Goal: Task Accomplishment & Management: Manage account settings

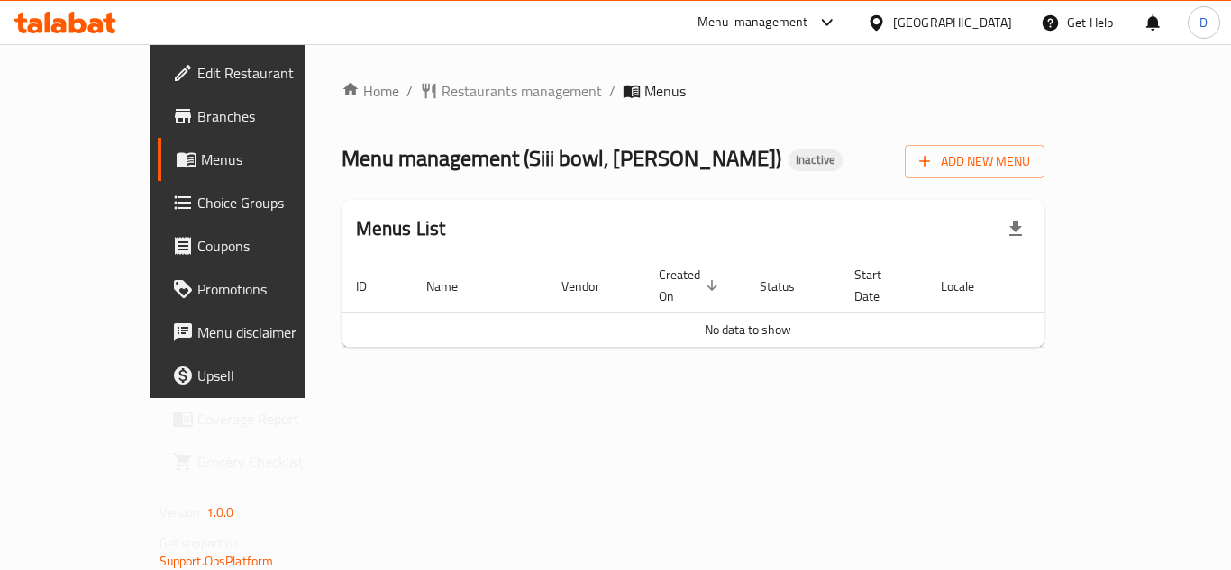
click at [197, 111] on span "Branches" at bounding box center [269, 116] width 144 height 22
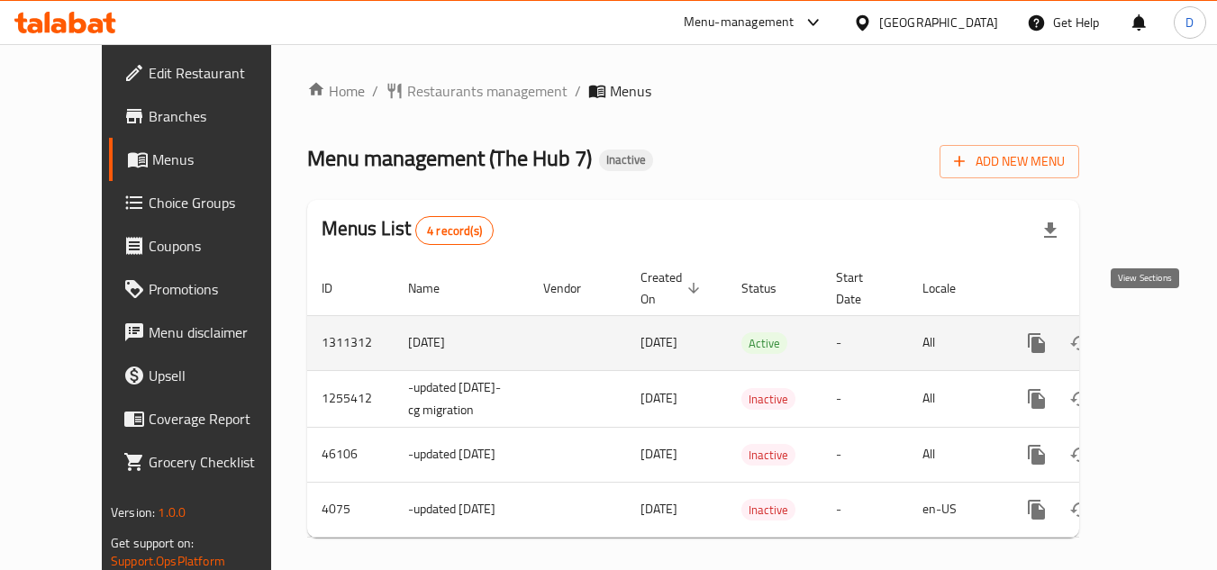
click at [1159, 335] on icon "enhanced table" at bounding box center [1167, 343] width 16 height 16
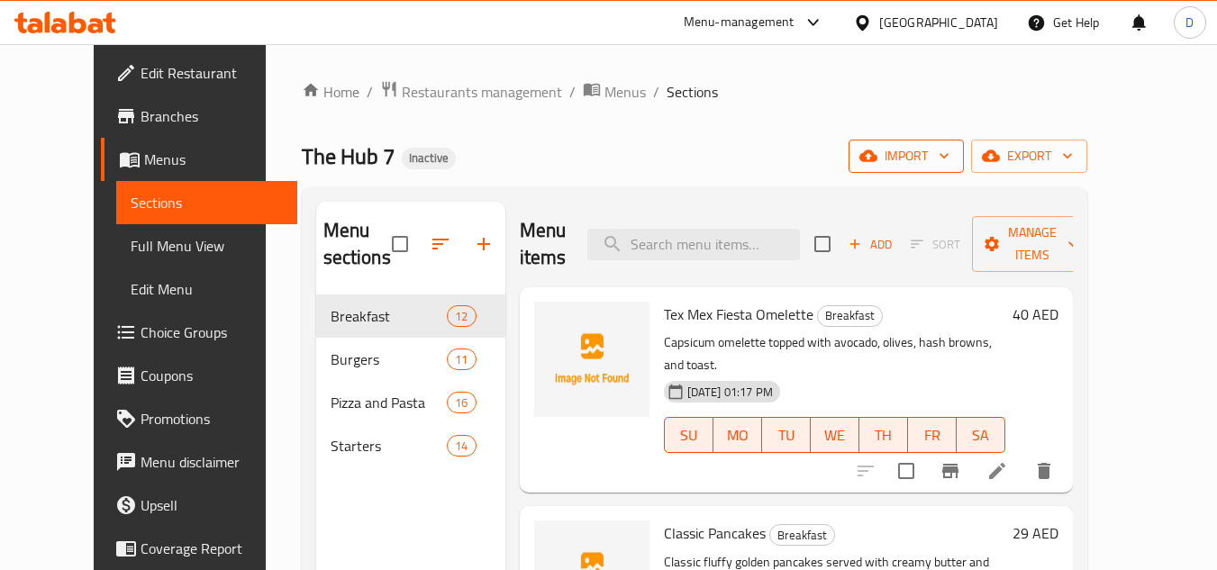
click at [950, 159] on span "import" at bounding box center [906, 156] width 87 height 23
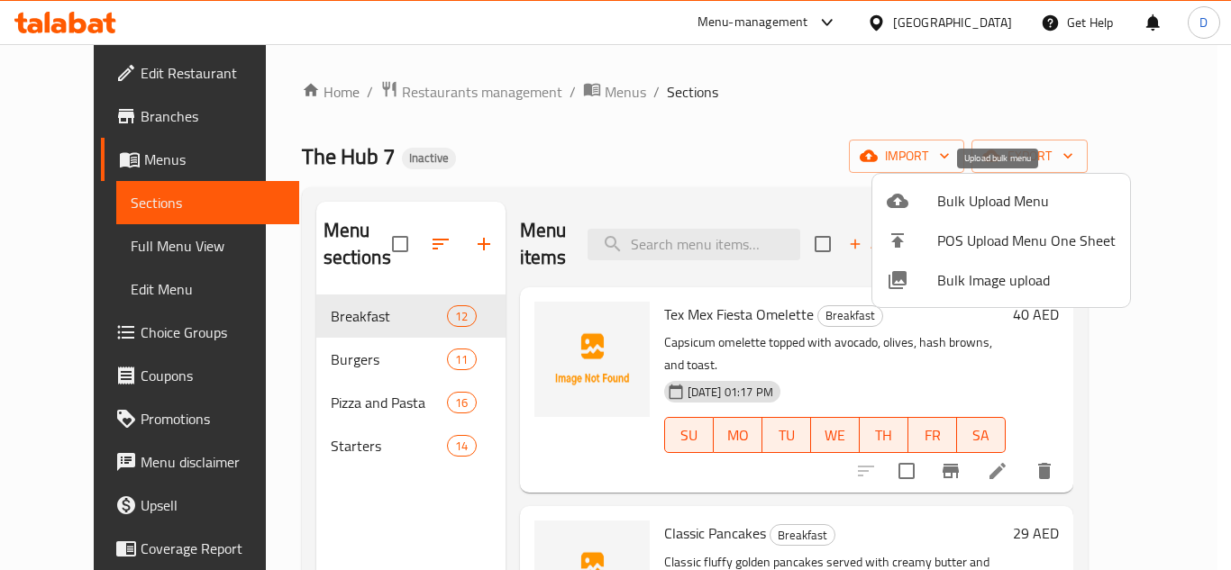
click at [979, 198] on span "Bulk Upload Menu" at bounding box center [1026, 201] width 178 height 22
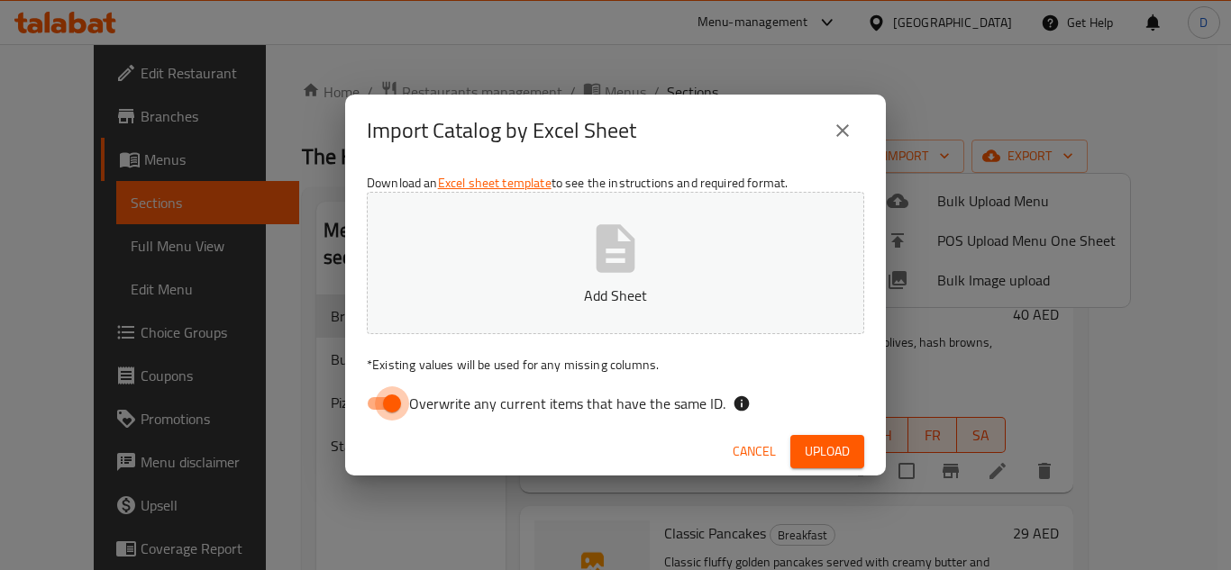
click at [391, 407] on input "Overwrite any current items that have the same ID." at bounding box center [392, 404] width 103 height 34
checkbox input "false"
click at [830, 455] on span "Upload" at bounding box center [827, 452] width 45 height 23
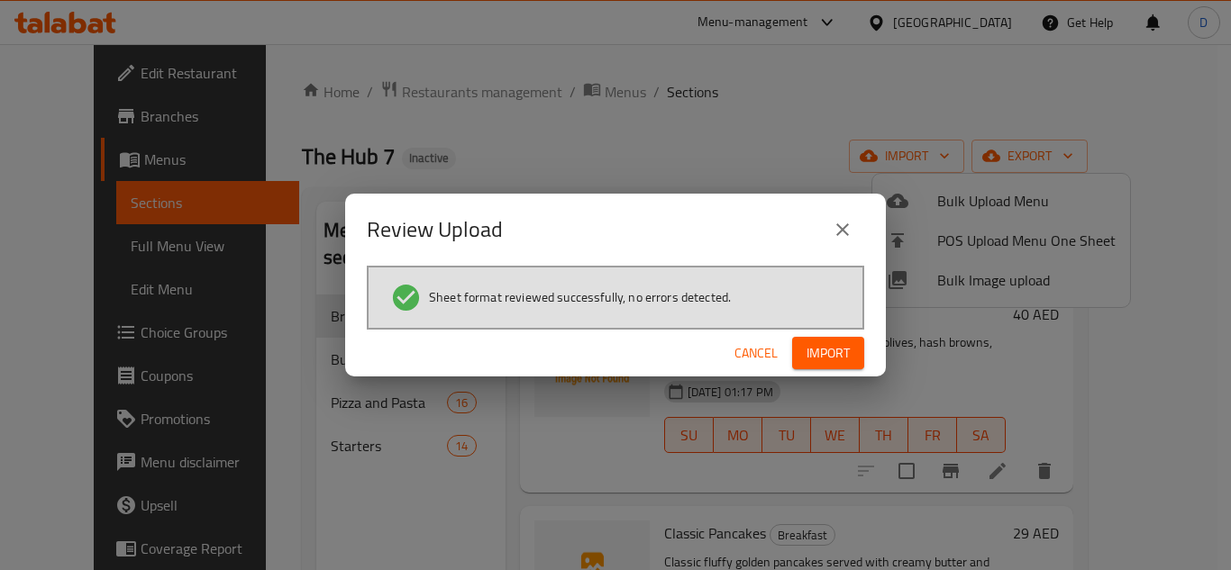
click at [841, 349] on span "Import" at bounding box center [827, 353] width 43 height 23
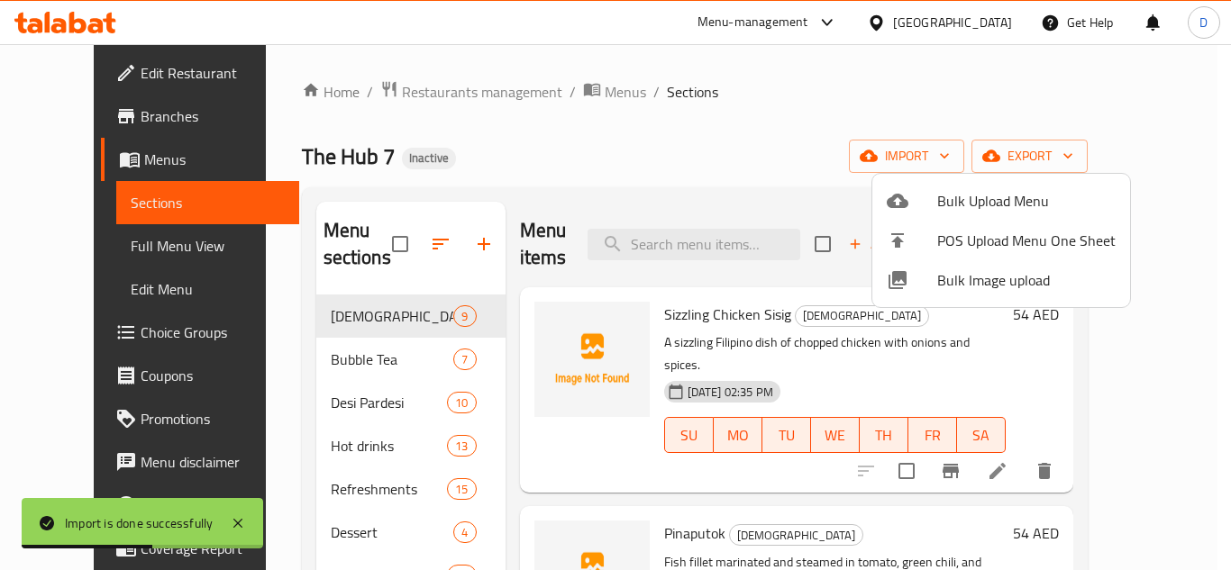
click at [85, 255] on div at bounding box center [615, 285] width 1231 height 570
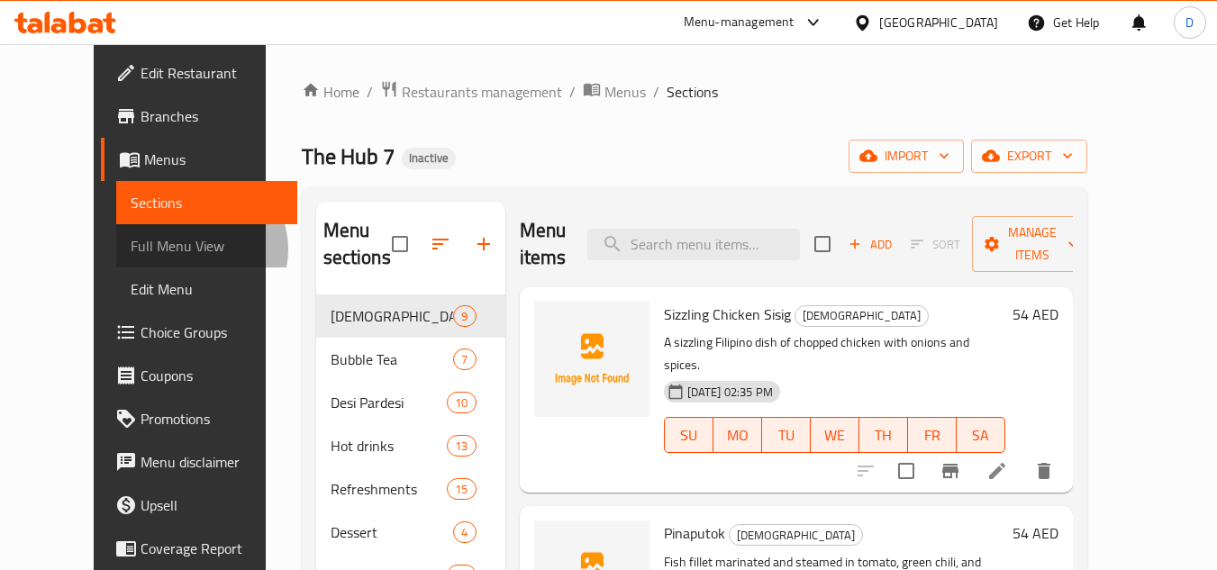
click at [131, 250] on span "Full Menu View" at bounding box center [207, 246] width 152 height 22
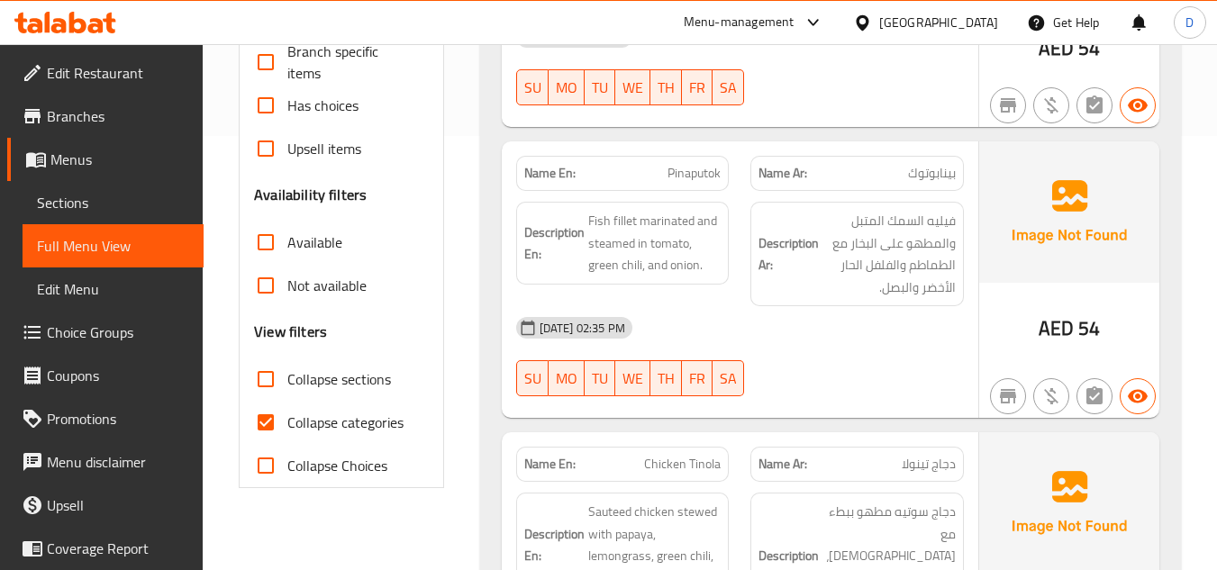
scroll to position [451, 0]
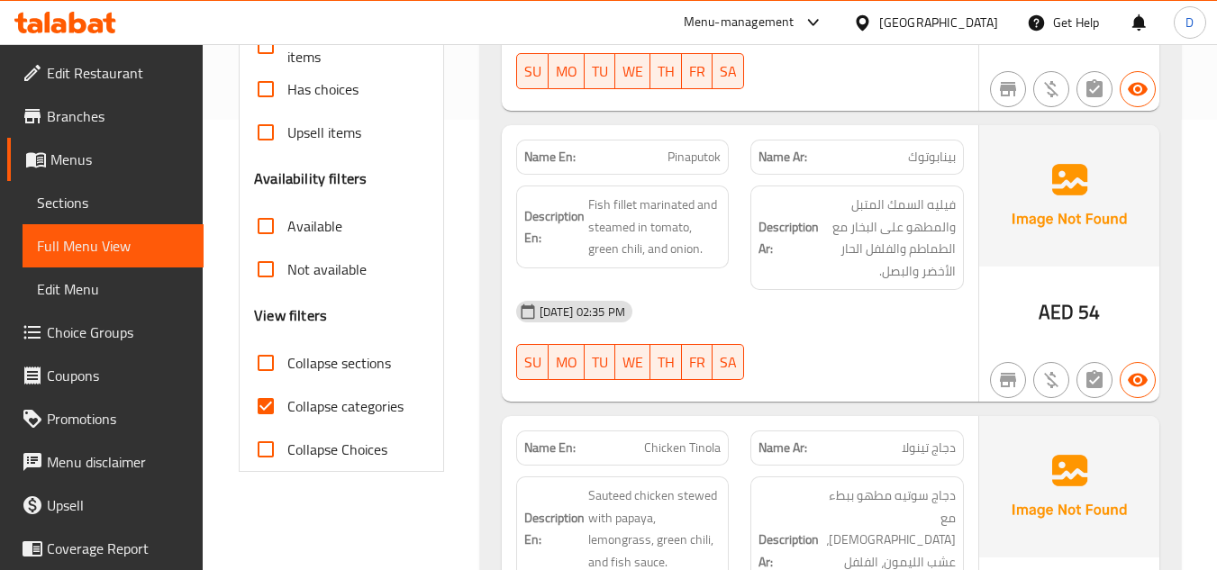
drag, startPoint x: 312, startPoint y: 408, endPoint x: 332, endPoint y: 378, distance: 36.5
click at [312, 407] on span "Collapse categories" at bounding box center [345, 407] width 116 height 22
click at [287, 407] on input "Collapse categories" at bounding box center [265, 406] width 43 height 43
checkbox input "false"
click at [347, 357] on span "Collapse sections" at bounding box center [339, 363] width 104 height 22
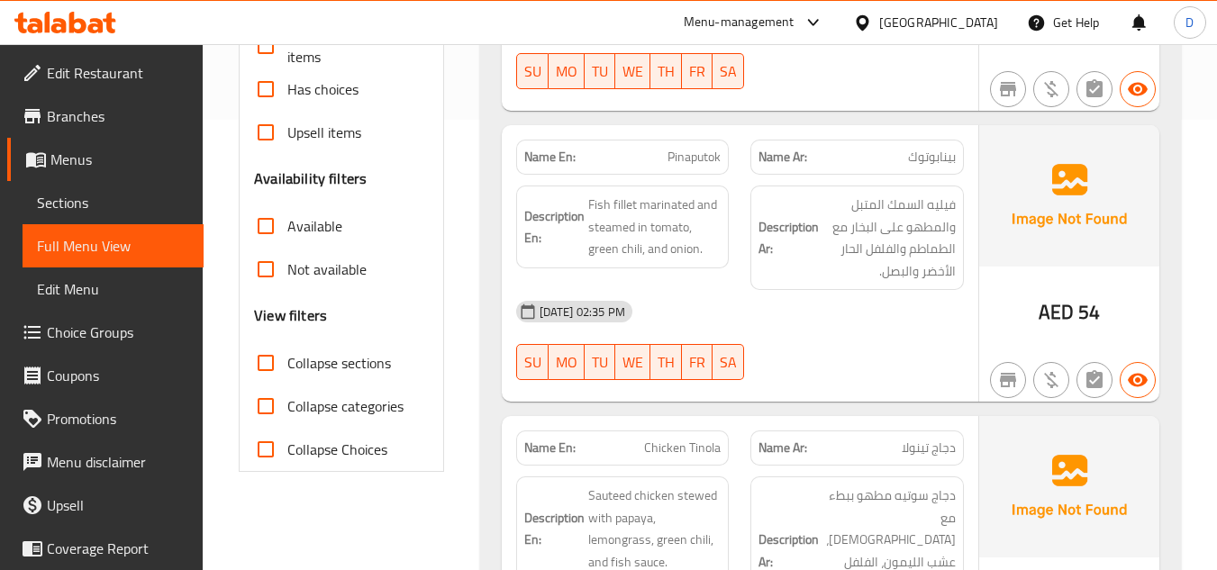
click at [287, 357] on input "Collapse sections" at bounding box center [265, 363] width 43 height 43
checkbox input "true"
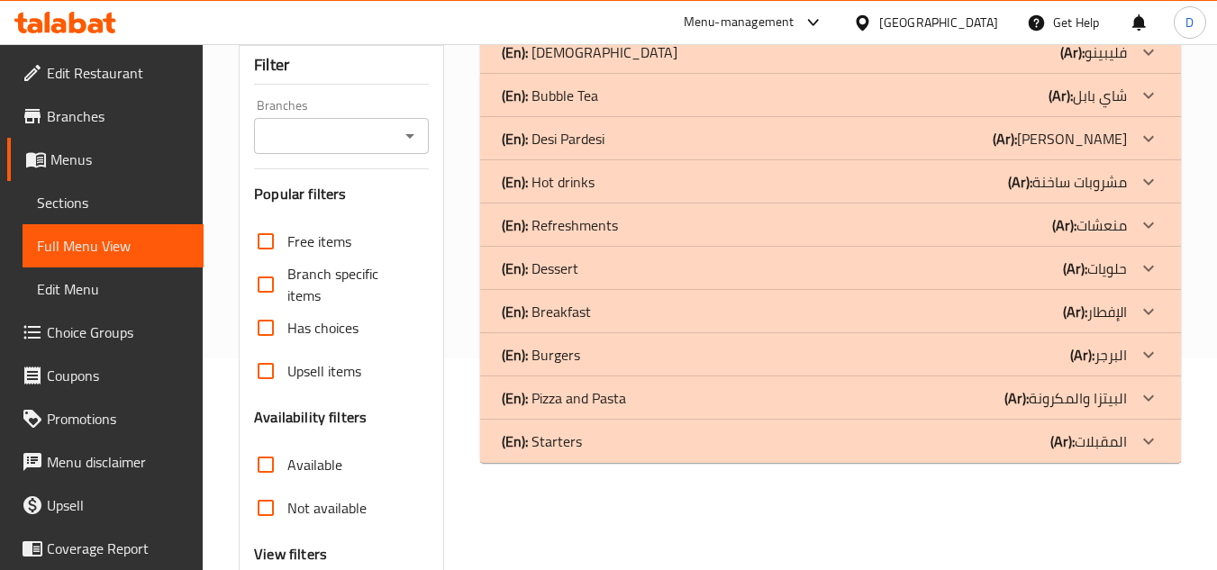
scroll to position [180, 0]
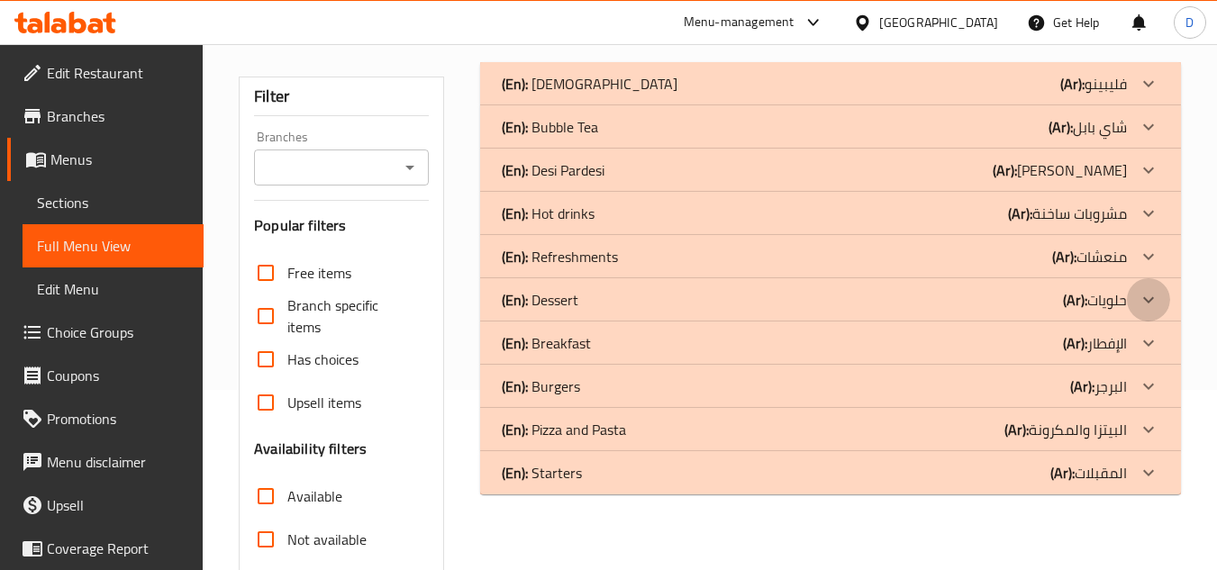
click at [1136, 296] on div at bounding box center [1148, 299] width 43 height 43
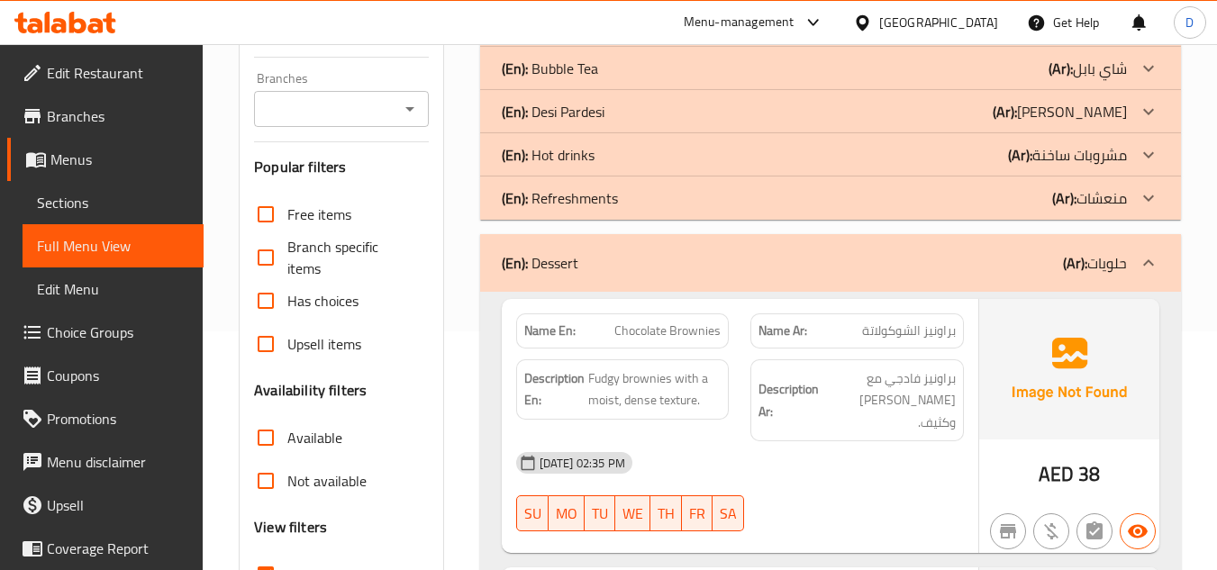
scroll to position [270, 0]
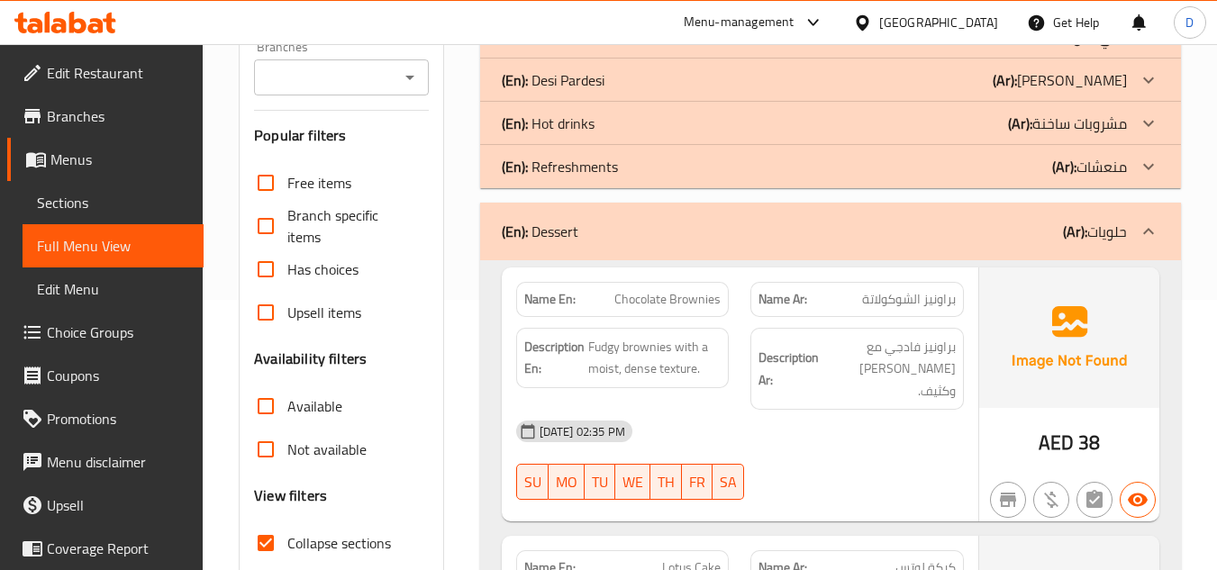
click at [1134, 231] on div at bounding box center [1148, 231] width 43 height 43
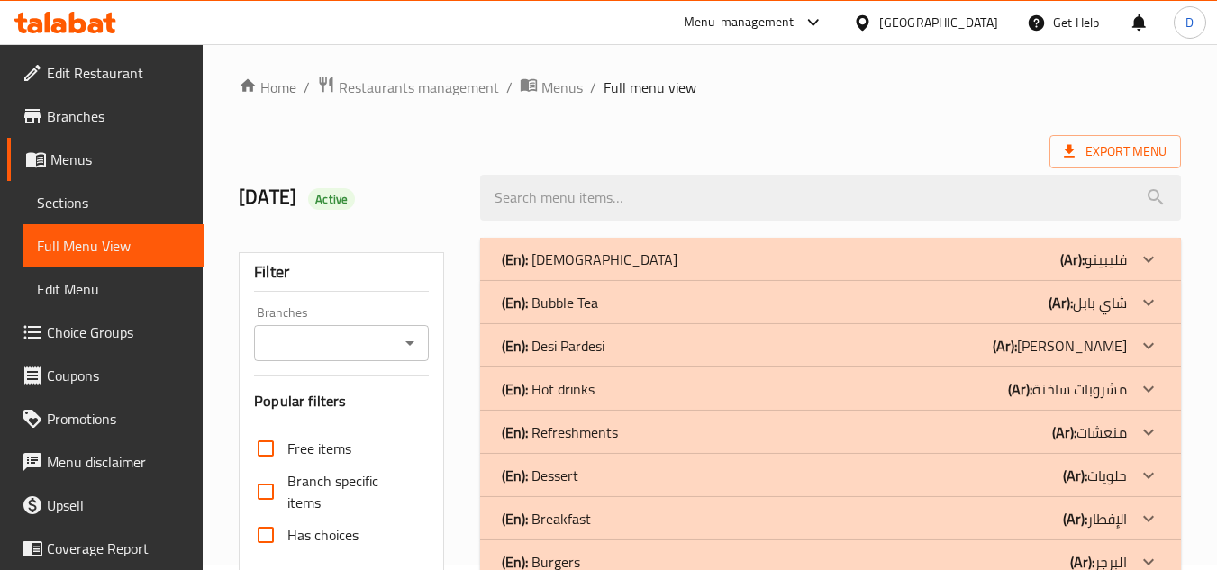
scroll to position [0, 0]
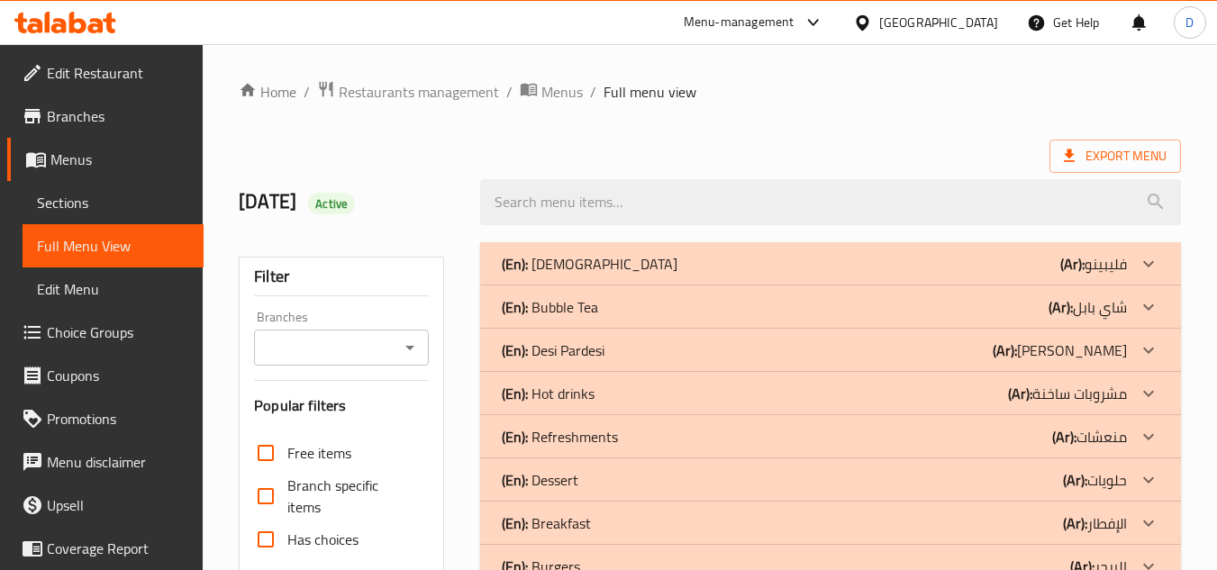
click at [1095, 267] on p "(Ar): فليبينو" at bounding box center [1094, 264] width 67 height 22
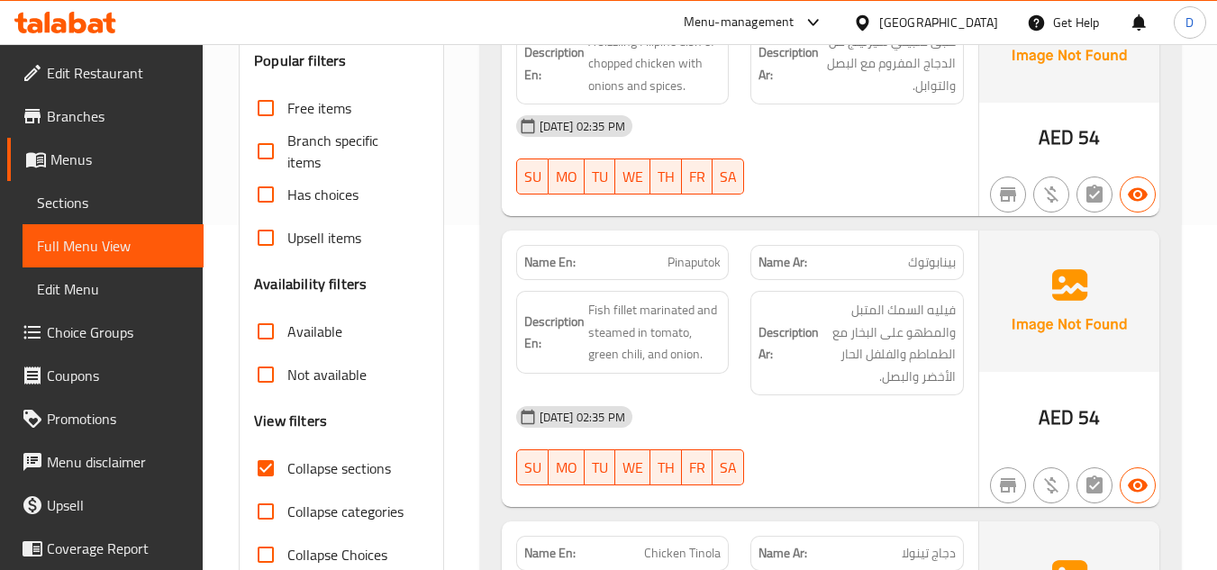
scroll to position [360, 0]
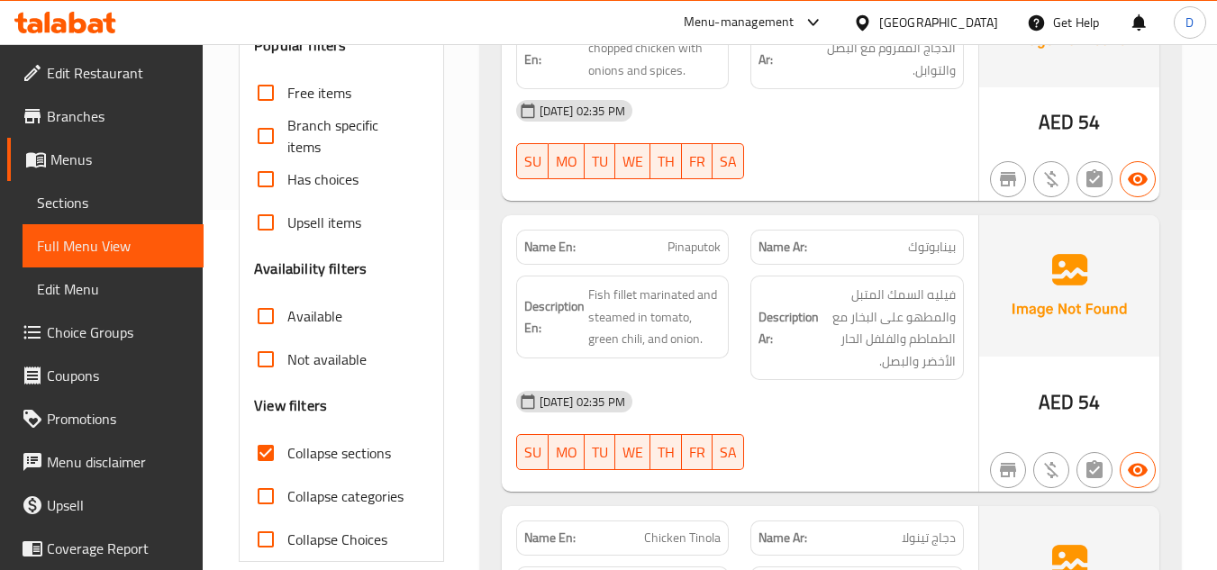
click at [708, 244] on span "Pinaputok" at bounding box center [694, 247] width 53 height 19
copy span "Pinaputok"
drag, startPoint x: 844, startPoint y: 399, endPoint x: 710, endPoint y: 290, distance: 173.0
click at [843, 395] on div "[DATE] 02:35 PM" at bounding box center [739, 401] width 469 height 43
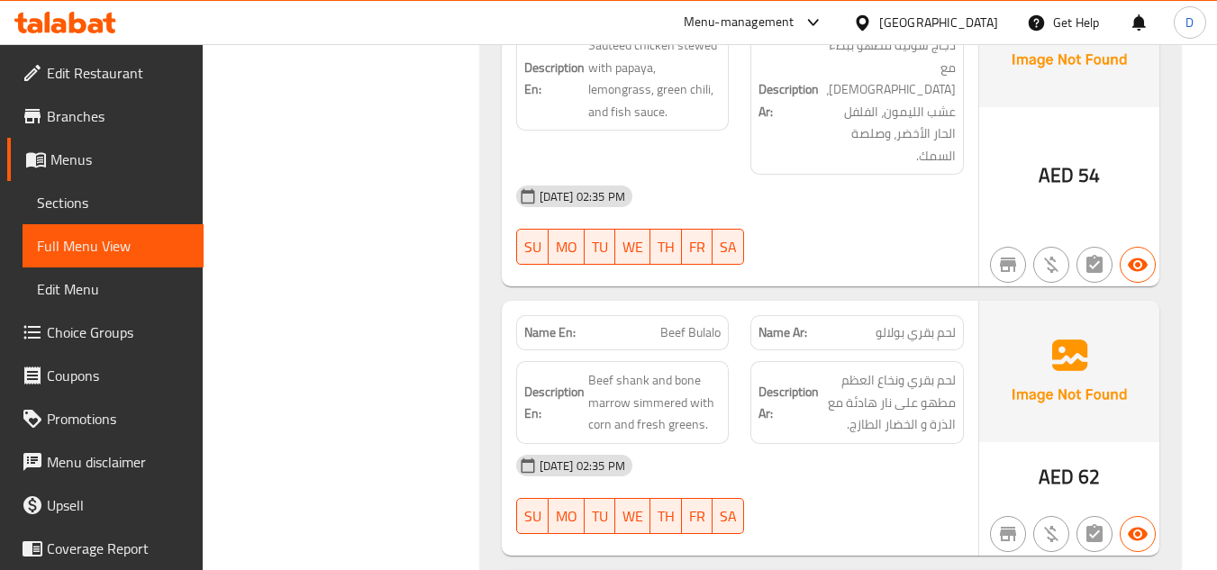
scroll to position [991, 0]
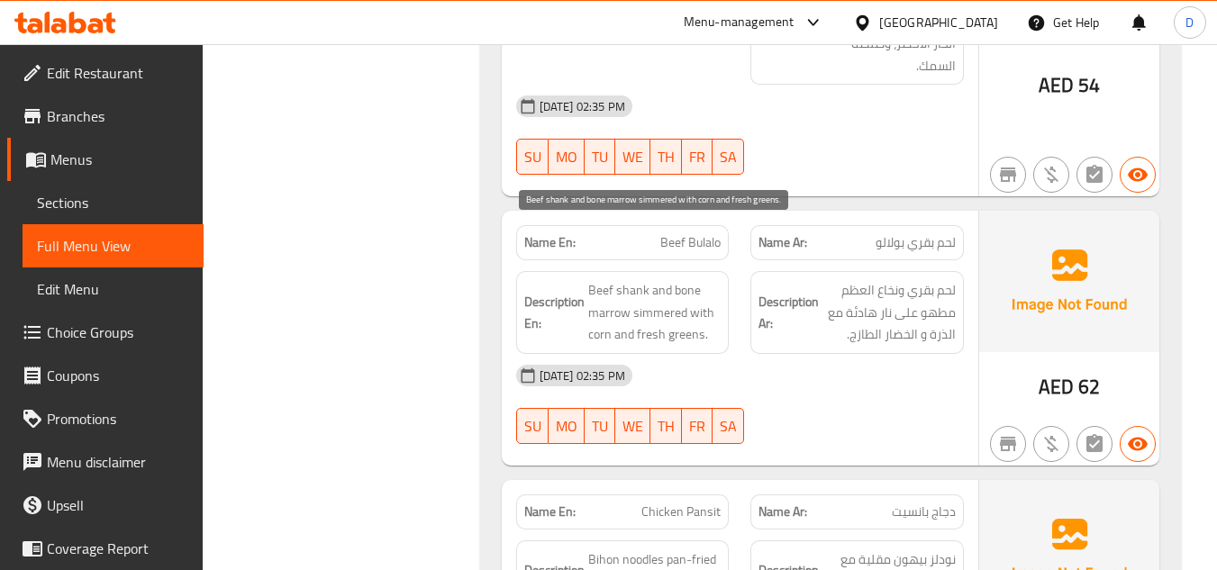
click at [612, 279] on span "Beef shank and bone marrow simmered with corn and fresh greens." at bounding box center [654, 312] width 133 height 67
copy span "marrow"
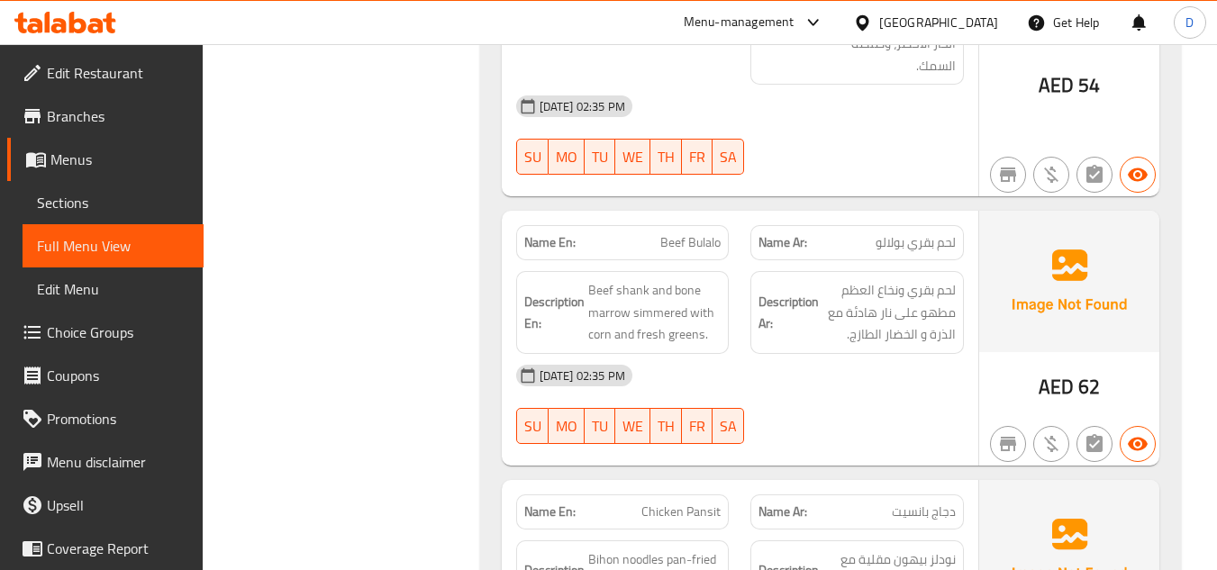
click at [879, 354] on div "[DATE] 02:35 PM SU MO TU WE TH FR SA" at bounding box center [739, 404] width 469 height 101
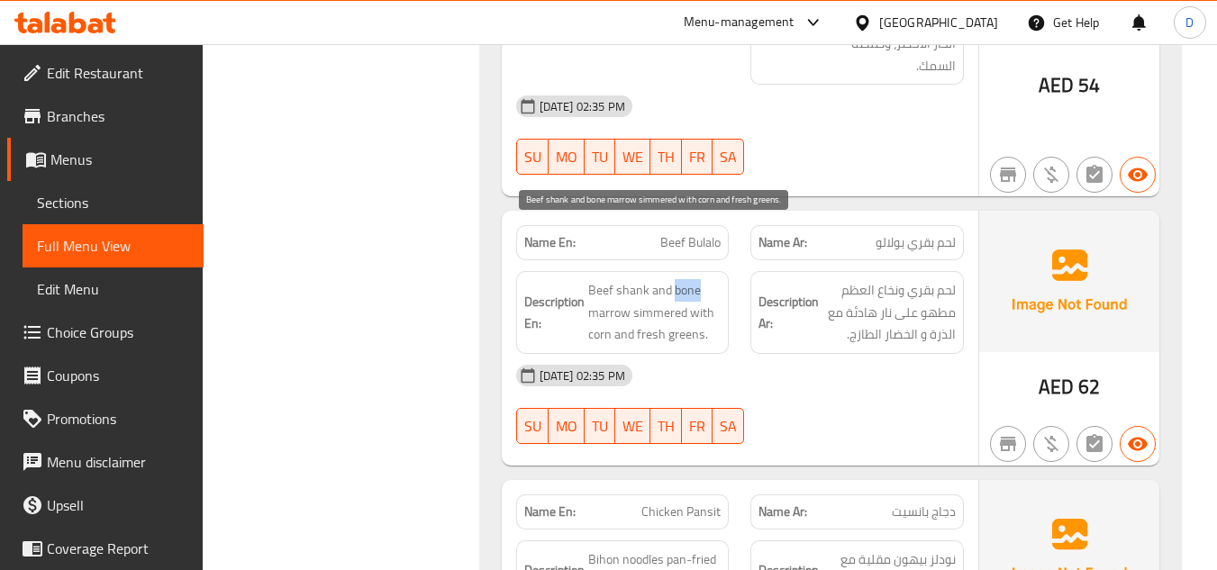
drag, startPoint x: 673, startPoint y: 247, endPoint x: 701, endPoint y: 244, distance: 28.1
click at [701, 279] on span "Beef shank and bone marrow simmered with corn and fresh greens." at bounding box center [654, 312] width 133 height 67
copy span "bone"
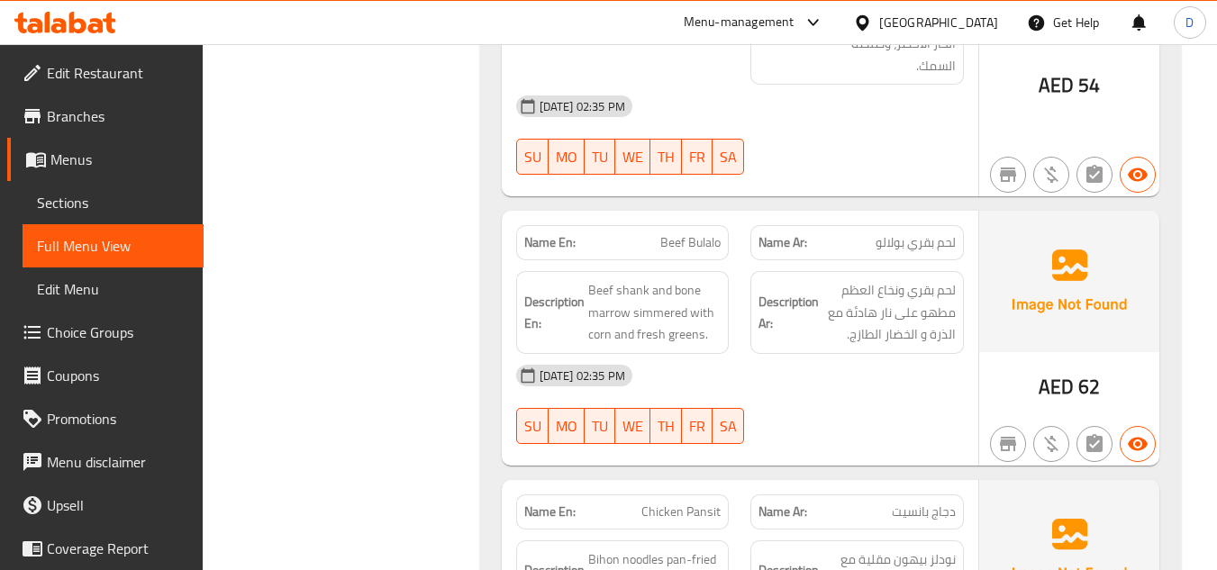
click at [780, 359] on div "[DATE] 02:35 PM SU MO TU WE TH FR SA" at bounding box center [739, 404] width 469 height 101
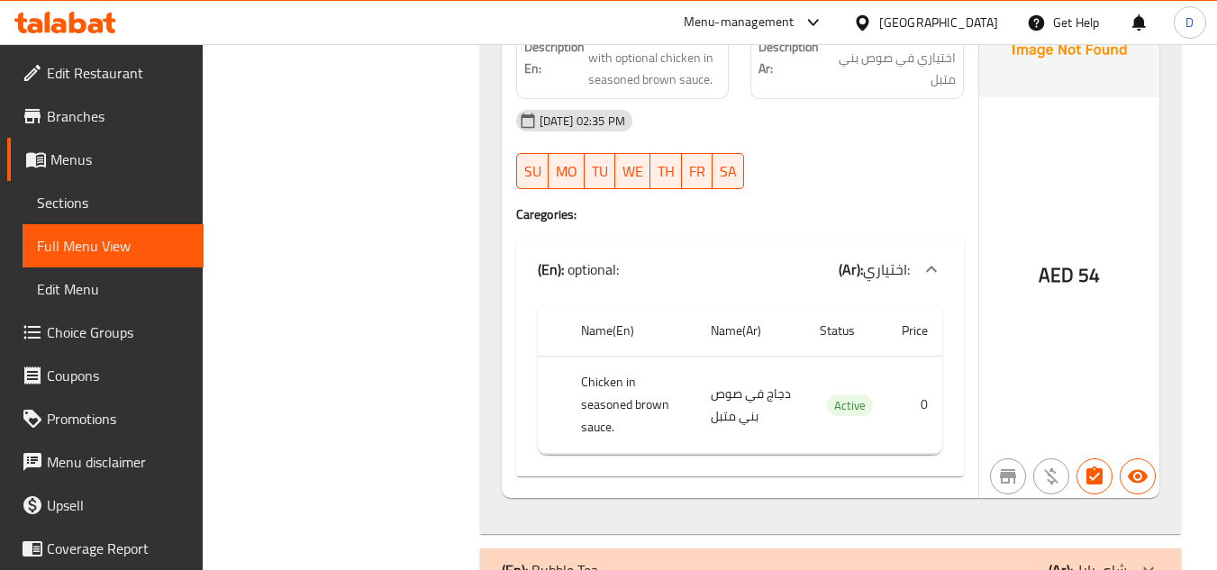
scroll to position [2703, 0]
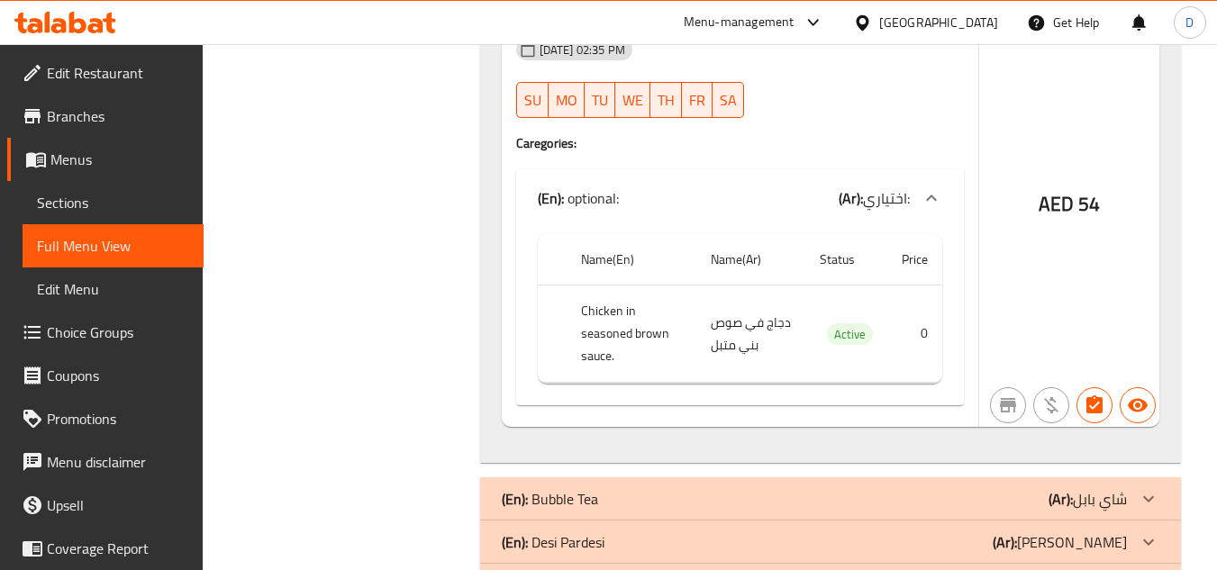
click at [817, 488] on div "(En): Bubble Tea (Ar): شاي بابل" at bounding box center [814, 499] width 625 height 22
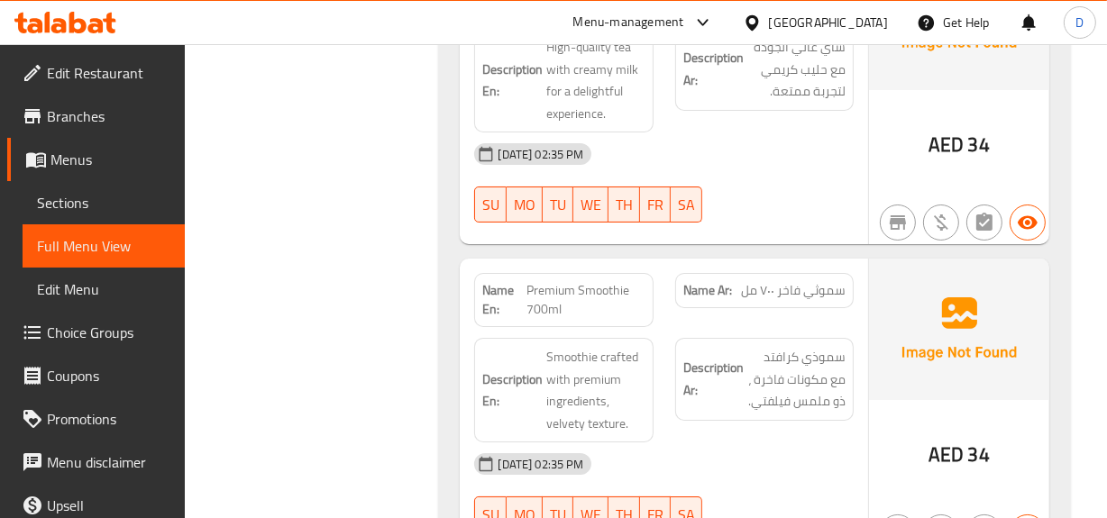
scroll to position [6127, 0]
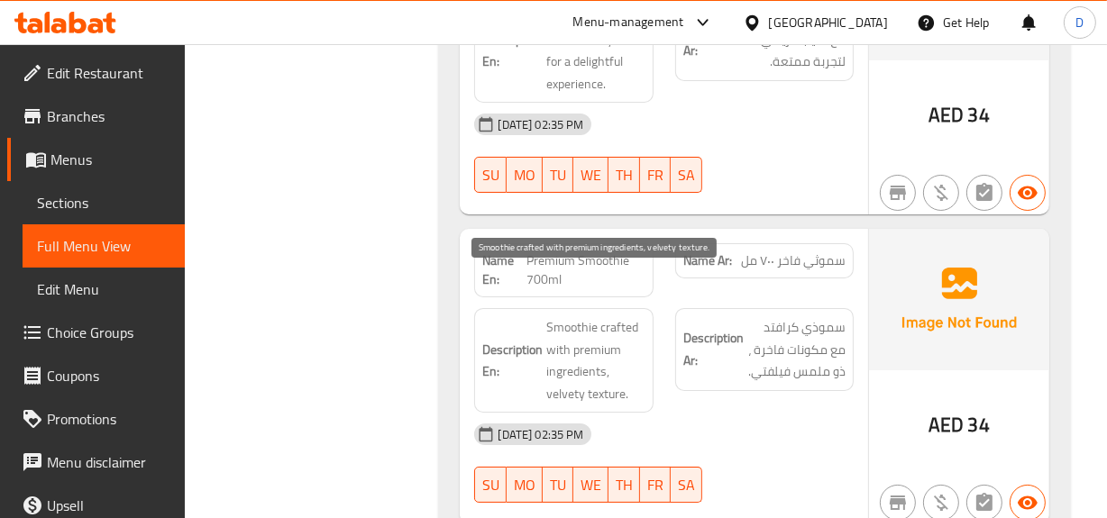
click at [617, 316] on span "Smoothie crafted with premium ingredients, velvety texture." at bounding box center [595, 360] width 98 height 88
copy span "crafted"
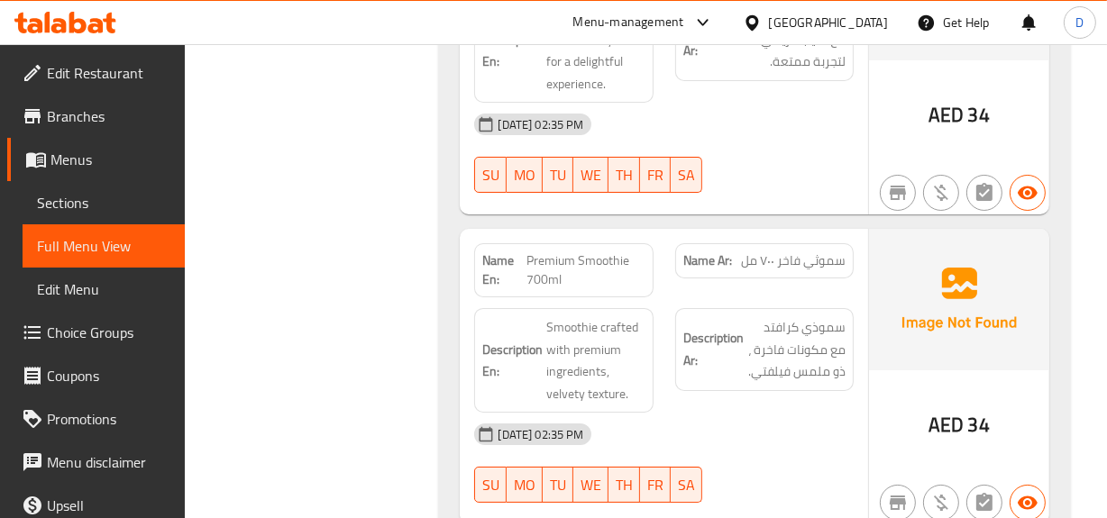
click at [731, 327] on h6 "Description Ar: سموذي كرافتد مع مكونات فاخرة ، ذو ملمس فيلفتي." at bounding box center [764, 349] width 162 height 67
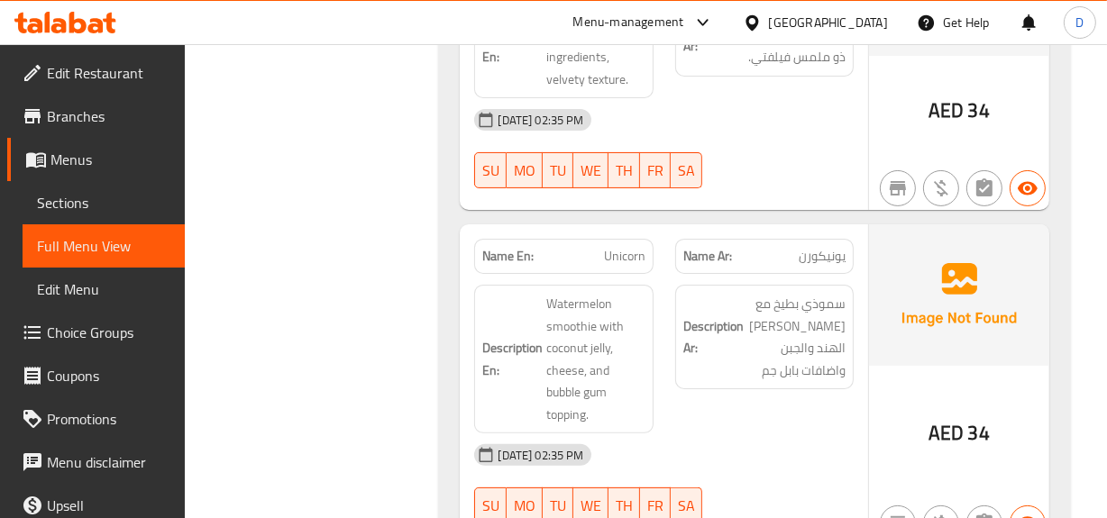
scroll to position [6454, 0]
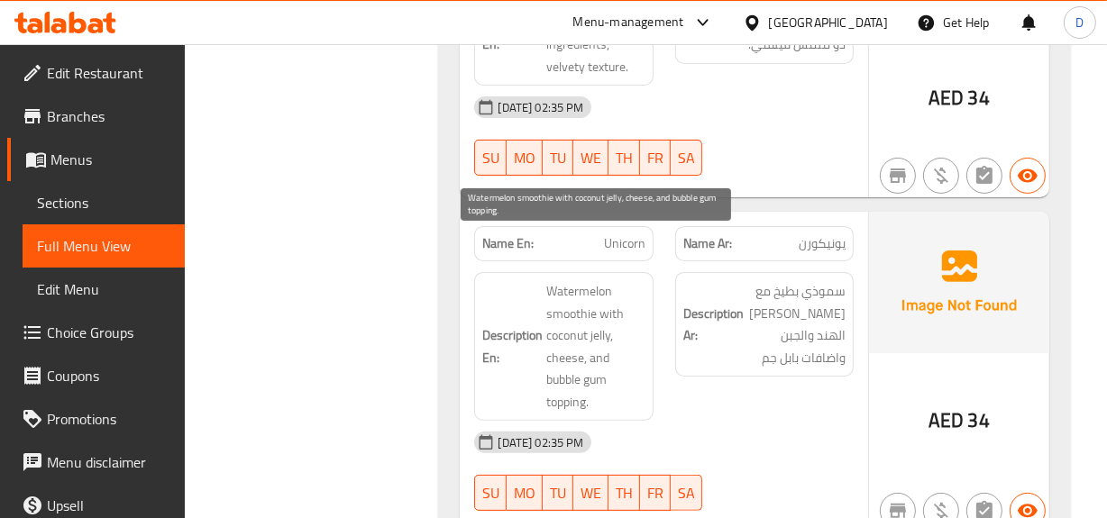
click at [574, 280] on span "Watermelon smoothie with coconut jelly, cheese, and bubble gum topping." at bounding box center [595, 346] width 98 height 132
click at [618, 280] on span "Watermelon smoothie with coconut jelly, cheese, and bubble gum topping." at bounding box center [595, 346] width 98 height 132
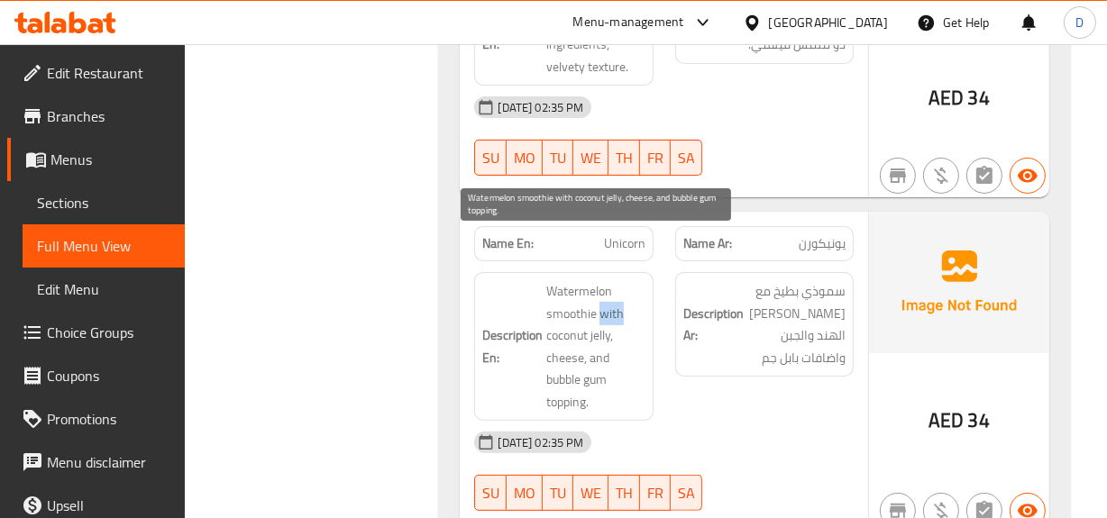
click at [618, 280] on span "Watermelon smoothie with coconut jelly, cheese, and bubble gum topping." at bounding box center [595, 346] width 98 height 132
click at [552, 302] on span "Watermelon smoothie with coconut jelly, cheese, and bubble gum topping." at bounding box center [595, 346] width 98 height 132
click at [614, 290] on span "Watermelon smoothie with coconut jelly, cheese, and bubble gum topping." at bounding box center [595, 346] width 98 height 132
click at [560, 310] on span "Watermelon smoothie with coconut jelly, cheese, and bubble gum topping." at bounding box center [595, 346] width 98 height 132
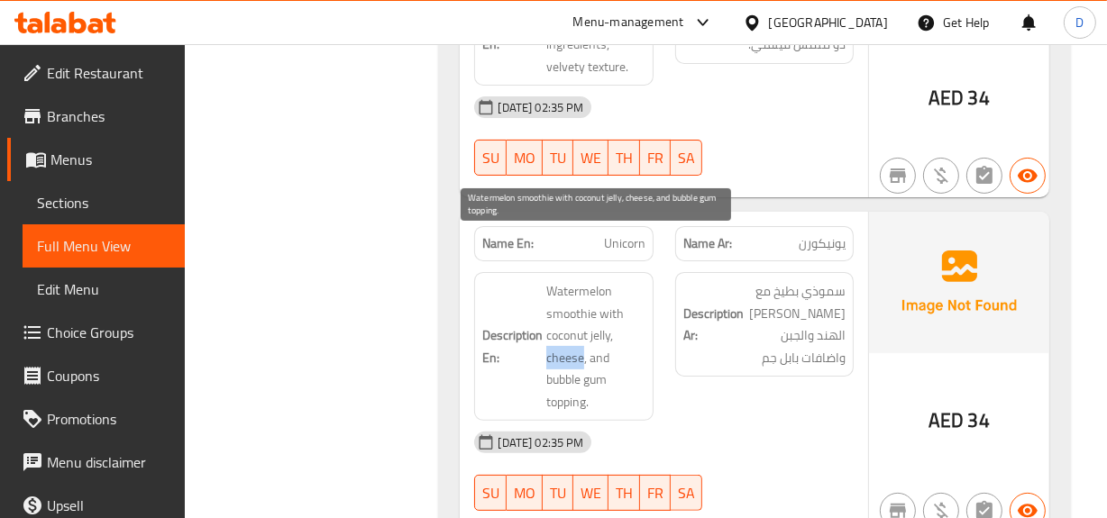
click at [560, 310] on span "Watermelon smoothie with coconut jelly, cheese, and bubble gum topping." at bounding box center [595, 346] width 98 height 132
click at [566, 335] on span "Watermelon smoothie with coconut jelly, cheese, and bubble gum topping." at bounding box center [595, 346] width 98 height 132
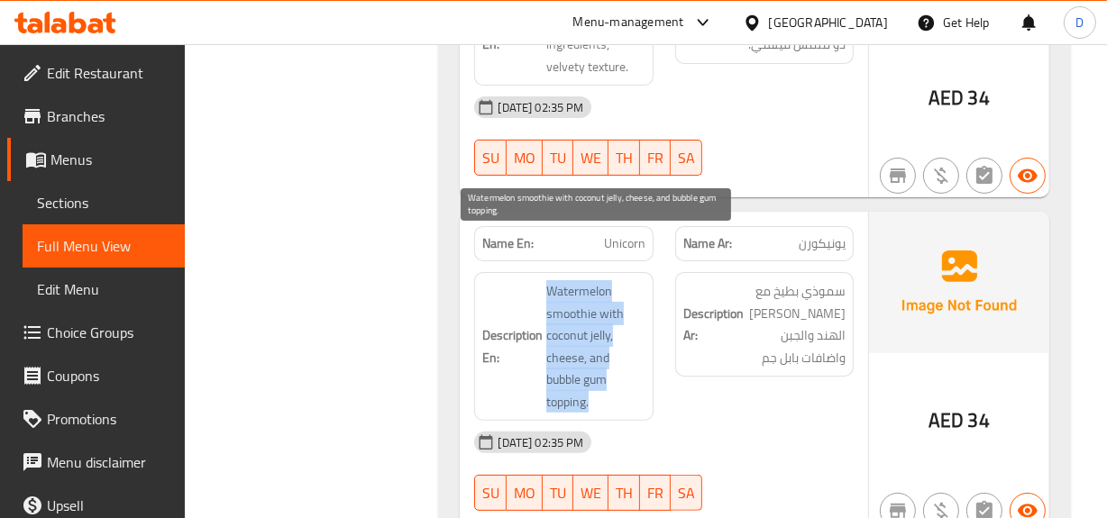
click at [566, 335] on span "Watermelon smoothie with coconut jelly, cheese, and bubble gum topping." at bounding box center [595, 346] width 98 height 132
click at [624, 342] on span "Watermelon smoothie with coconut jelly, cheese, and bubble gum topping." at bounding box center [595, 346] width 98 height 132
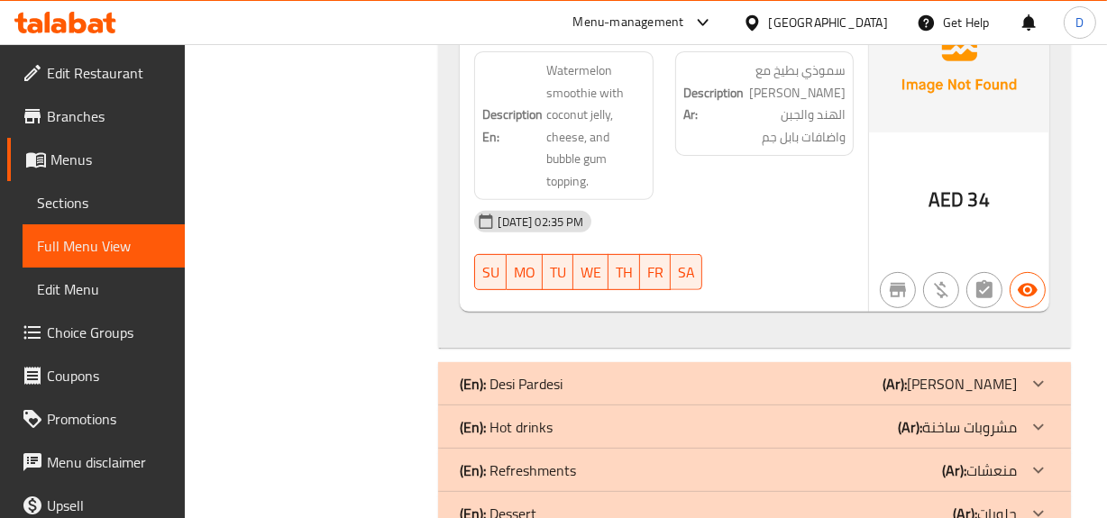
scroll to position [6782, 0]
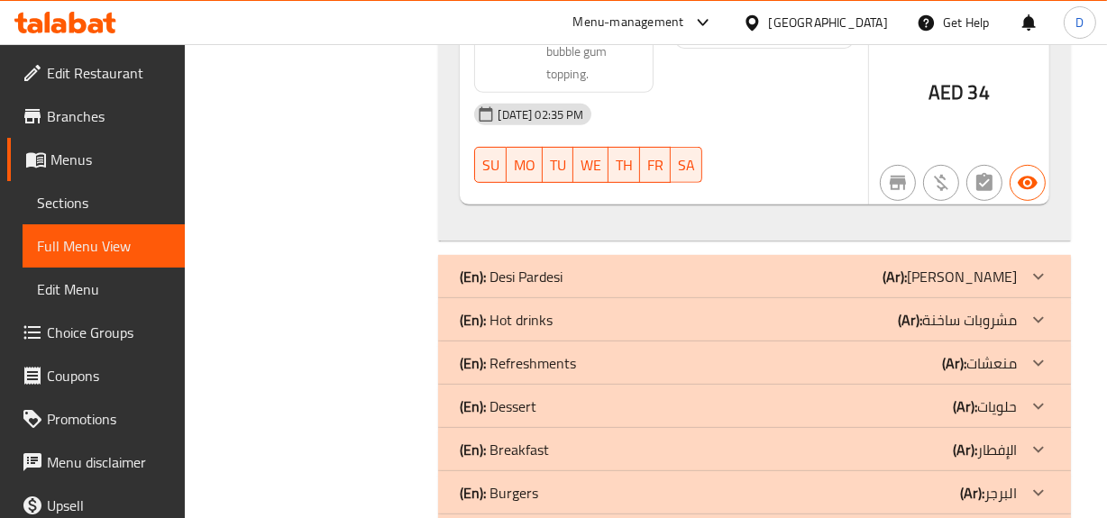
click at [905, 263] on b "(Ar):" at bounding box center [894, 276] width 24 height 27
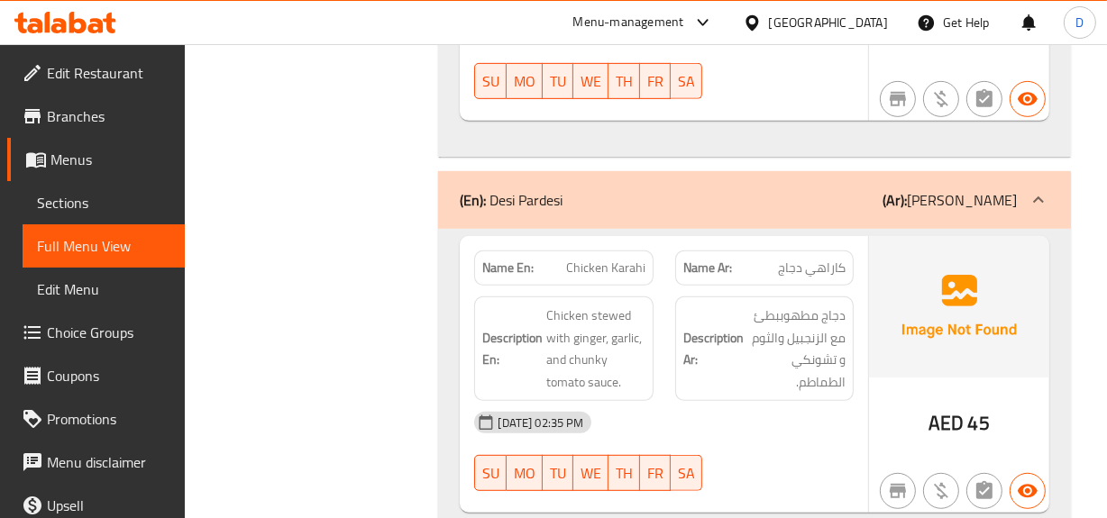
scroll to position [6946, 0]
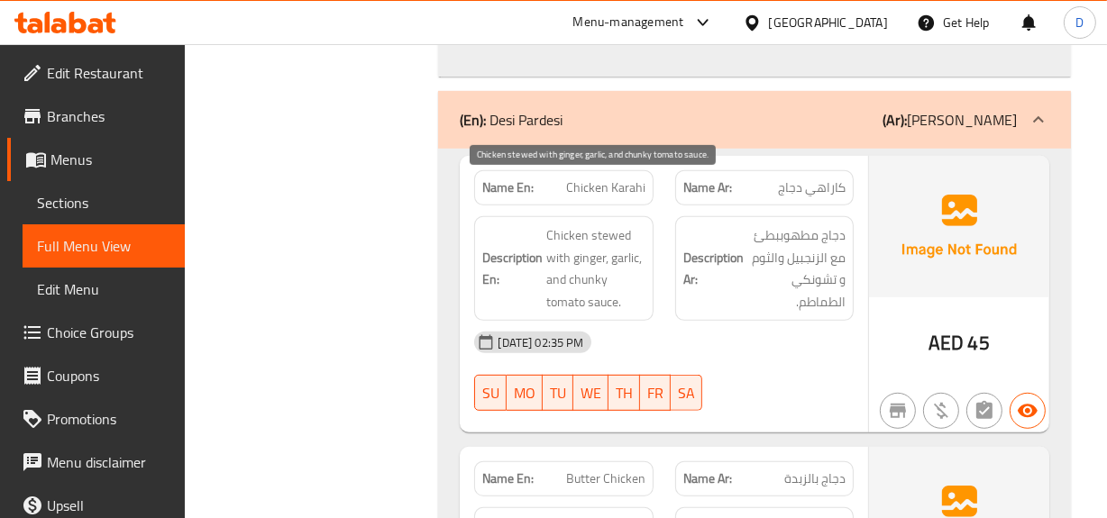
click at [560, 224] on span "Chicken stewed with ginger, garlic, and chunky tomato sauce." at bounding box center [595, 268] width 98 height 88
click at [611, 224] on span "Chicken stewed with ginger, garlic, and chunky tomato sauce." at bounding box center [595, 268] width 98 height 88
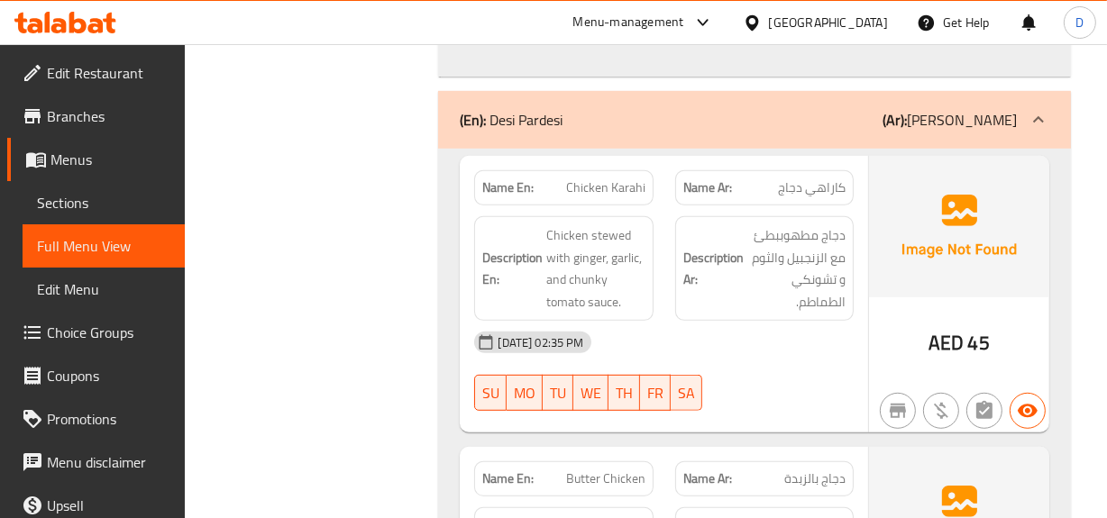
click at [586, 178] on span "Chicken Karahi" at bounding box center [605, 187] width 79 height 19
copy span "Chicken Karahi"
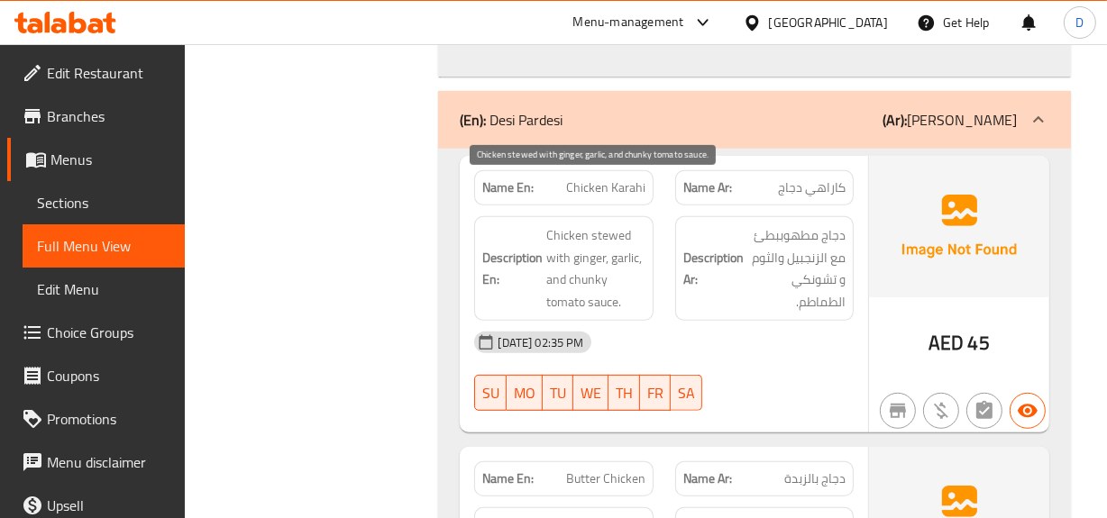
click at [593, 224] on span "Chicken stewed with ginger, garlic, and chunky tomato sauce." at bounding box center [595, 268] width 98 height 88
click at [624, 224] on span "Chicken stewed with ginger, garlic, and chunky tomato sauce." at bounding box center [595, 268] width 98 height 88
click at [585, 234] on span "Chicken stewed with ginger, garlic, and chunky tomato sauce." at bounding box center [595, 268] width 98 height 88
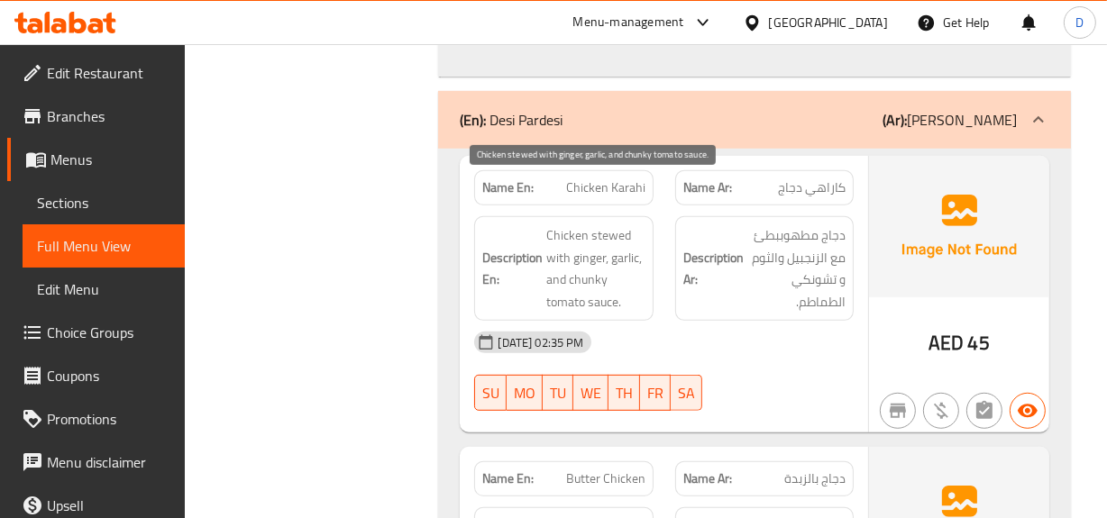
click at [551, 255] on span "Chicken stewed with ginger, garlic, and chunky tomato sauce." at bounding box center [595, 268] width 98 height 88
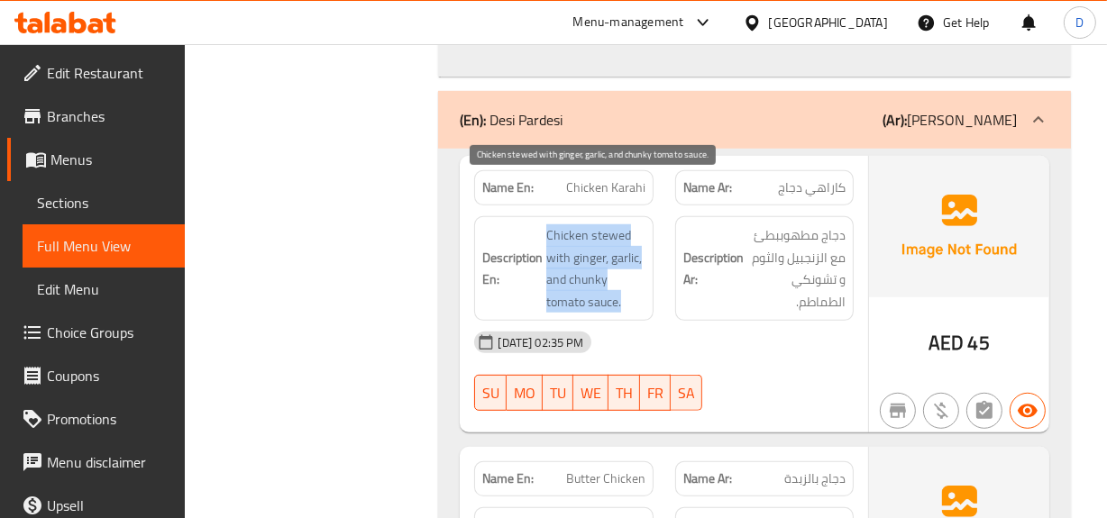
click at [551, 255] on span "Chicken stewed with ginger, garlic, and chunky tomato sauce." at bounding box center [595, 268] width 98 height 88
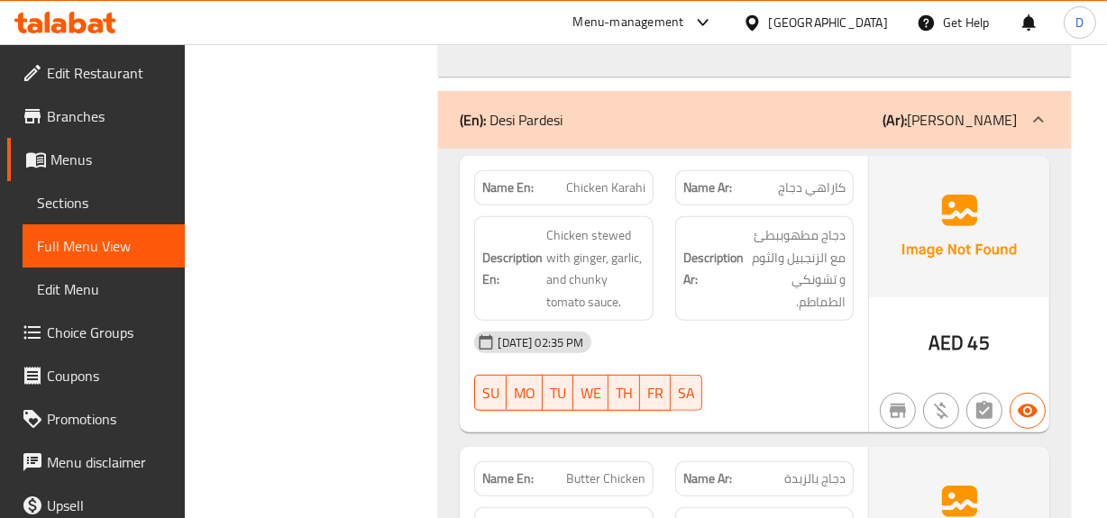
click at [701, 321] on div "[DATE] 02:35 PM" at bounding box center [663, 342] width 400 height 43
click at [595, 178] on span "Chicken Karahi" at bounding box center [605, 187] width 79 height 19
copy span "Chicken Karahi"
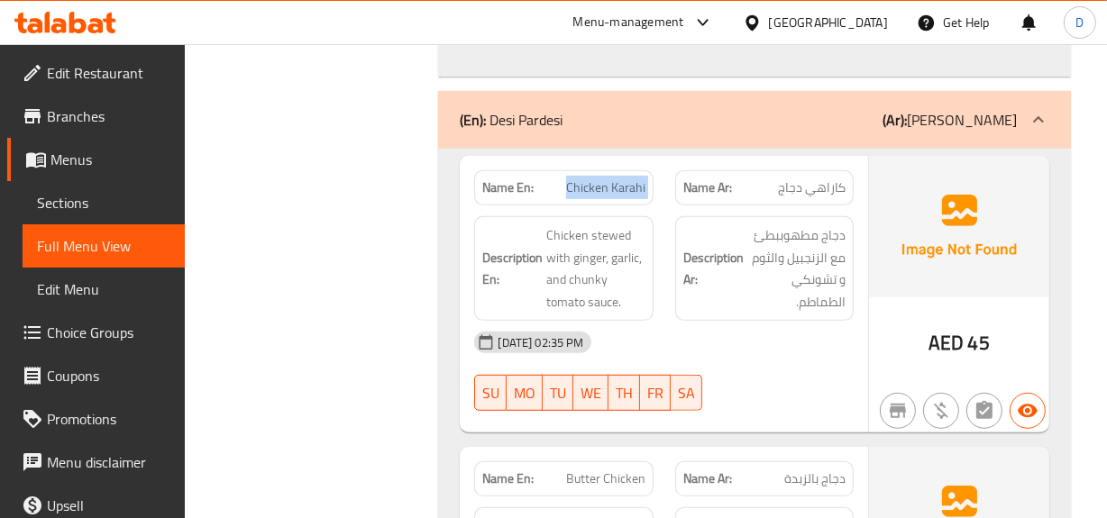
click at [49, 202] on span "Sections" at bounding box center [103, 203] width 133 height 22
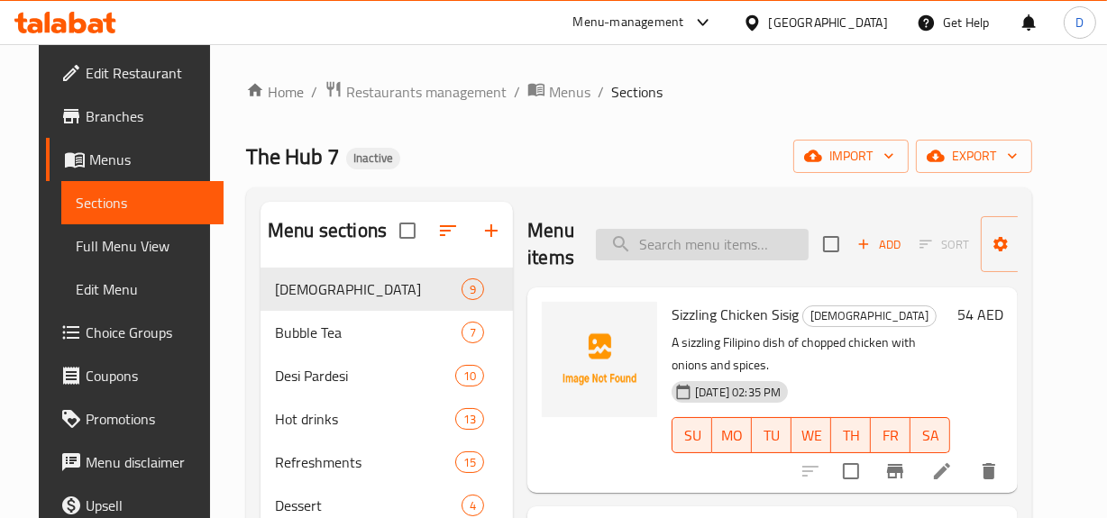
click at [685, 235] on input "search" at bounding box center [702, 245] width 213 height 32
paste input "Chicken Karahi"
type input "Chicken Karahi"
click at [952, 460] on icon at bounding box center [942, 471] width 22 height 22
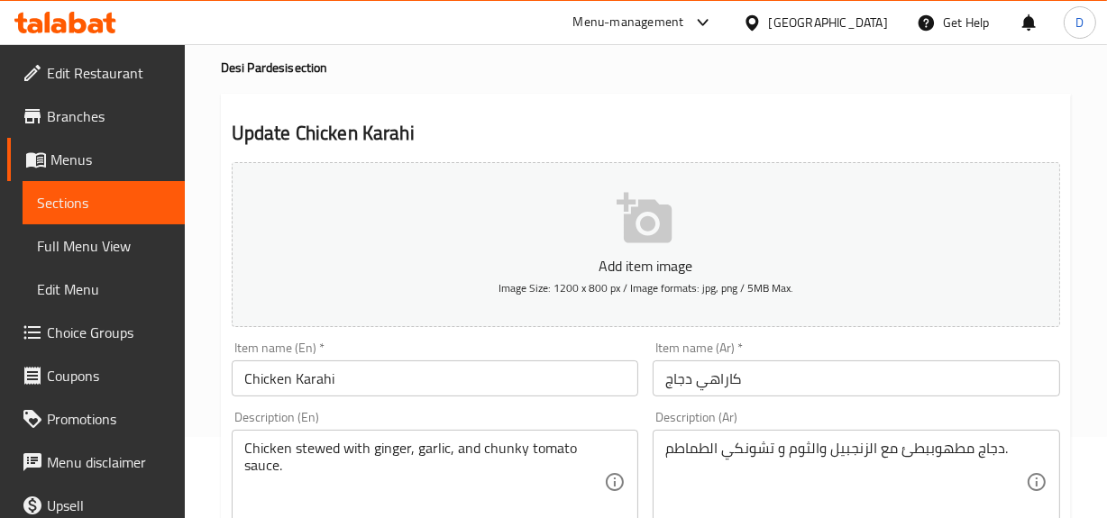
scroll to position [163, 0]
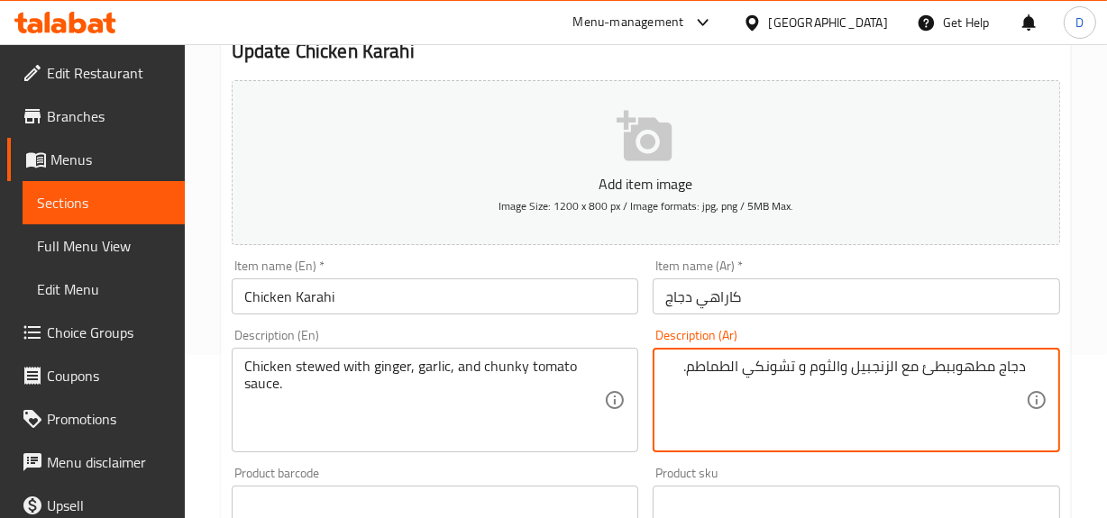
click at [956, 367] on textarea "دجاج مطهوببطئ مع الزنجبيل والثوم و تشونكي الطماطم." at bounding box center [845, 401] width 360 height 86
click at [738, 371] on textarea "دجاج مطهو ببطئ مع الزنجبيل والثوم و تشونكي الطماطم." at bounding box center [845, 401] width 360 height 86
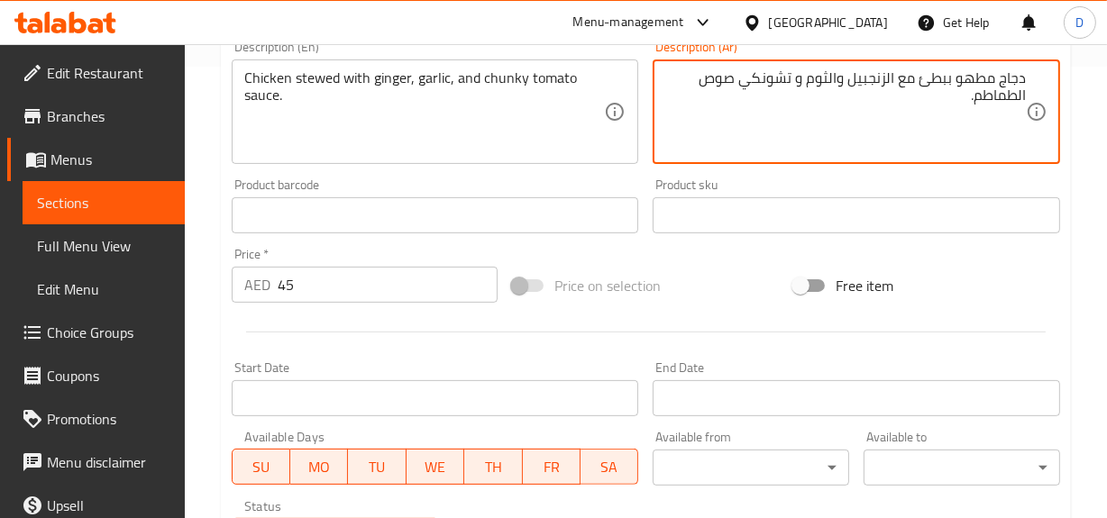
scroll to position [737, 0]
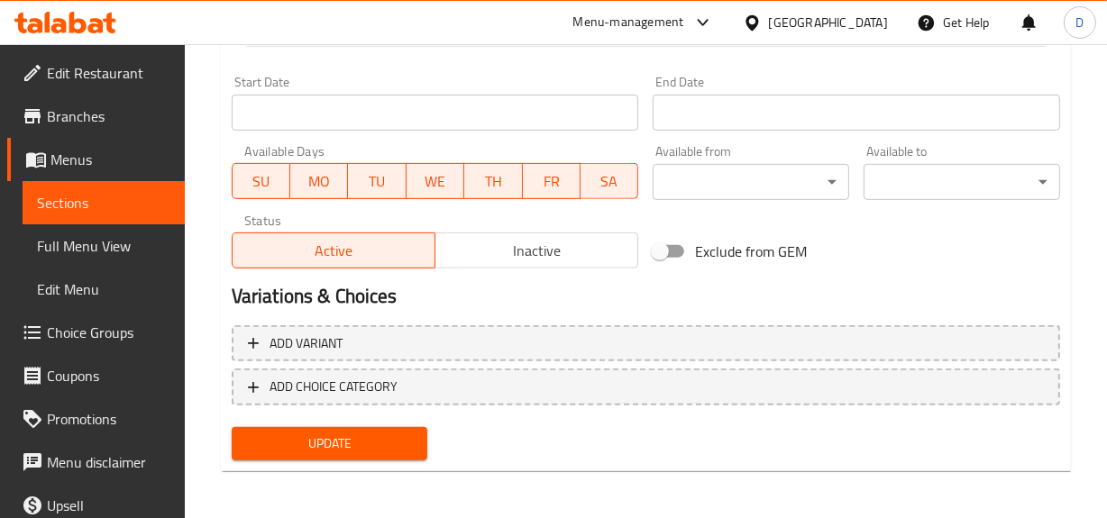
type textarea "دجاج مطهو ببطئ مع الزنجبيل والثوم و تشونكي صوص الطماطم."
click at [389, 451] on span "Update" at bounding box center [330, 444] width 168 height 23
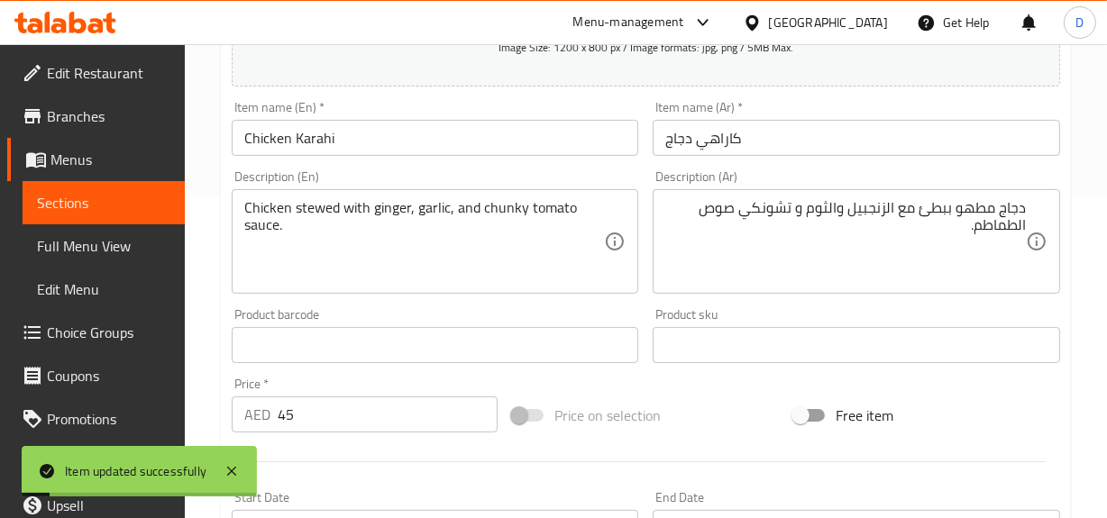
scroll to position [409, 0]
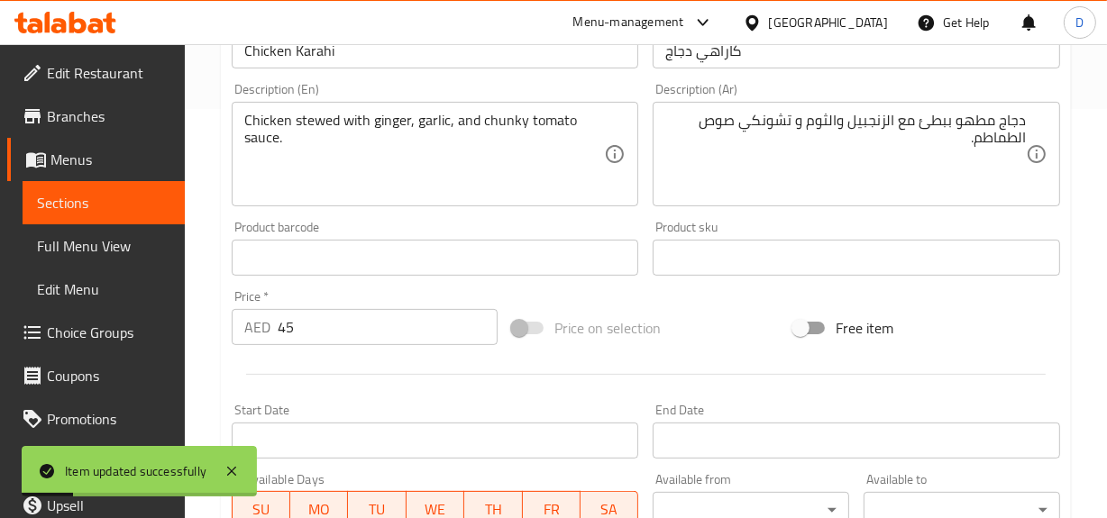
click at [116, 238] on span "Full Menu View" at bounding box center [103, 246] width 133 height 22
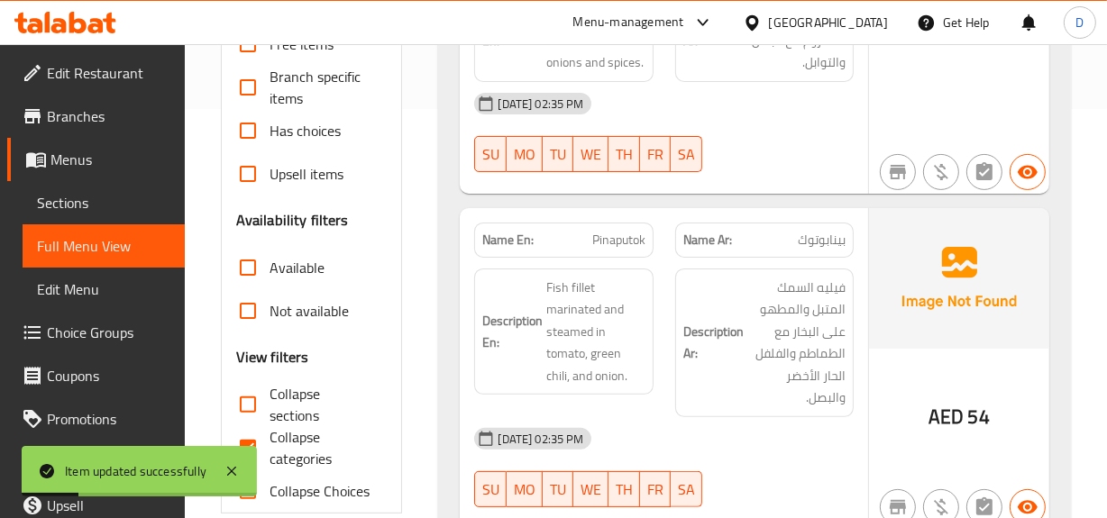
scroll to position [737, 0]
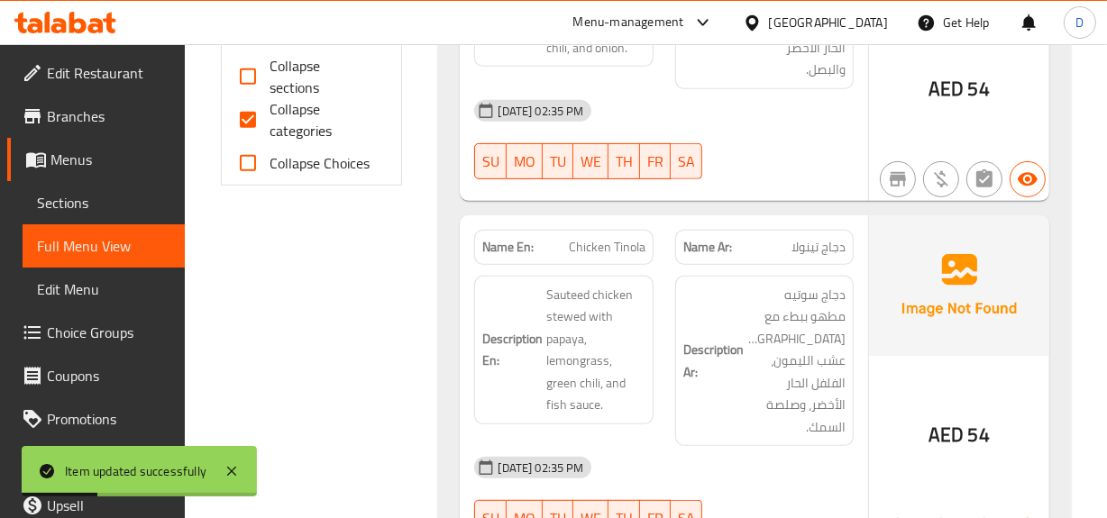
click at [263, 123] on input "Collapse categories" at bounding box center [247, 119] width 43 height 43
checkbox input "false"
click at [250, 76] on input "Collapse sections" at bounding box center [247, 76] width 43 height 43
checkbox input "true"
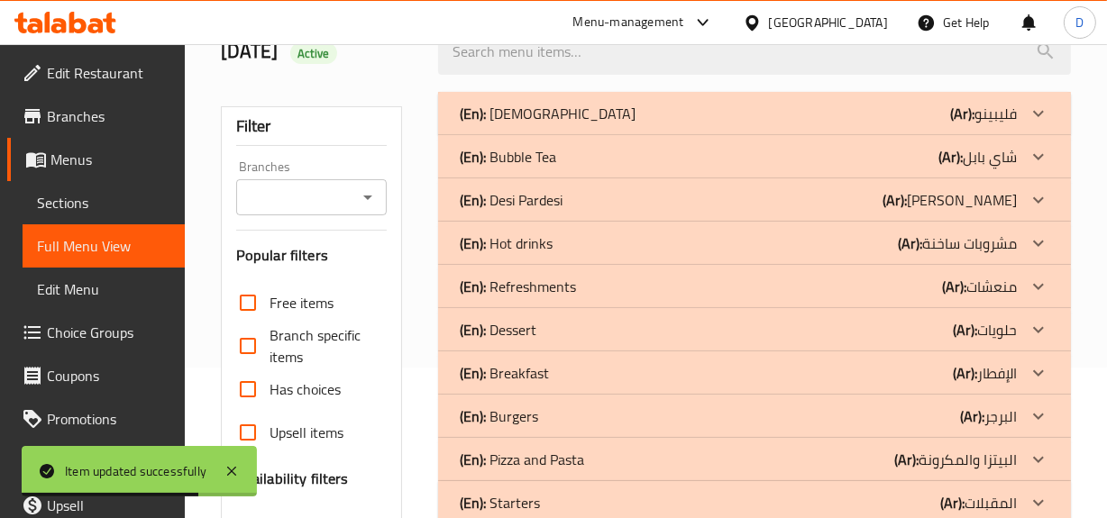
scroll to position [163, 0]
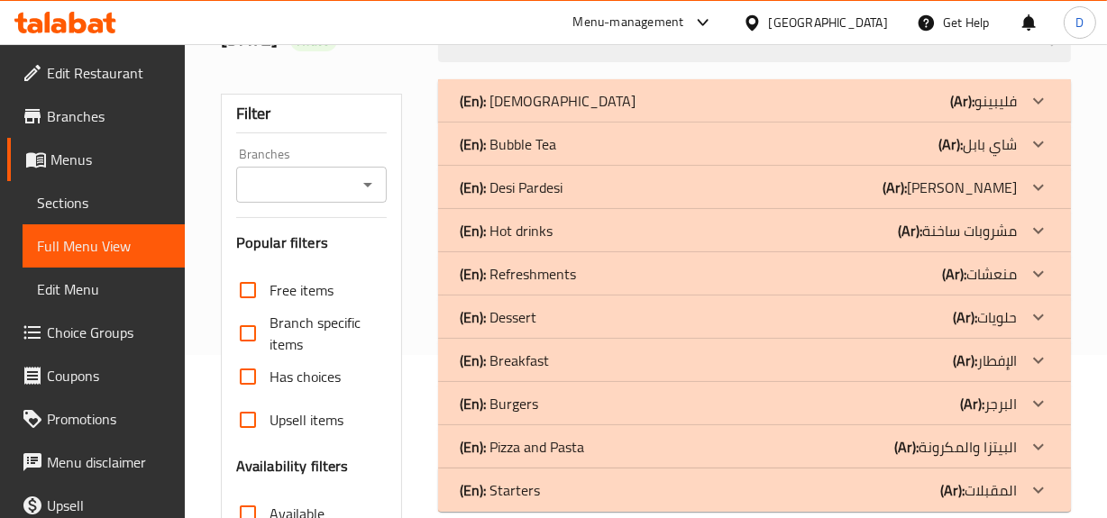
click at [989, 178] on p "(Ar): [PERSON_NAME]" at bounding box center [949, 188] width 134 height 22
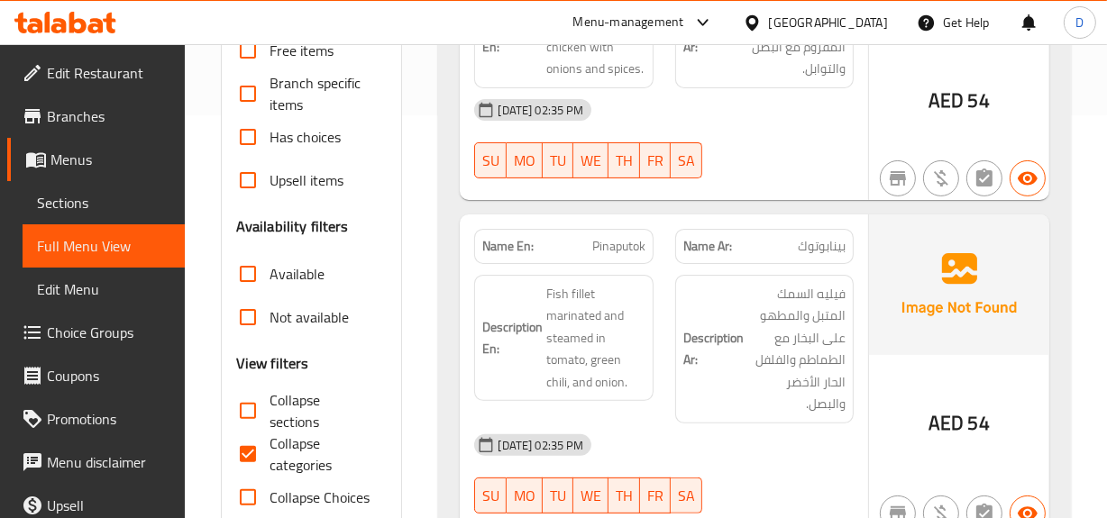
scroll to position [409, 0]
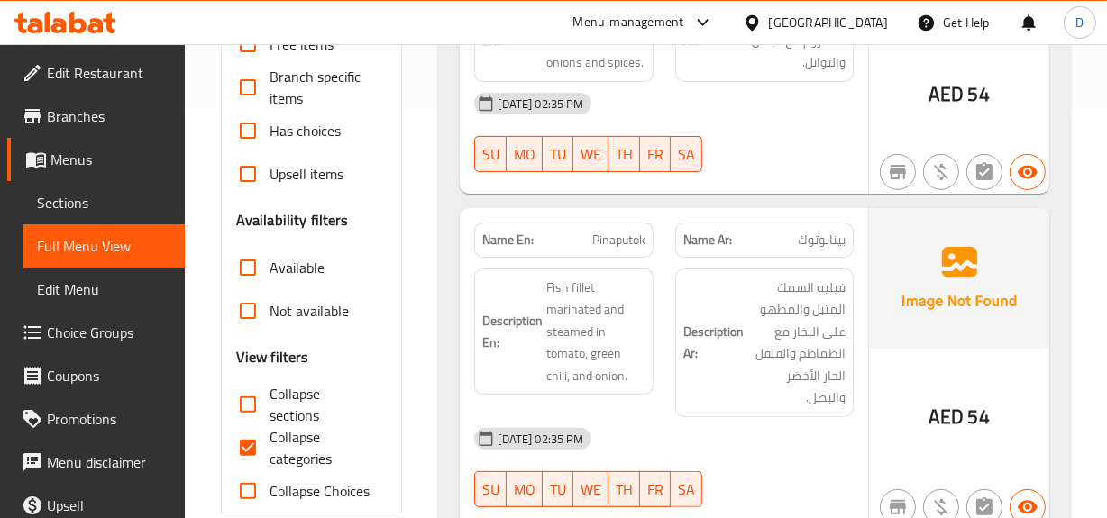
click at [245, 435] on input "Collapse categories" at bounding box center [247, 447] width 43 height 43
checkbox input "false"
click at [249, 393] on input "Collapse sections" at bounding box center [247, 404] width 43 height 43
checkbox input "true"
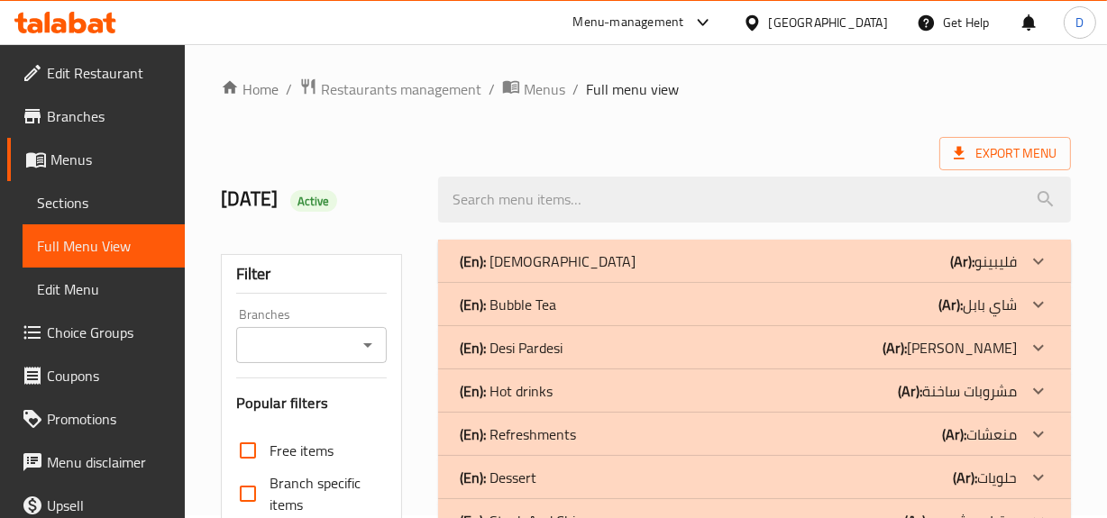
scroll to position [0, 0]
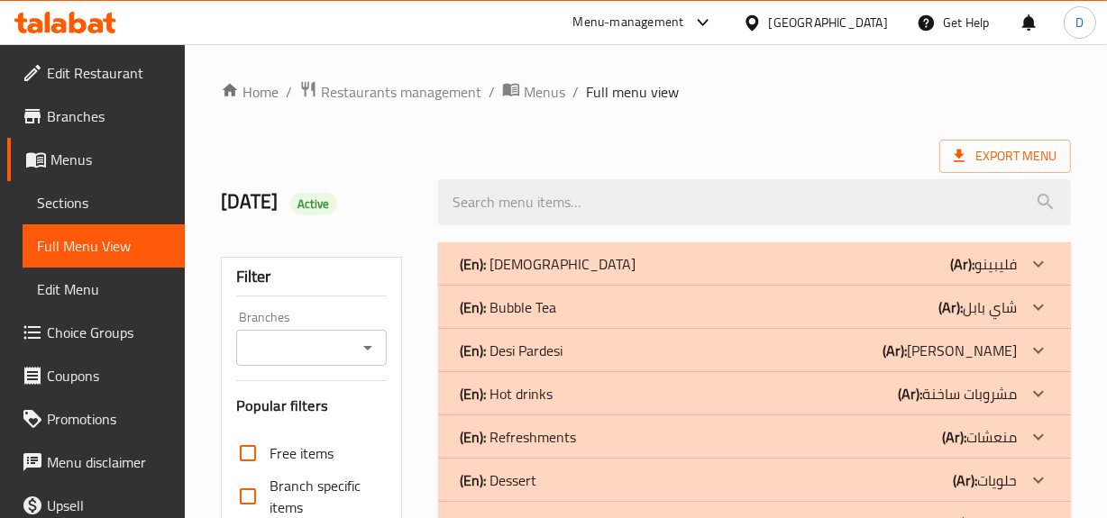
click at [906, 355] on b "(Ar):" at bounding box center [894, 350] width 24 height 27
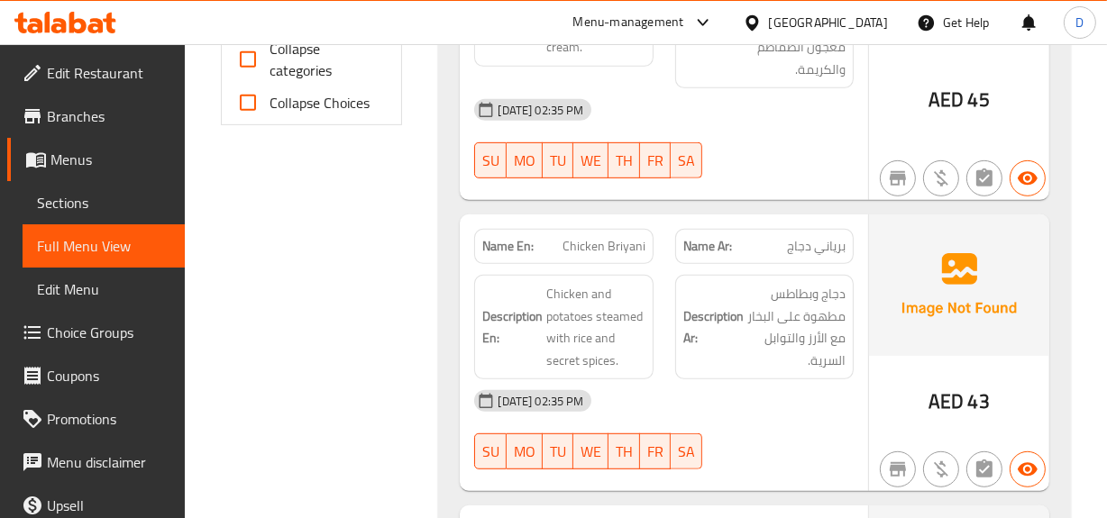
scroll to position [819, 0]
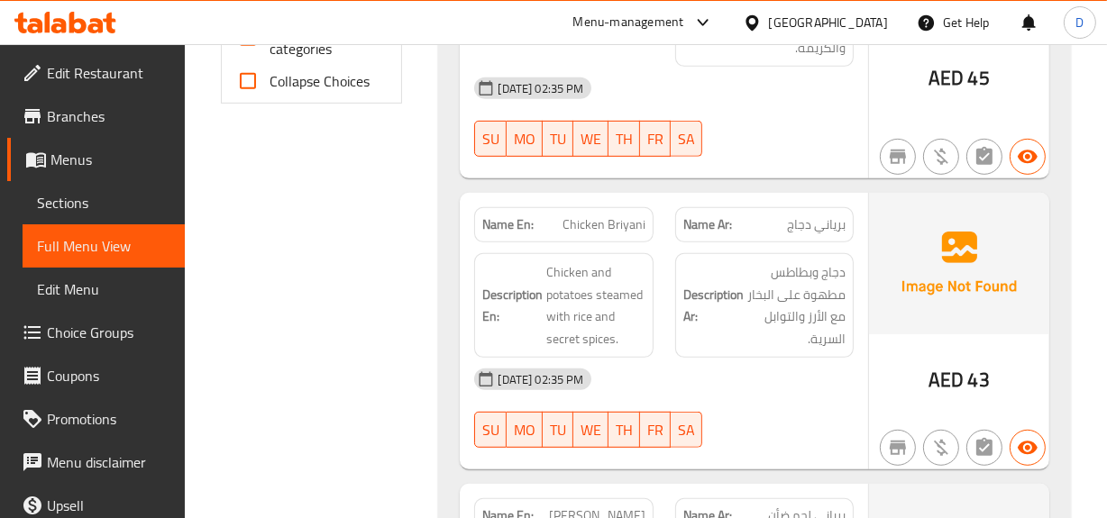
click at [823, 230] on span "برياني دجاج" at bounding box center [816, 224] width 59 height 19
click at [584, 245] on div "Description En: Chicken and potatoes steamed with rice and secret spices." at bounding box center [563, 305] width 200 height 126
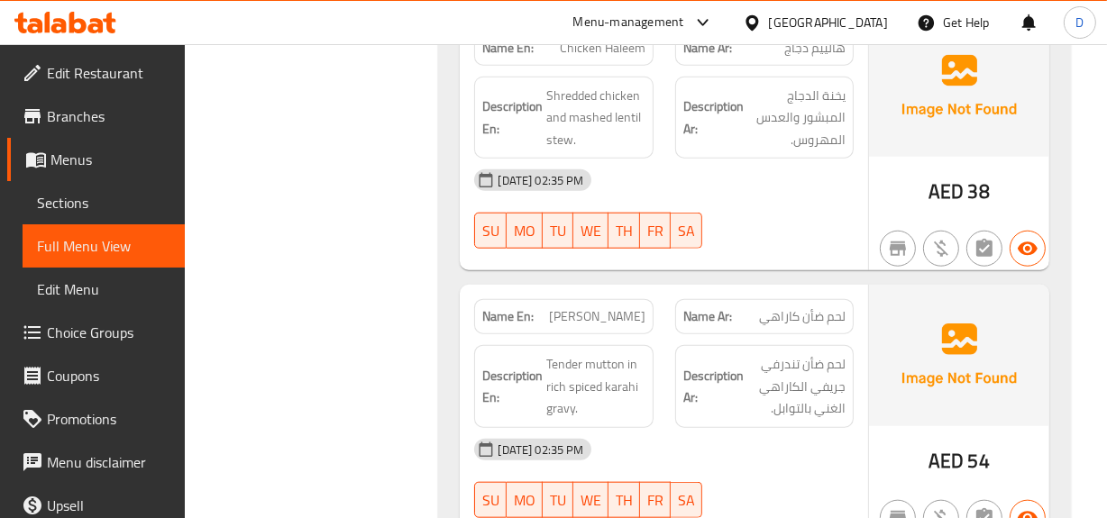
scroll to position [1638, 0]
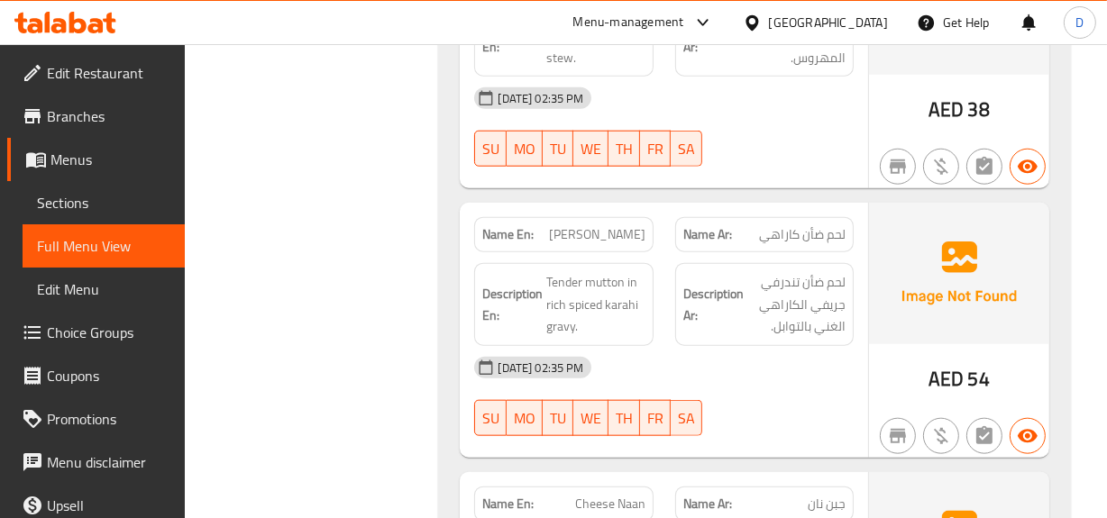
click at [614, 239] on span "[PERSON_NAME]" at bounding box center [597, 234] width 96 height 19
copy span "[PERSON_NAME]"
click at [44, 203] on span "Sections" at bounding box center [103, 203] width 133 height 22
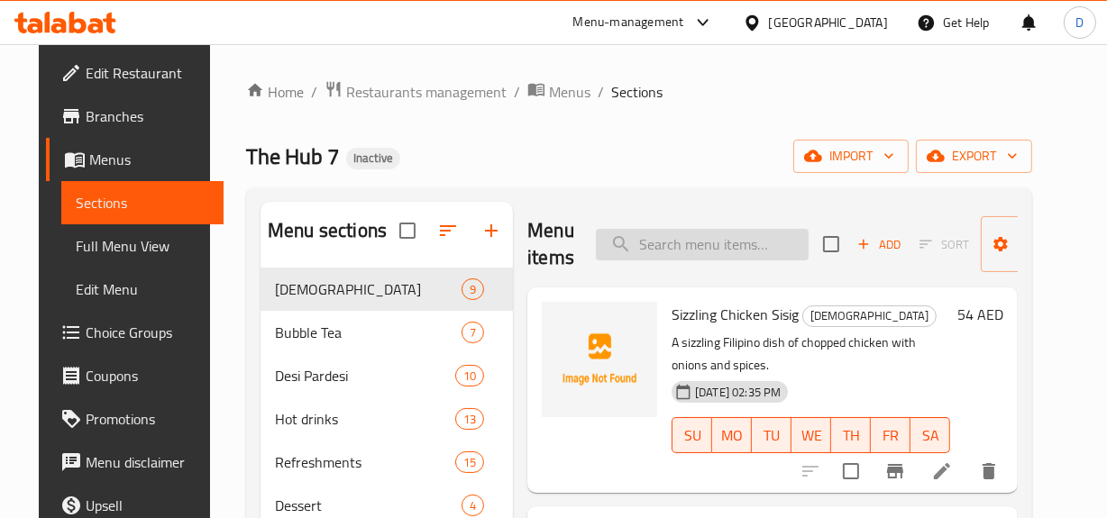
click at [693, 246] on input "search" at bounding box center [702, 245] width 213 height 32
paste input "[PERSON_NAME]"
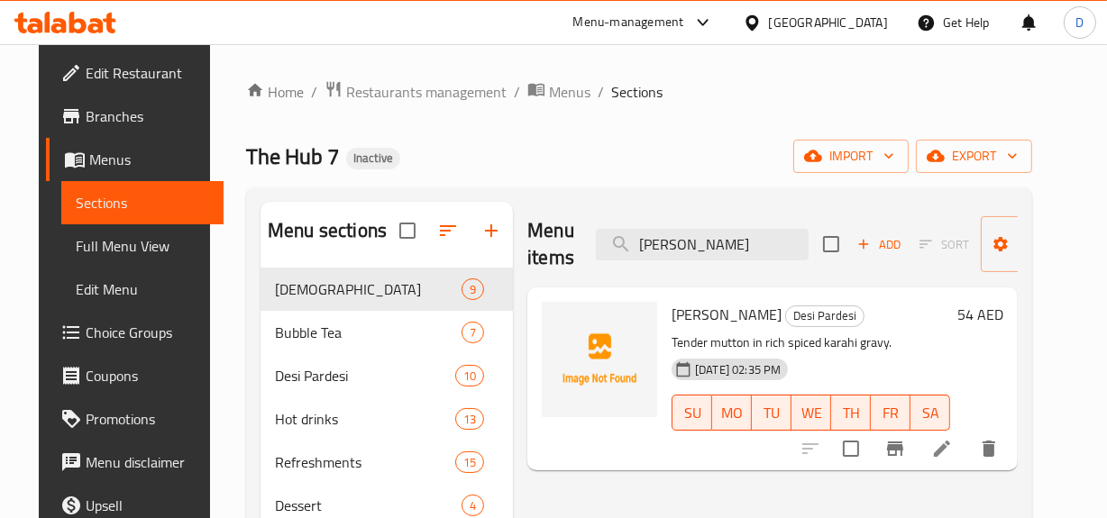
type input "[PERSON_NAME]"
click at [950, 452] on icon at bounding box center [941, 449] width 16 height 16
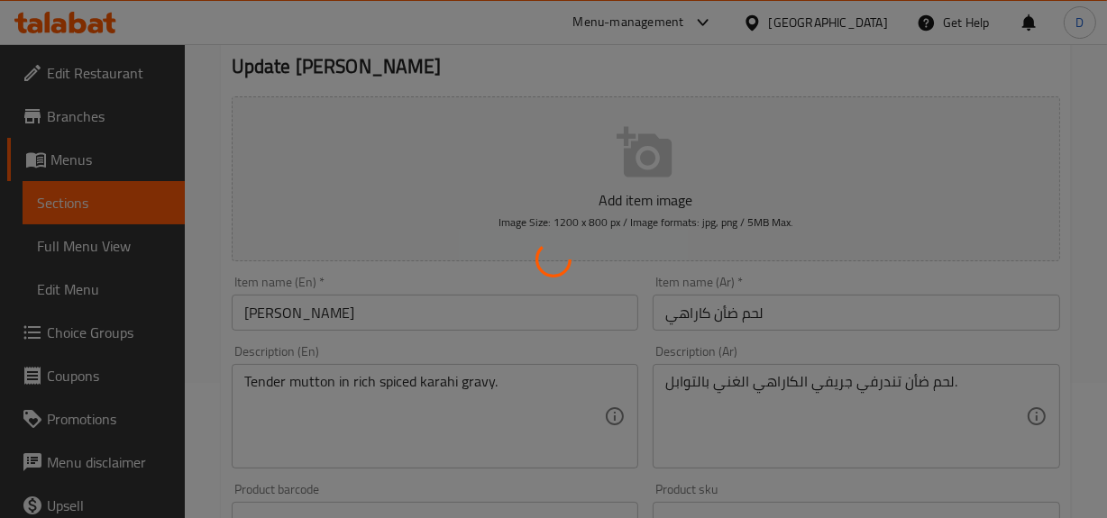
scroll to position [163, 0]
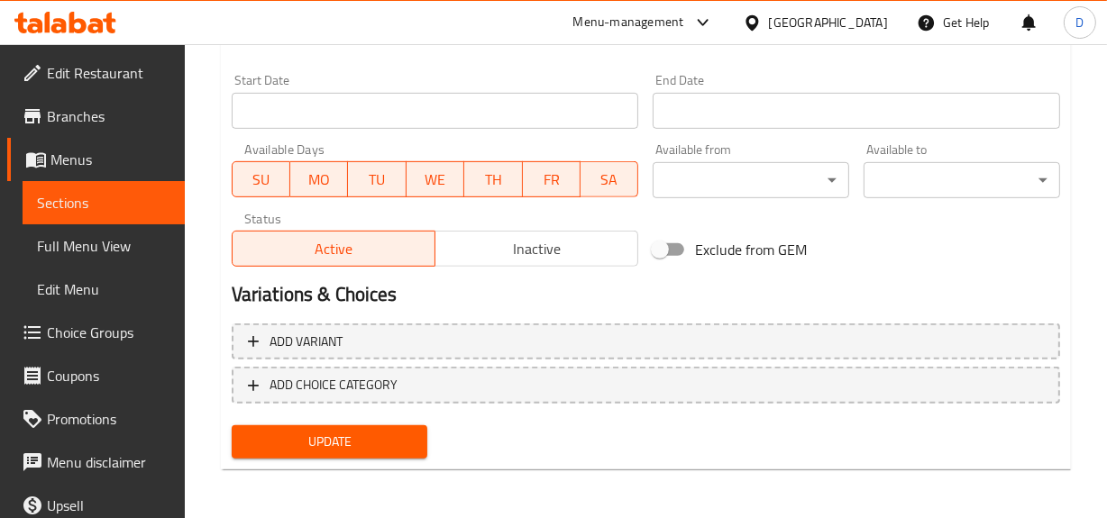
type textarea "لحم ضأن تندر في جريفي الكاراهي الغني بالتوابل."
click at [360, 434] on span "Update" at bounding box center [330, 442] width 168 height 23
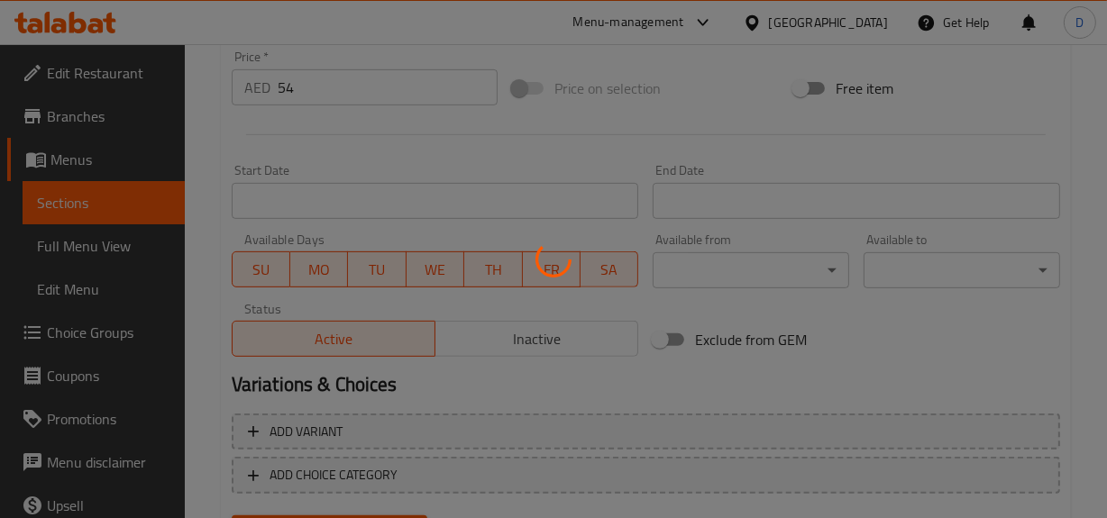
scroll to position [329, 0]
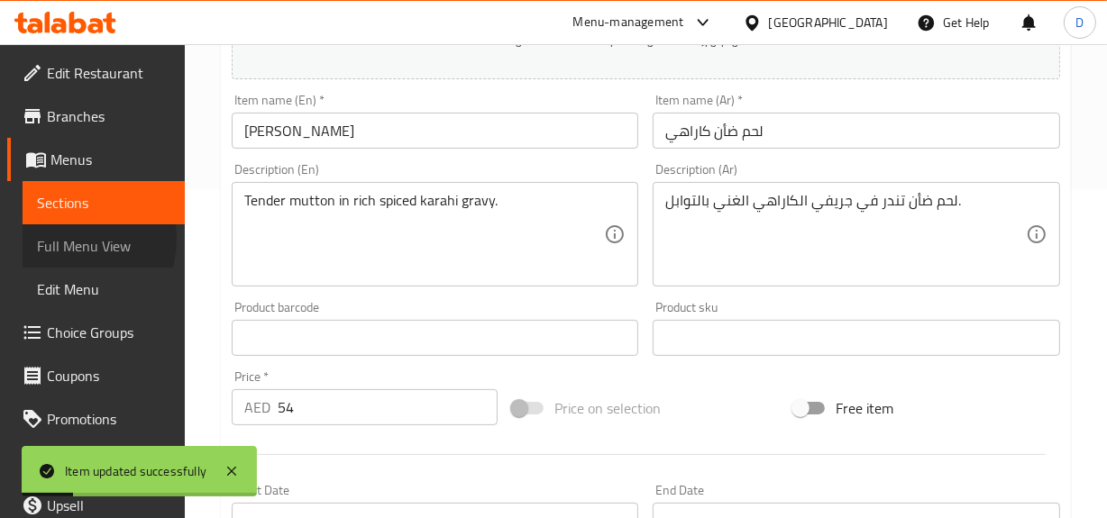
click at [66, 239] on span "Full Menu View" at bounding box center [103, 246] width 133 height 22
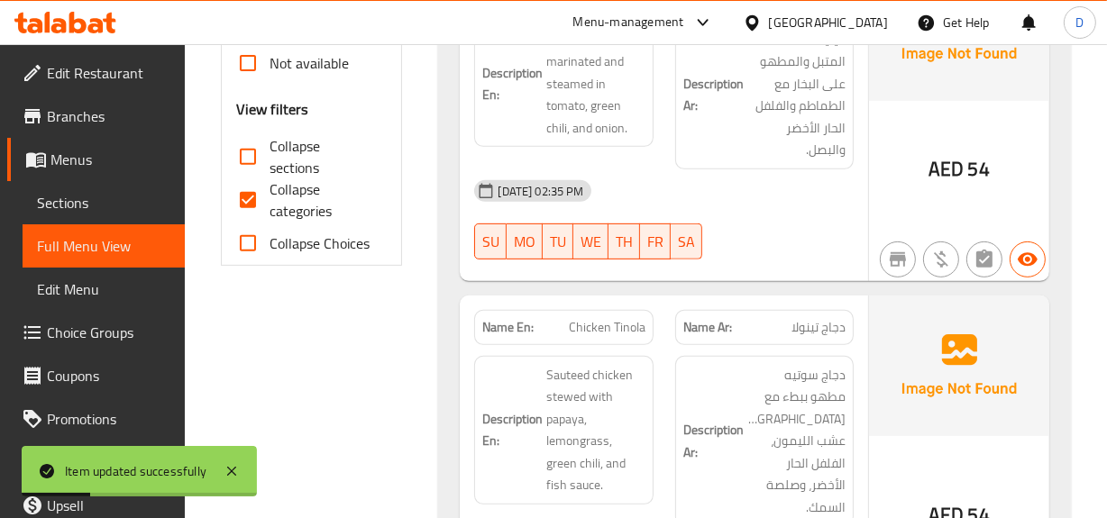
click at [276, 204] on span "Collapse categories" at bounding box center [321, 199] width 104 height 43
click at [269, 204] on input "Collapse categories" at bounding box center [247, 199] width 43 height 43
checkbox input "false"
click at [241, 149] on input "Collapse sections" at bounding box center [247, 156] width 43 height 43
checkbox input "true"
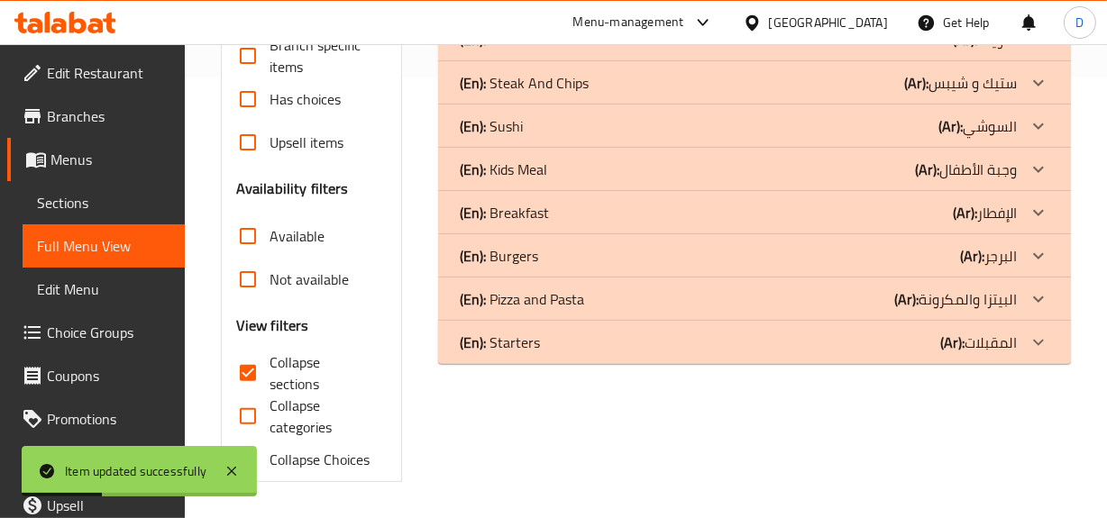
scroll to position [83, 0]
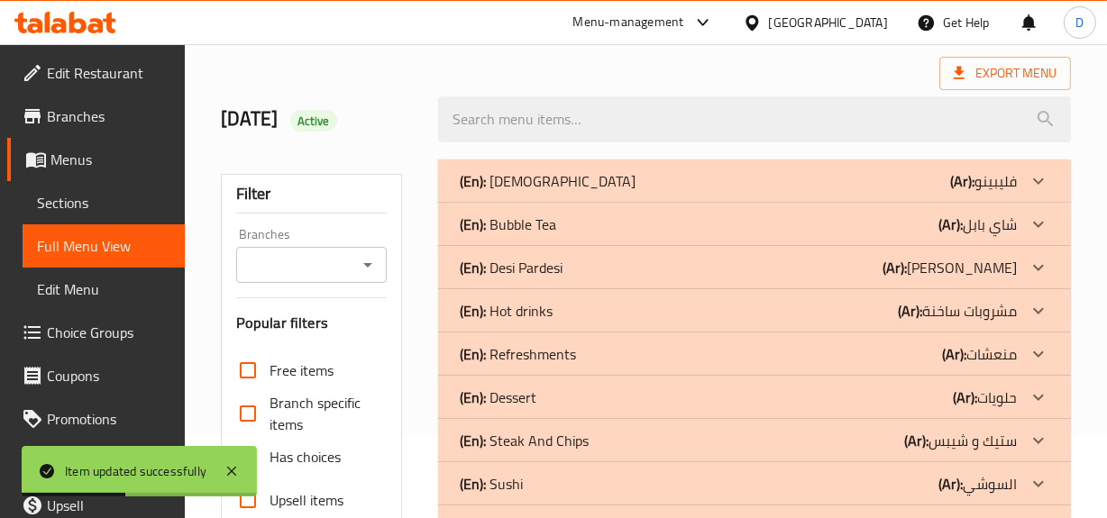
click at [988, 263] on p "(Ar): [PERSON_NAME]" at bounding box center [949, 268] width 134 height 22
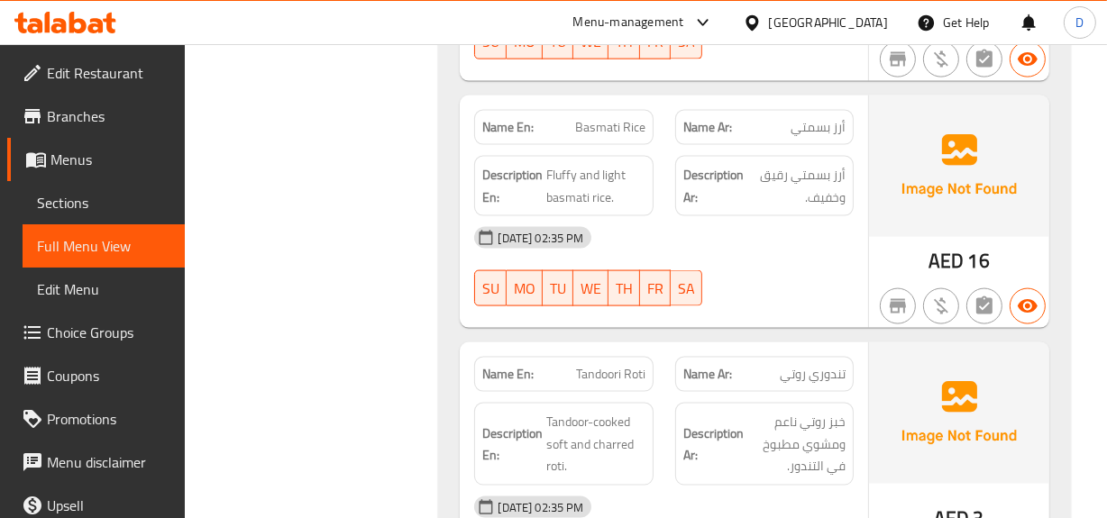
scroll to position [2377, 0]
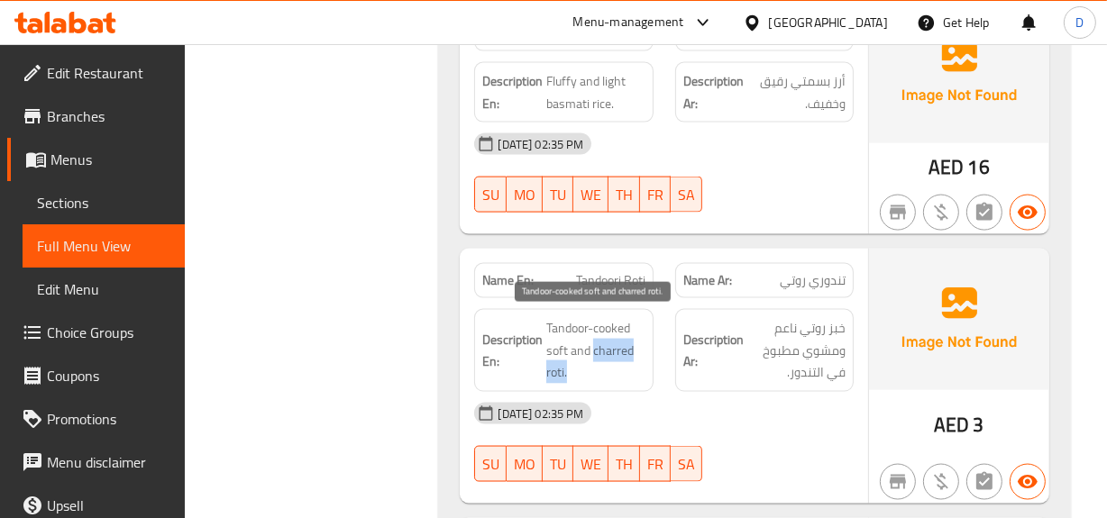
drag, startPoint x: 594, startPoint y: 348, endPoint x: 606, endPoint y: 375, distance: 29.8
click at [606, 375] on span "Tandoor-cooked soft and charred roti." at bounding box center [595, 350] width 98 height 67
copy span "charred roti."
click at [717, 330] on strong "Description Ar:" at bounding box center [713, 351] width 60 height 44
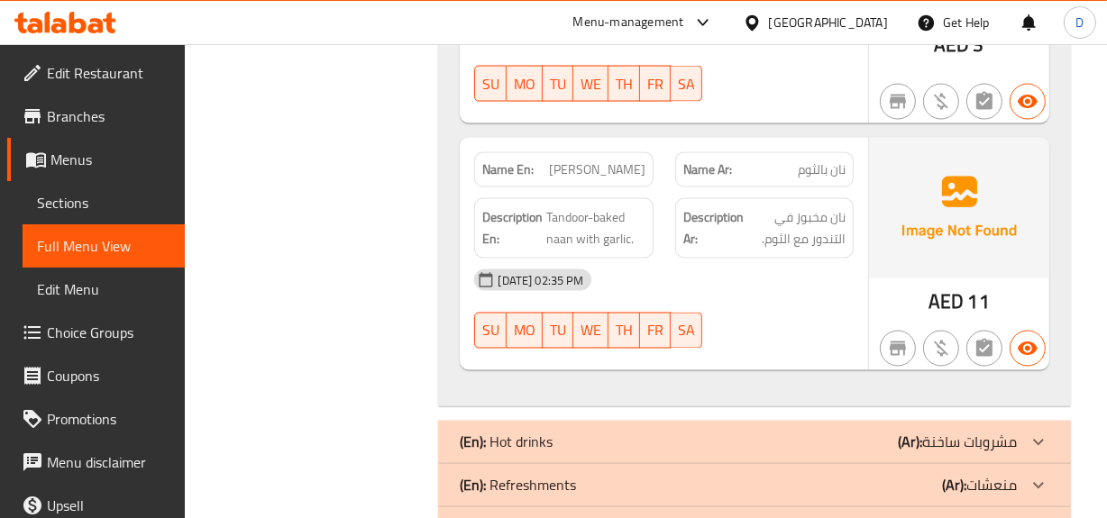
scroll to position [2786, 0]
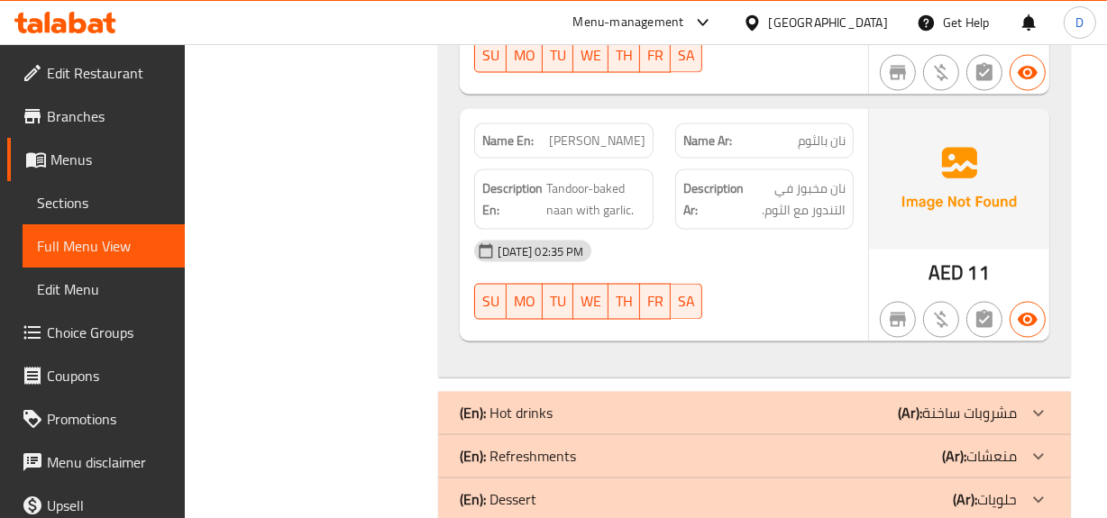
click at [806, 409] on div "(En): Hot drinks (Ar): مشروبات ساخنة" at bounding box center [738, 414] width 556 height 22
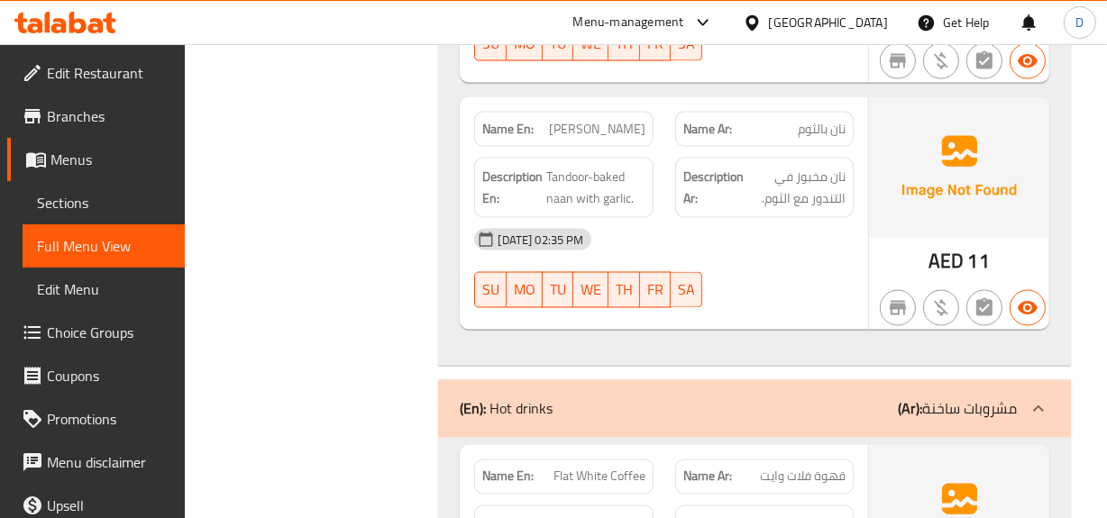
scroll to position [3114, 0]
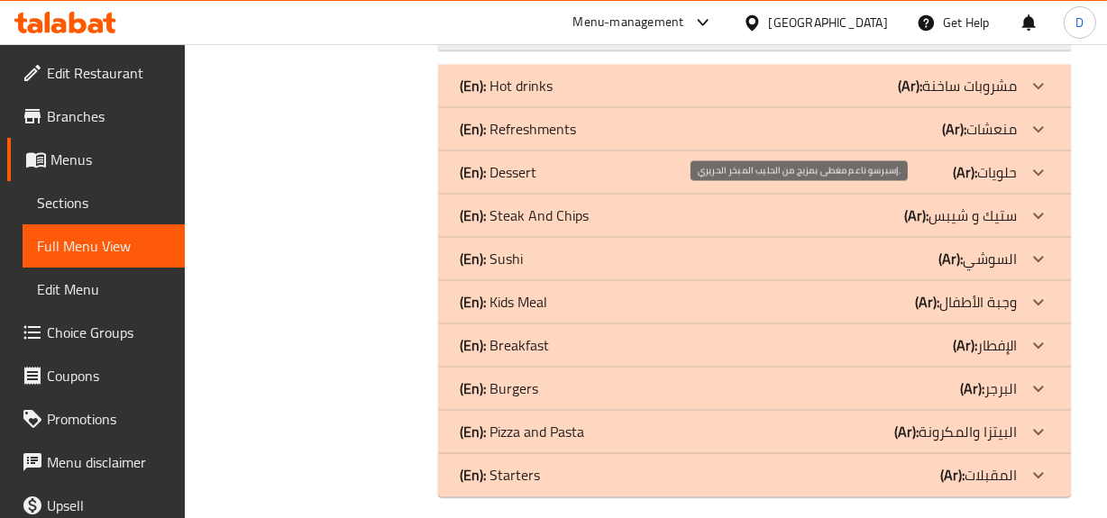
click at [830, 224] on span "إسبرسو ناعم مغطى بمزيج من الحليب المبخر الحريري." at bounding box center [796, 227] width 98 height 88
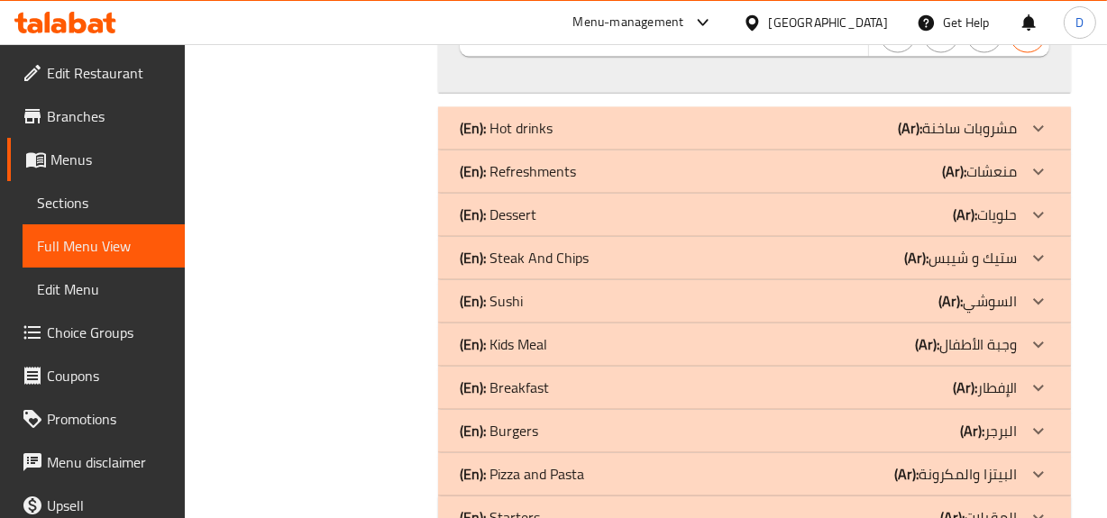
scroll to position [3032, 0]
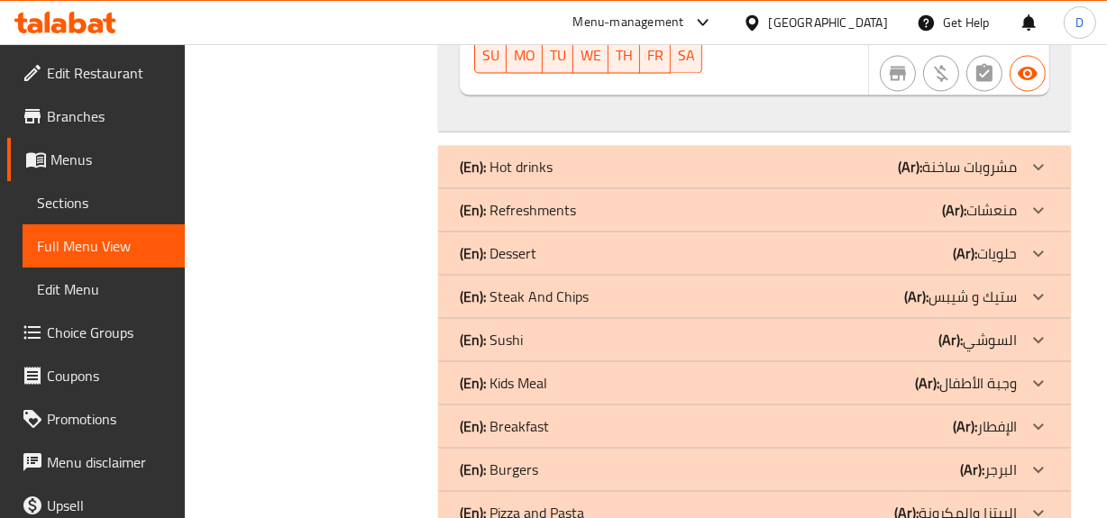
click at [929, 161] on p "(Ar): مشروبات ساخنة" at bounding box center [956, 168] width 119 height 22
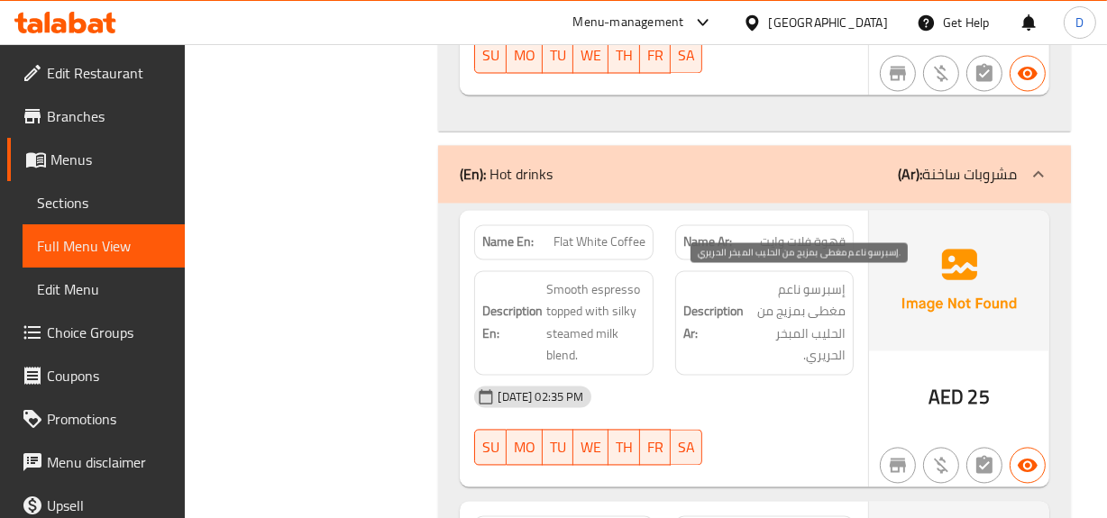
click at [776, 283] on span "إسبرسو ناعم مغطى بمزيج من الحليب المبخر الحريري." at bounding box center [796, 323] width 98 height 88
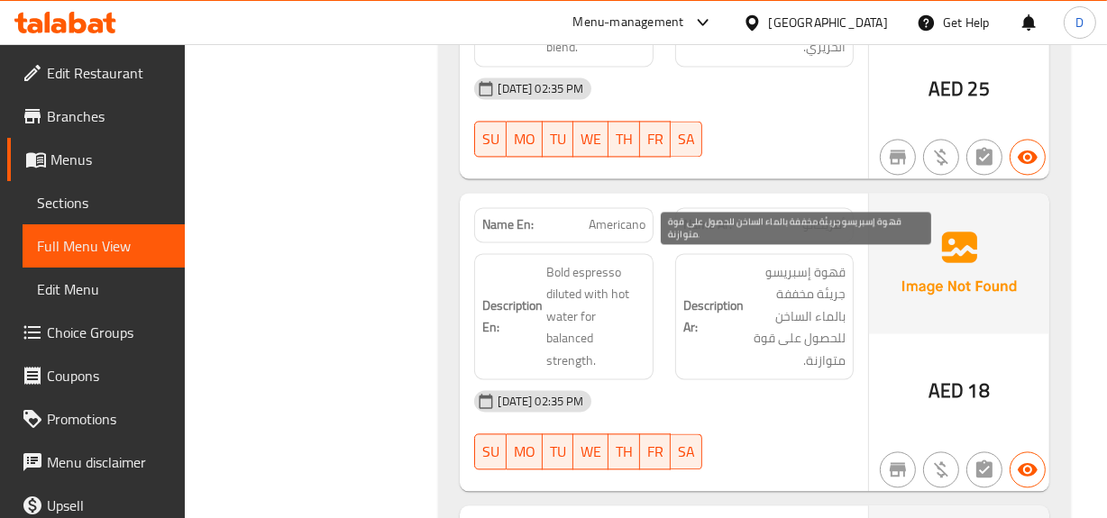
scroll to position [3360, 0]
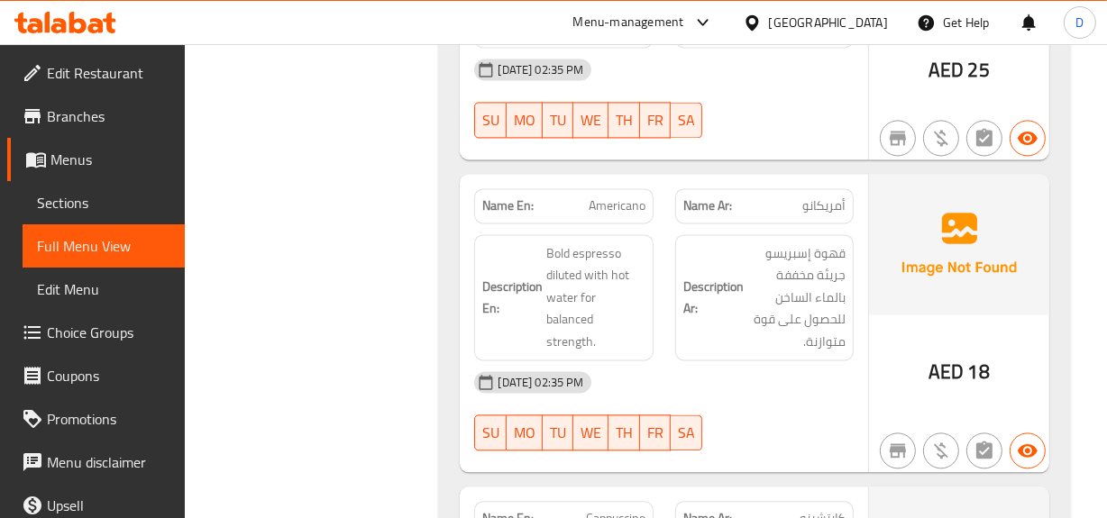
click at [629, 204] on span "Americano" at bounding box center [616, 205] width 57 height 19
copy span "Americano"
click at [69, 197] on span "Sections" at bounding box center [103, 203] width 133 height 22
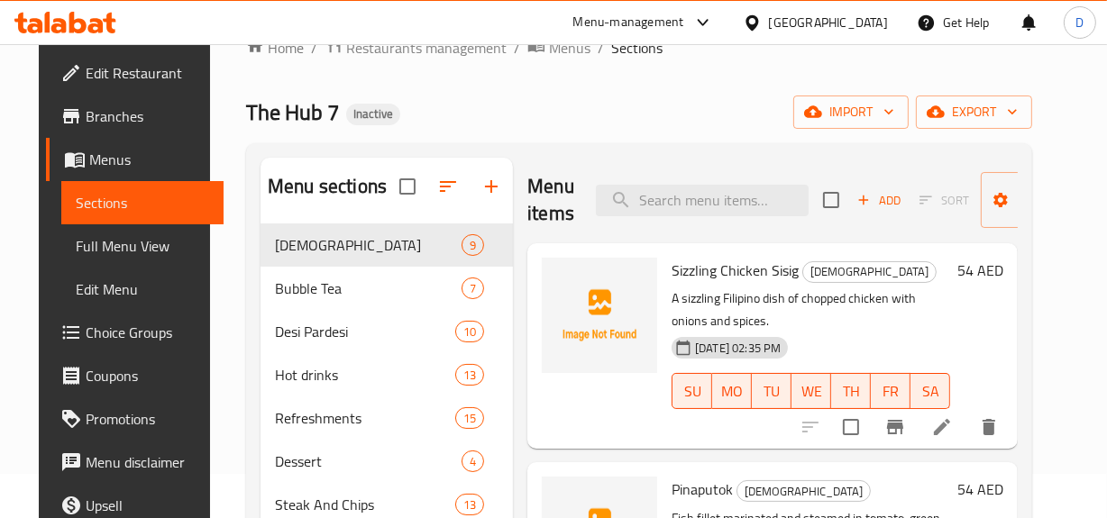
scroll to position [36, 0]
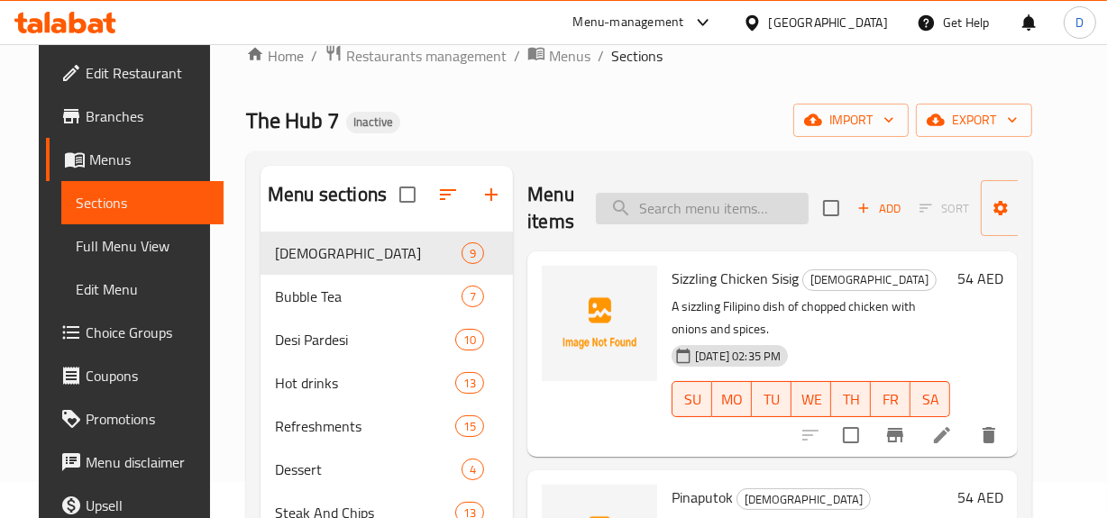
click at [709, 206] on input "search" at bounding box center [702, 209] width 213 height 32
paste input "Americano"
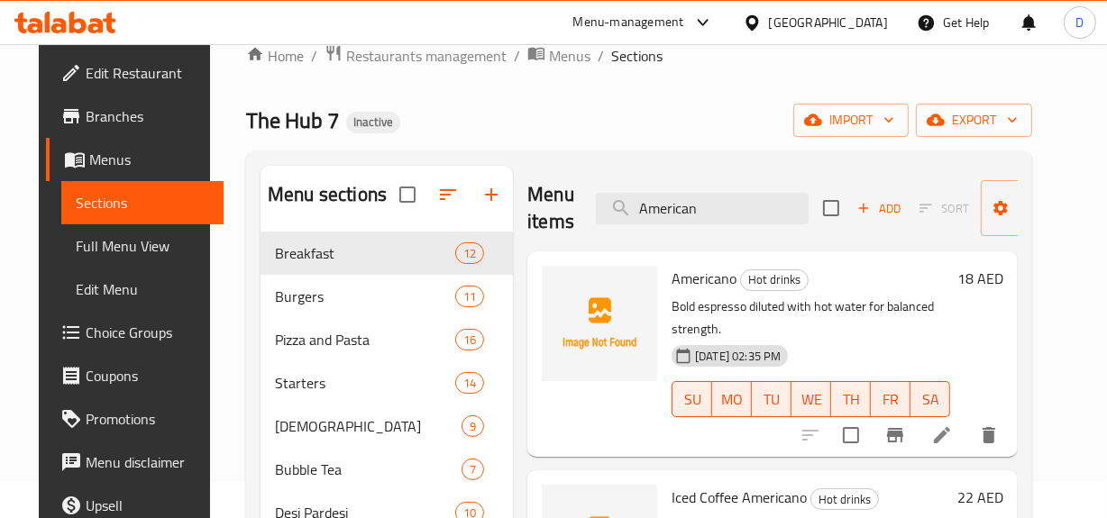
type input "American"
click at [952, 424] on icon at bounding box center [942, 435] width 22 height 22
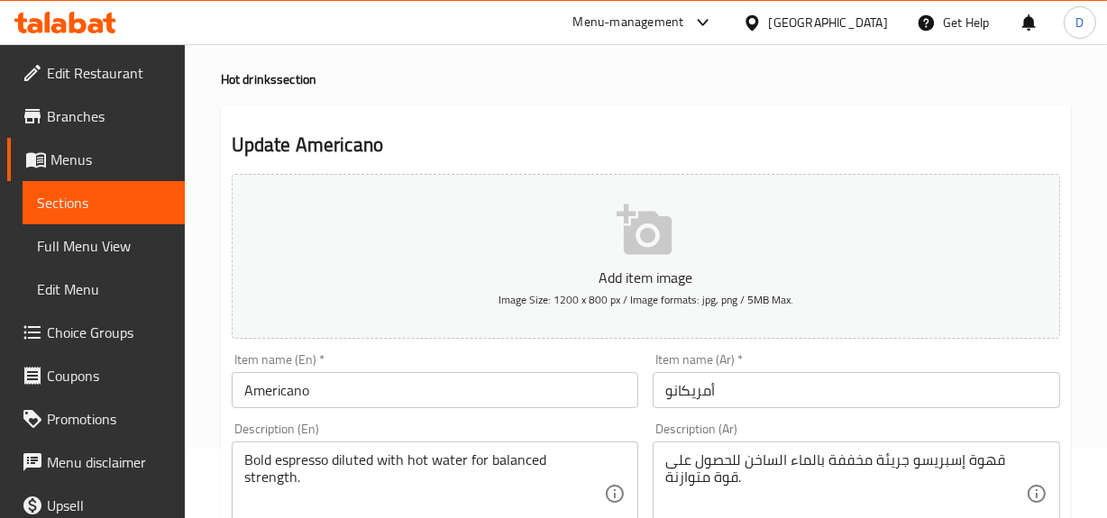
scroll to position [245, 0]
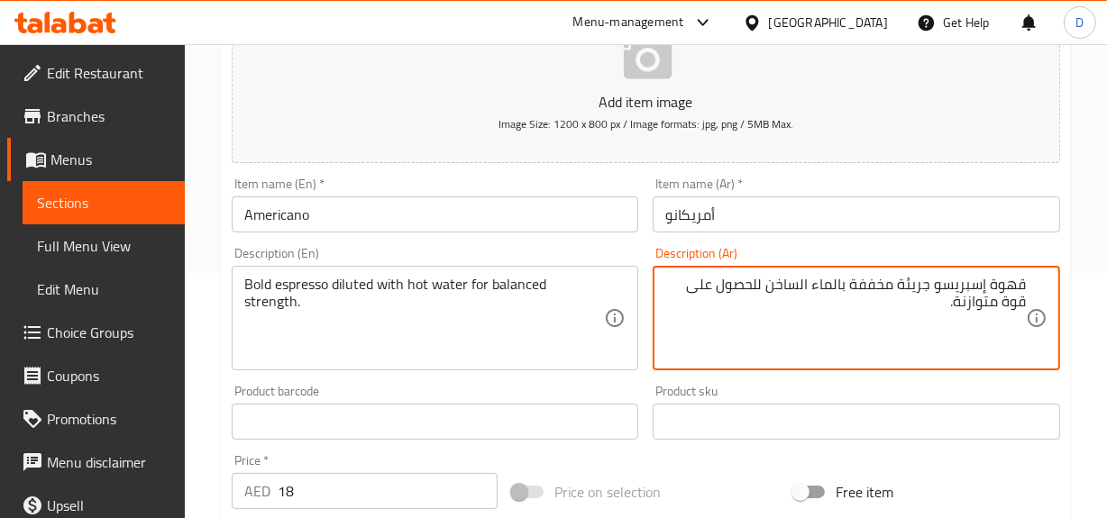
click at [1019, 280] on textarea "قهوة إسبريسو جريئة مخففة بالماء الساخن للحصول على قوة متوازنة." at bounding box center [845, 319] width 360 height 86
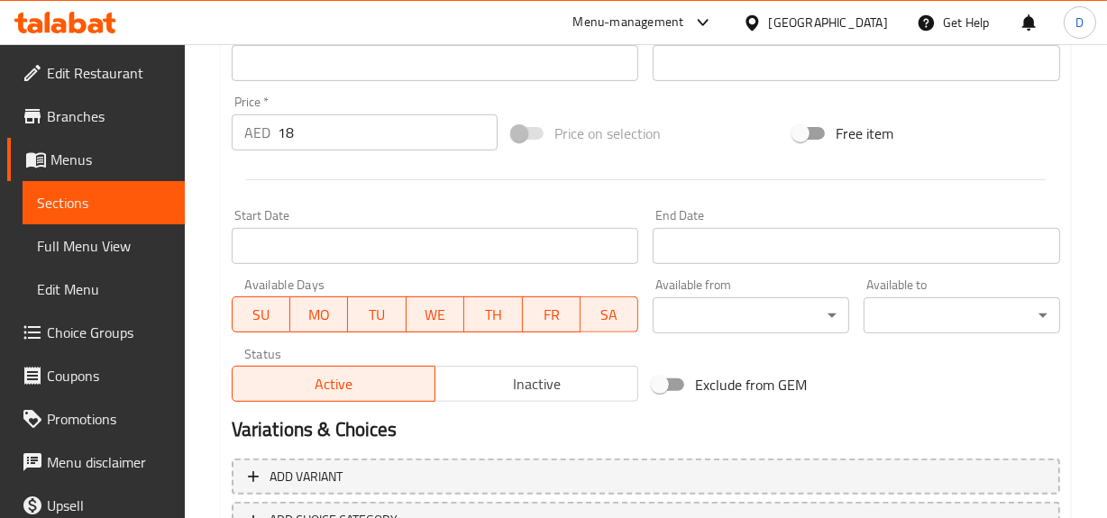
scroll to position [737, 0]
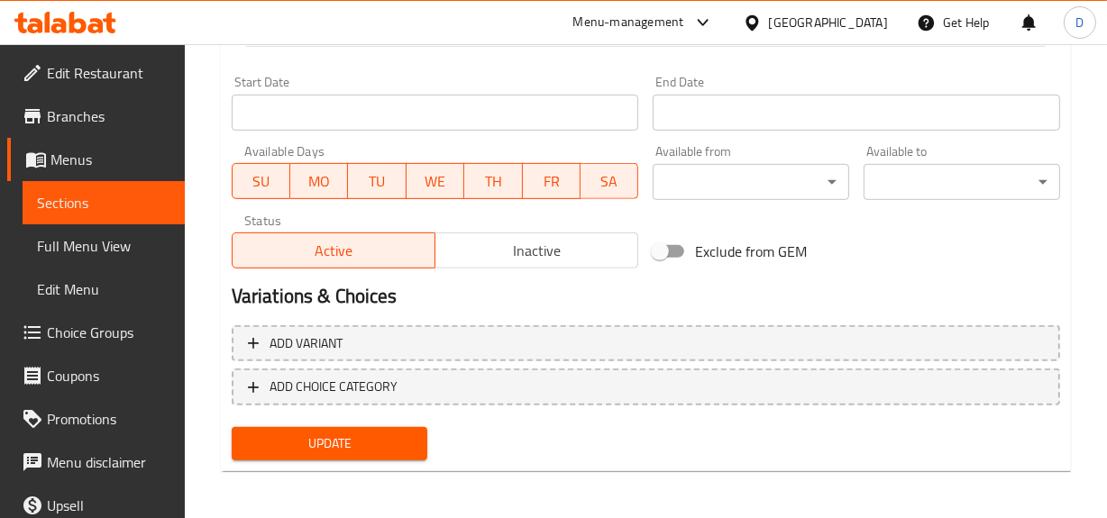
type textarea "إسبريسو جريئة مخففة بالماء الساخن للحصول على قوة متوازنة."
click at [379, 433] on span "Update" at bounding box center [330, 444] width 168 height 23
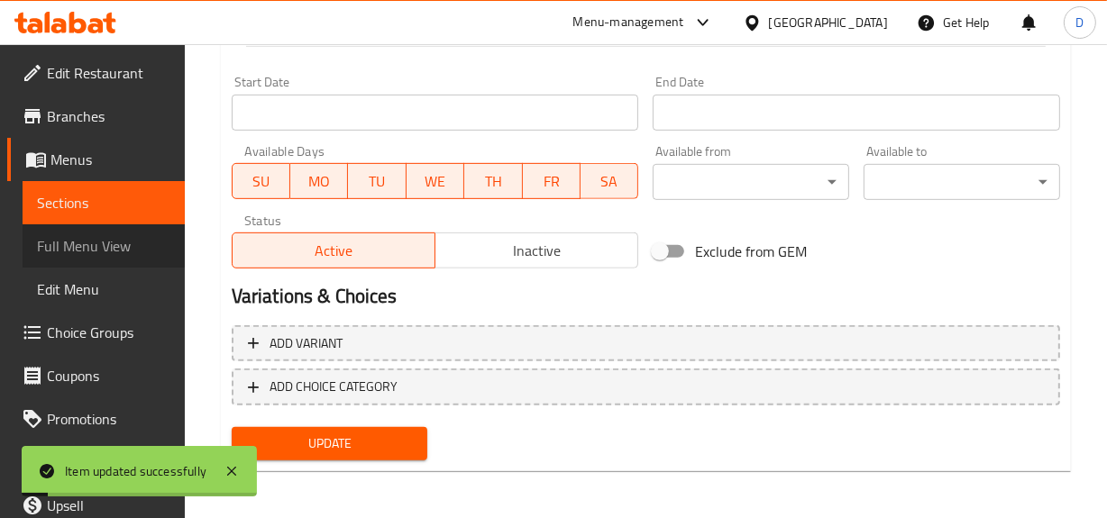
click at [107, 249] on span "Full Menu View" at bounding box center [103, 246] width 133 height 22
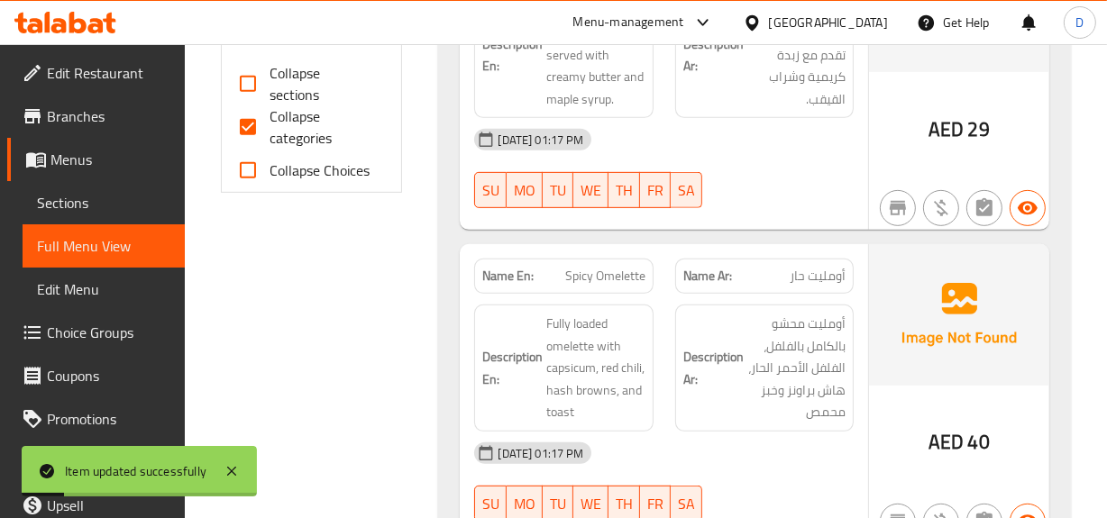
scroll to position [575, 0]
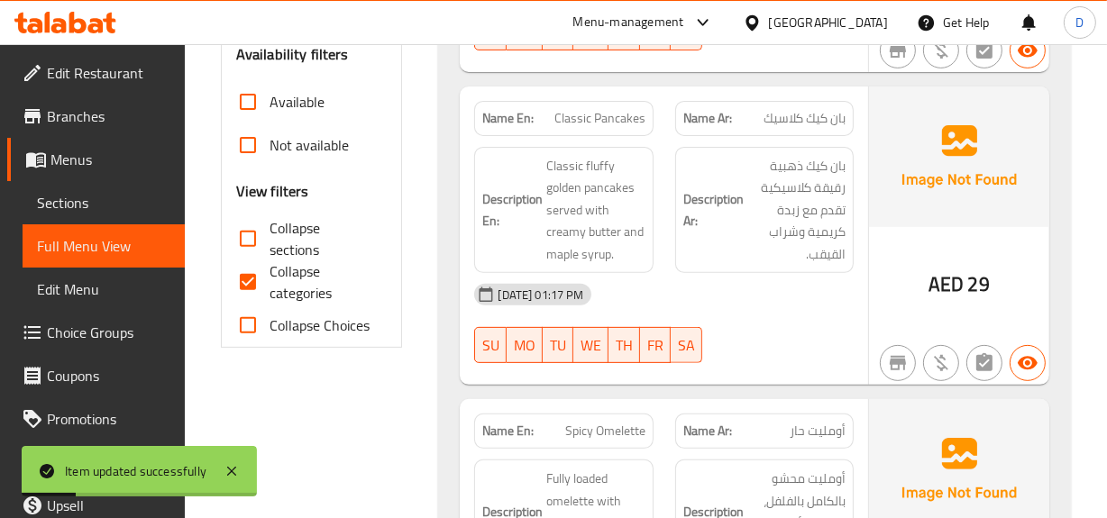
click at [285, 282] on span "Collapse categories" at bounding box center [321, 281] width 104 height 43
click at [269, 282] on input "Collapse categories" at bounding box center [247, 281] width 43 height 43
checkbox input "false"
click at [251, 241] on input "Collapse sections" at bounding box center [247, 238] width 43 height 43
checkbox input "true"
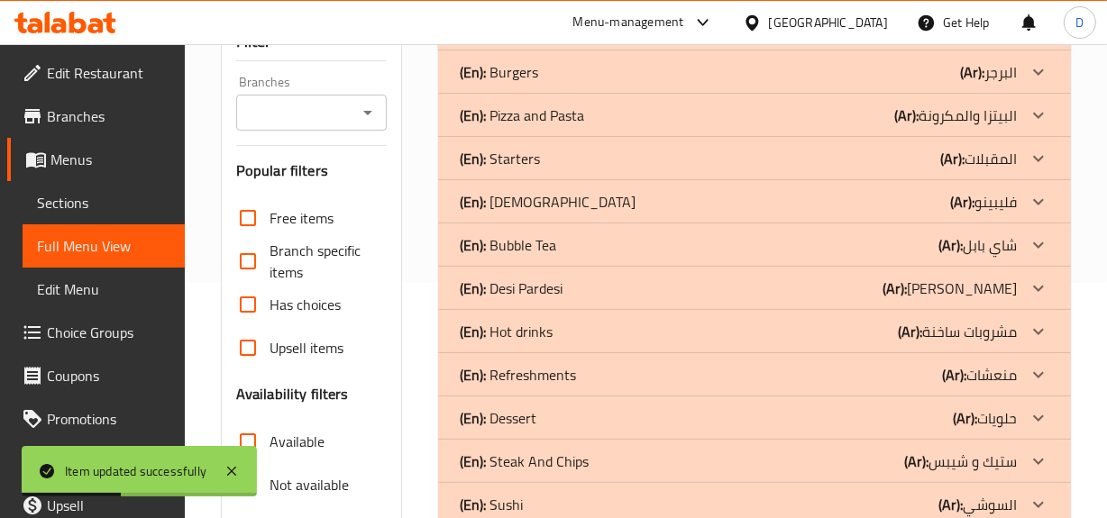
scroll to position [245, 0]
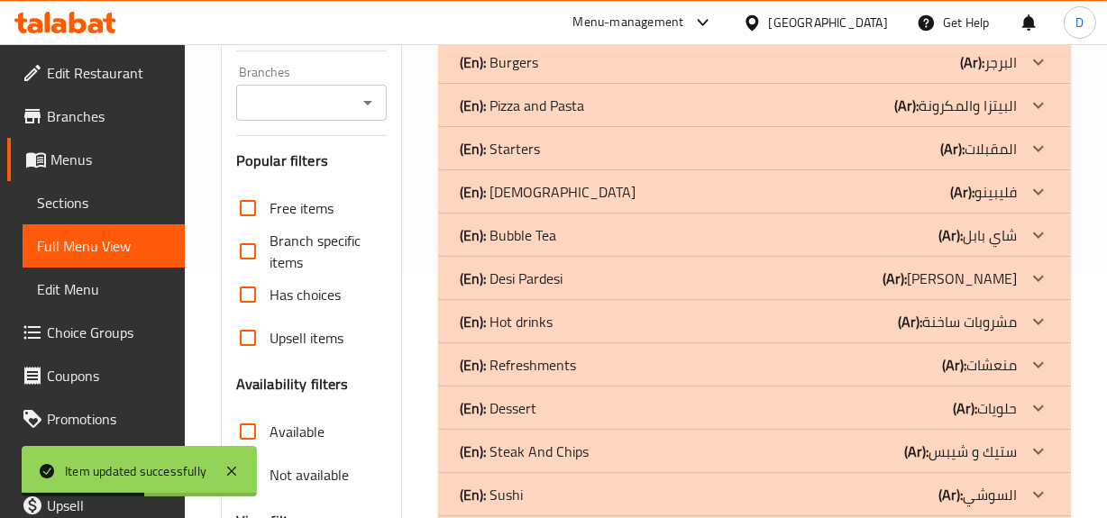
click at [897, 323] on b "(Ar):" at bounding box center [909, 321] width 24 height 27
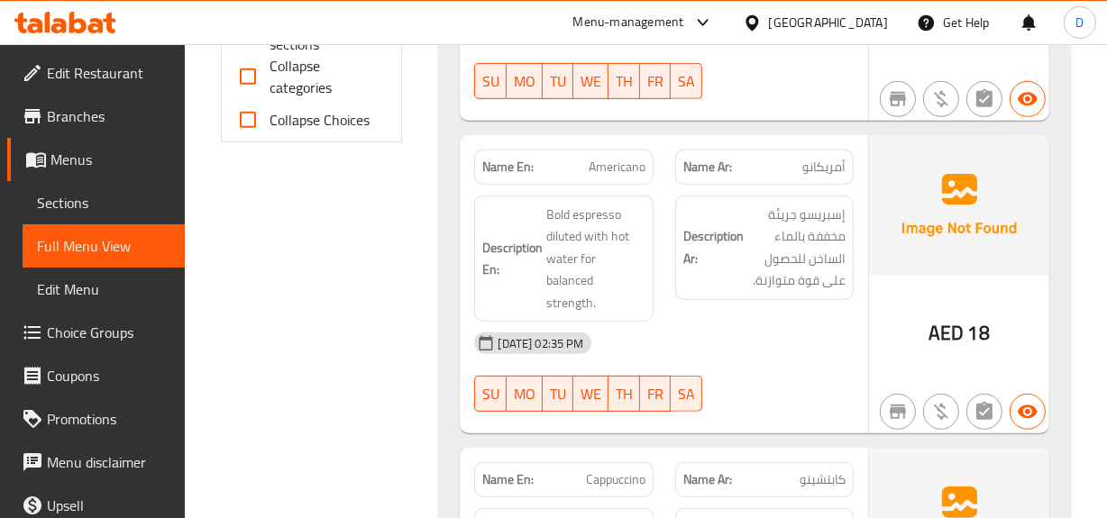
scroll to position [819, 0]
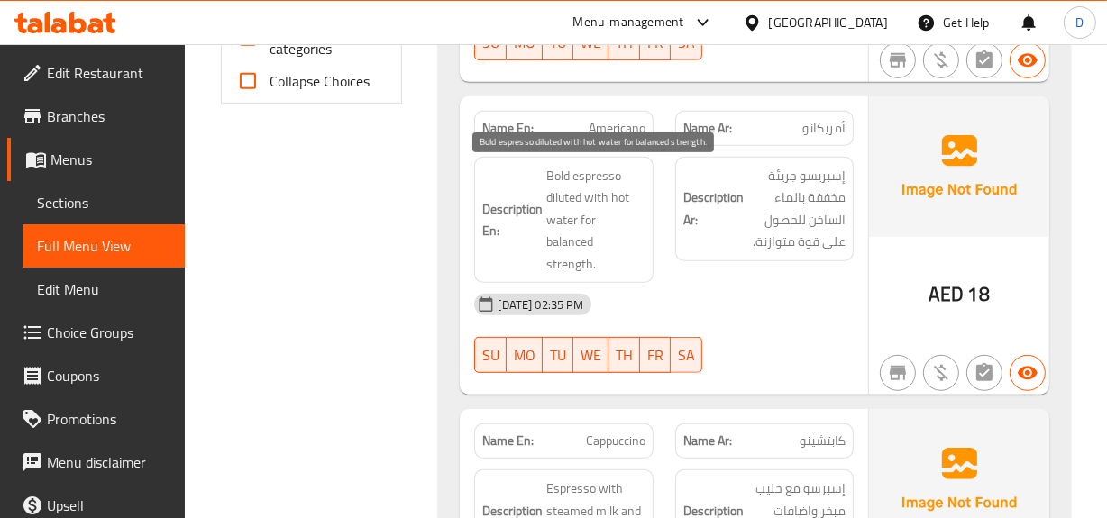
click at [636, 243] on span "Bold espresso diluted with hot water for balanced strength." at bounding box center [595, 220] width 98 height 111
copy span "strength"
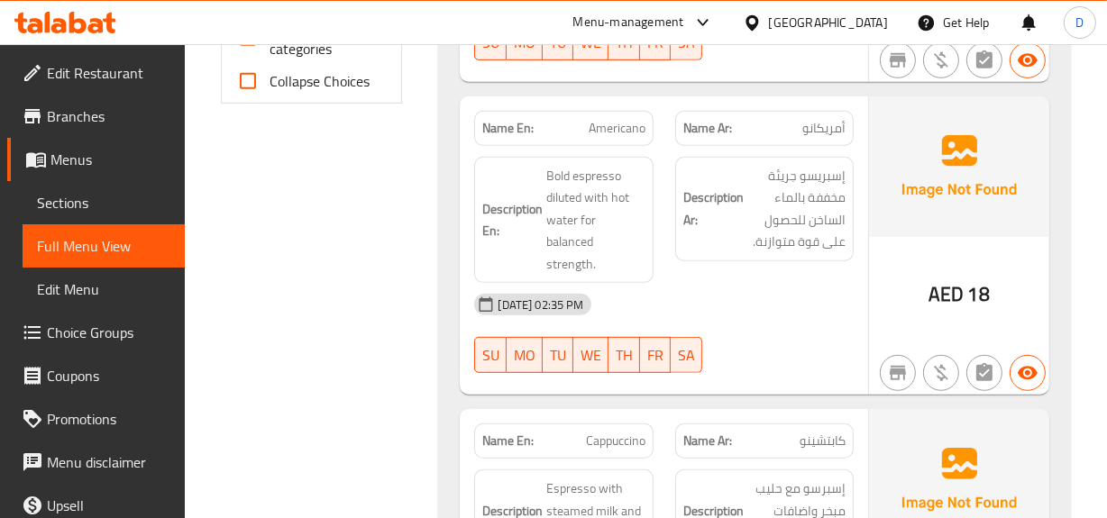
click at [760, 329] on div "[DATE] 02:35 PM SU MO TU WE TH FR SA" at bounding box center [663, 333] width 400 height 101
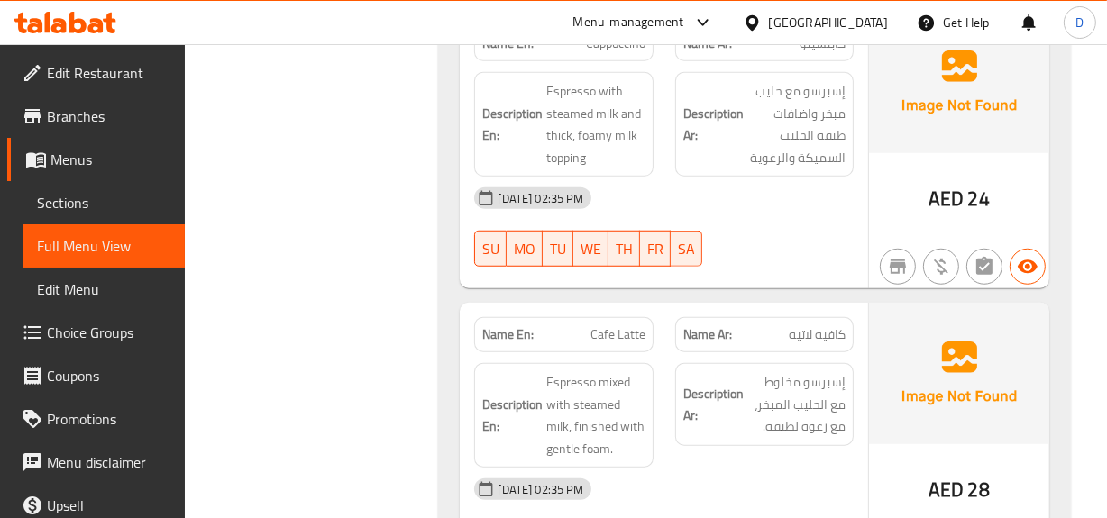
scroll to position [1310, 0]
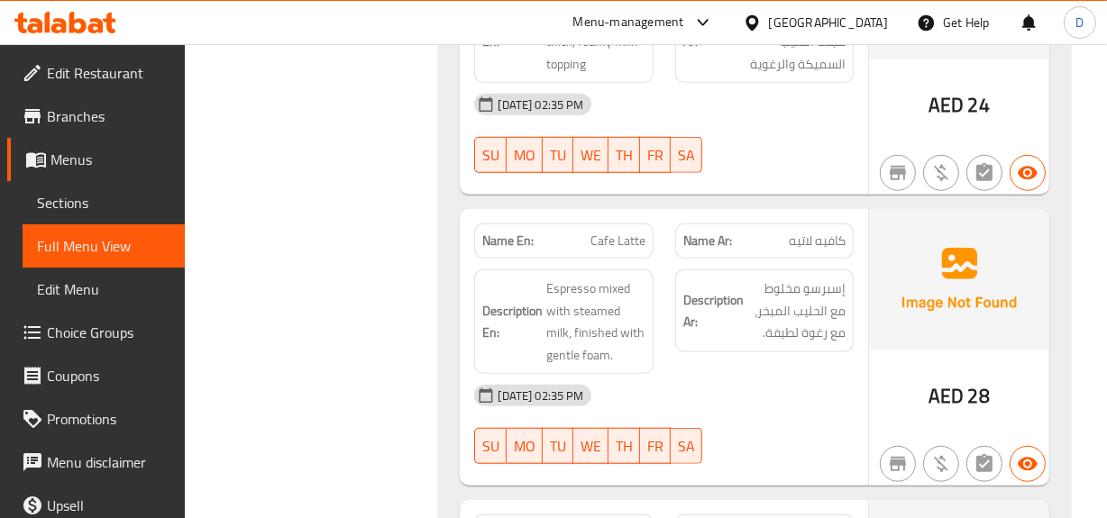
click at [624, 232] on div "Name En: Cafe Latte" at bounding box center [563, 240] width 178 height 35
click at [640, 232] on span "Cafe Latte" at bounding box center [617, 241] width 55 height 19
click at [628, 232] on span "Cafe Latte" at bounding box center [617, 241] width 55 height 19
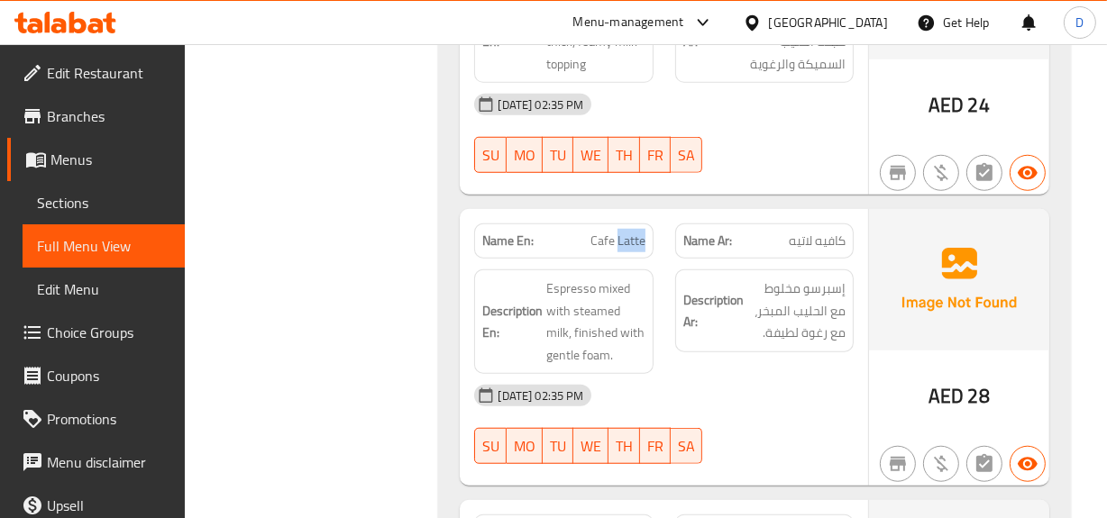
click at [628, 232] on span "Cafe Latte" at bounding box center [617, 241] width 55 height 19
copy span "Cafe Latte"
click at [52, 196] on span "Sections" at bounding box center [103, 203] width 133 height 22
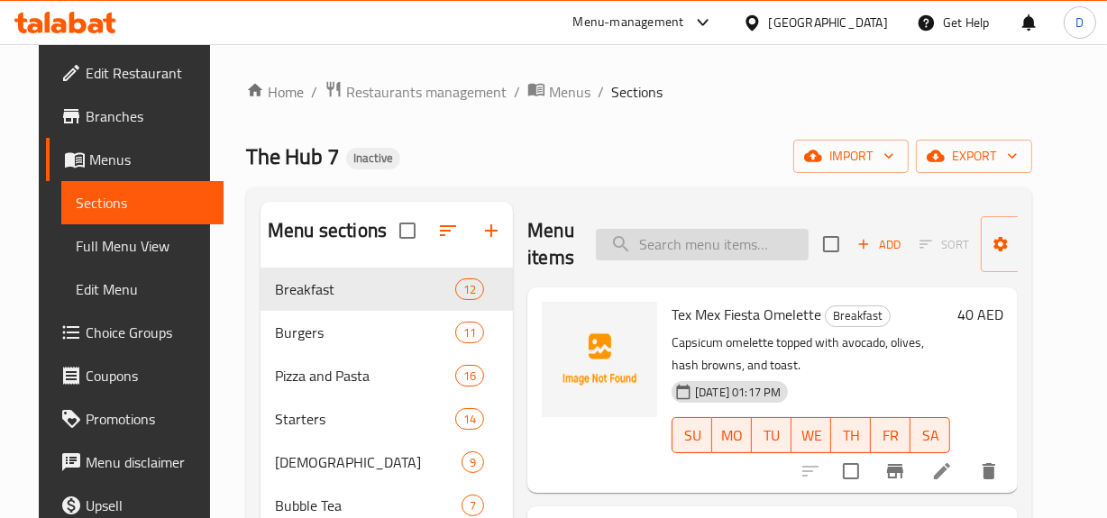
click at [690, 251] on input "search" at bounding box center [702, 245] width 213 height 32
paste input "Cafe Latte"
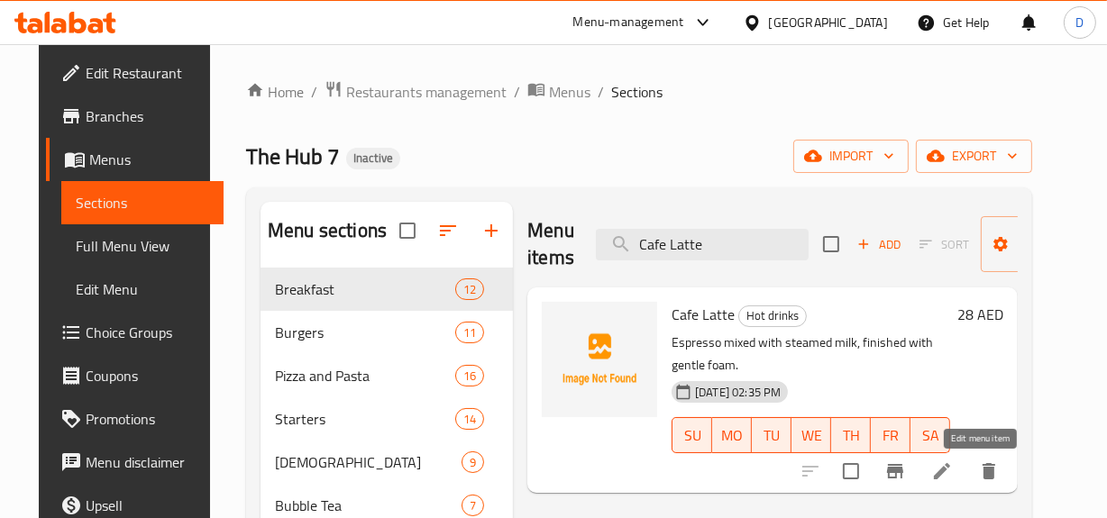
type input "Cafe Latte"
click at [952, 481] on icon at bounding box center [942, 471] width 22 height 22
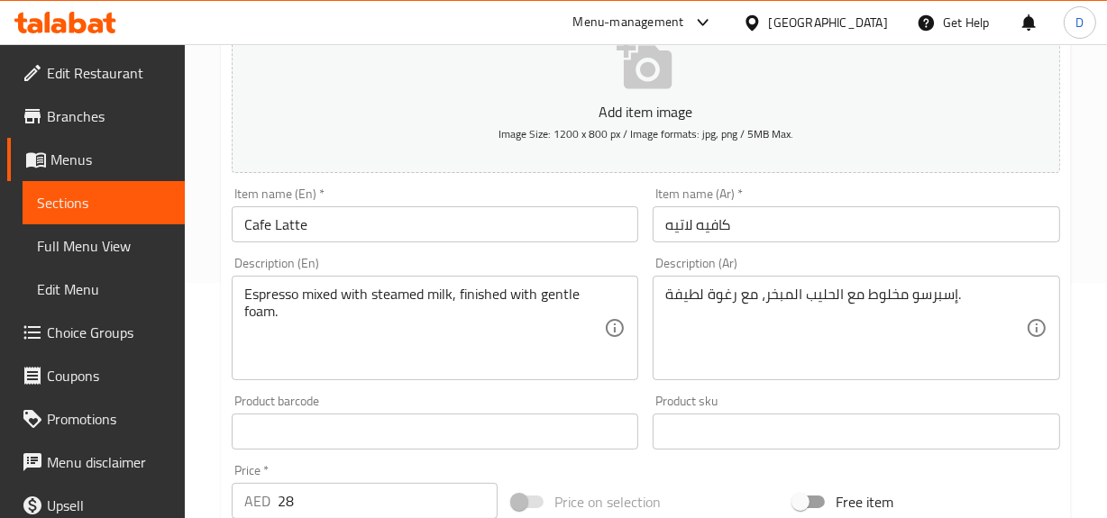
scroll to position [245, 0]
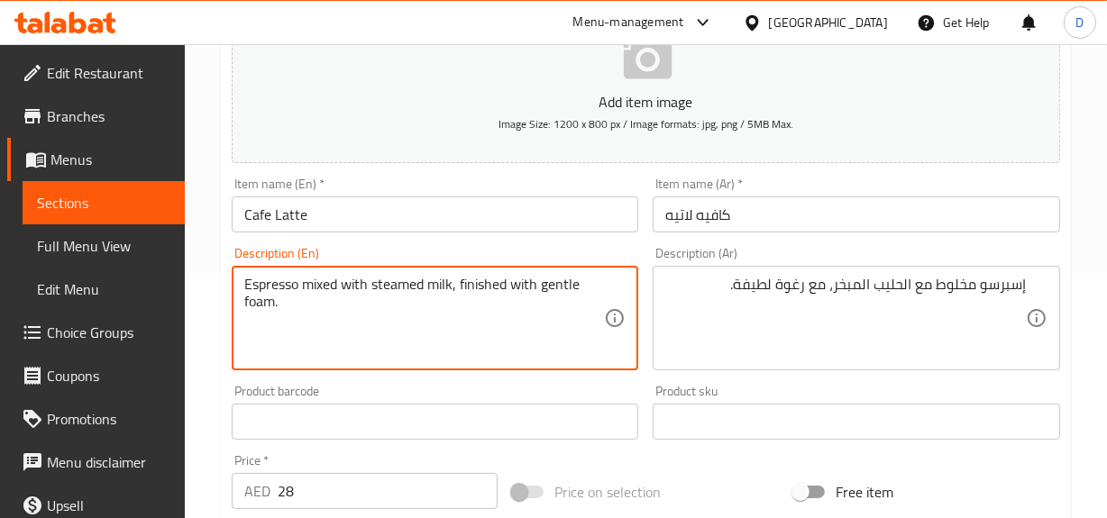
drag, startPoint x: 406, startPoint y: 305, endPoint x: 365, endPoint y: 311, distance: 41.8
click at [365, 311] on textarea "Espresso mixed with steamed milk, finished with gentle foam." at bounding box center [424, 319] width 360 height 86
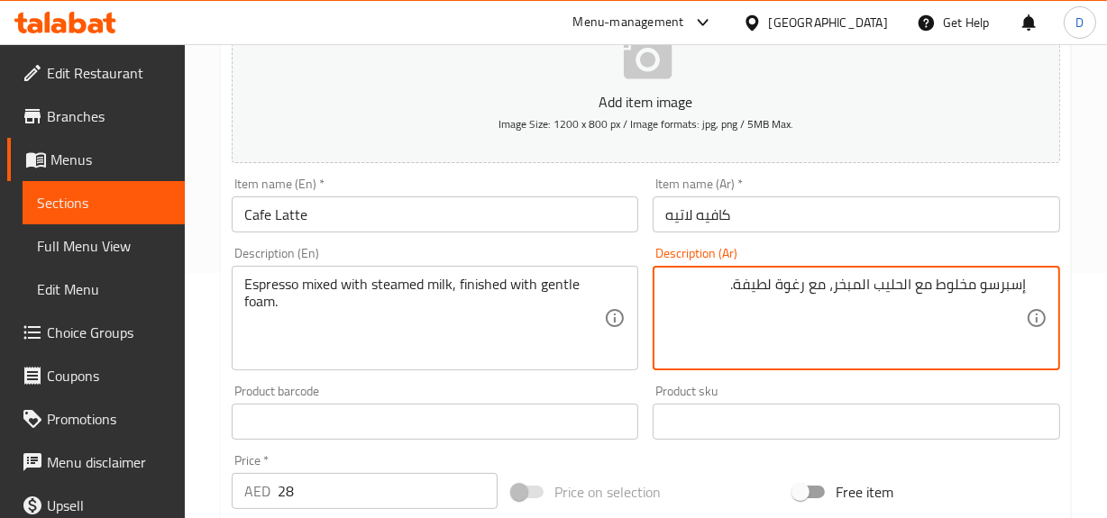
click at [804, 287] on textarea "إسبرسو مخلوط مع الحليب المبخر، مع رغوة لطيفة." at bounding box center [845, 319] width 360 height 86
click at [748, 278] on textarea "إسبرسو مخلوط مع الحليب المبخر، مع نهاية رغوة لطيفة." at bounding box center [845, 319] width 360 height 86
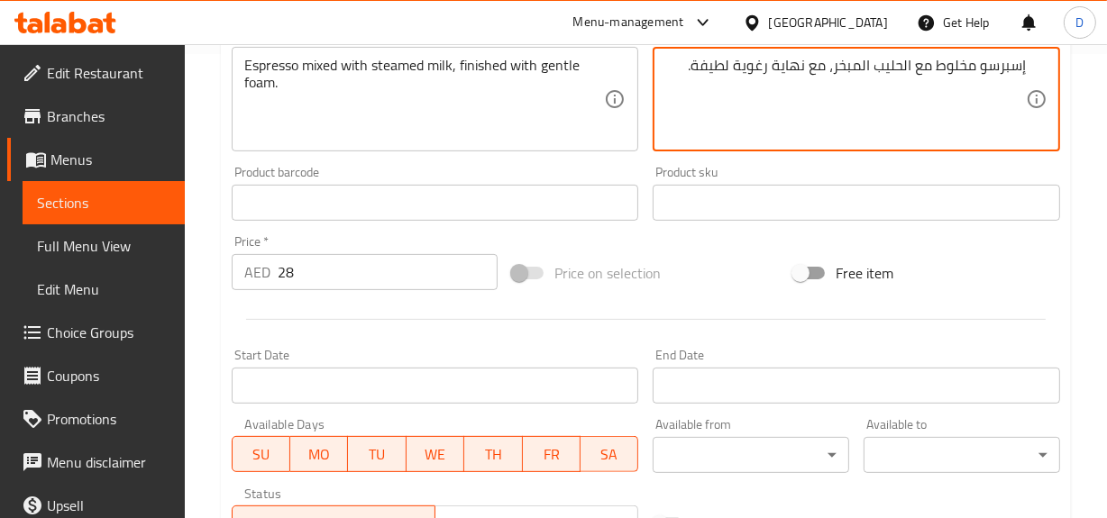
scroll to position [739, 0]
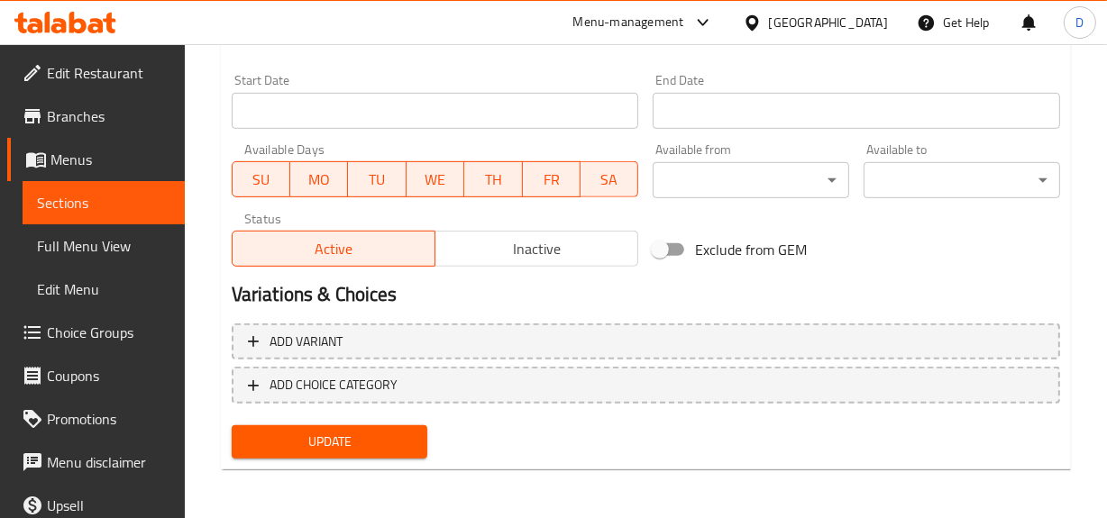
type textarea "إسبرسو مخلوط مع الحليب المبخر، مع نهاية رغوية لطيفة."
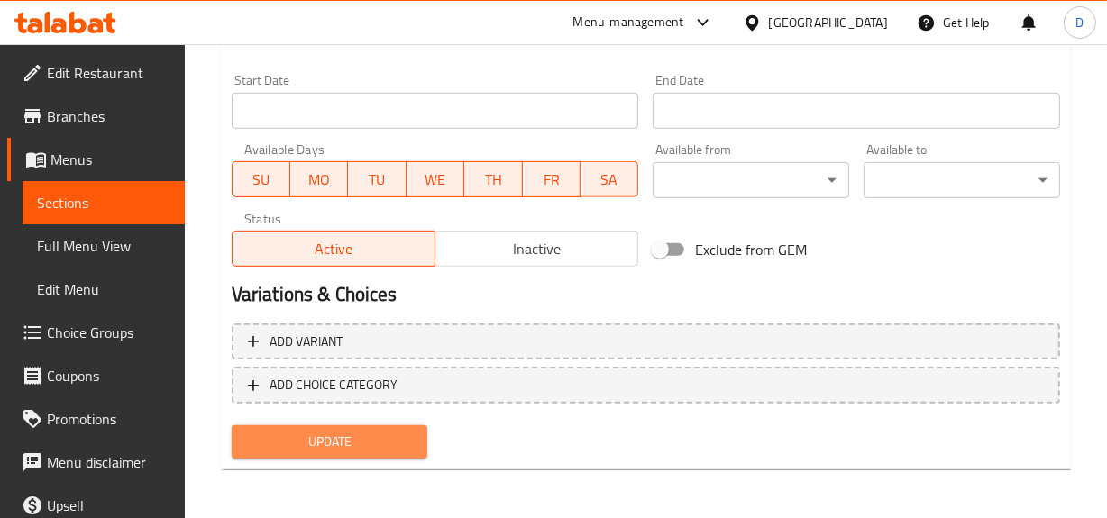
click at [341, 447] on span "Update" at bounding box center [330, 442] width 168 height 23
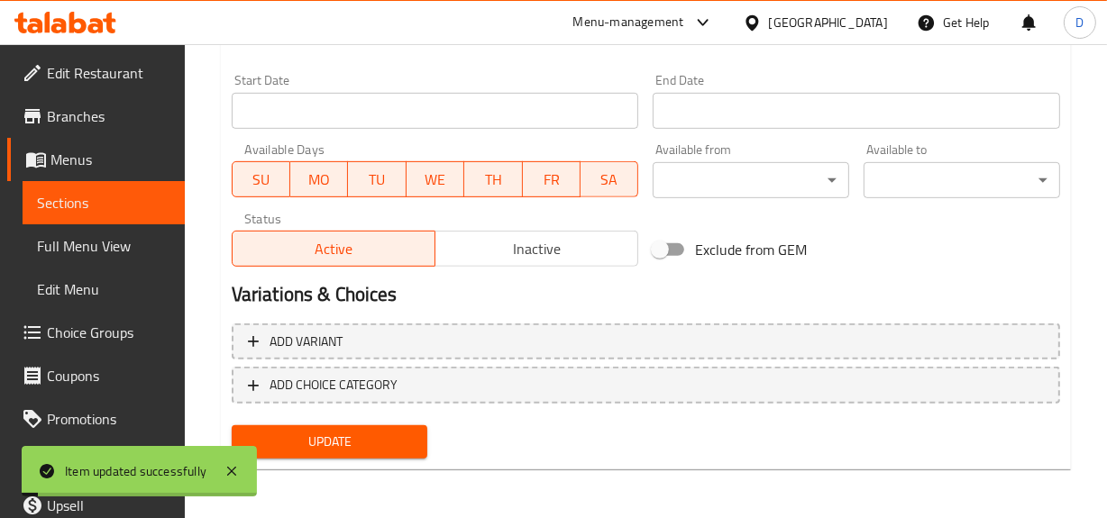
click at [364, 441] on span "Update" at bounding box center [330, 442] width 168 height 23
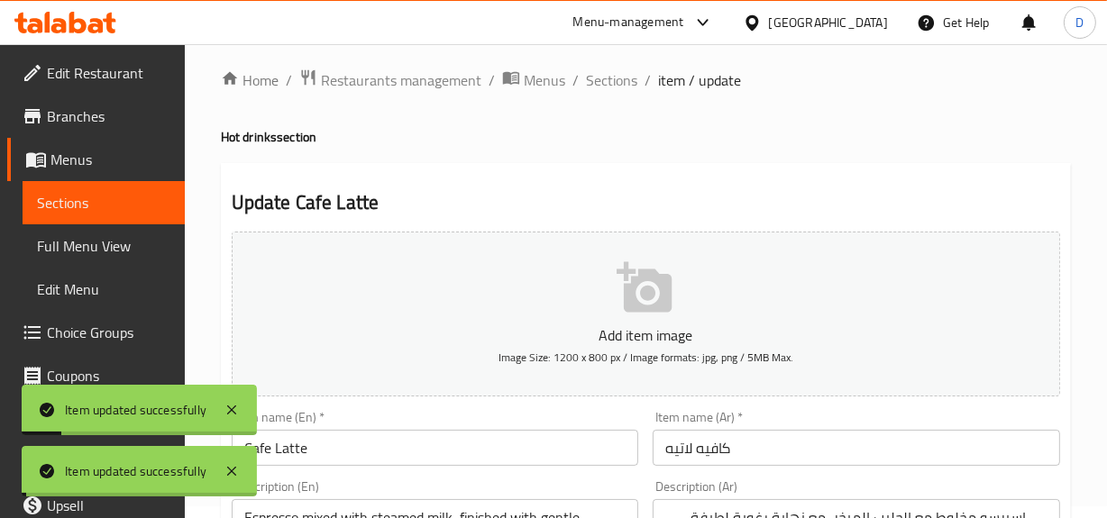
scroll to position [0, 0]
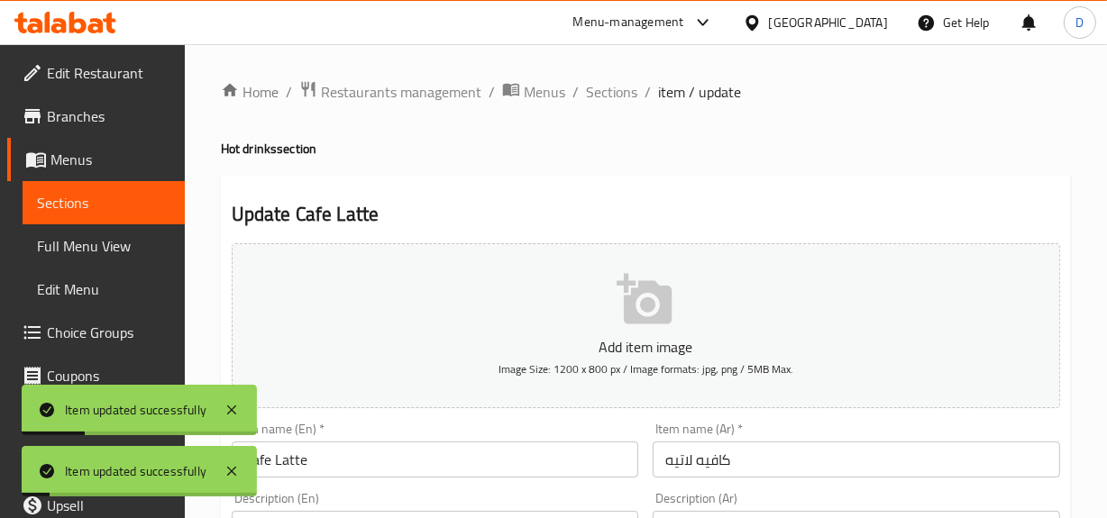
click at [103, 246] on span "Full Menu View" at bounding box center [103, 246] width 133 height 22
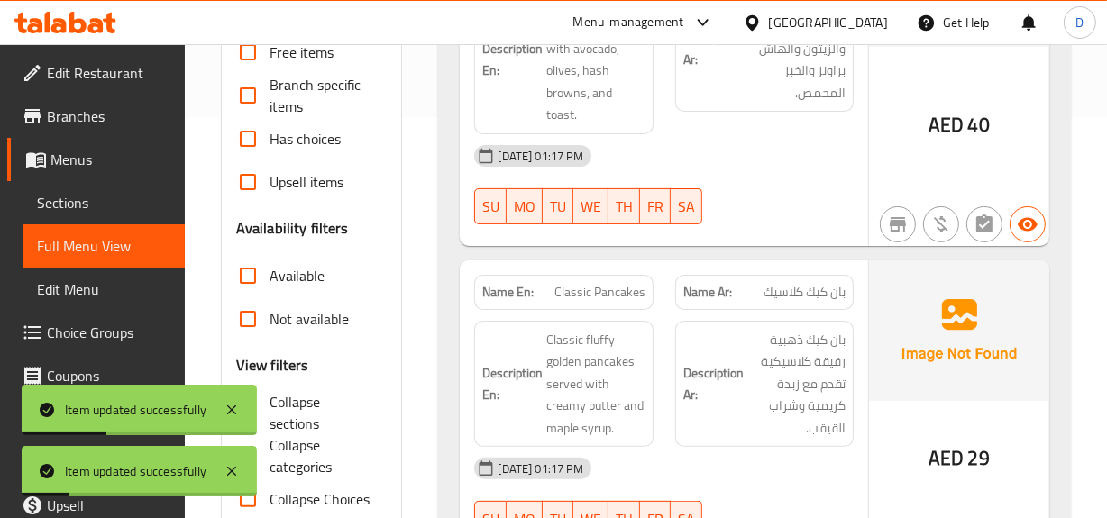
scroll to position [491, 0]
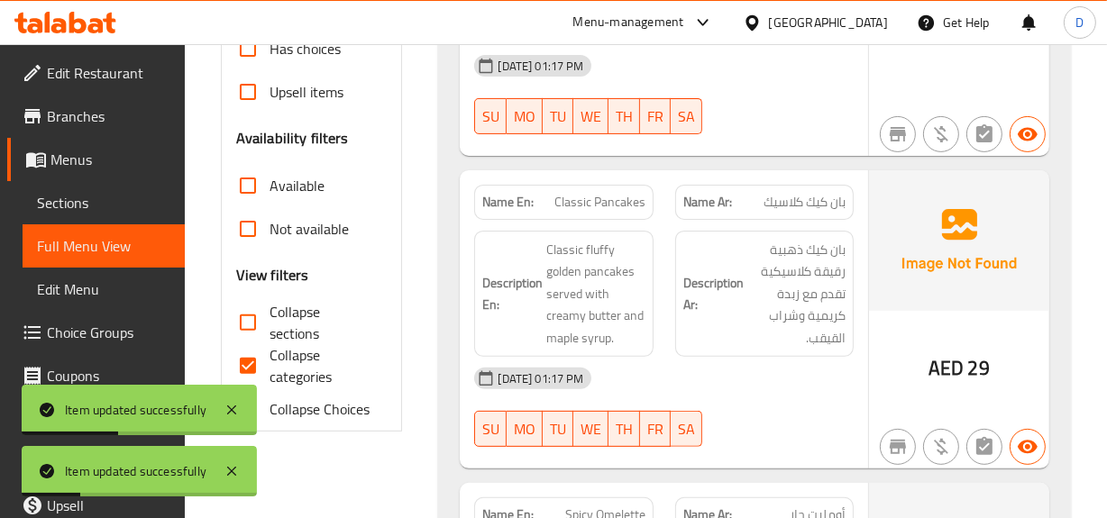
click at [283, 376] on span "Collapse categories" at bounding box center [321, 365] width 104 height 43
click at [269, 376] on input "Collapse categories" at bounding box center [247, 365] width 43 height 43
checkbox input "false"
click at [238, 323] on input "Collapse sections" at bounding box center [247, 322] width 43 height 43
checkbox input "true"
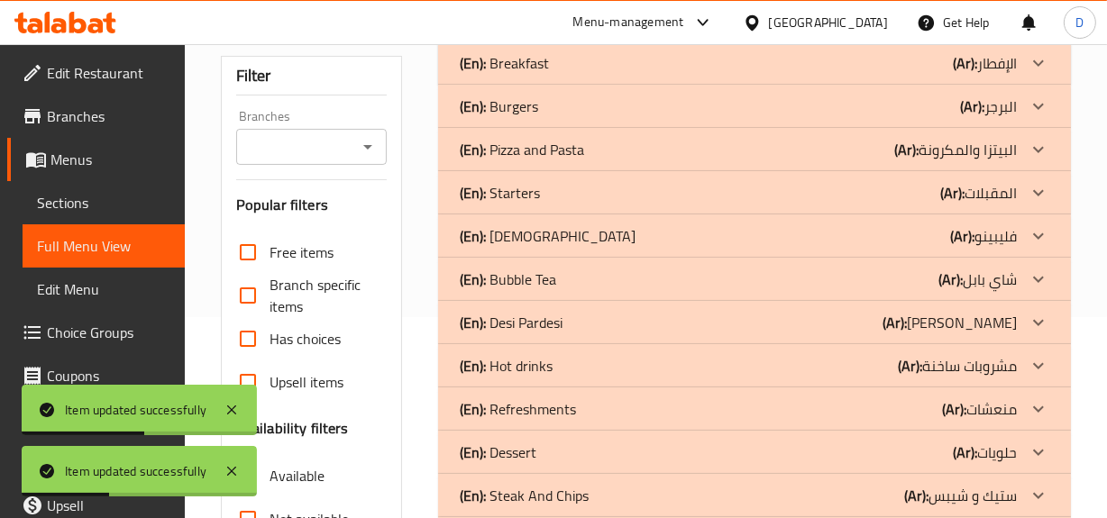
scroll to position [112, 0]
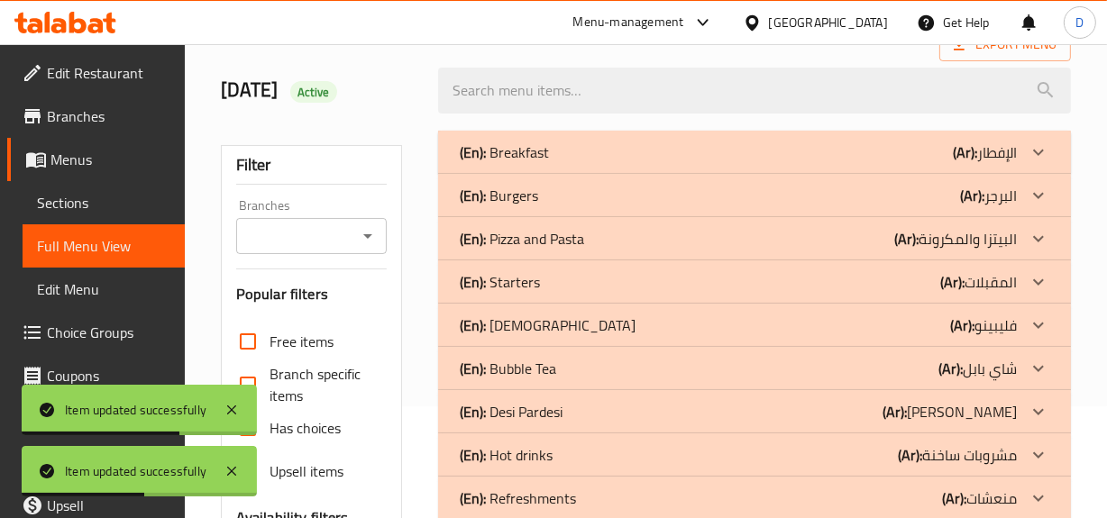
click at [906, 422] on b "(Ar):" at bounding box center [894, 411] width 24 height 27
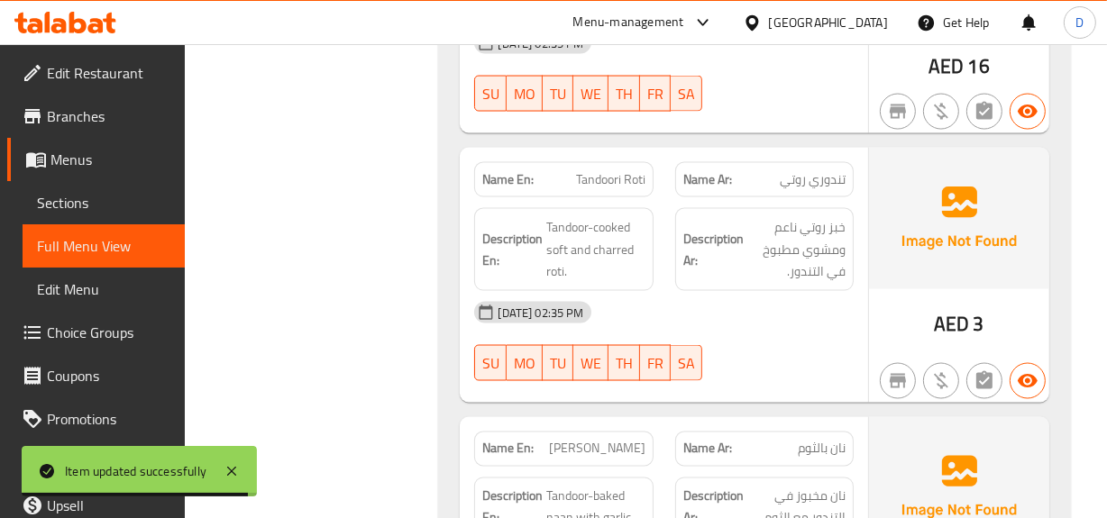
scroll to position [3124, 0]
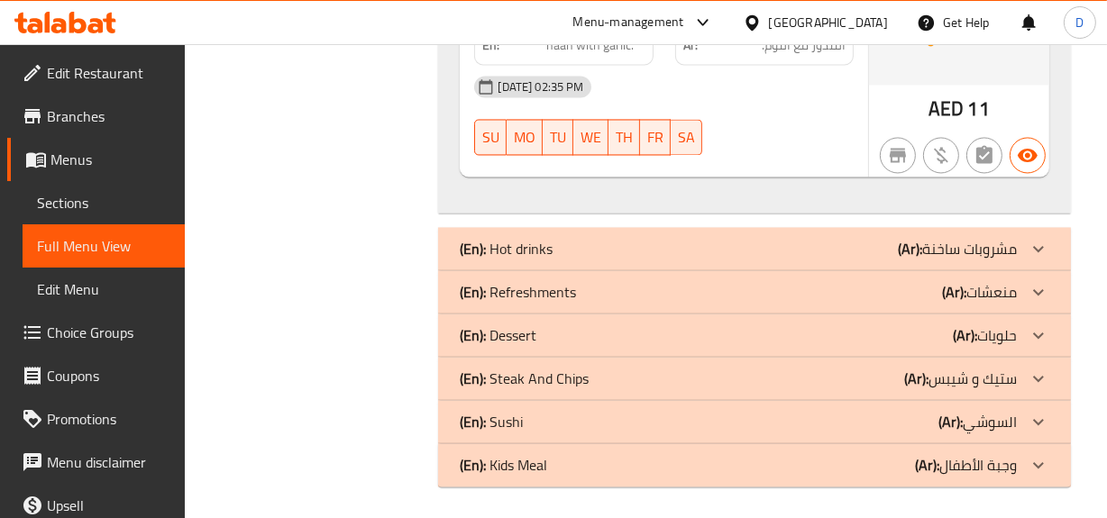
click at [927, 243] on p "(Ar): مشروبات ساخنة" at bounding box center [956, 249] width 119 height 22
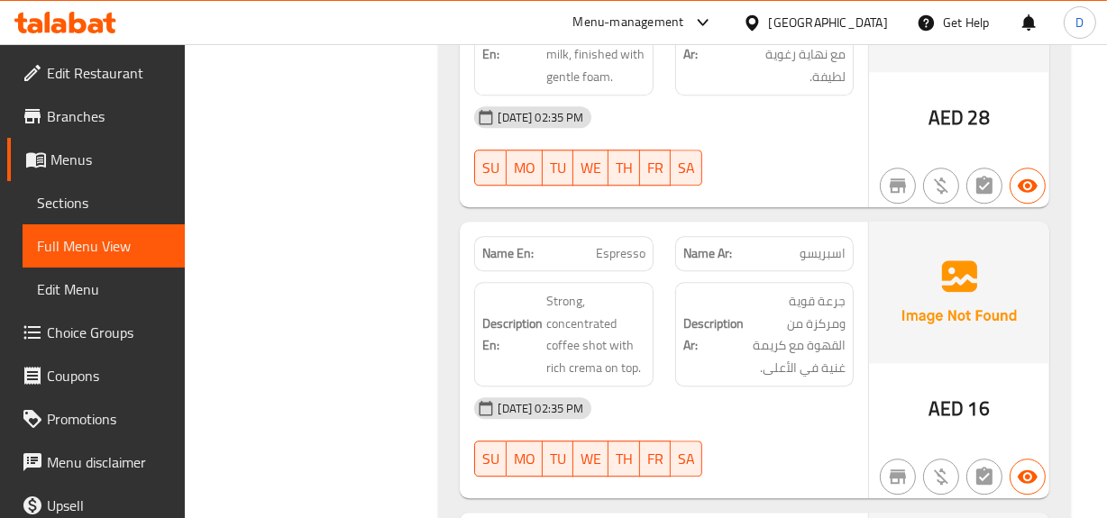
scroll to position [4434, 0]
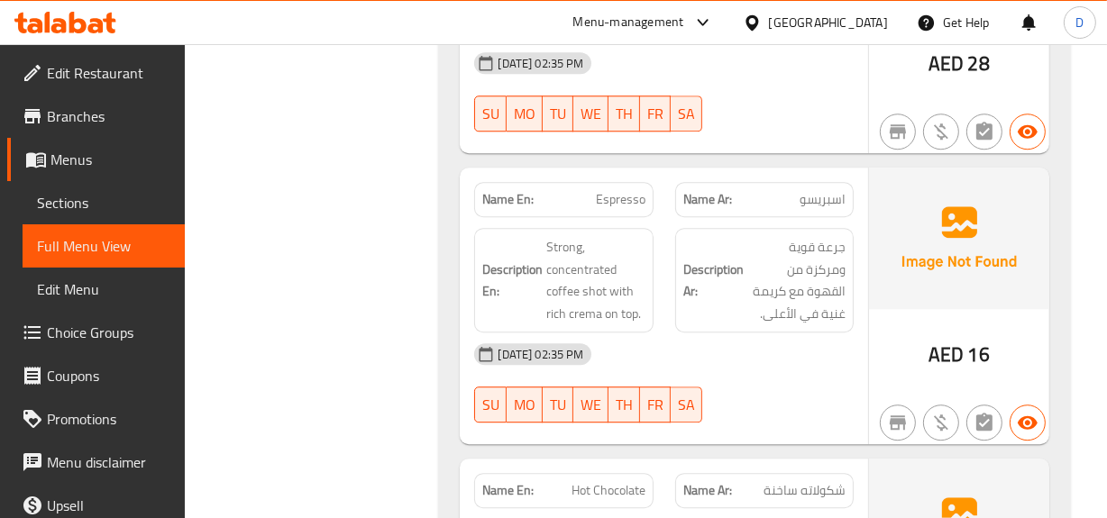
click at [626, 190] on span "Espresso" at bounding box center [621, 199] width 50 height 19
copy span "Espresso"
drag, startPoint x: 107, startPoint y: 210, endPoint x: 196, endPoint y: 201, distance: 88.8
click at [107, 210] on span "Sections" at bounding box center [103, 203] width 133 height 22
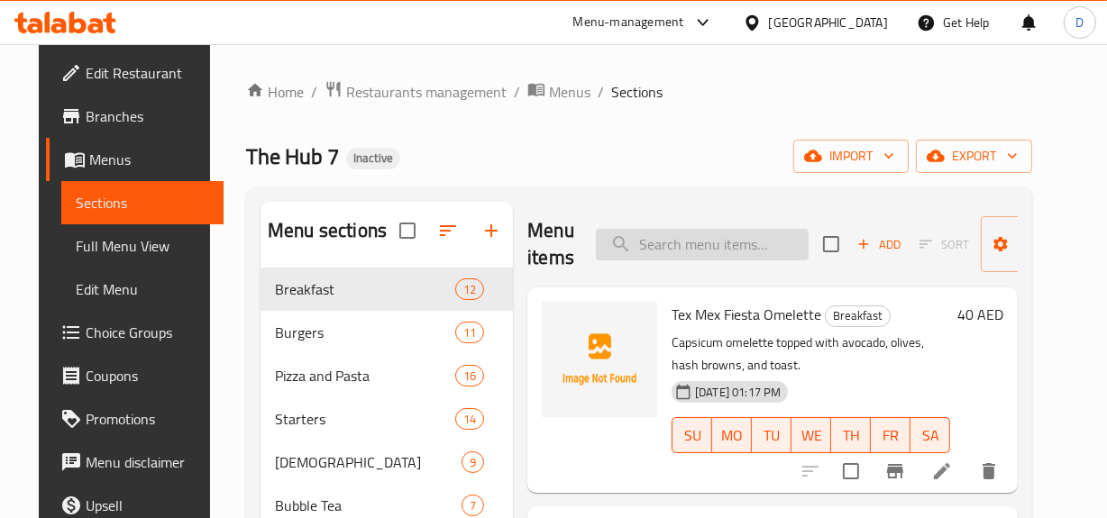
click at [700, 254] on input "search" at bounding box center [702, 245] width 213 height 32
paste input "Espresso"
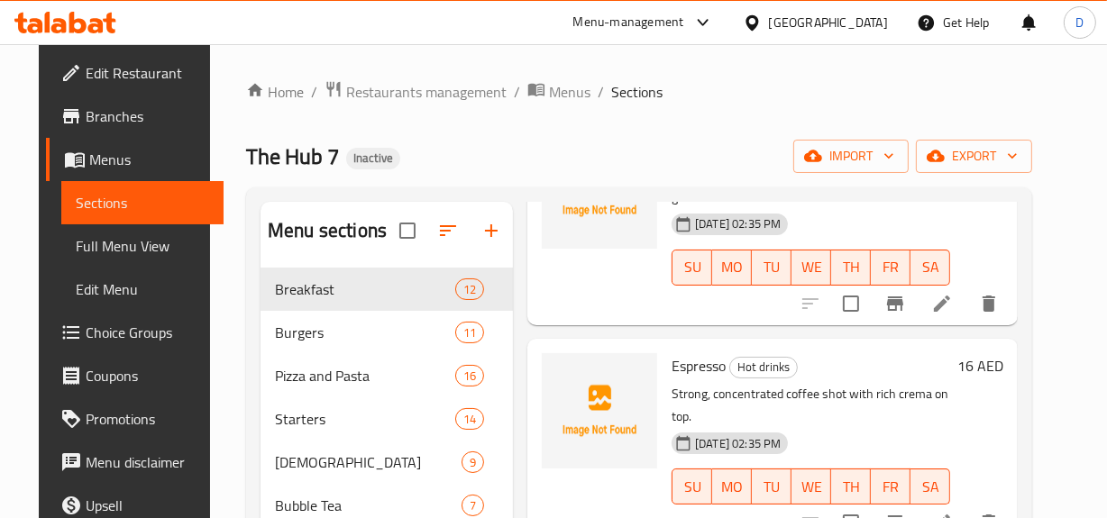
scroll to position [901, 0]
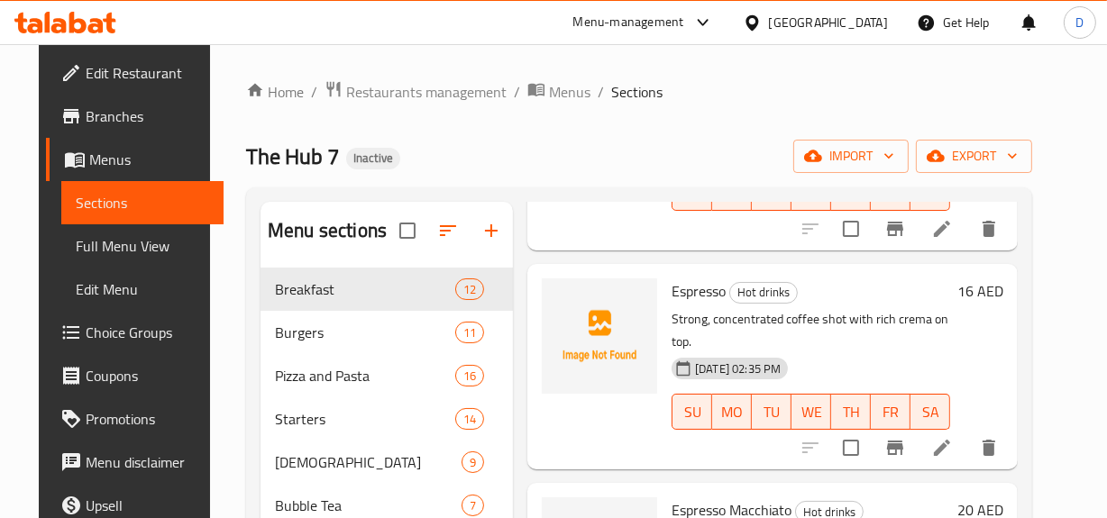
type input "Espress"
click at [952, 437] on icon at bounding box center [942, 448] width 22 height 22
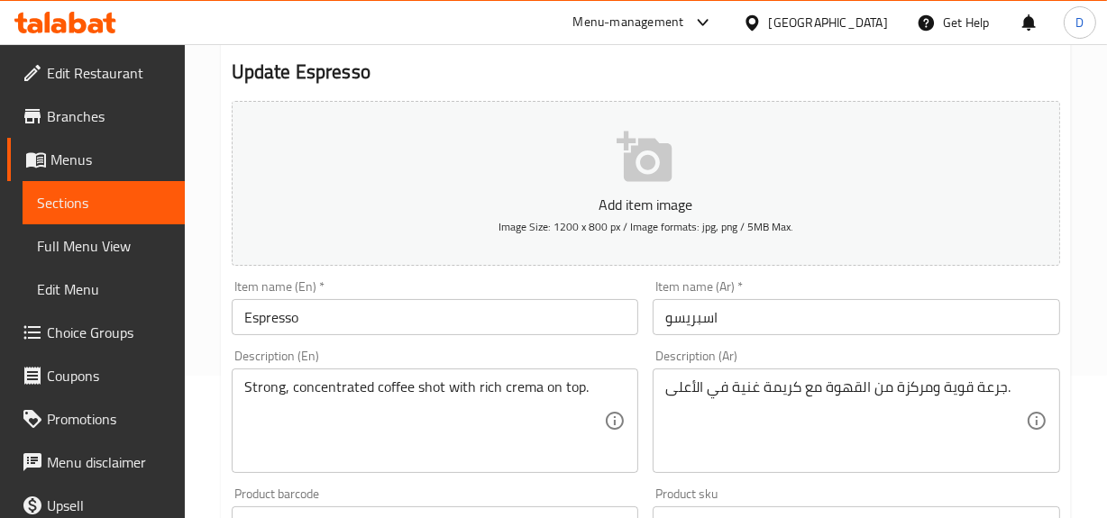
scroll to position [163, 0]
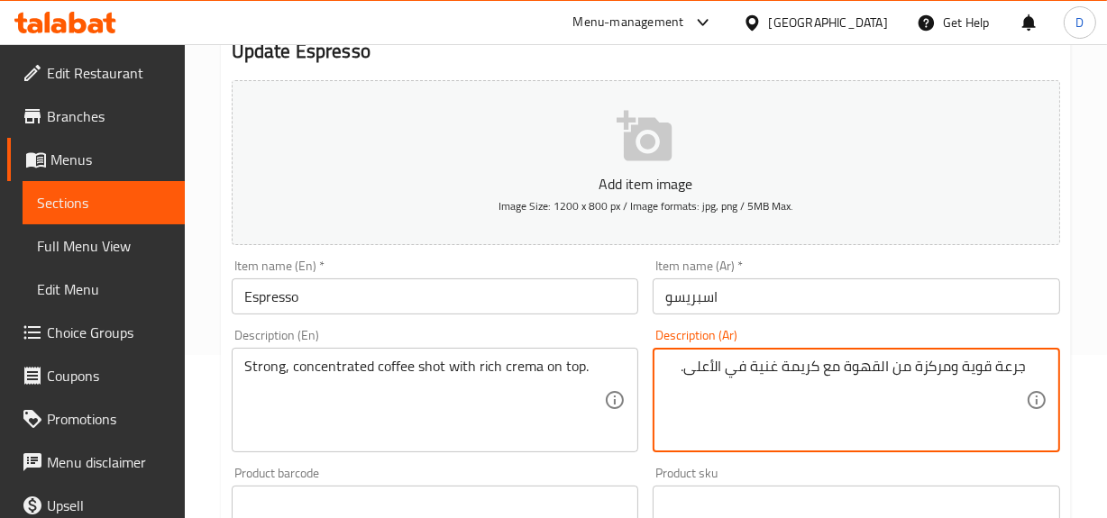
click at [332, 369] on textarea "Strong, concentrated coffee shot with rich crema on top." at bounding box center [424, 401] width 360 height 86
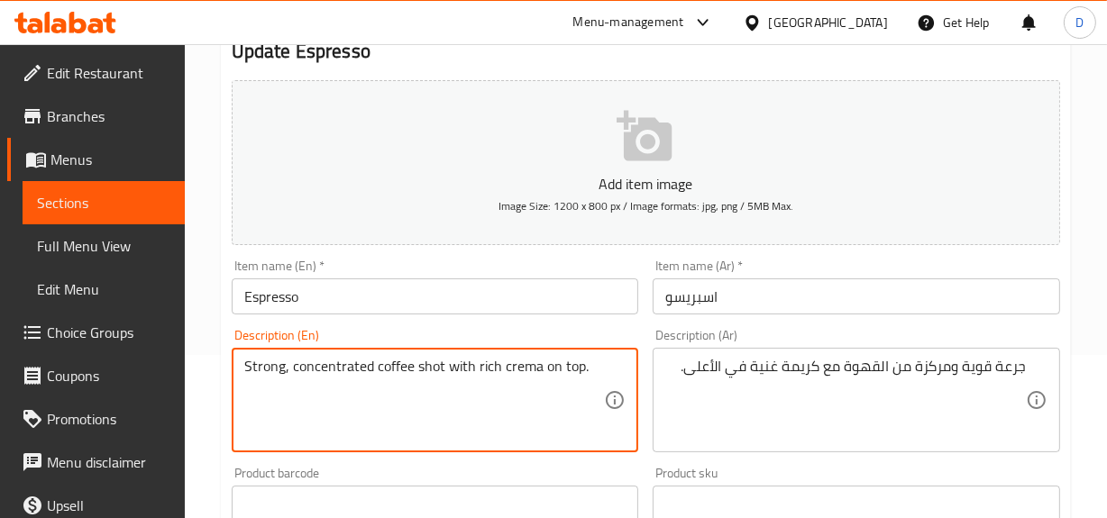
click at [280, 405] on textarea "Strong, concentrated coffee shot with rich crema on top." at bounding box center [424, 401] width 360 height 86
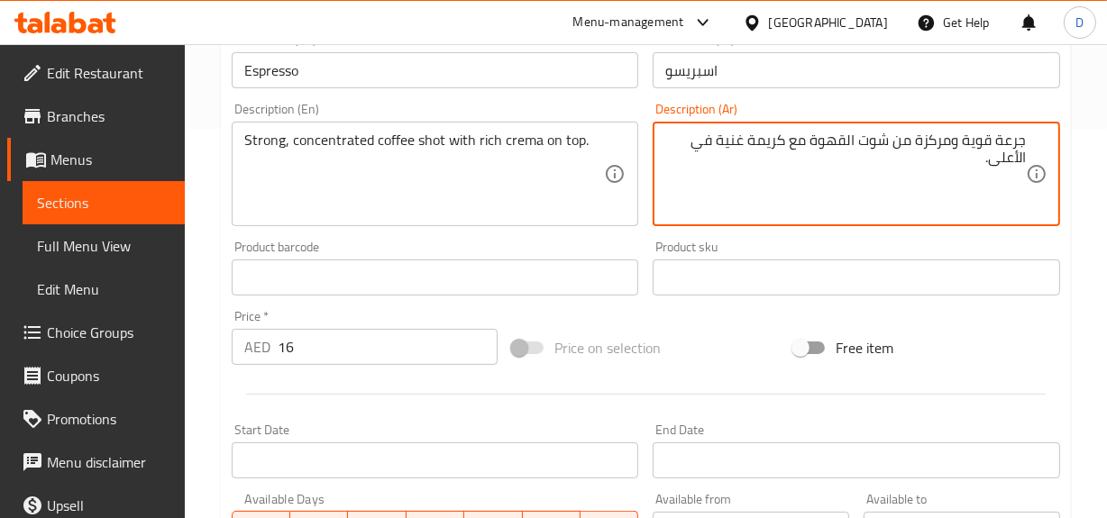
scroll to position [739, 0]
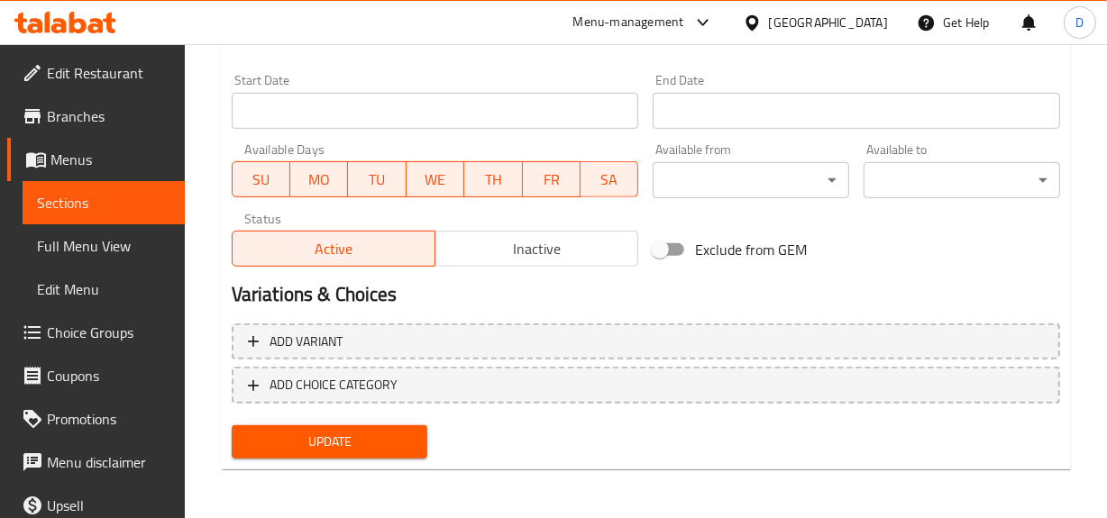
type textarea "جرعة قوية ومركزة من شوت القهوة مع كريمة غنية في الأعلى."
click at [332, 441] on span "Update" at bounding box center [330, 442] width 168 height 23
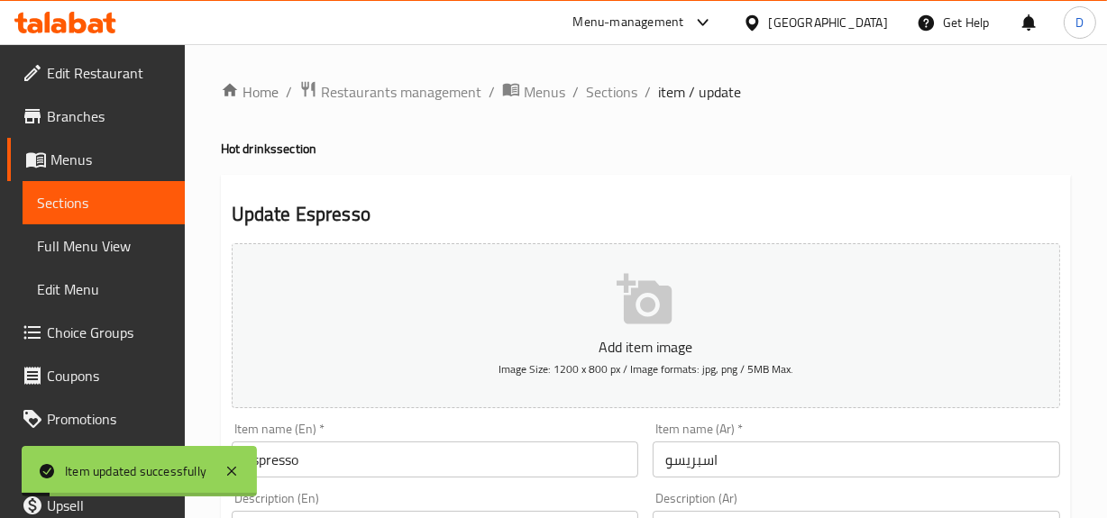
scroll to position [0, 0]
click at [607, 90] on span "Sections" at bounding box center [611, 92] width 51 height 22
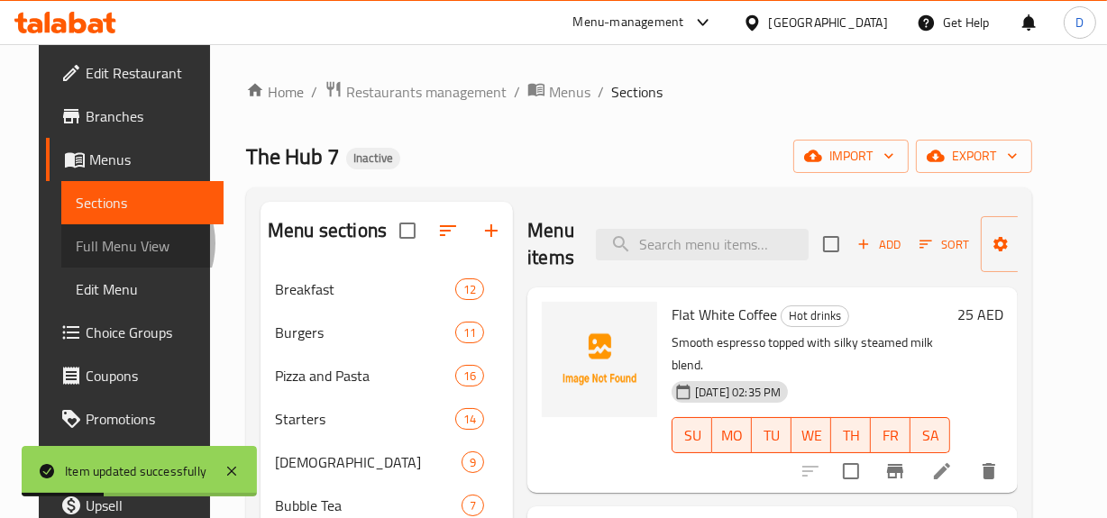
click at [90, 243] on span "Full Menu View" at bounding box center [142, 246] width 133 height 22
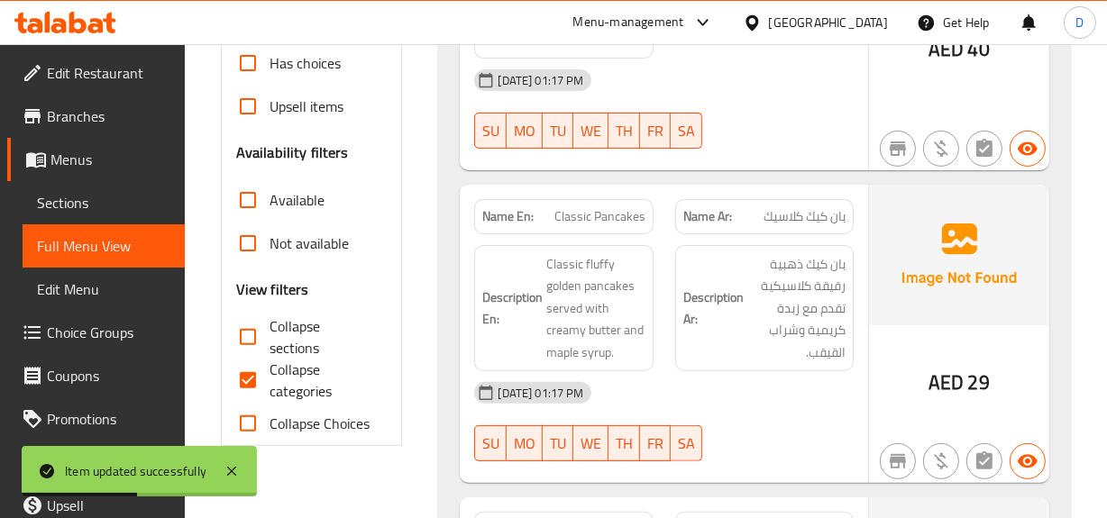
scroll to position [491, 0]
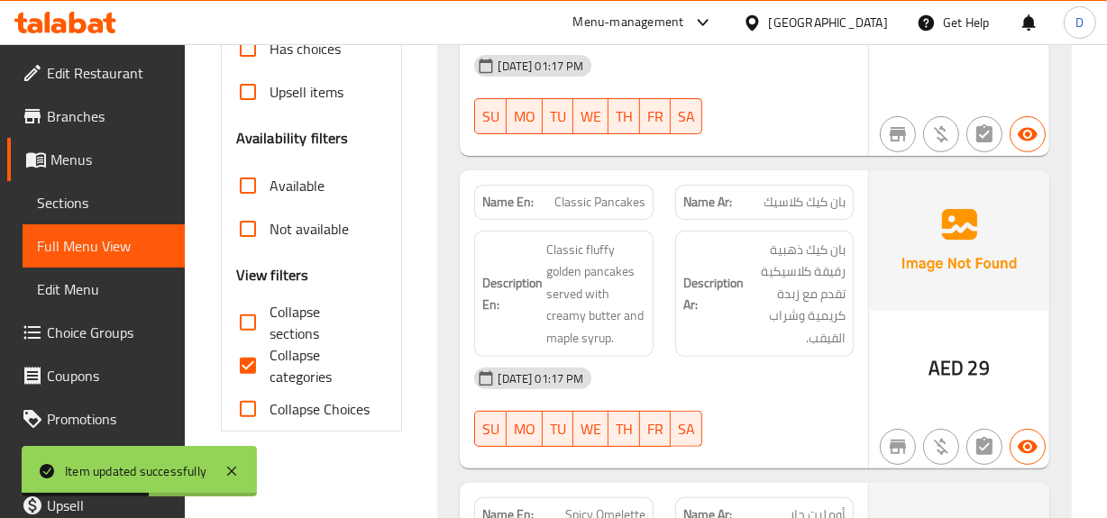
click at [250, 366] on input "Collapse categories" at bounding box center [247, 365] width 43 height 43
checkbox input "false"
click at [250, 315] on input "Collapse sections" at bounding box center [247, 322] width 43 height 43
checkbox input "true"
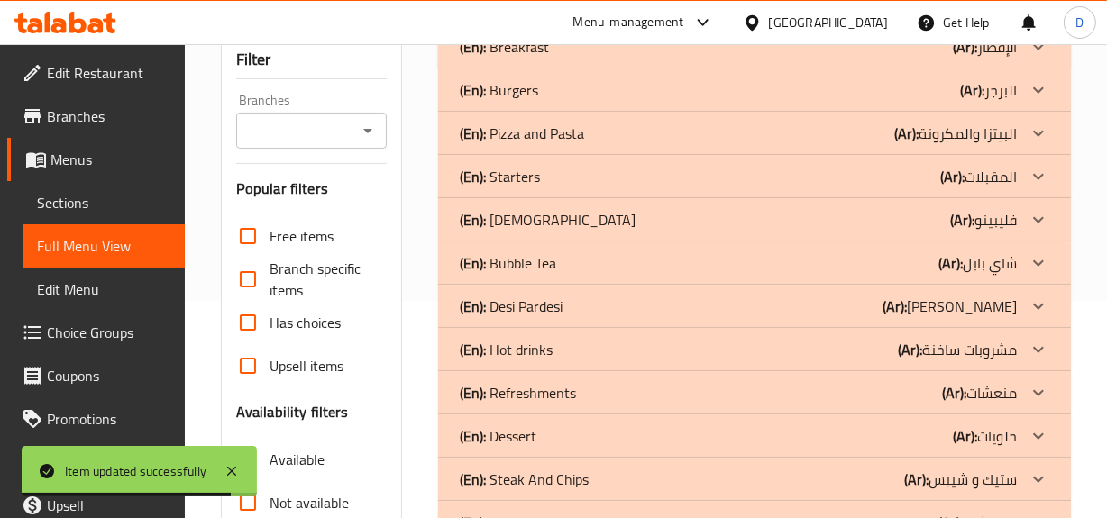
scroll to position [327, 0]
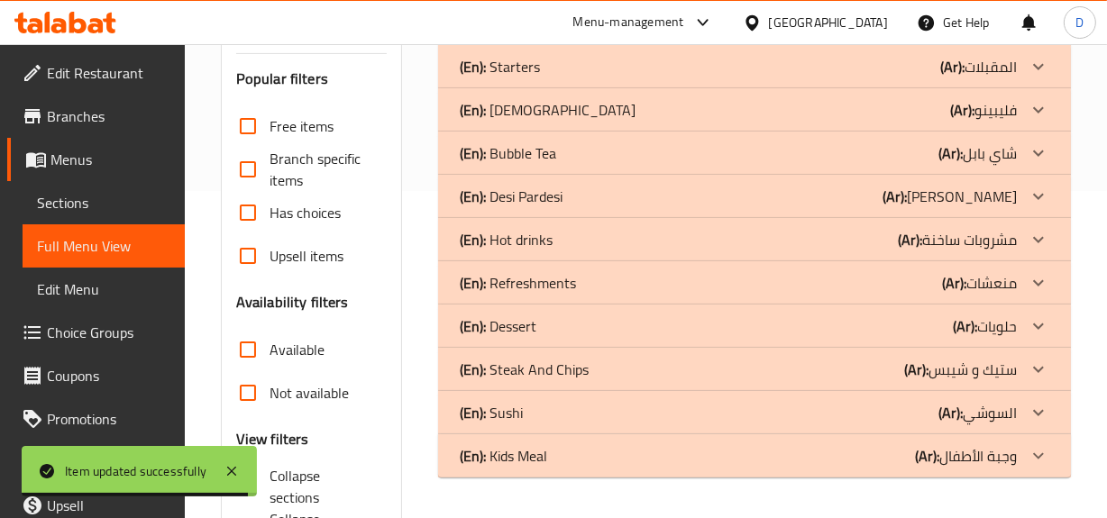
click at [935, 235] on p "(Ar): مشروبات ساخنة" at bounding box center [956, 240] width 119 height 22
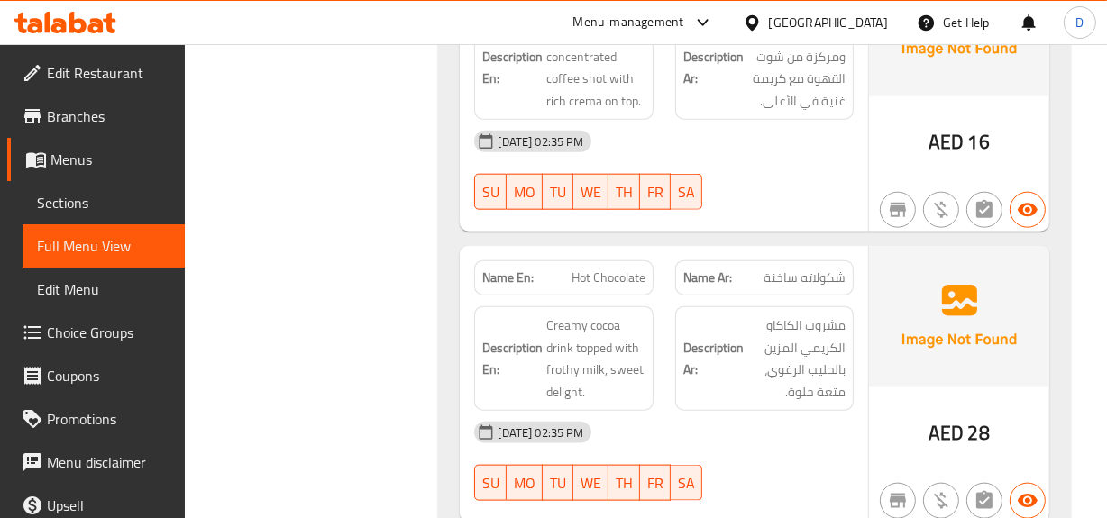
scroll to position [1883, 0]
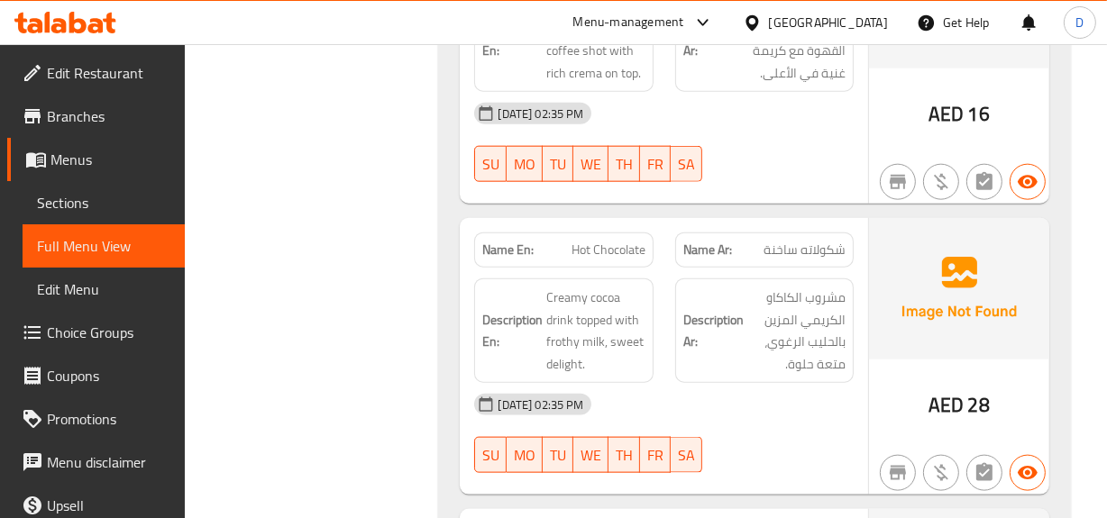
click at [615, 241] on span "Hot Chocolate" at bounding box center [608, 250] width 74 height 19
copy span "Hot Chocolate"
click at [81, 201] on span "Sections" at bounding box center [103, 203] width 133 height 22
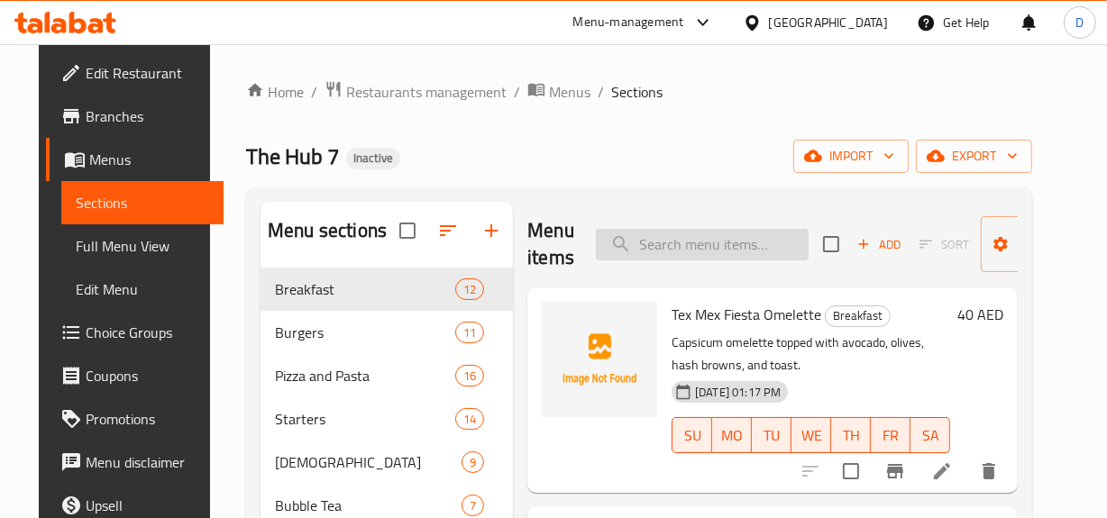
click at [702, 244] on input "search" at bounding box center [702, 245] width 213 height 32
paste input "Hot Chocolate"
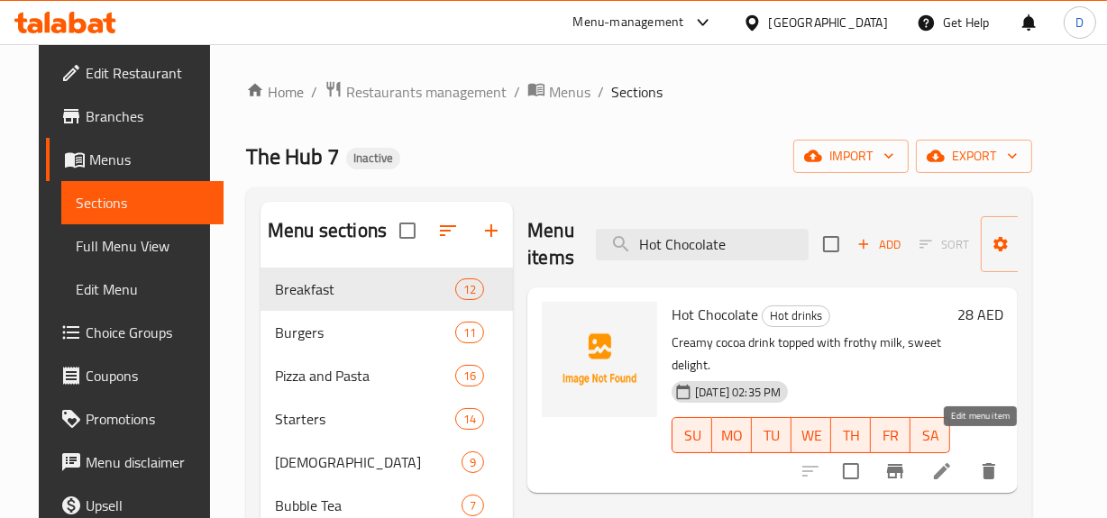
type input "Hot Chocolate"
click at [950, 463] on icon at bounding box center [941, 471] width 16 height 16
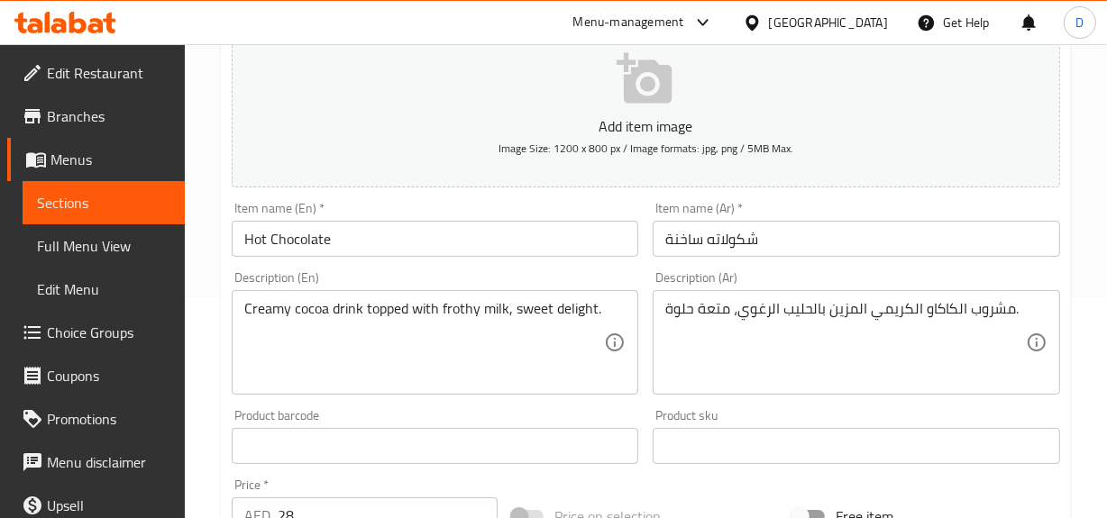
scroll to position [245, 0]
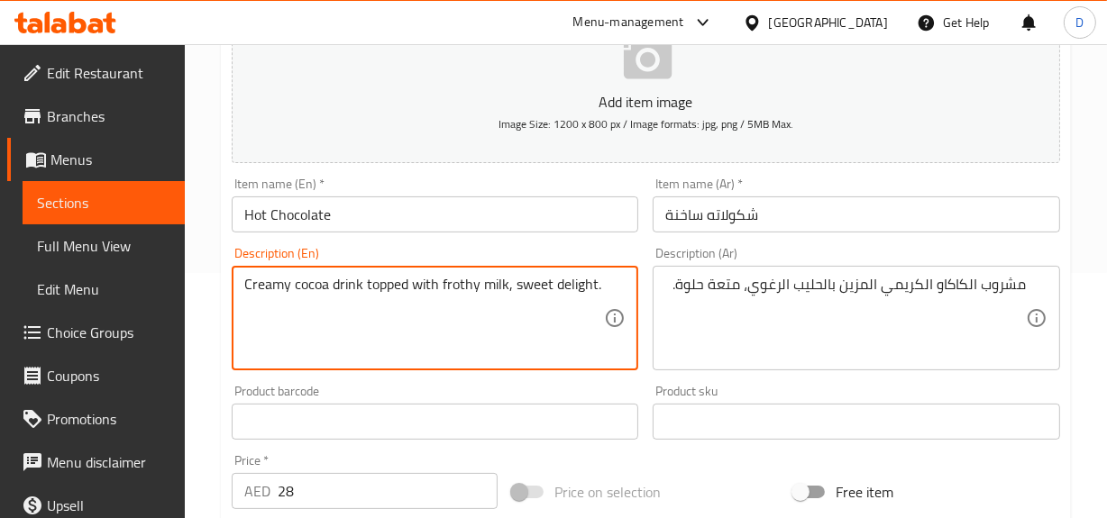
click at [390, 288] on textarea "Creamy cocoa drink topped with frothy milk, sweet delight." at bounding box center [424, 319] width 360 height 86
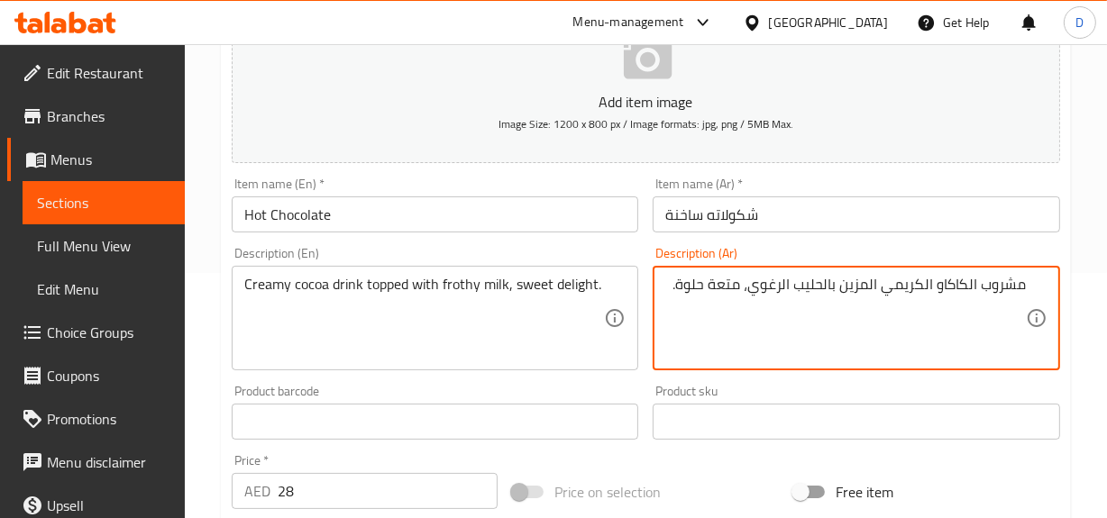
click at [859, 284] on textarea "مشروب الكاكاو الكريمي المزين بالحليب الرغوي، متعة حلوة." at bounding box center [845, 319] width 360 height 86
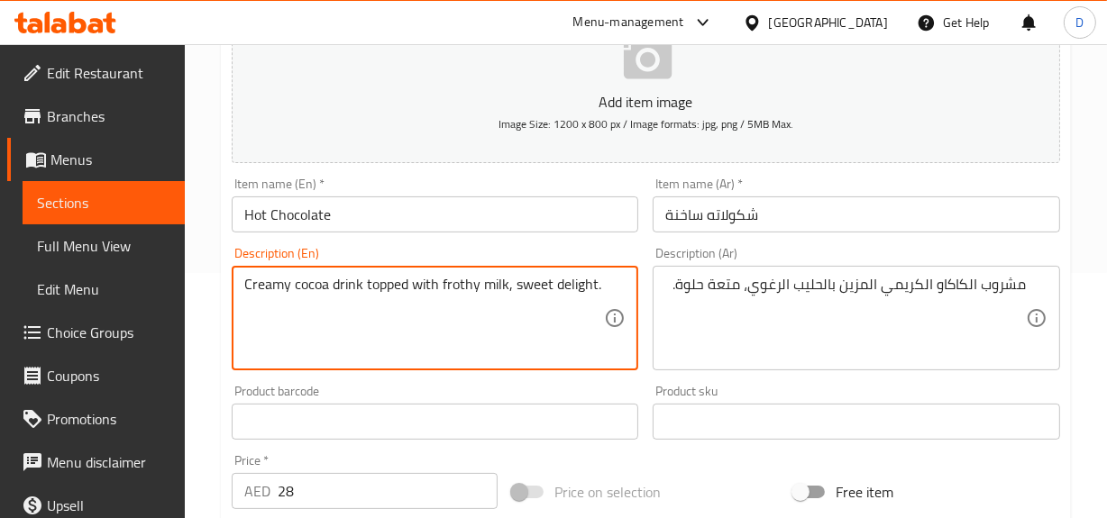
drag, startPoint x: 362, startPoint y: 280, endPoint x: 503, endPoint y: 279, distance: 140.6
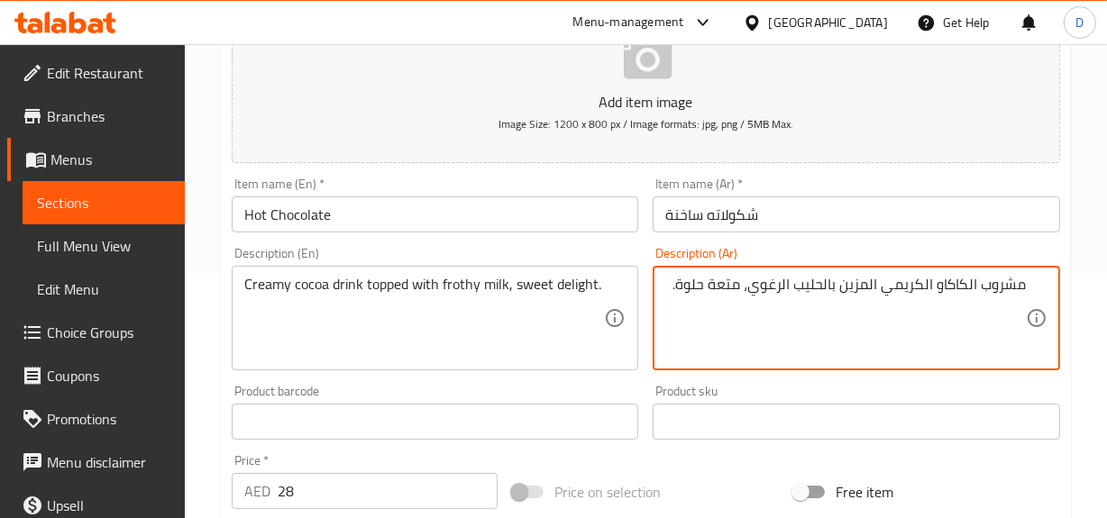
drag, startPoint x: 877, startPoint y: 282, endPoint x: 751, endPoint y: 286, distance: 125.3
click at [751, 286] on textarea "مشروب الكاكاو الكريمي المزين بالحليب الرغوي، متعة حلوة." at bounding box center [845, 319] width 360 height 86
paste textarea "مُغطاة"
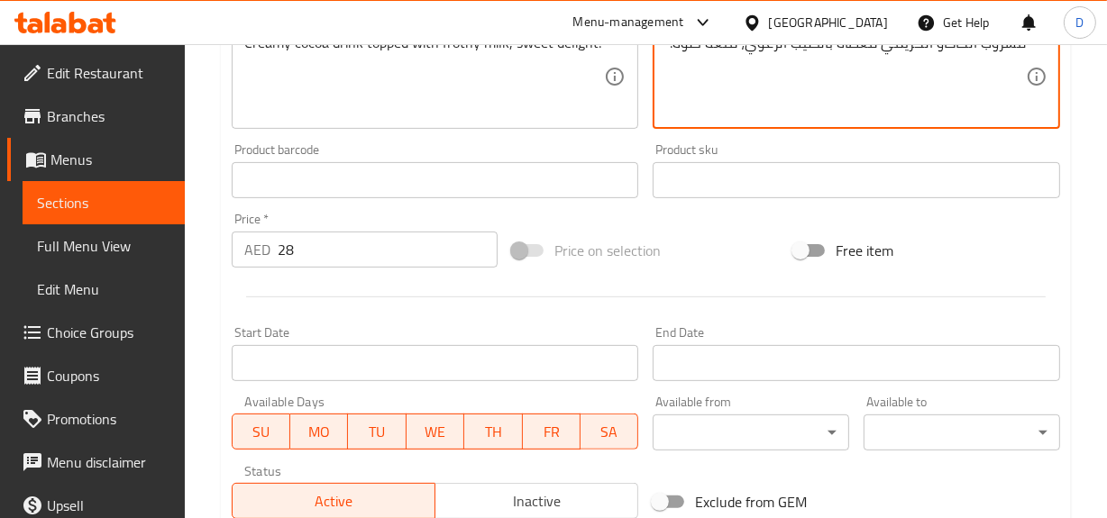
scroll to position [739, 0]
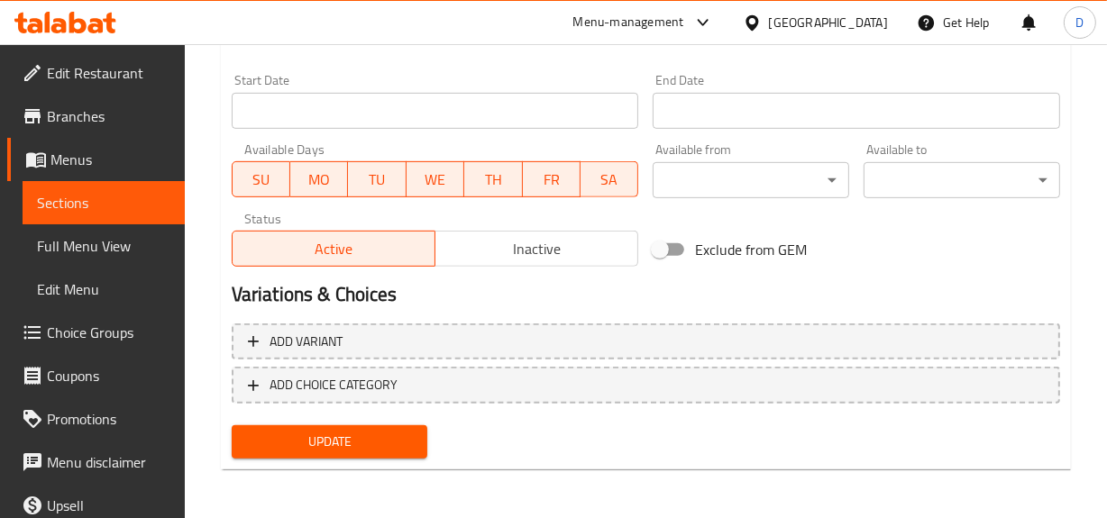
type textarea "مشروب الكاكاو الكريمي مُغطاة بالحليب الرغوي، متعة حلوة."
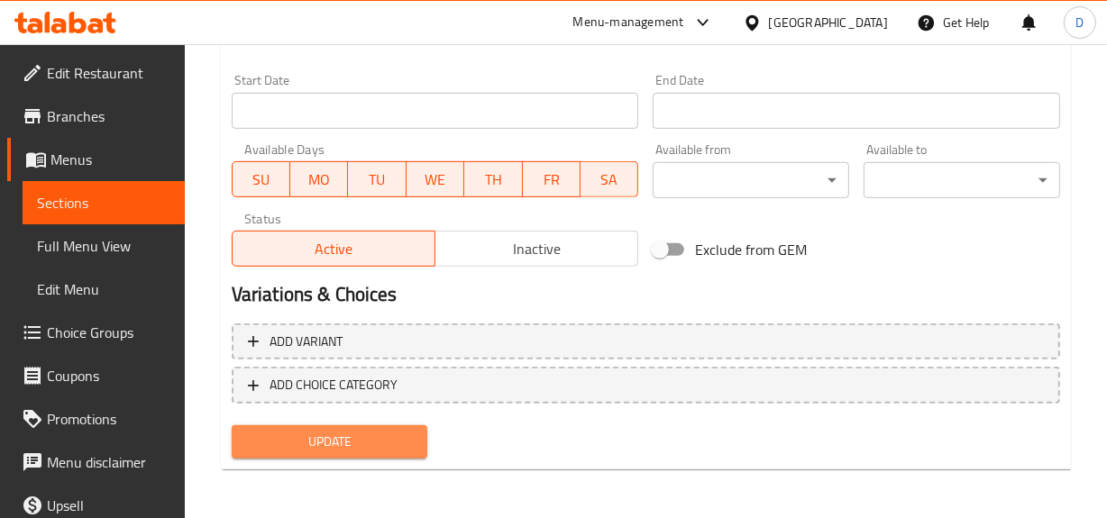
click at [363, 441] on span "Update" at bounding box center [330, 442] width 168 height 23
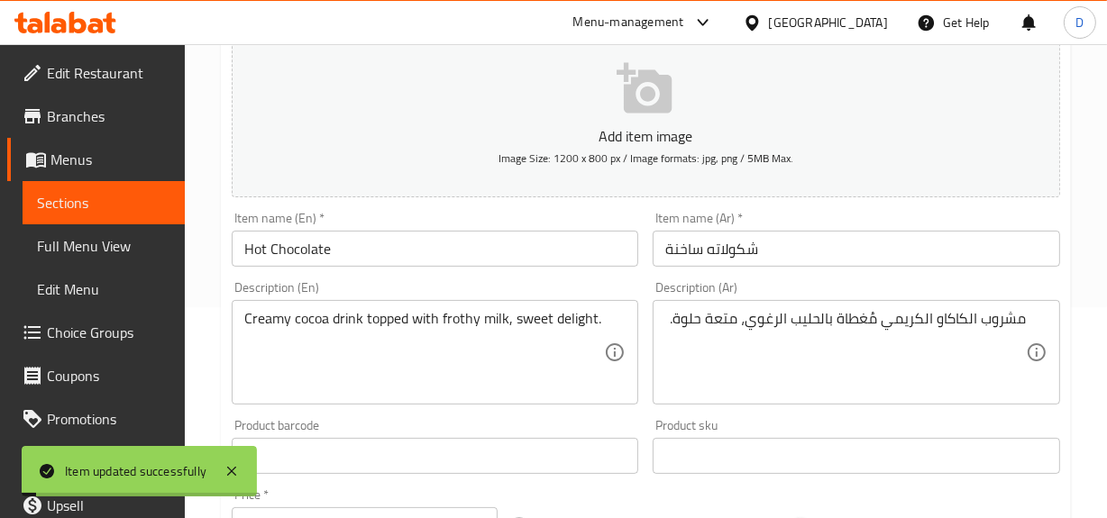
scroll to position [165, 0]
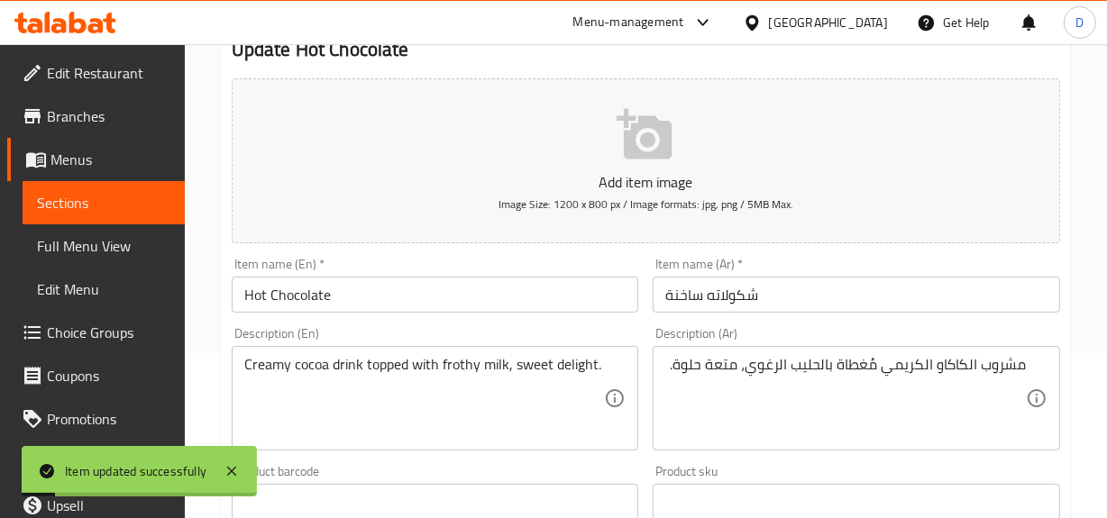
click at [79, 249] on span "Full Menu View" at bounding box center [103, 246] width 133 height 22
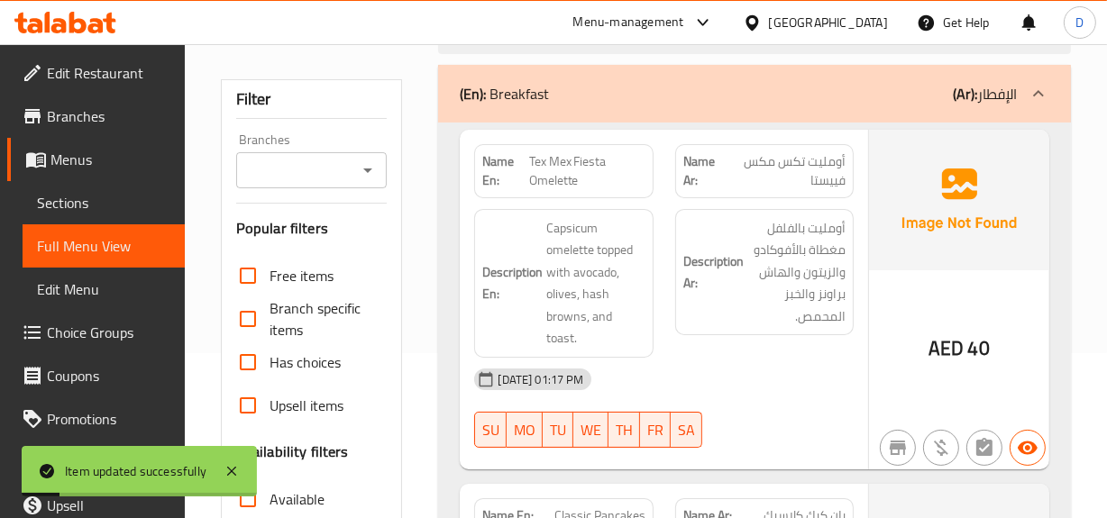
scroll to position [575, 0]
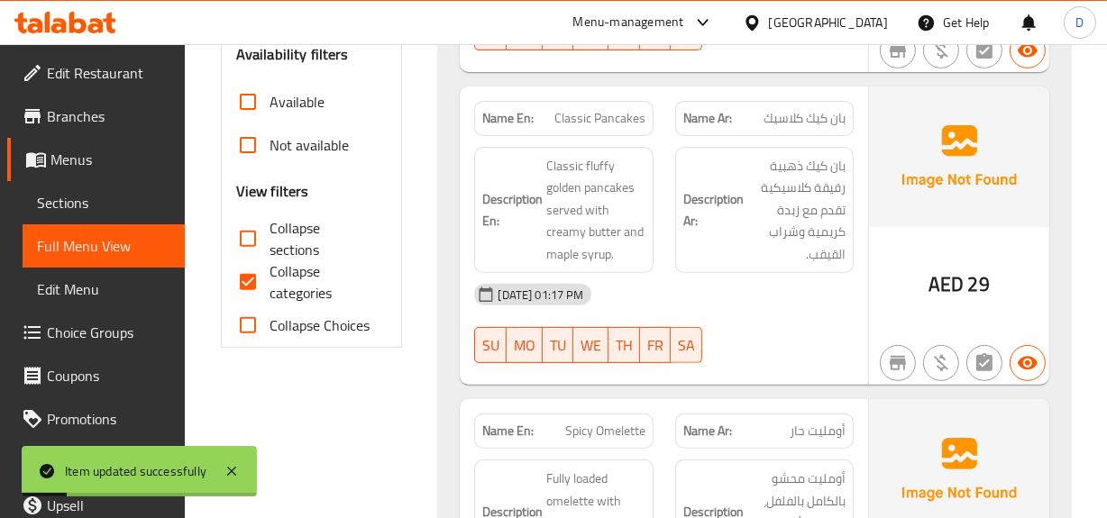
click at [279, 286] on span "Collapse categories" at bounding box center [321, 281] width 104 height 43
click at [269, 286] on input "Collapse categories" at bounding box center [247, 281] width 43 height 43
checkbox input "false"
click at [246, 241] on input "Collapse sections" at bounding box center [247, 238] width 43 height 43
checkbox input "true"
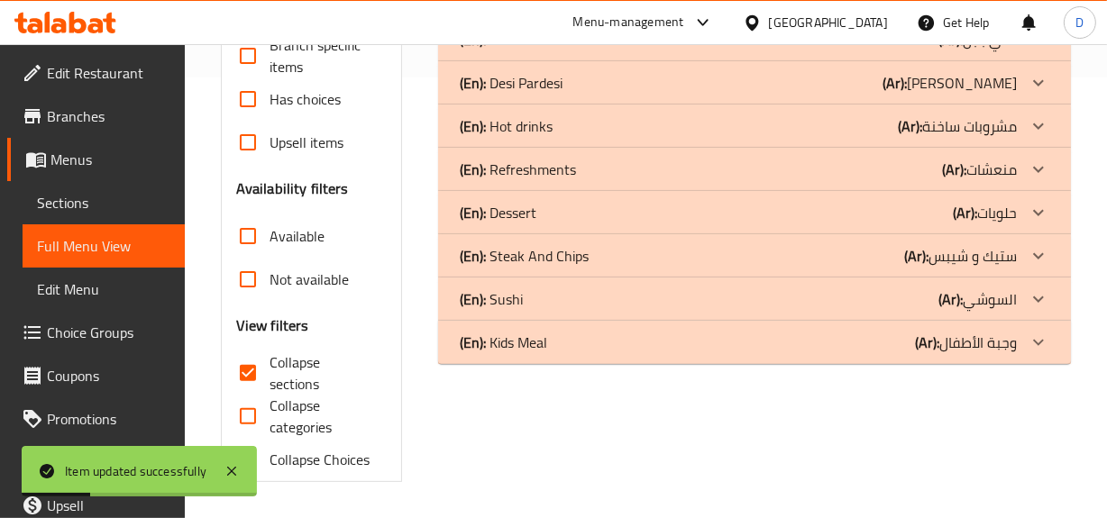
scroll to position [440, 0]
click at [993, 126] on p "(Ar): مشروبات ساخنة" at bounding box center [956, 127] width 119 height 22
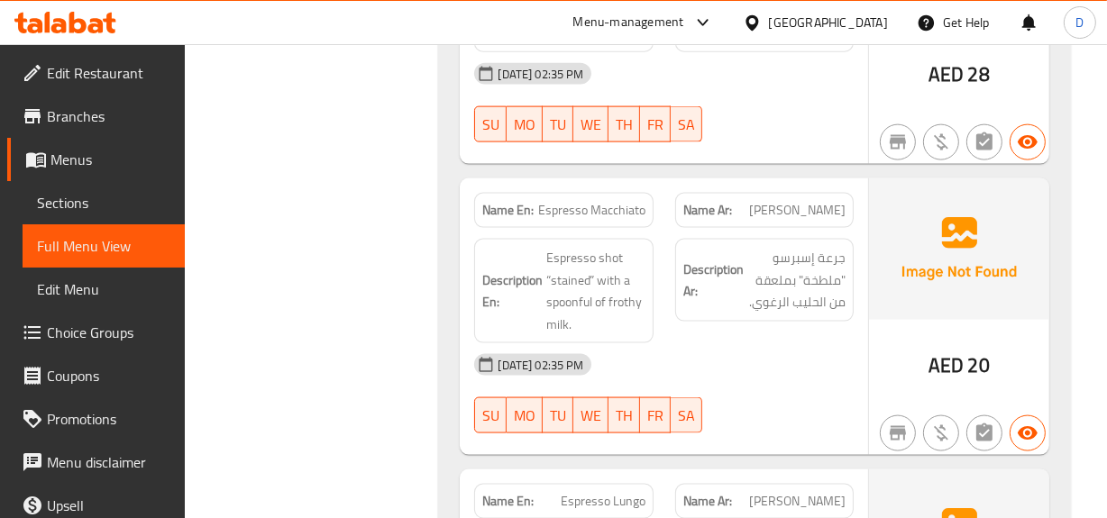
scroll to position [2242, 0]
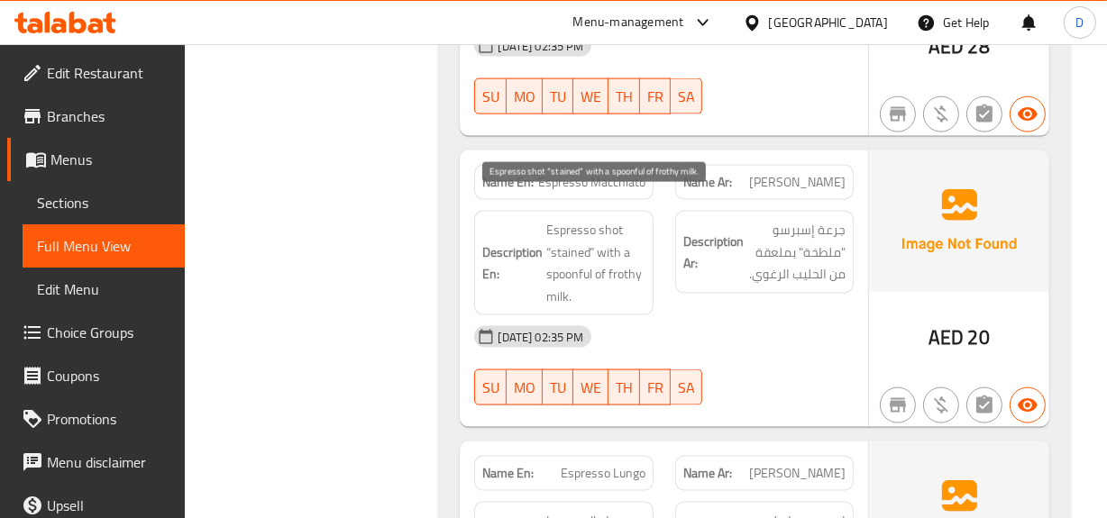
click at [579, 226] on span "Espresso shot “stained” with a spoonful of frothy milk." at bounding box center [595, 263] width 98 height 88
copy span "stained"
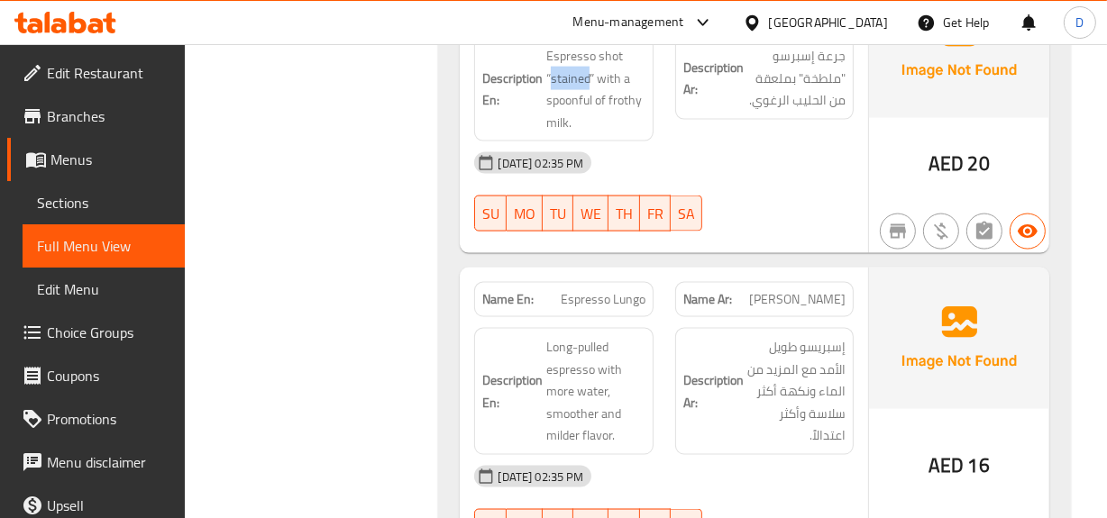
scroll to position [2487, 0]
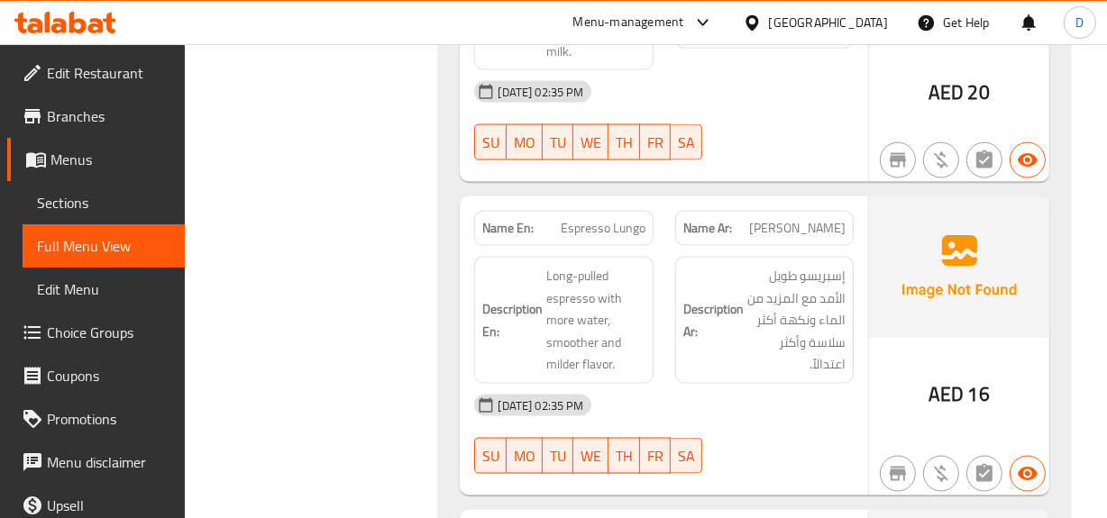
click at [627, 219] on span "Espresso Lungo" at bounding box center [602, 228] width 85 height 19
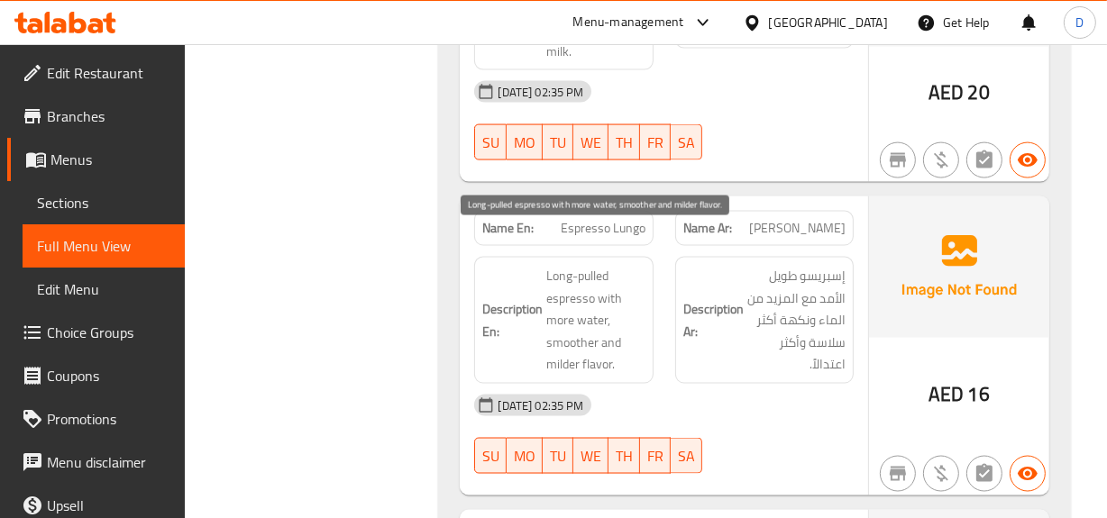
click at [566, 269] on span "Long-pulled espresso with more water, smoother and milder flavor." at bounding box center [595, 320] width 98 height 111
click at [562, 279] on span "Long-pulled espresso with more water, smoother and milder flavor." at bounding box center [595, 320] width 98 height 111
click at [556, 296] on span "Long-pulled espresso with more water, smoother and milder flavor." at bounding box center [595, 320] width 98 height 111
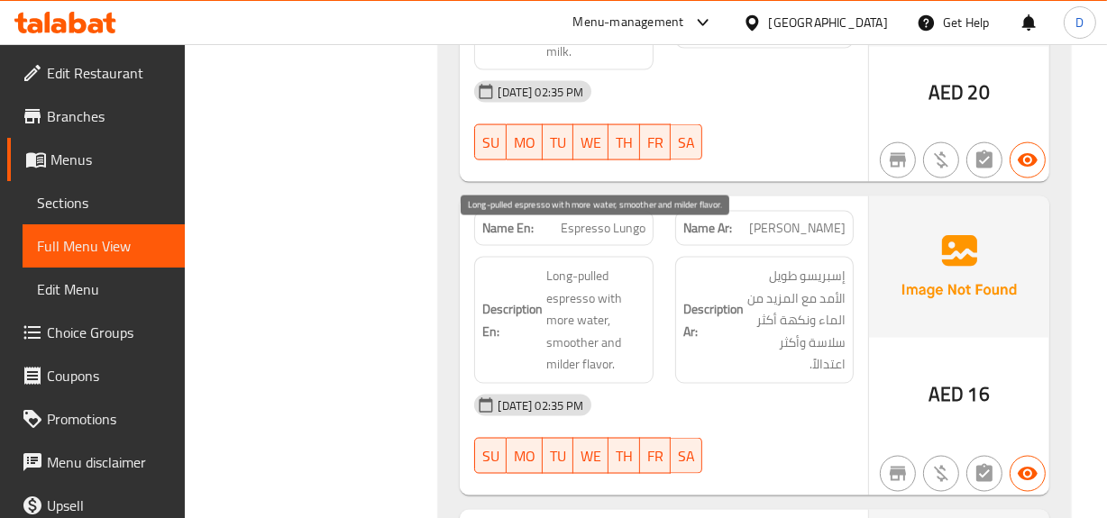
click at [577, 321] on span "Long-pulled espresso with more water, smoother and milder flavor." at bounding box center [595, 320] width 98 height 111
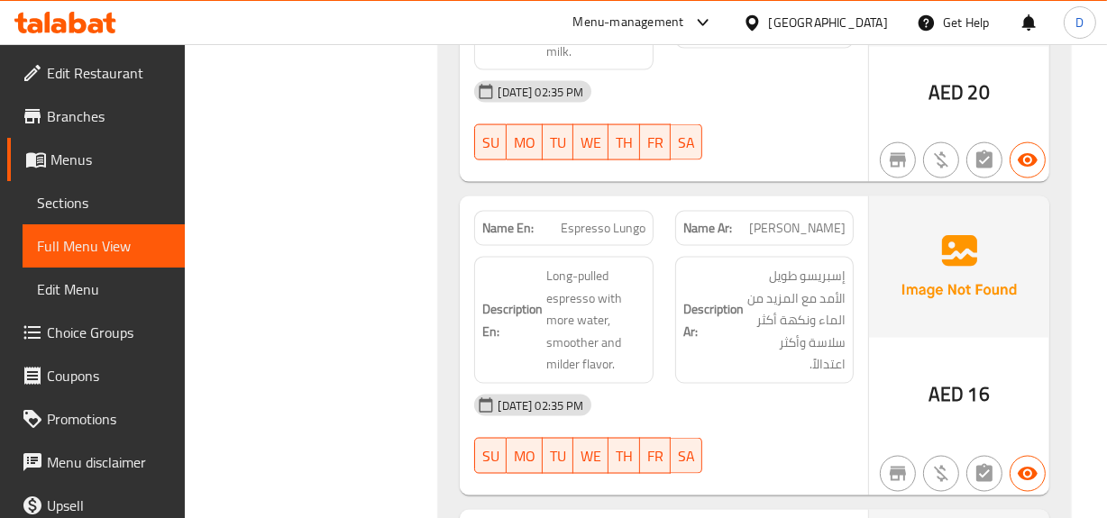
click at [739, 318] on h6 "Description Ar: إسبريسو طويل الأمد مع المزيد من الماء ونكهة أكثر سلاسة وأكثر اع…" at bounding box center [764, 320] width 162 height 111
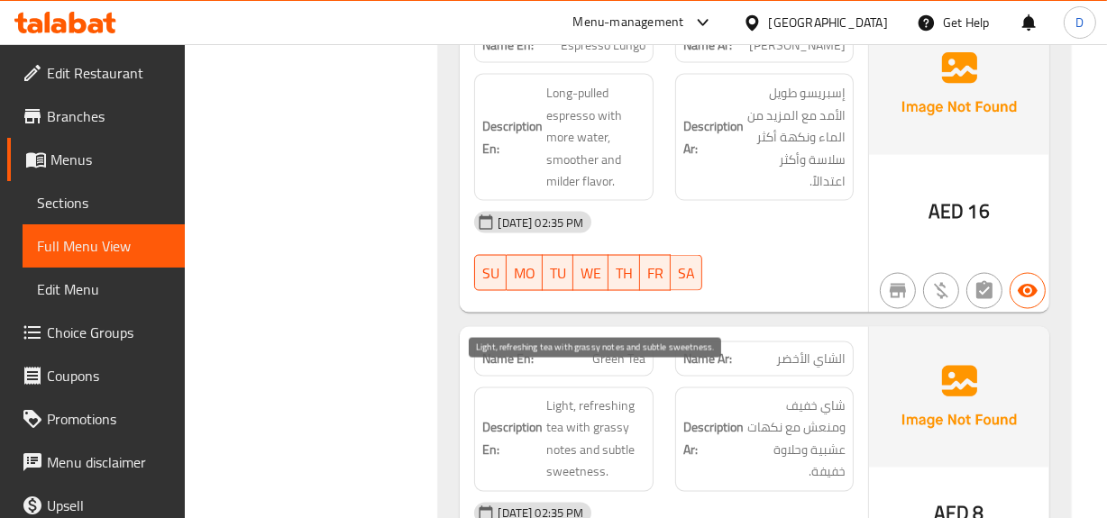
scroll to position [2733, 0]
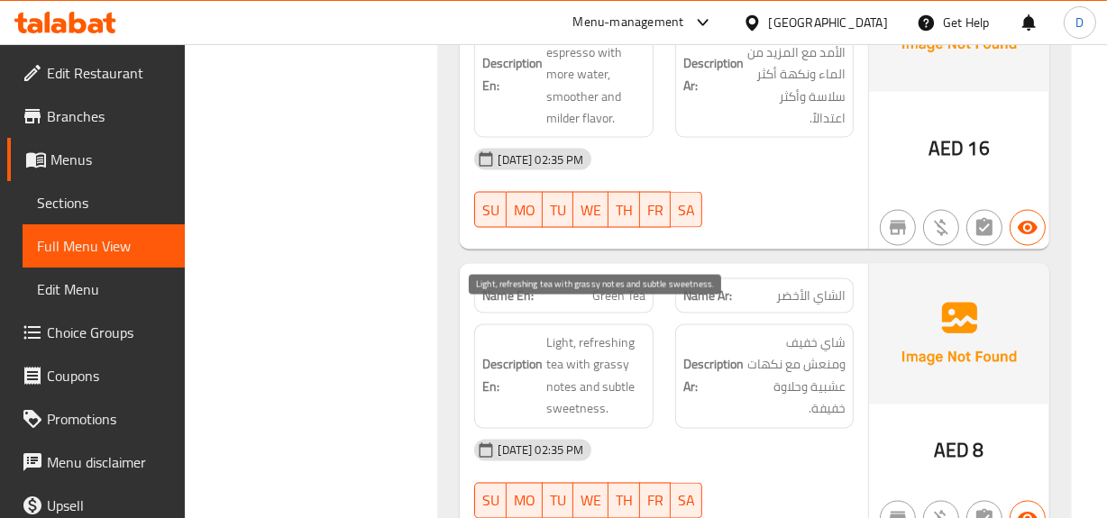
click at [552, 332] on span "Light, refreshing tea with grassy notes and subtle sweetness." at bounding box center [595, 376] width 98 height 88
click at [611, 332] on span "Light, refreshing tea with grassy notes and subtle sweetness." at bounding box center [595, 376] width 98 height 88
click at [555, 342] on span "Light, refreshing tea with grassy notes and subtle sweetness." at bounding box center [595, 376] width 98 height 88
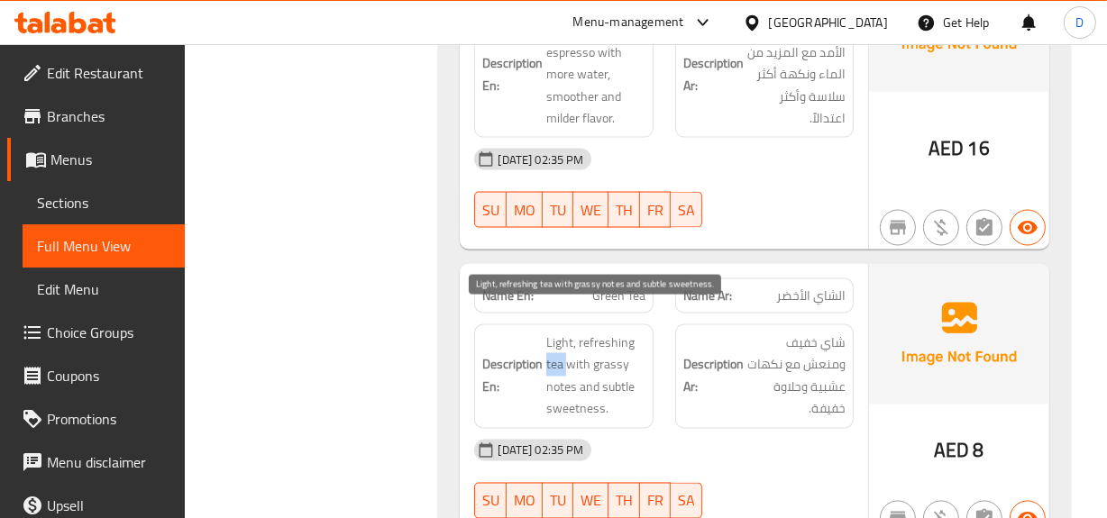
click at [555, 342] on span "Light, refreshing tea with grassy notes and subtle sweetness." at bounding box center [595, 376] width 98 height 88
click at [616, 342] on span "Light, refreshing tea with grassy notes and subtle sweetness." at bounding box center [595, 376] width 98 height 88
copy span "grassy"
click at [551, 360] on span "Light, refreshing tea with grassy notes and subtle sweetness." at bounding box center [595, 376] width 98 height 88
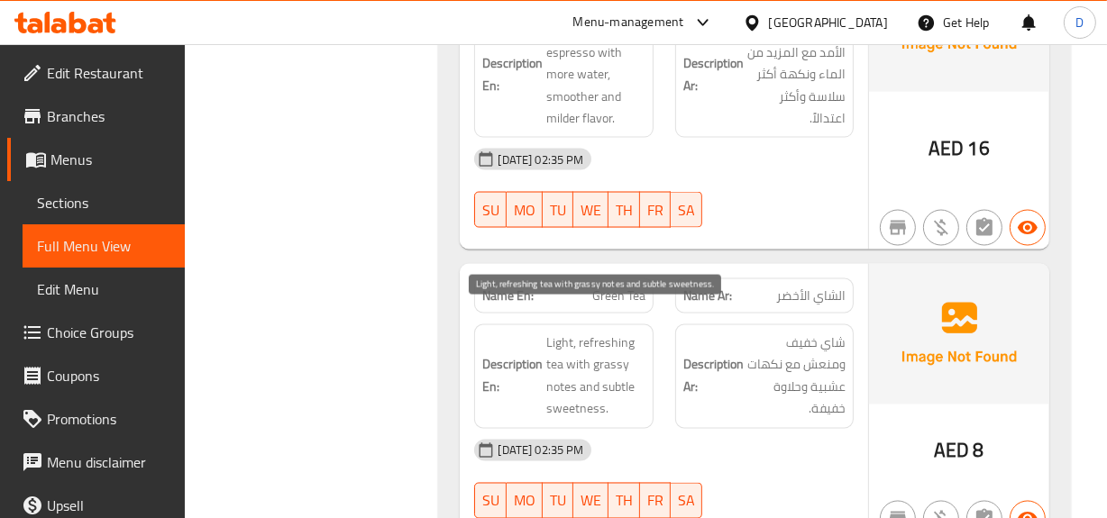
click at [622, 361] on span "Light, refreshing tea with grassy notes and subtle sweetness." at bounding box center [595, 376] width 98 height 88
copy span "subtle"
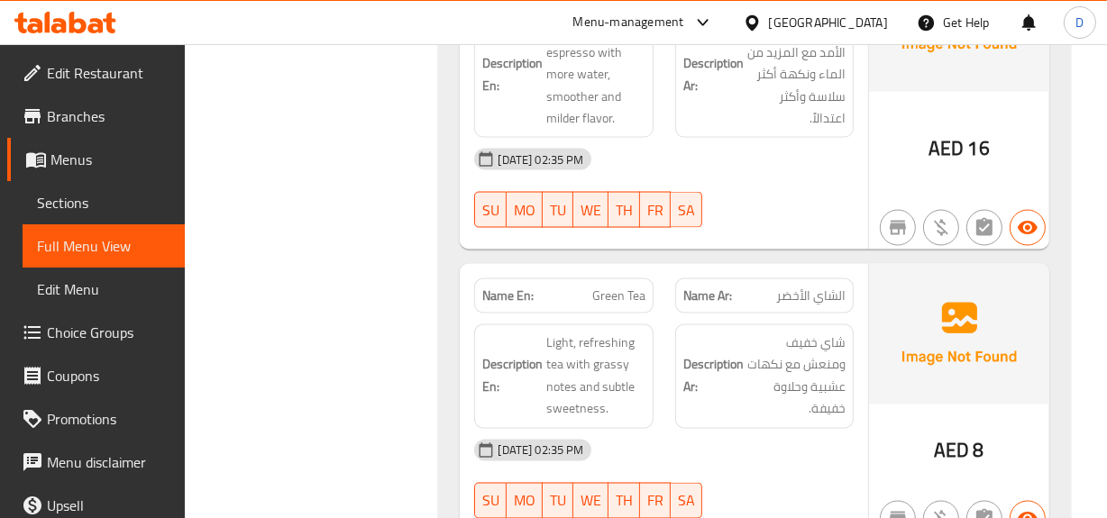
click at [730, 434] on div "[DATE] 02:35 PM" at bounding box center [663, 450] width 400 height 43
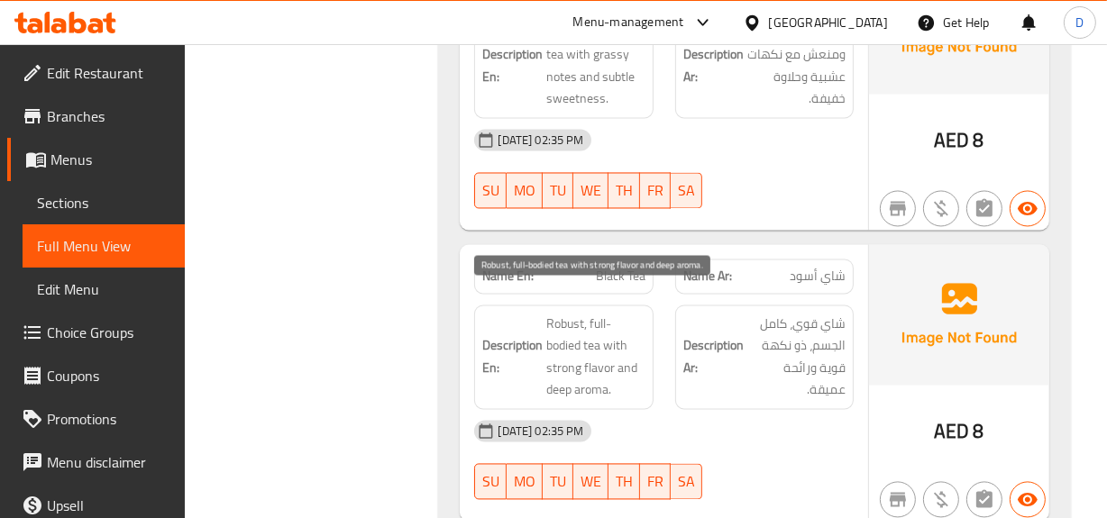
scroll to position [3061, 0]
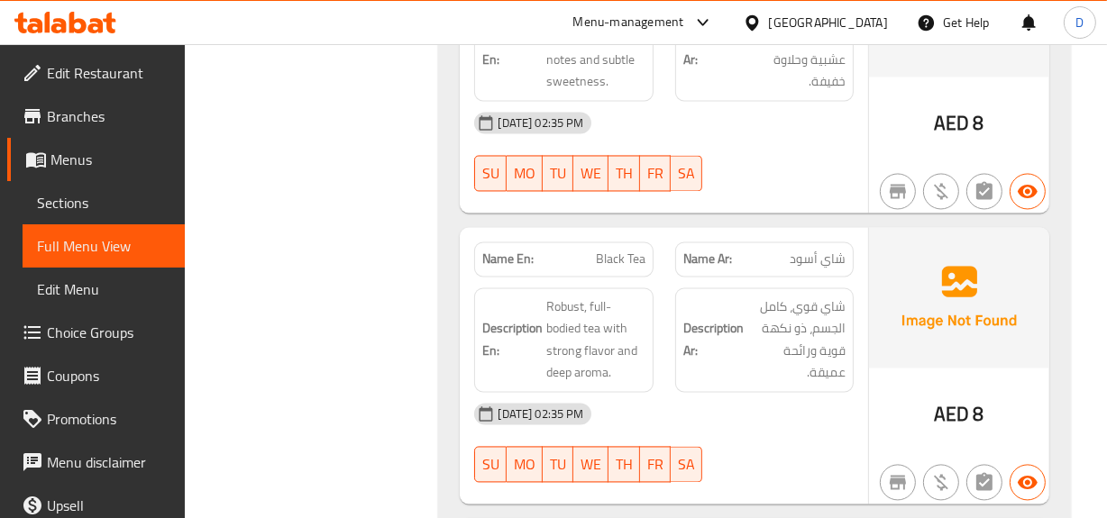
click at [715, 329] on strong "Description Ar:" at bounding box center [713, 339] width 60 height 44
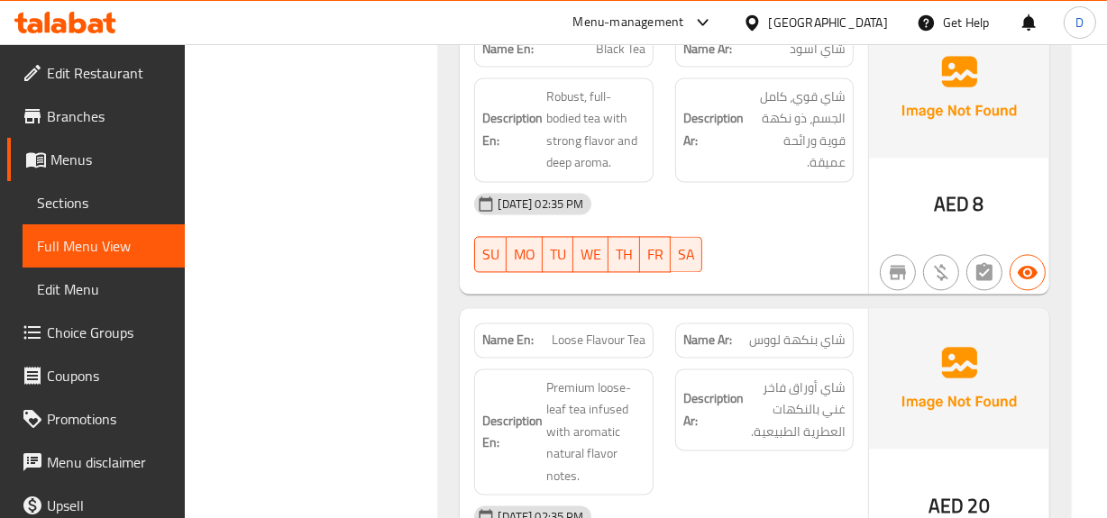
scroll to position [3307, 0]
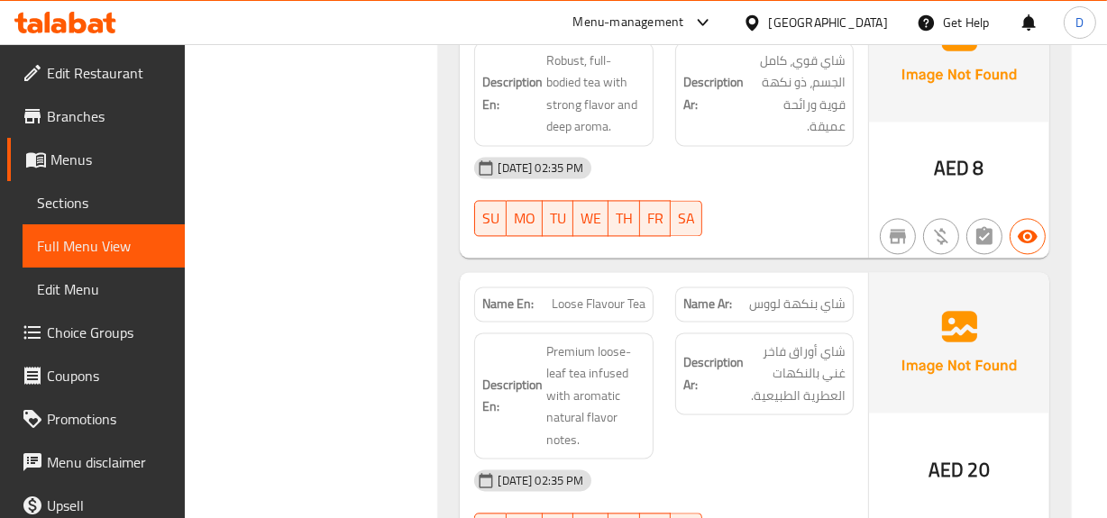
click at [623, 295] on span "Loose Flavour Tea" at bounding box center [598, 304] width 94 height 19
click at [43, 205] on span "Sections" at bounding box center [103, 203] width 133 height 22
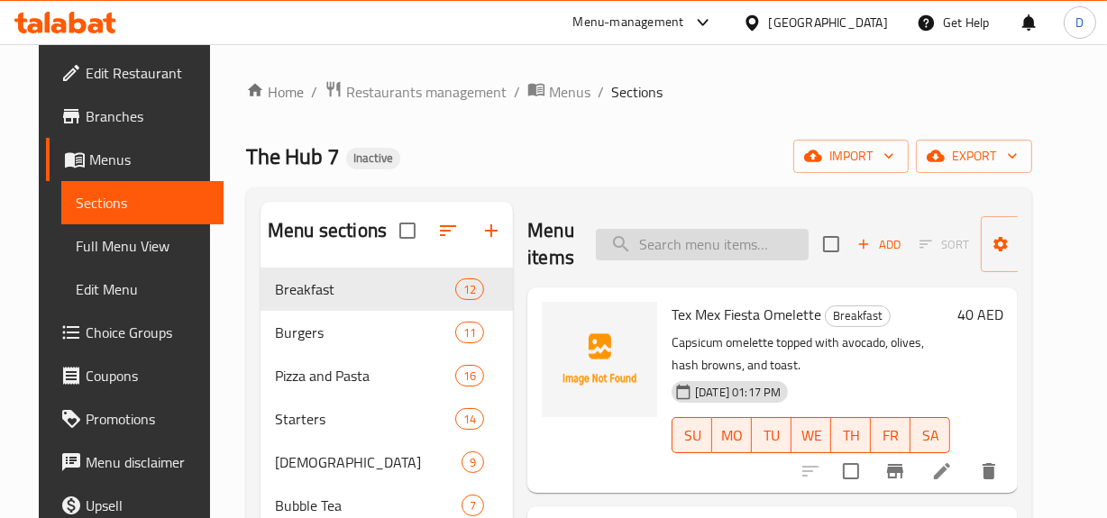
click at [685, 244] on input "search" at bounding box center [702, 245] width 213 height 32
paste input "Loose Flavour Tea"
type input "Loose Flavour Tea"
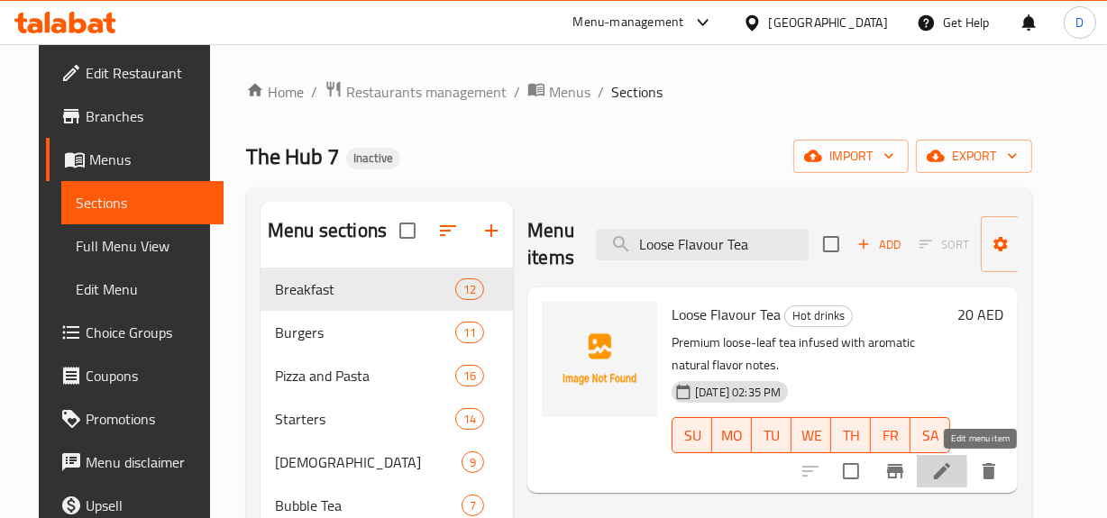
click at [952, 473] on icon at bounding box center [942, 471] width 22 height 22
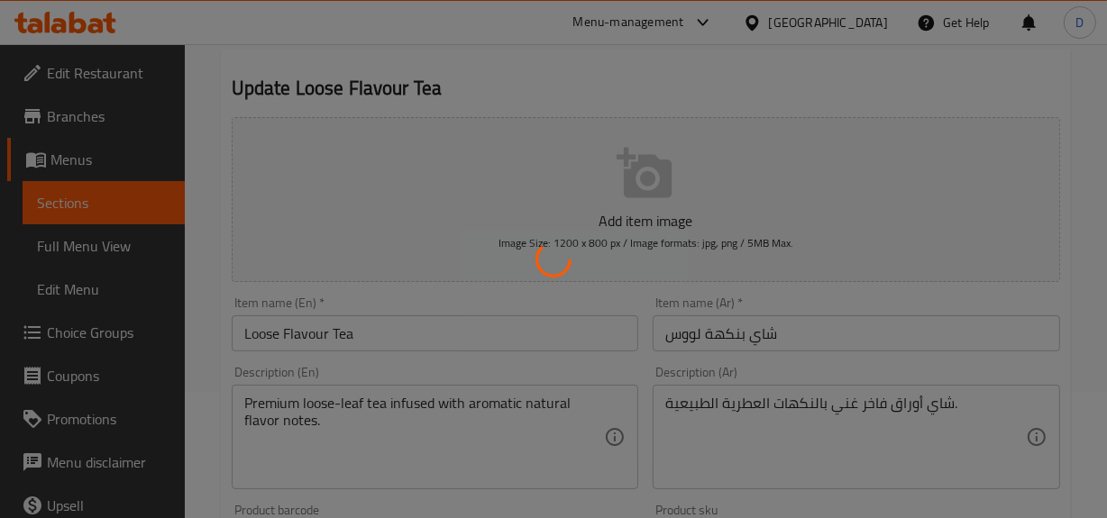
scroll to position [245, 0]
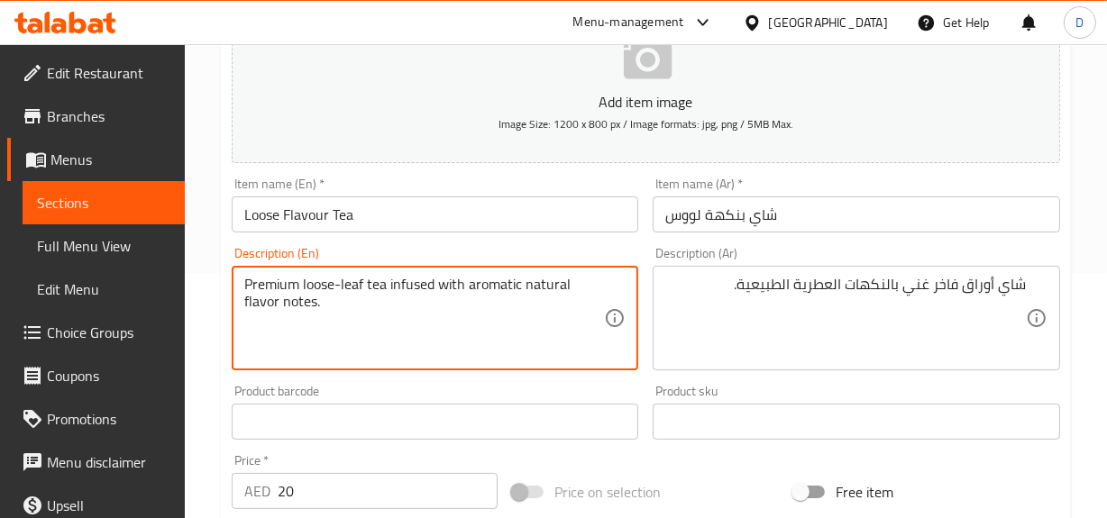
click at [426, 288] on textarea "Premium loose-leaf tea infused with aromatic natural flavor notes." at bounding box center [424, 319] width 360 height 86
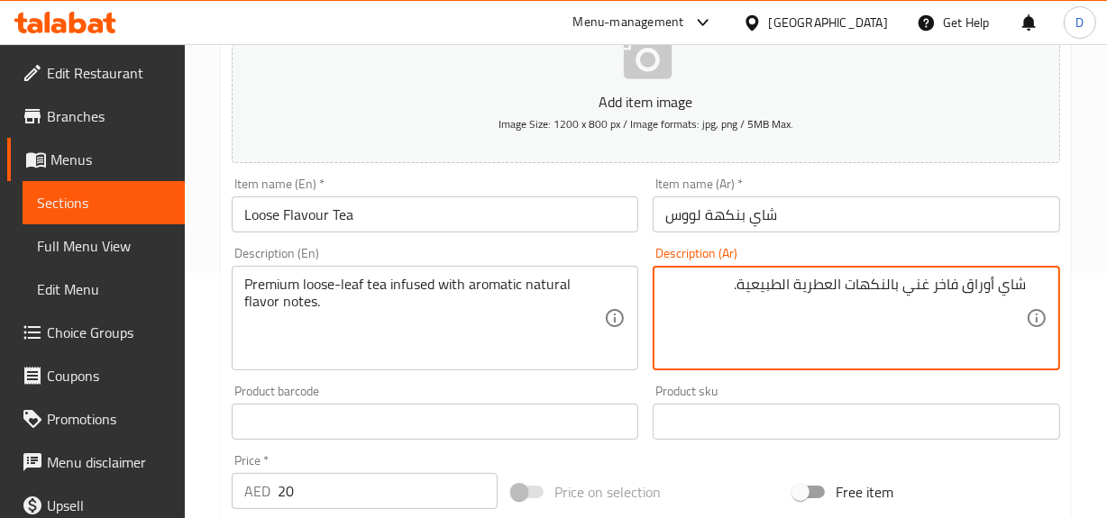
click at [910, 290] on textarea "شاي أوراق فاخر غني بالنكهات العطرية الطبيعية." at bounding box center [845, 319] width 360 height 86
paste textarea "منقوع بنكهات عطرية"
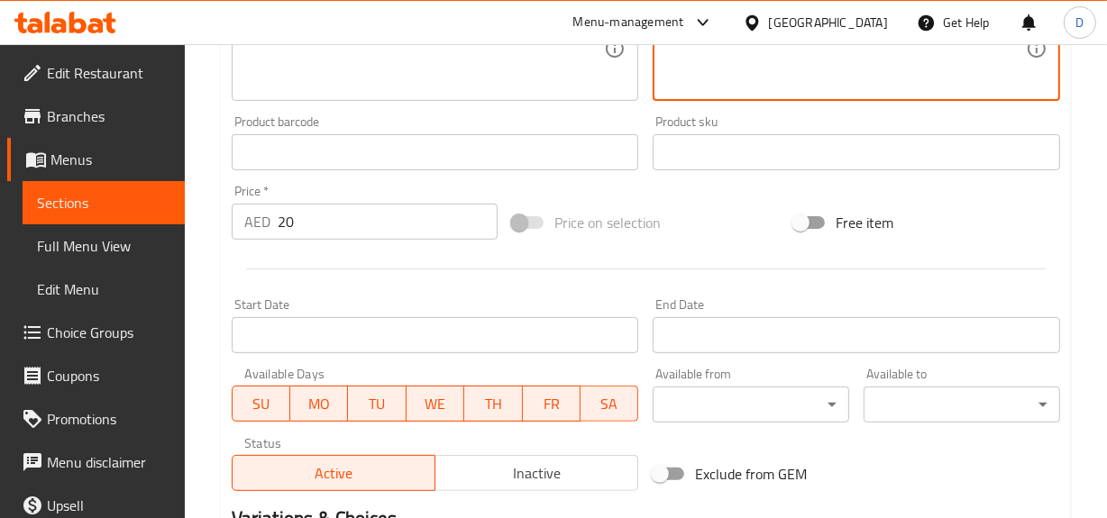
scroll to position [739, 0]
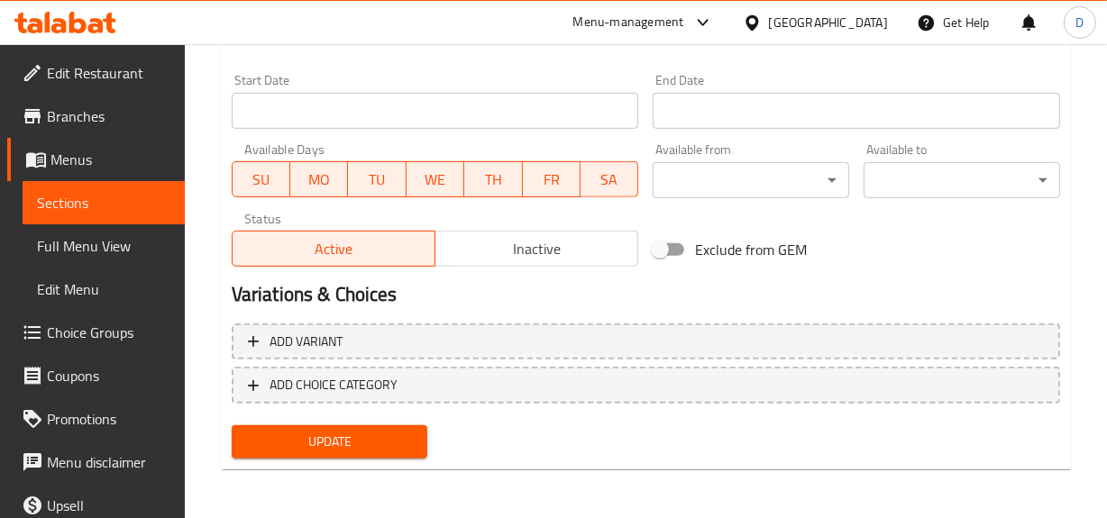
type textarea "شاي أوراق فاخر غني منقوع بنكهات عطرية طبيعية."
click at [360, 441] on span "Update" at bounding box center [330, 442] width 168 height 23
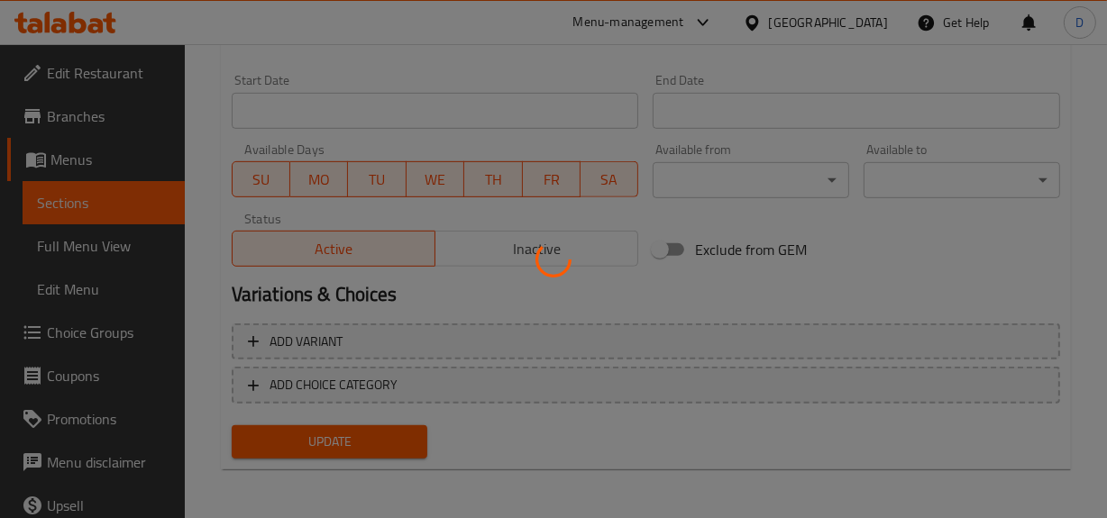
scroll to position [165, 0]
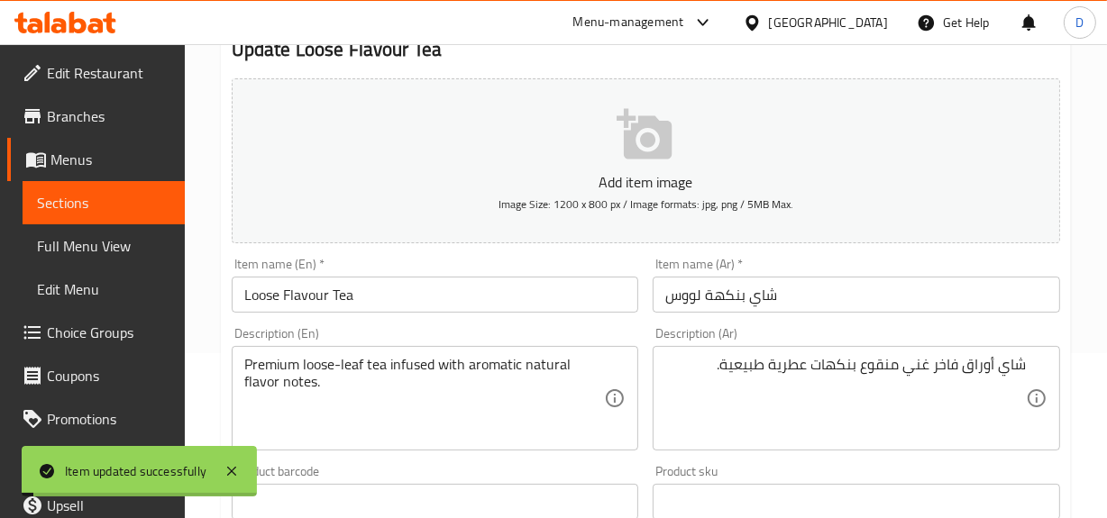
click at [67, 241] on span "Full Menu View" at bounding box center [103, 246] width 133 height 22
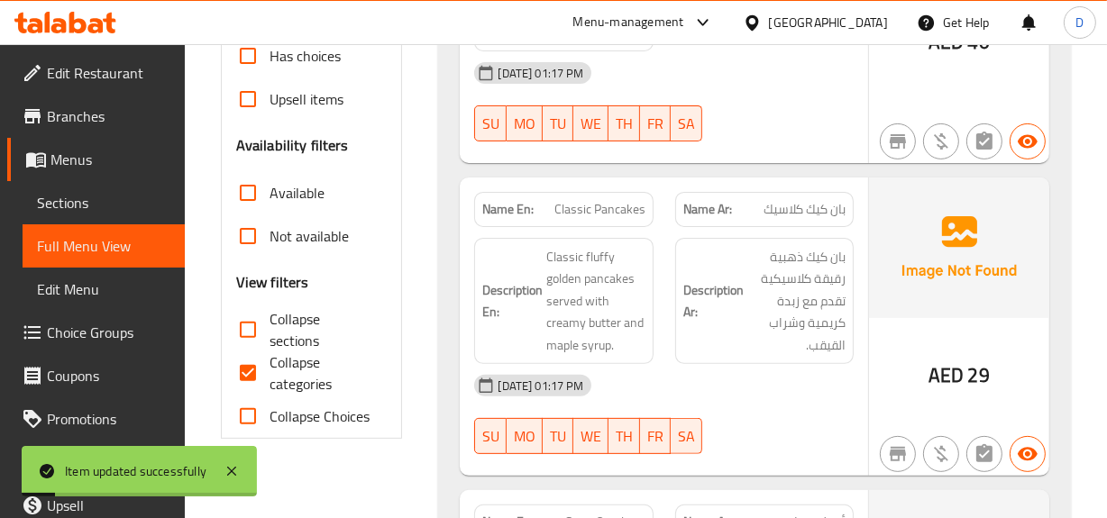
scroll to position [575, 0]
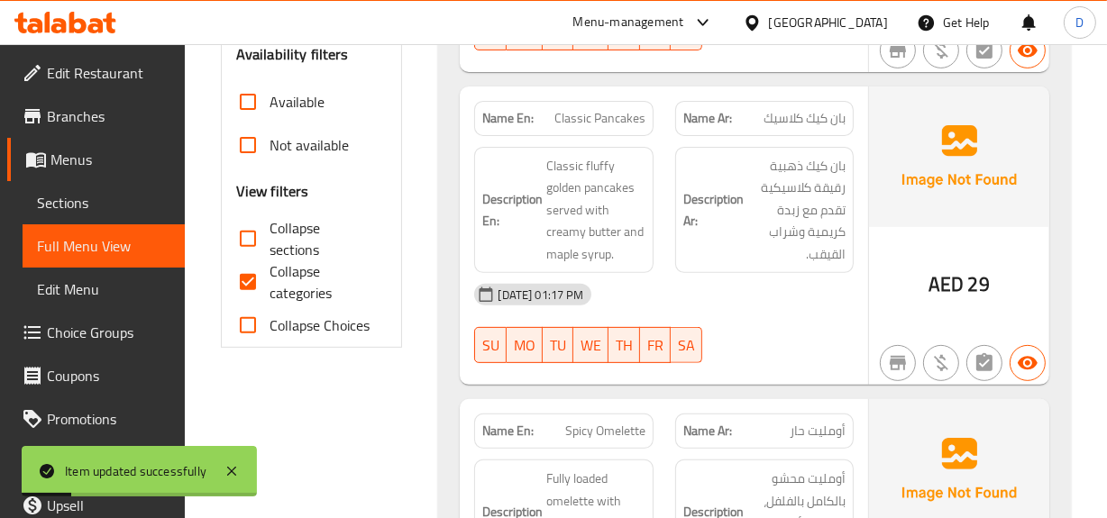
click at [240, 280] on input "Collapse categories" at bounding box center [247, 281] width 43 height 43
checkbox input "false"
click at [244, 226] on input "Collapse sections" at bounding box center [247, 238] width 43 height 43
checkbox input "true"
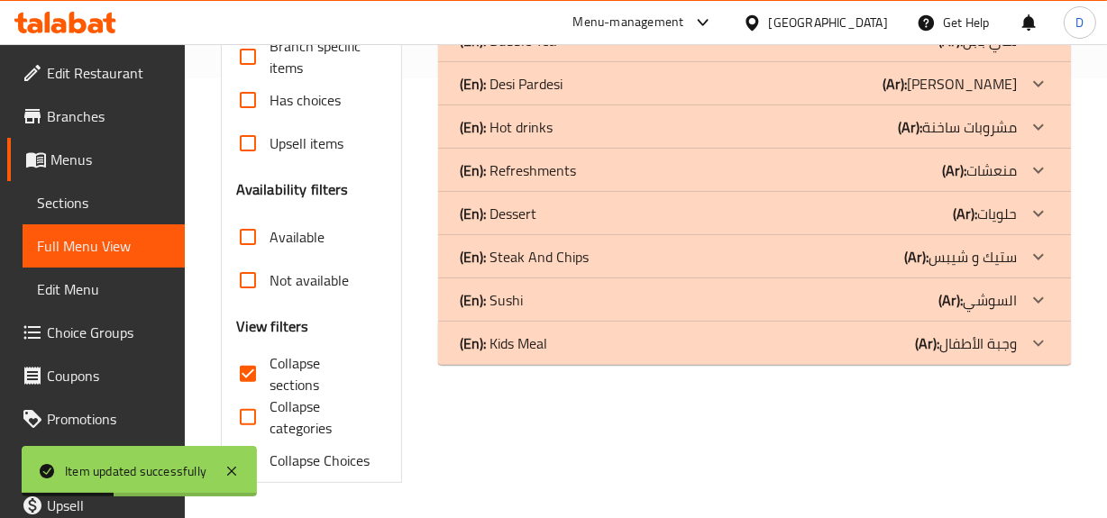
scroll to position [358, 0]
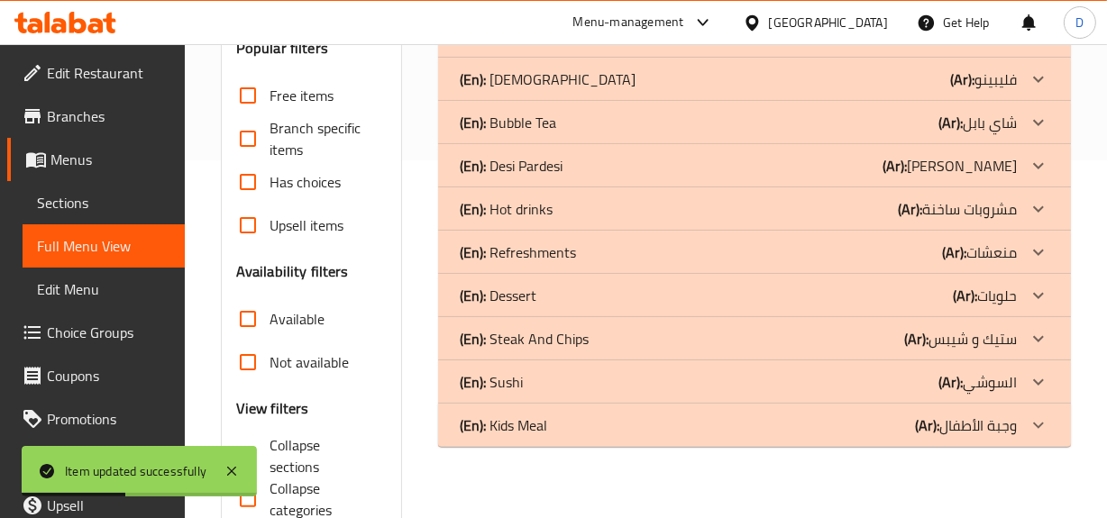
click at [973, 206] on p "(Ar): مشروبات ساخنة" at bounding box center [956, 209] width 119 height 22
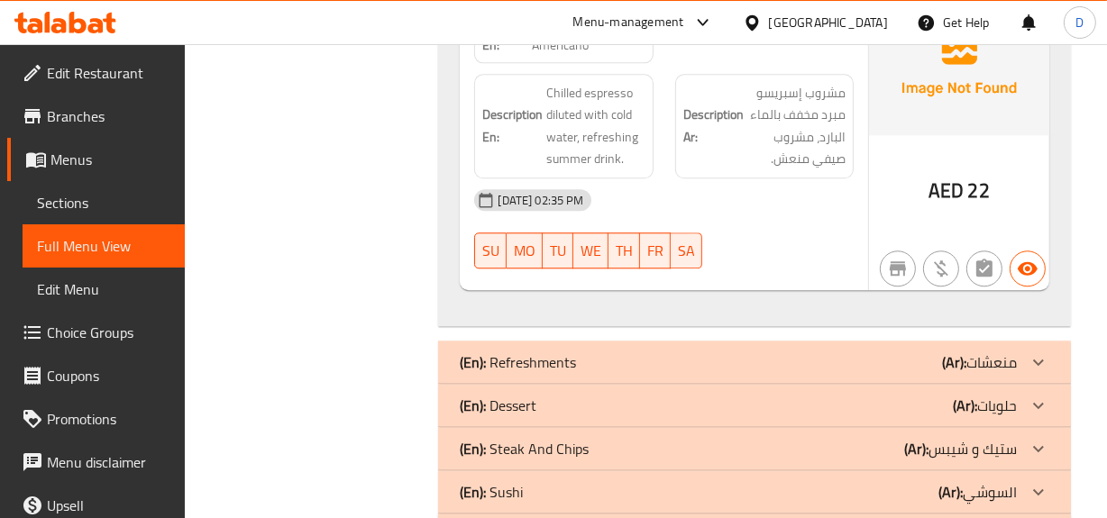
scroll to position [4208, 0]
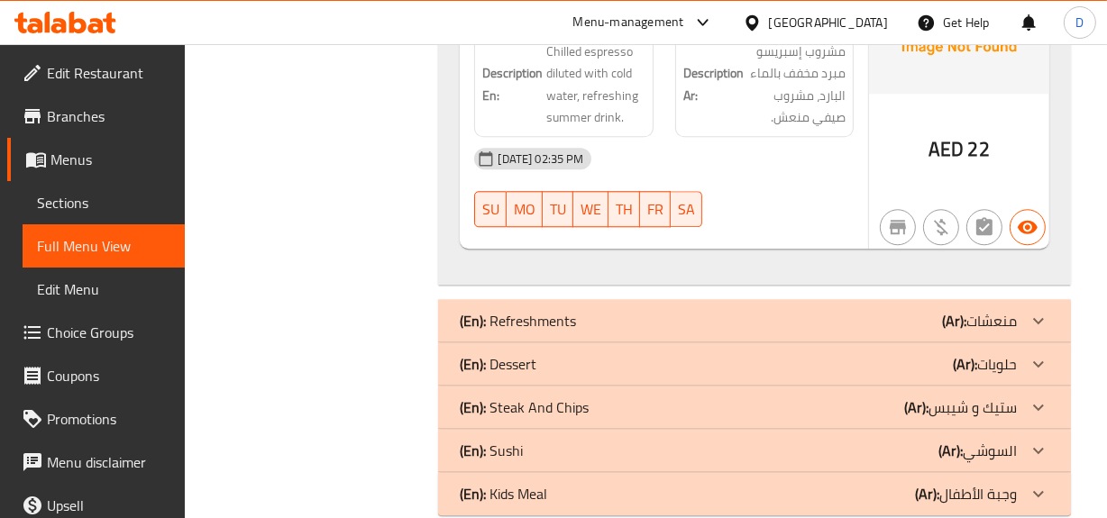
click at [845, 310] on div "(En): Refreshments (Ar): منعشات" at bounding box center [738, 321] width 556 height 22
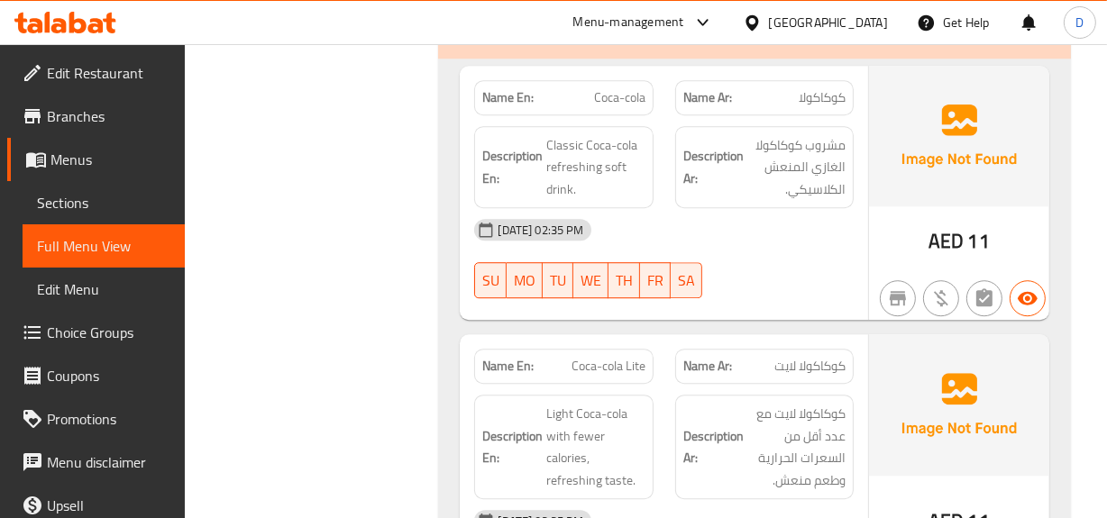
scroll to position [4617, 0]
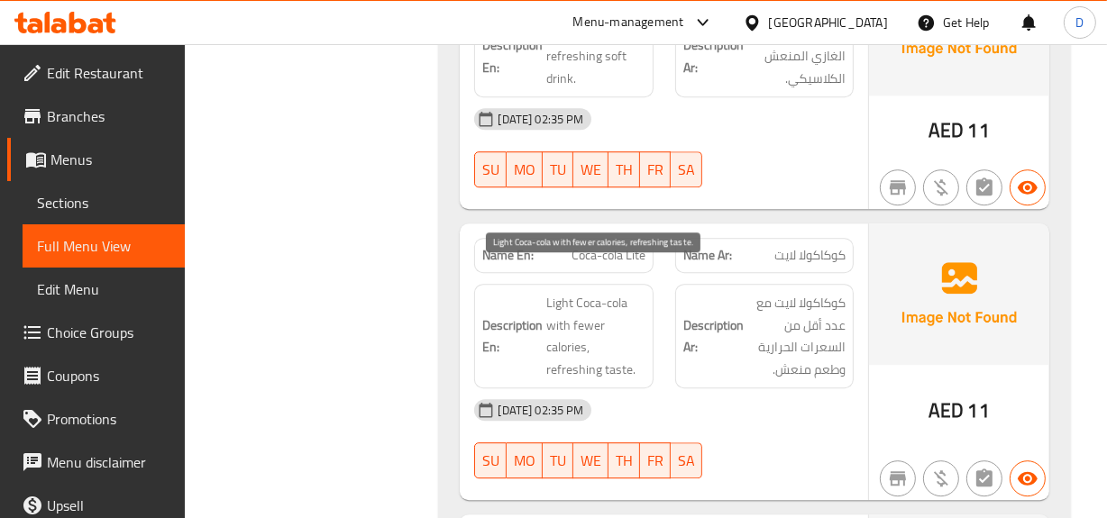
click at [595, 301] on span "Light Coca-cola with fewer calories, refreshing taste." at bounding box center [595, 336] width 98 height 88
click at [581, 306] on span "Light Coca-cola with fewer calories, refreshing taste." at bounding box center [595, 336] width 98 height 88
click at [617, 246] on span "Coca-cola Lite" at bounding box center [608, 255] width 74 height 19
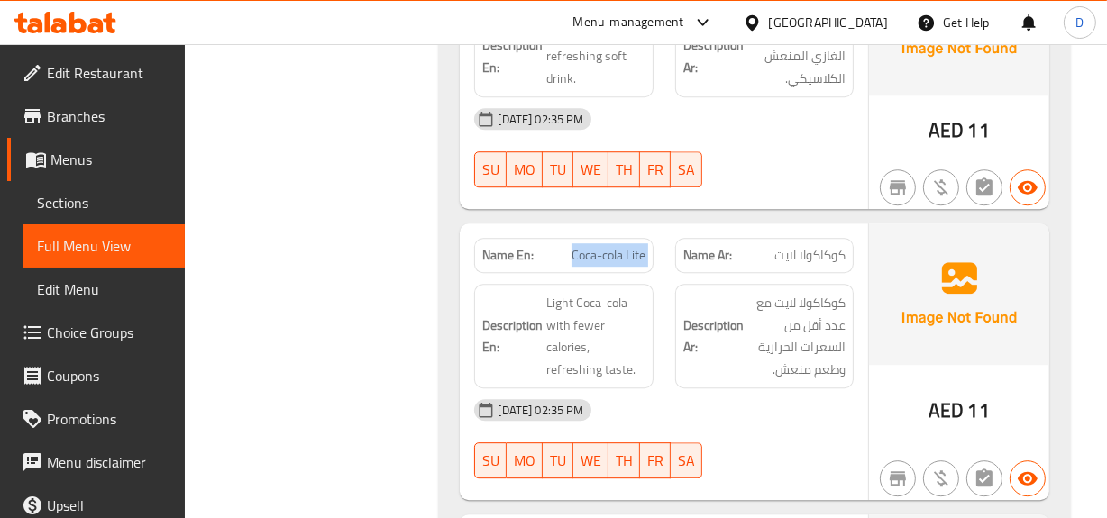
click at [617, 246] on span "Coca-cola Lite" at bounding box center [608, 255] width 74 height 19
click at [640, 332] on span "Light Coca-cola with fewer calories, refreshing taste." at bounding box center [595, 336] width 98 height 88
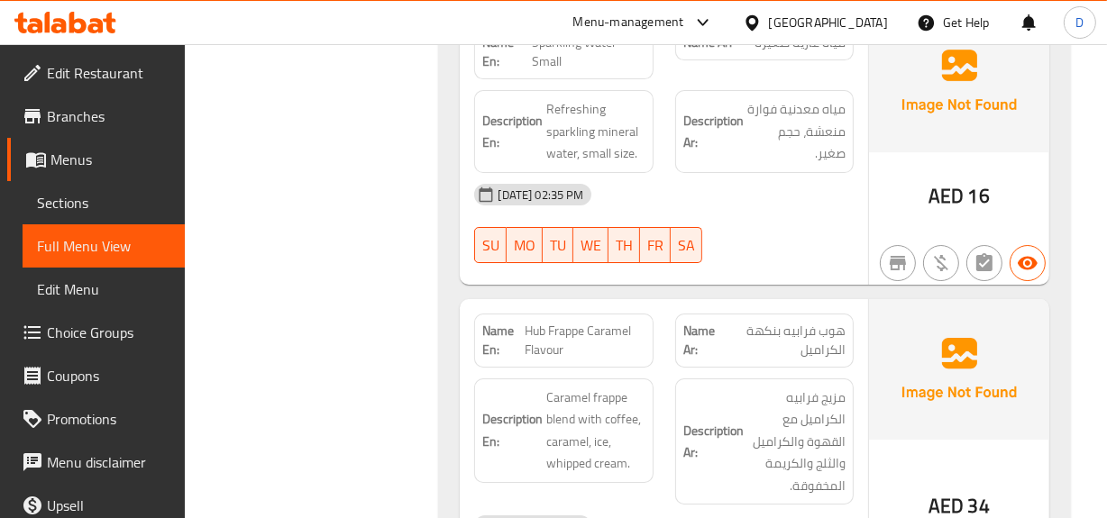
scroll to position [5682, 0]
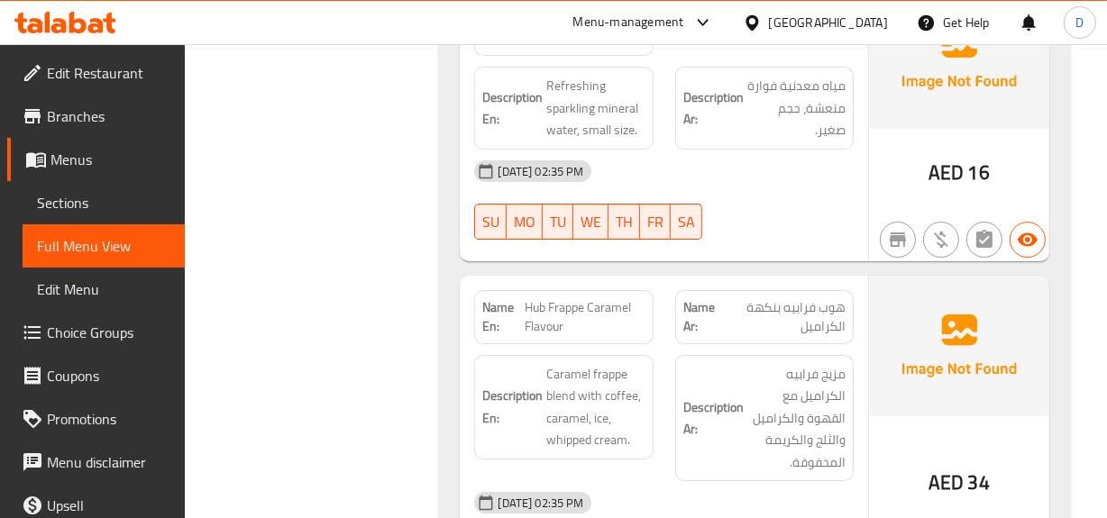
click at [117, 73] on span "Edit Restaurant" at bounding box center [108, 73] width 123 height 22
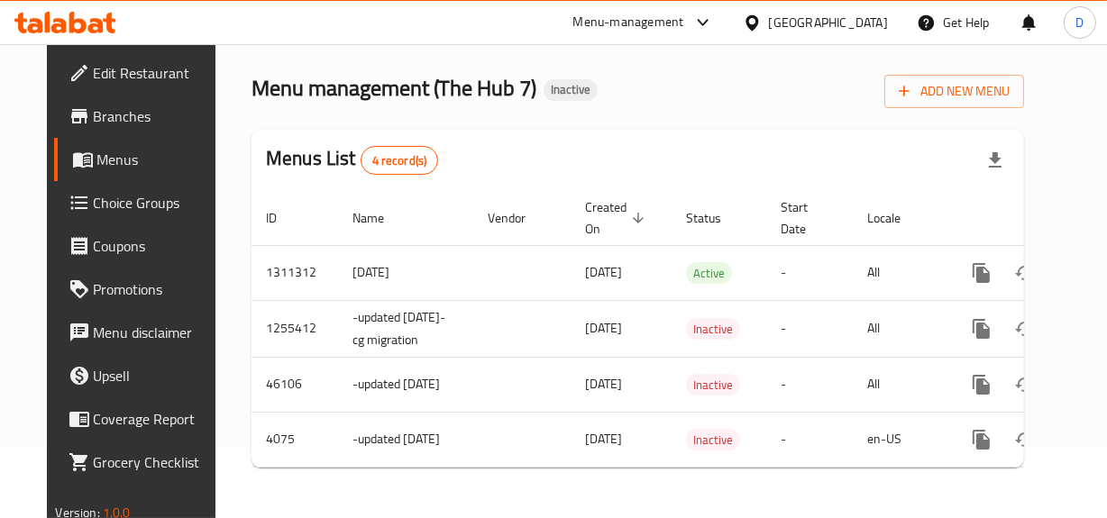
scroll to position [0, 45]
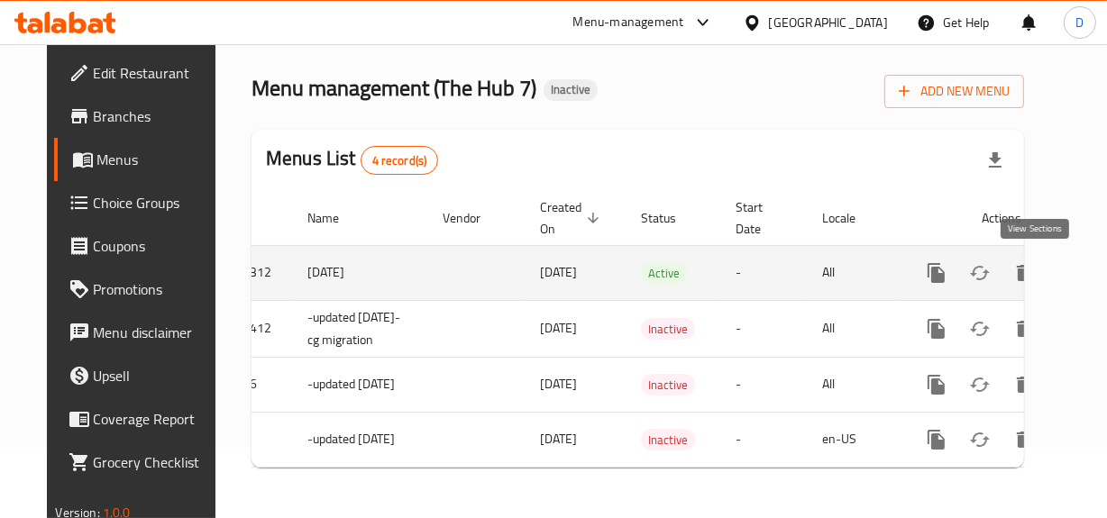
click at [1055, 262] on icon "enhanced table" at bounding box center [1066, 273] width 22 height 22
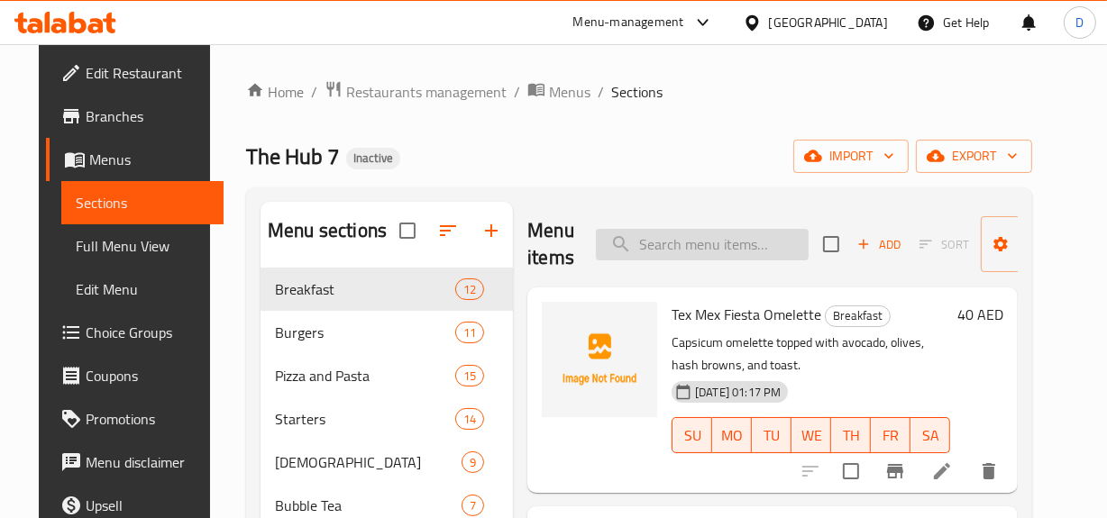
click at [689, 247] on input "search" at bounding box center [702, 245] width 213 height 32
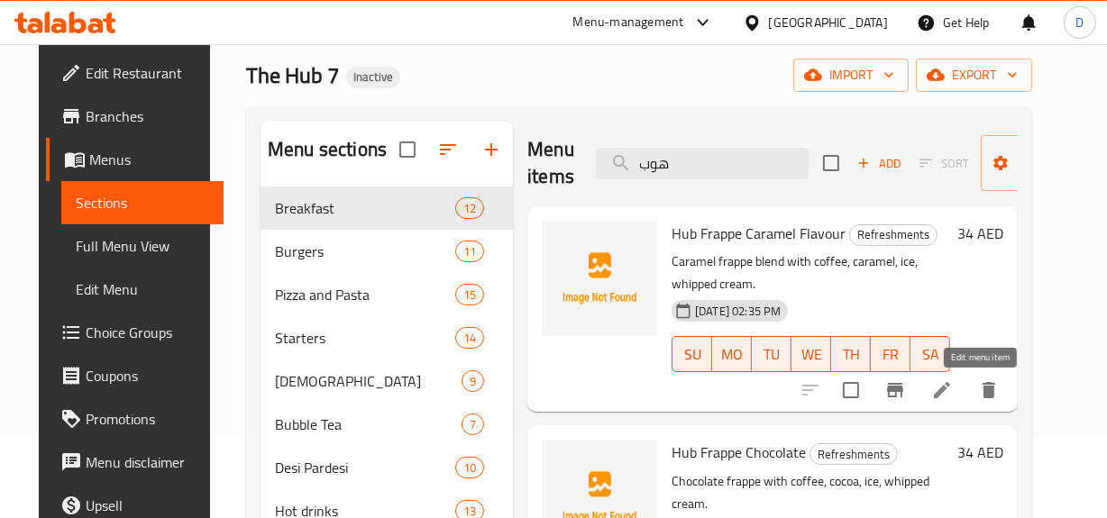
type input "هوب"
click at [952, 387] on icon at bounding box center [942, 390] width 22 height 22
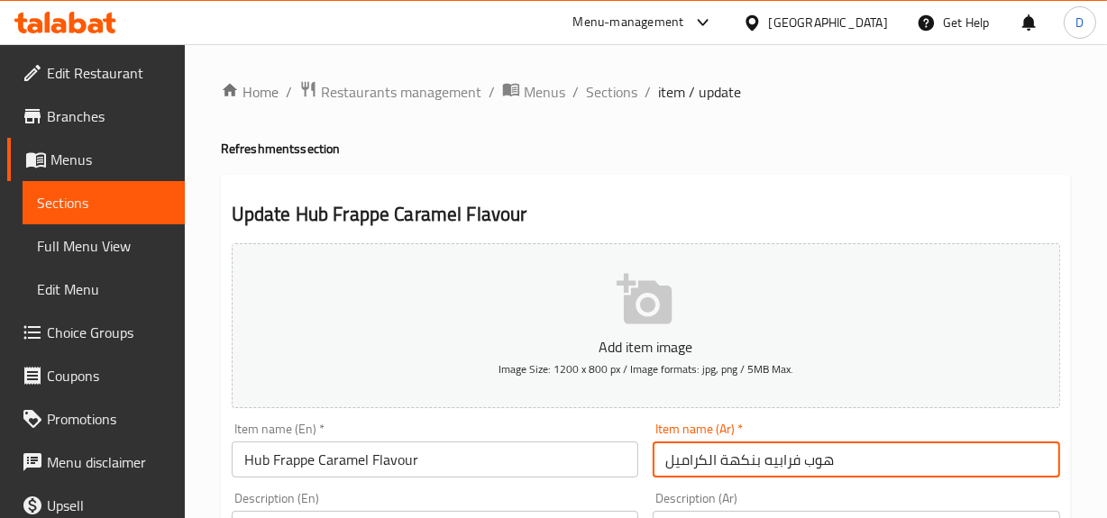
click at [815, 458] on input "هوب فرابيه بنكهة الكراميل" at bounding box center [855, 460] width 407 height 36
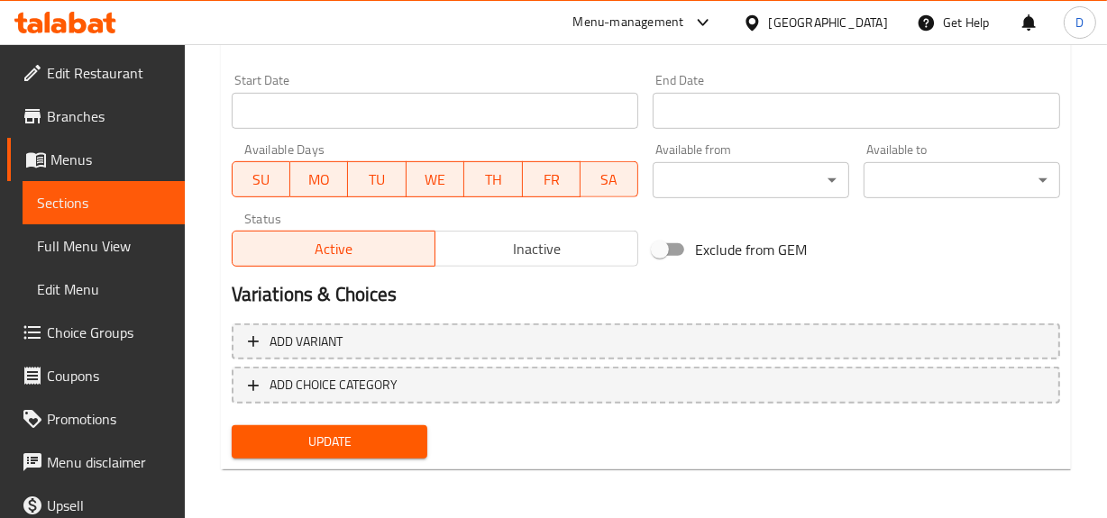
type input "هب فرابيه بنكهة الكراميل"
click at [406, 444] on span "Update" at bounding box center [330, 442] width 168 height 23
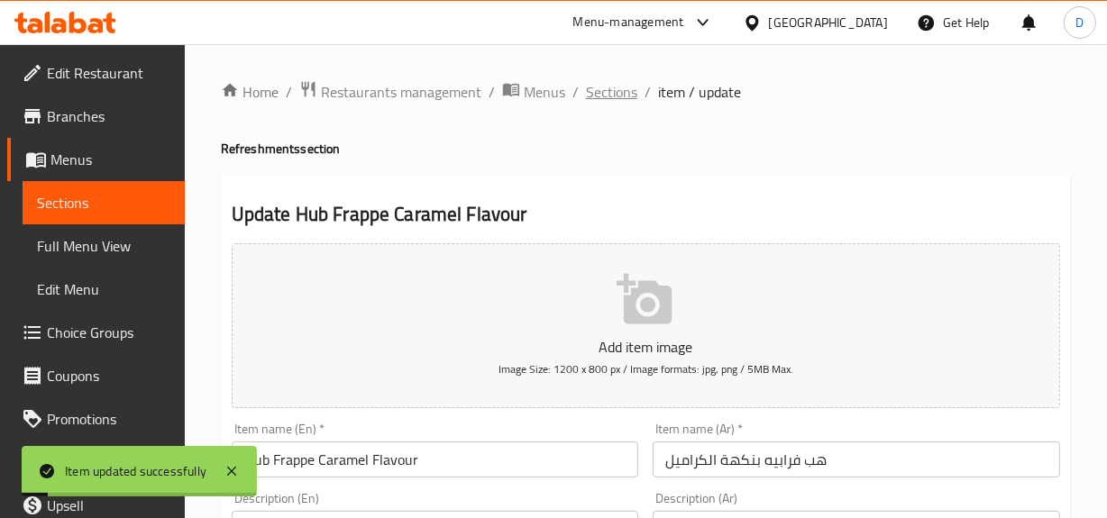
drag, startPoint x: 635, startPoint y: 97, endPoint x: 614, endPoint y: 97, distance: 21.6
click at [634, 97] on ol "Home / Restaurants management / Menus / Sections / item / update" at bounding box center [646, 91] width 850 height 23
click at [612, 96] on span "Sections" at bounding box center [611, 92] width 51 height 22
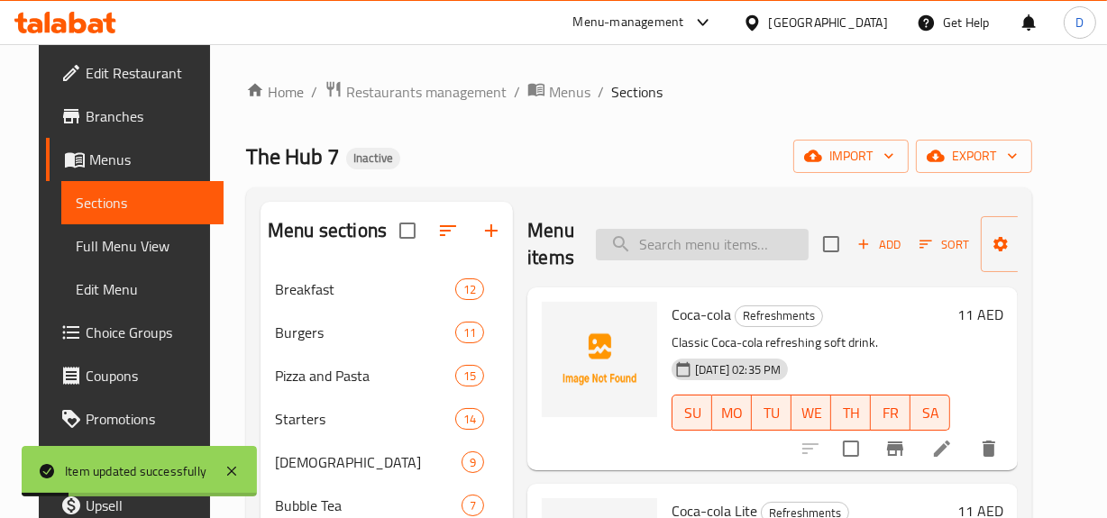
click at [714, 252] on input "search" at bounding box center [702, 245] width 213 height 32
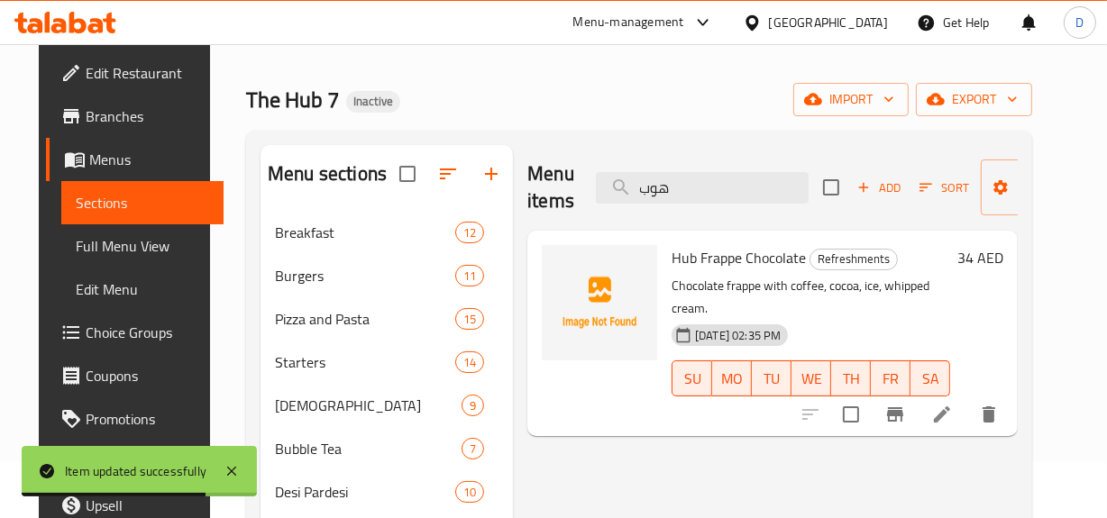
scroll to position [81, 0]
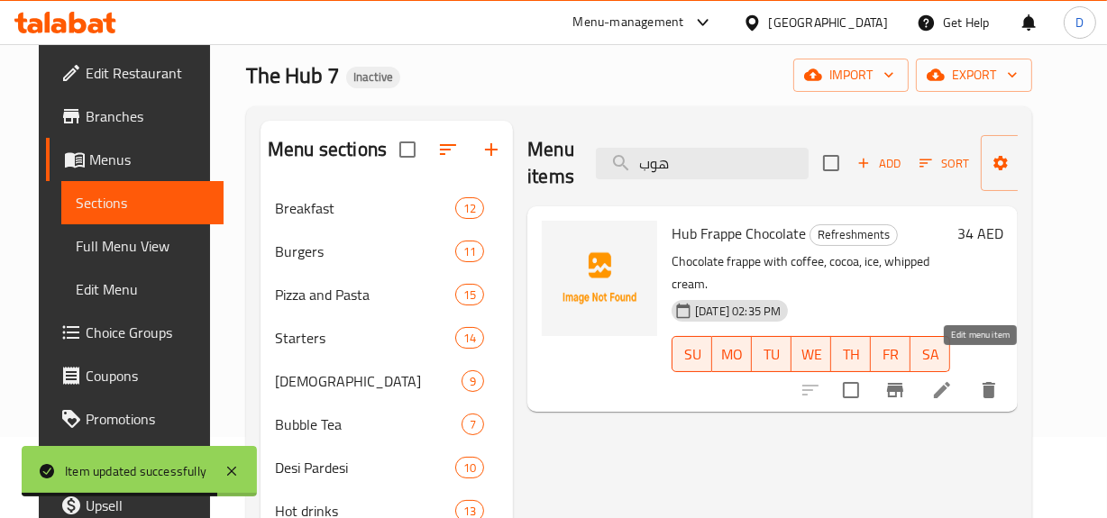
type input "هوب"
click at [952, 379] on icon at bounding box center [942, 390] width 22 height 22
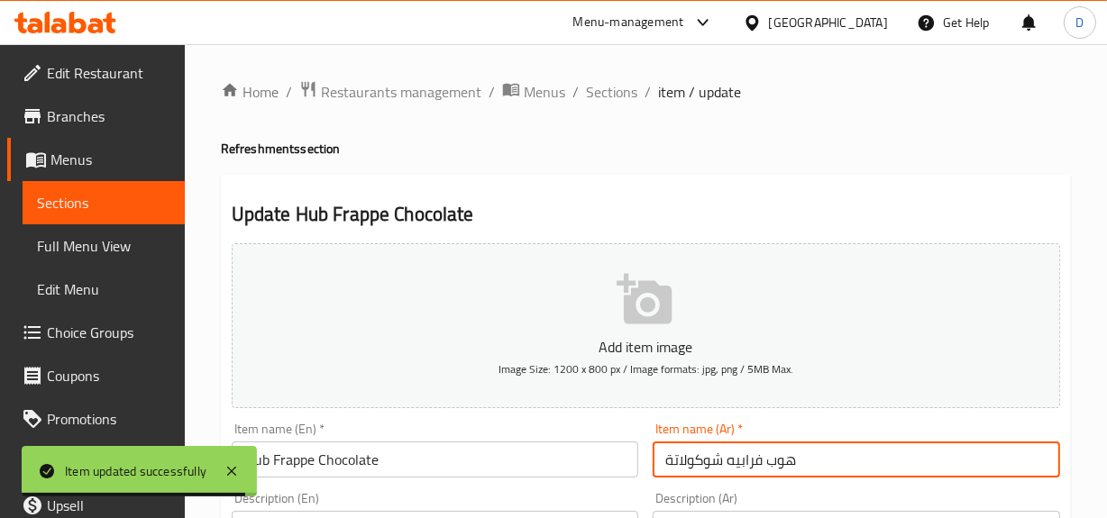
click at [781, 462] on input "هوب فرابيه شوكولاتة" at bounding box center [855, 460] width 407 height 36
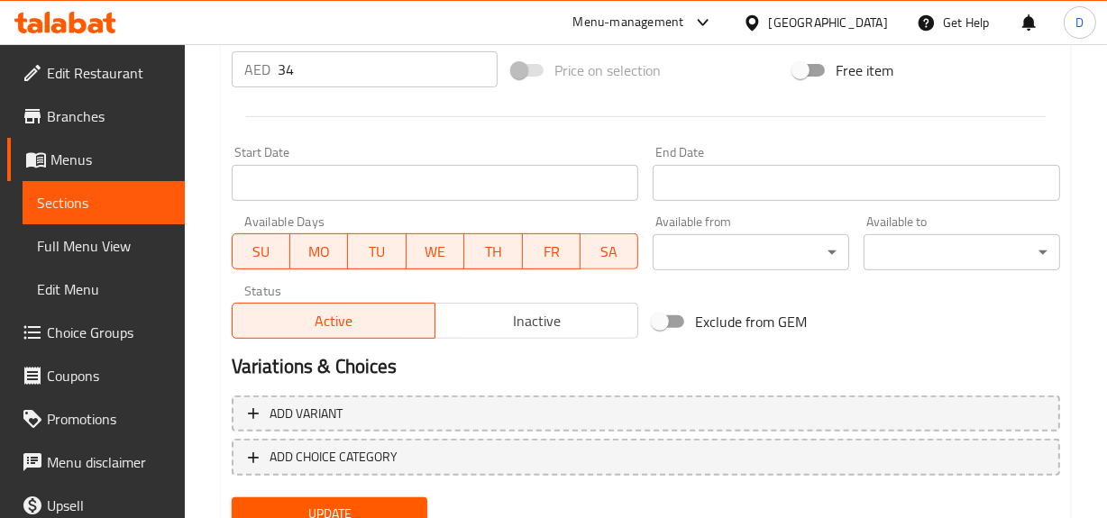
scroll to position [739, 0]
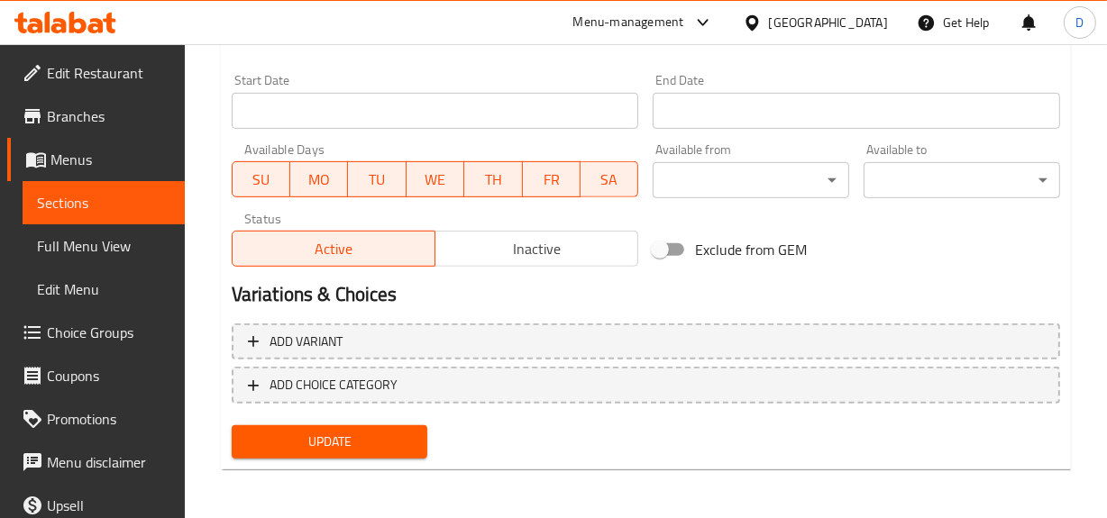
type input "هب فرابيه شوكولاتة"
click at [382, 436] on span "Update" at bounding box center [330, 442] width 168 height 23
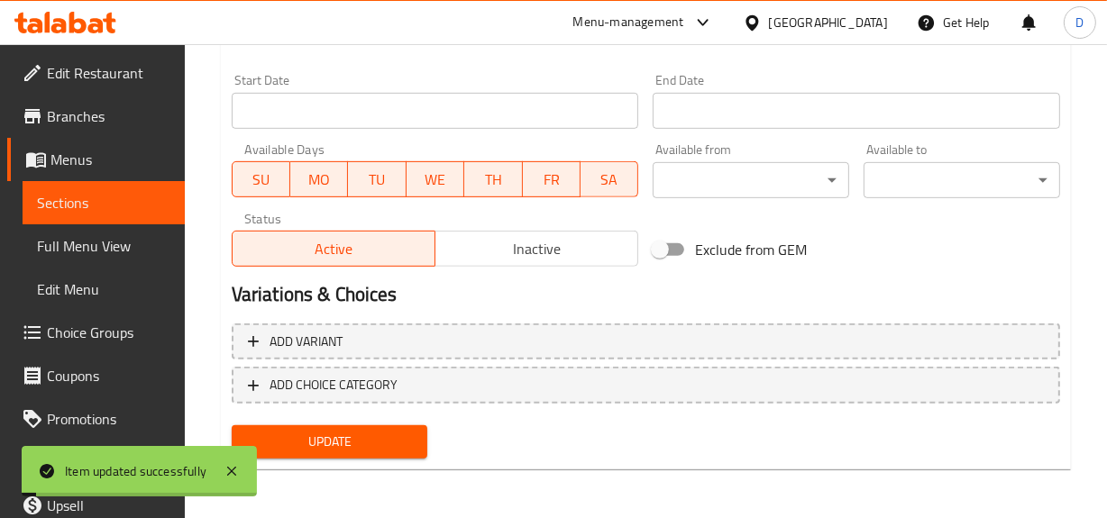
click at [90, 247] on span "Full Menu View" at bounding box center [103, 246] width 133 height 22
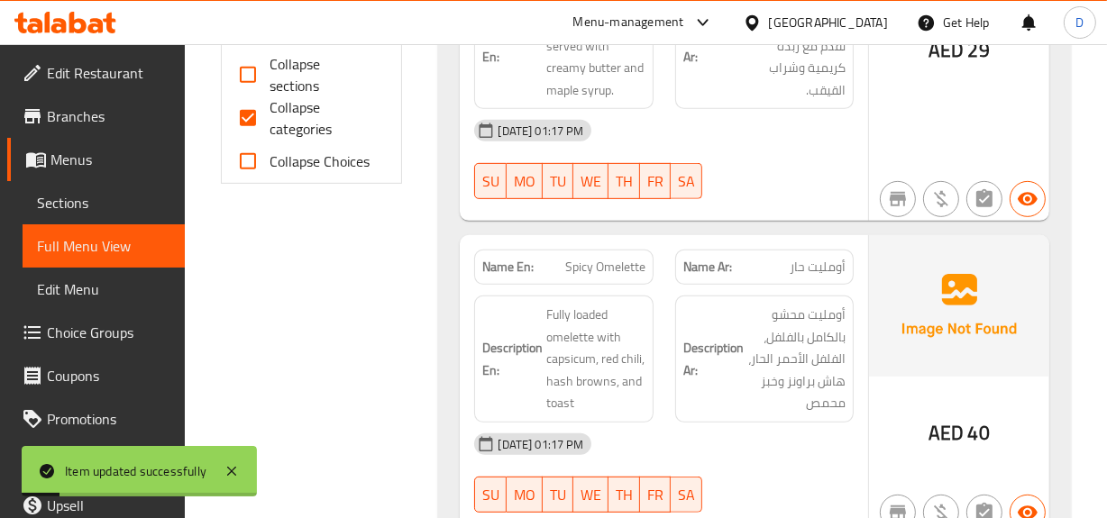
click at [255, 111] on input "Collapse categories" at bounding box center [247, 117] width 43 height 43
checkbox input "false"
click at [250, 81] on input "Collapse sections" at bounding box center [247, 74] width 43 height 43
checkbox input "true"
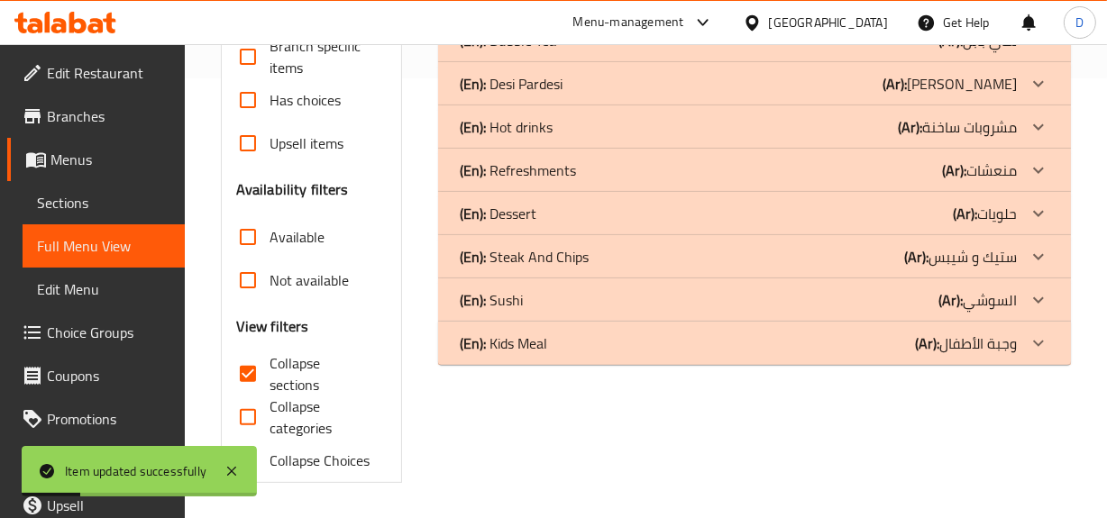
scroll to position [194, 0]
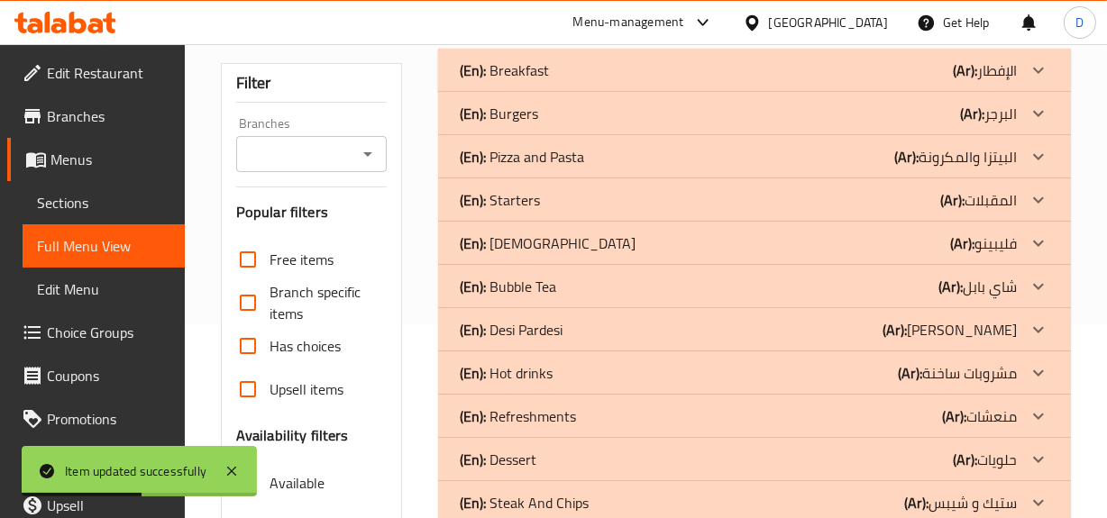
click at [797, 410] on div "(En): Refreshments (Ar): منعشات" at bounding box center [738, 416] width 556 height 22
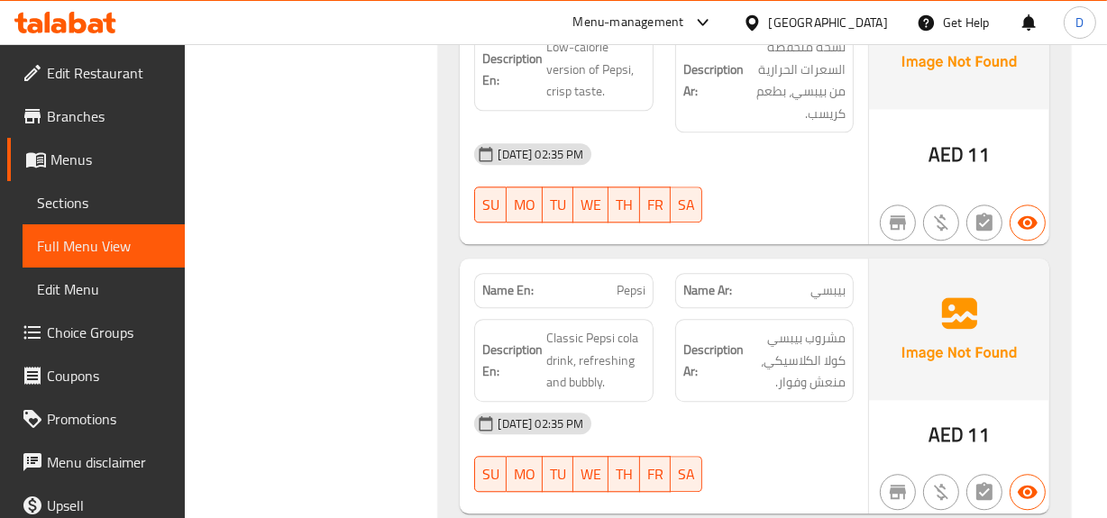
scroll to position [3962, 0]
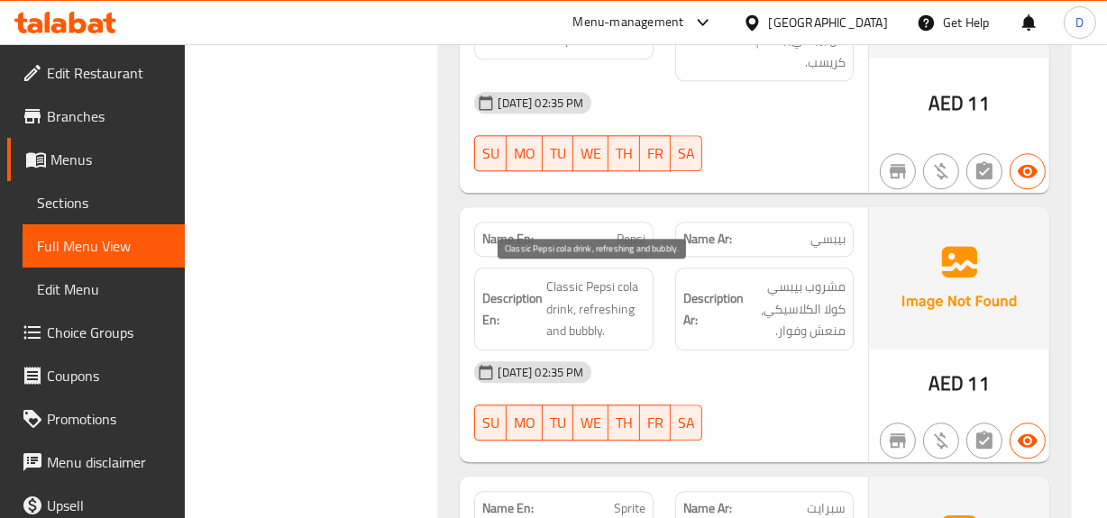
click at [591, 328] on span "Classic Pepsi cola drink, refreshing and bubbly." at bounding box center [595, 309] width 98 height 67
copy span "bubbly"
click at [638, 237] on span "Pepsi" at bounding box center [630, 239] width 29 height 19
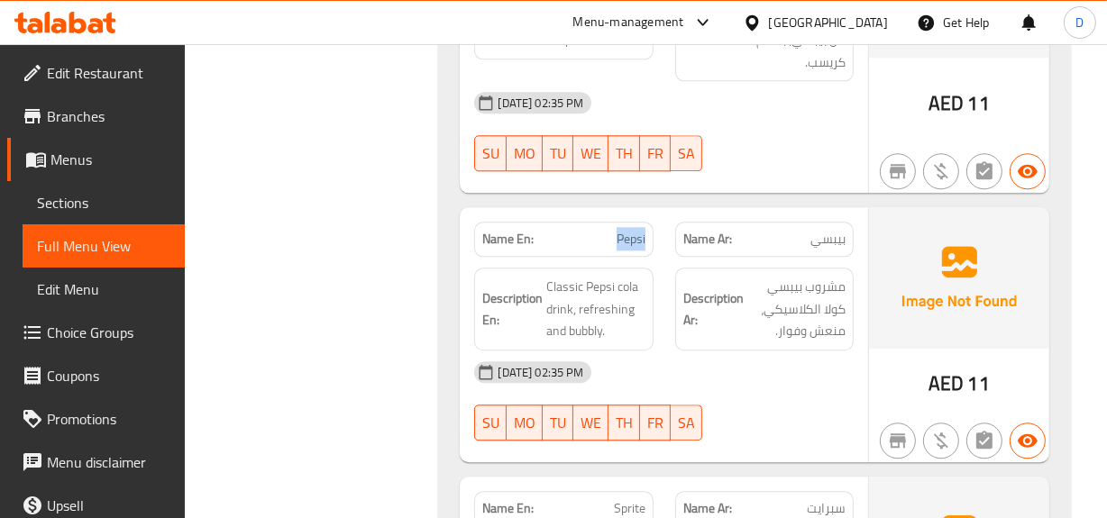
copy span "Pepsi"
click at [38, 202] on span "Sections" at bounding box center [103, 203] width 133 height 22
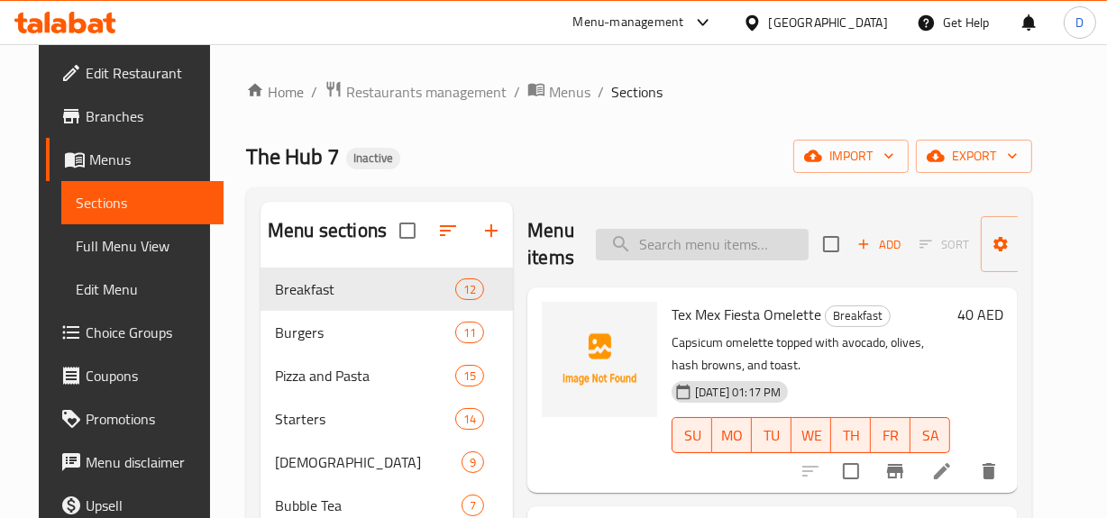
click at [705, 250] on input "search" at bounding box center [702, 245] width 213 height 32
paste input "Pepsi"
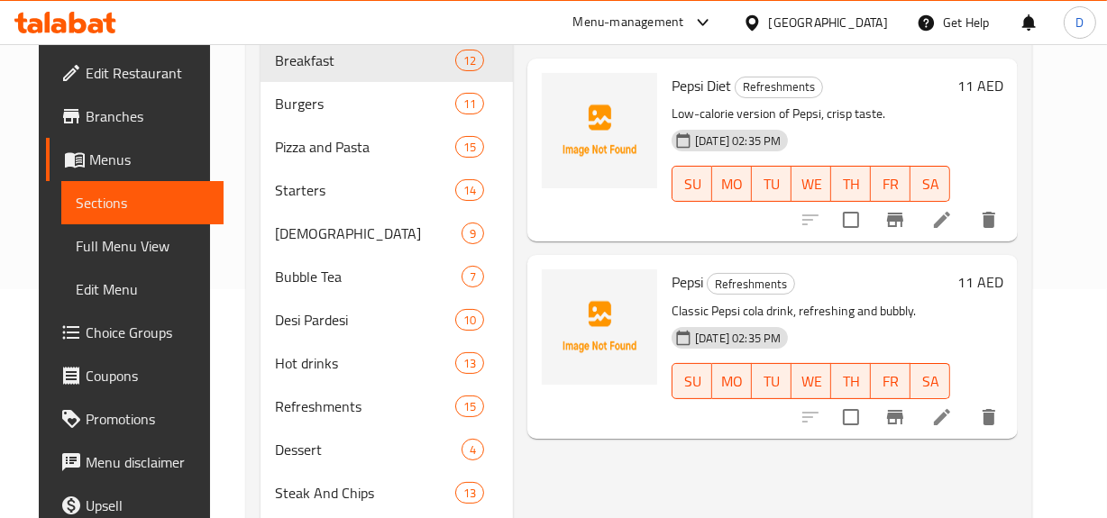
scroll to position [245, 0]
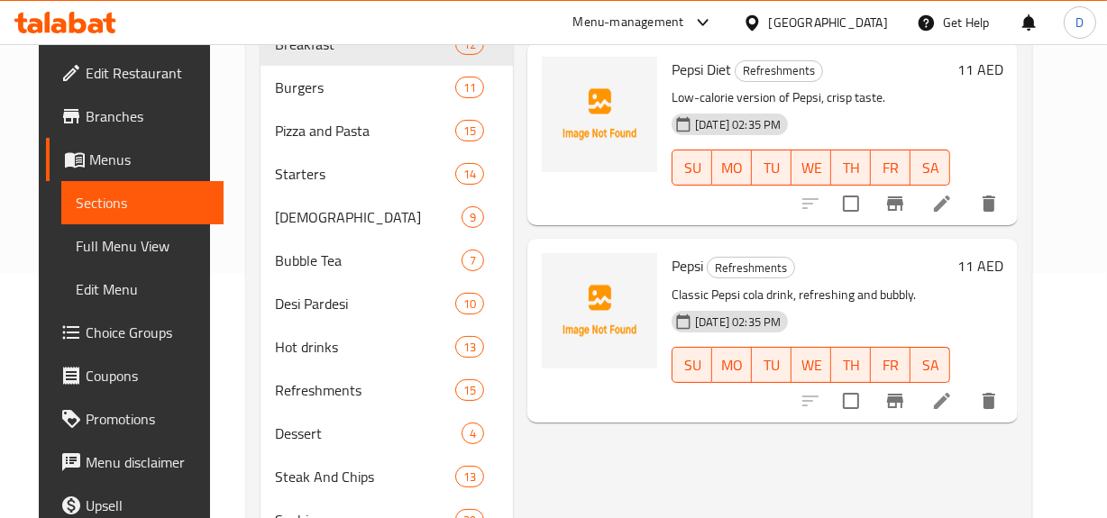
type input "Pepsi"
click at [950, 405] on icon at bounding box center [941, 401] width 16 height 16
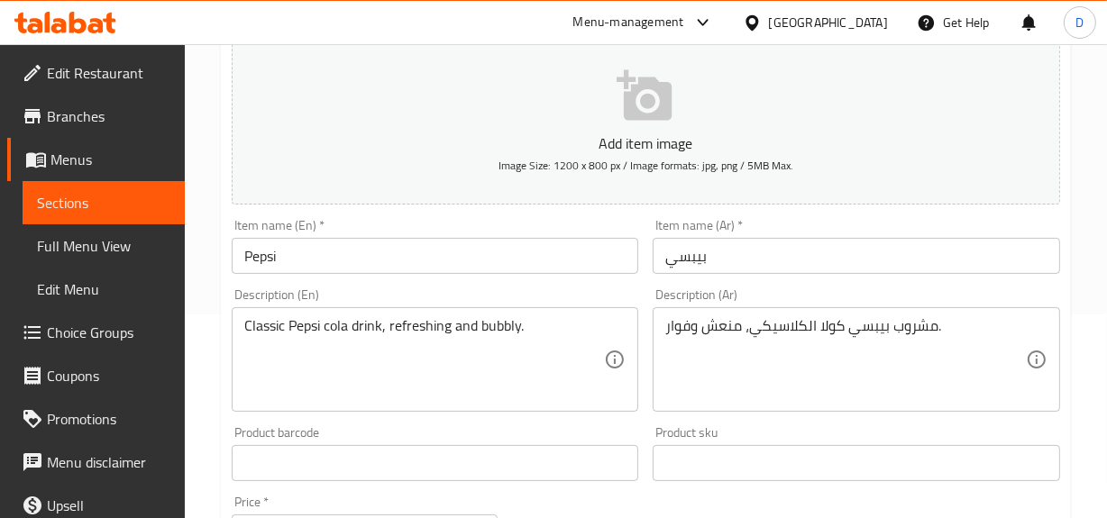
scroll to position [245, 0]
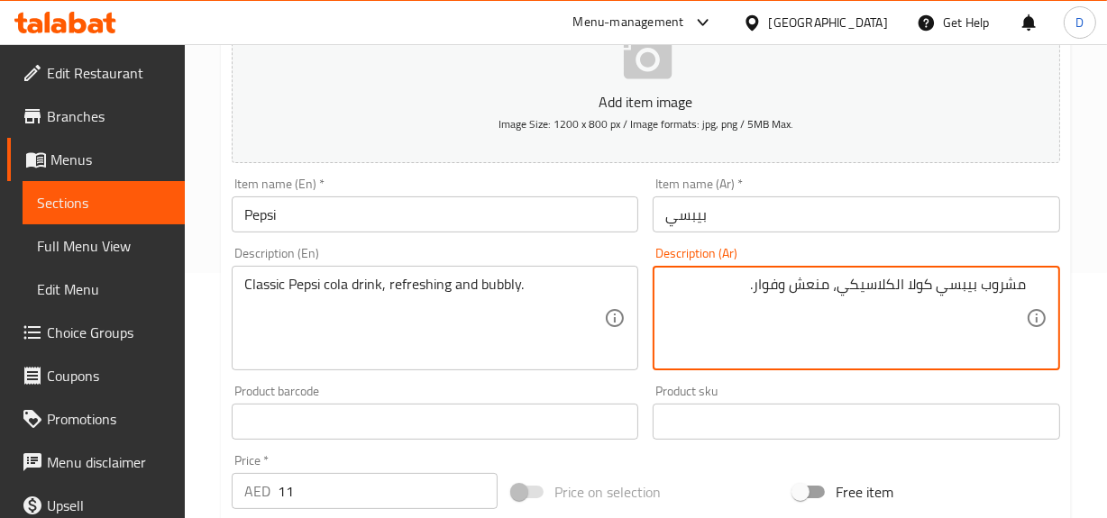
click at [771, 283] on textarea "مشروب بيبسي كولا الكلاسيكي، منعش وفوار." at bounding box center [845, 319] width 360 height 86
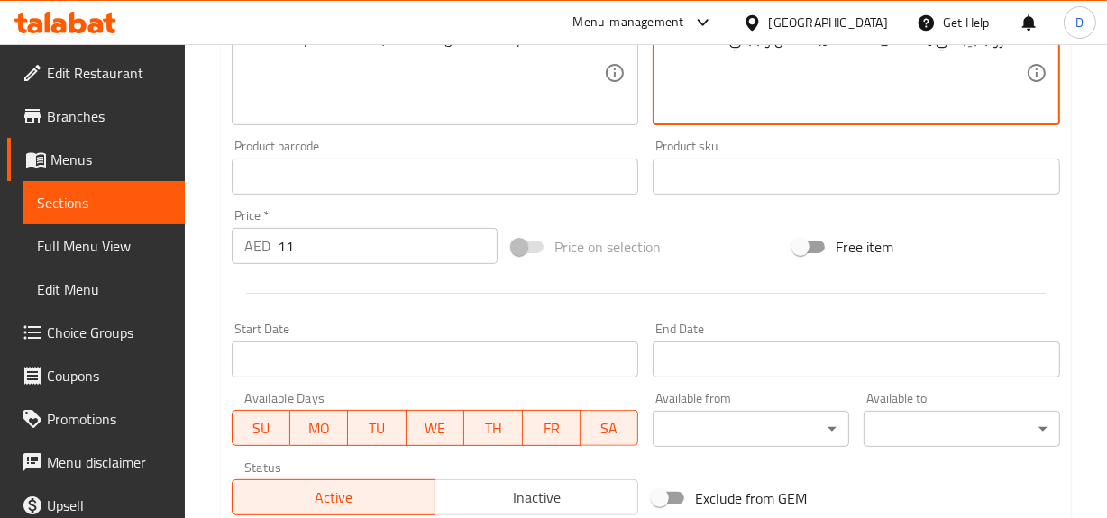
scroll to position [737, 0]
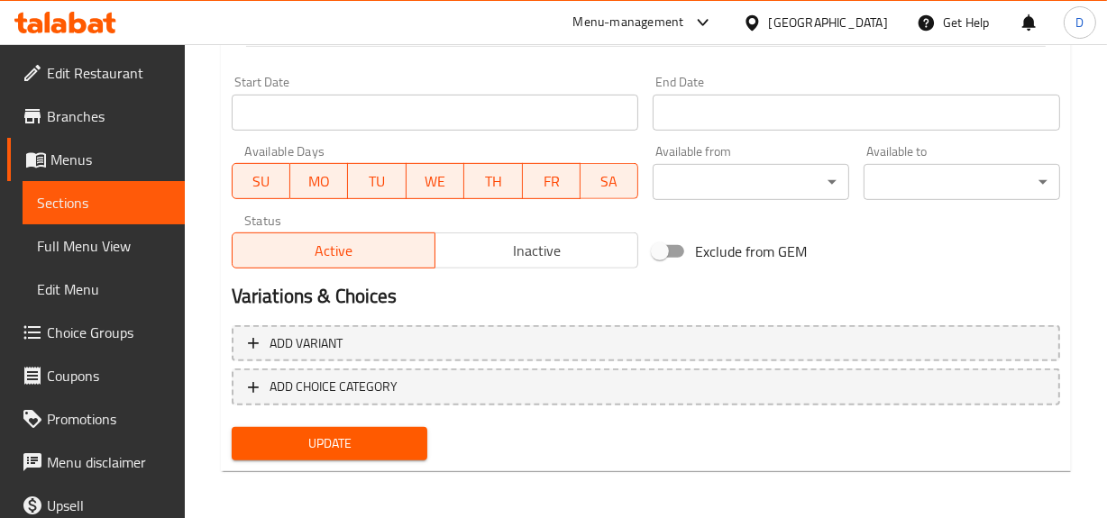
type textarea "مشروب بيبسي كولا الكلاسيكي، منعش و بابلي."
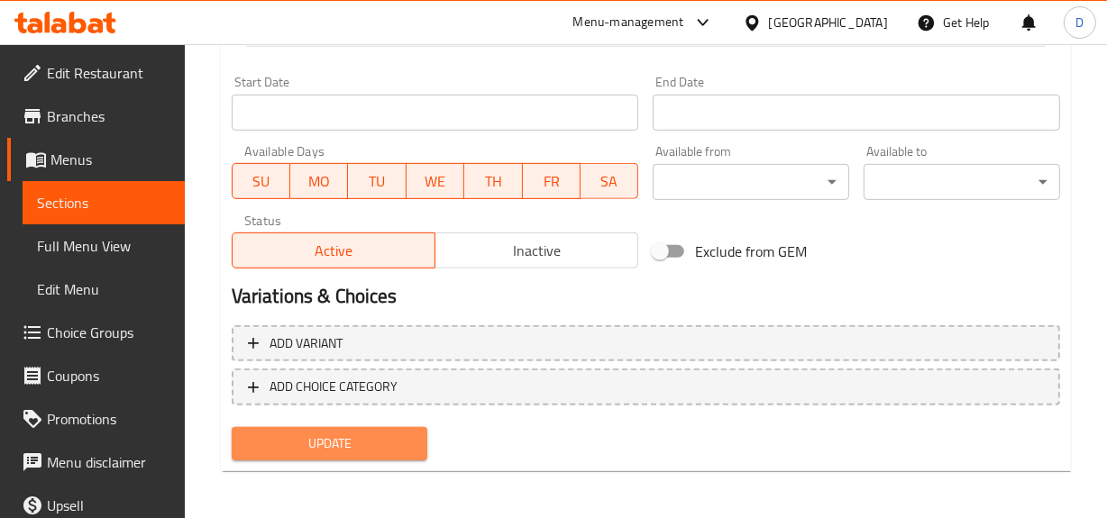
click at [360, 438] on span "Update" at bounding box center [330, 444] width 168 height 23
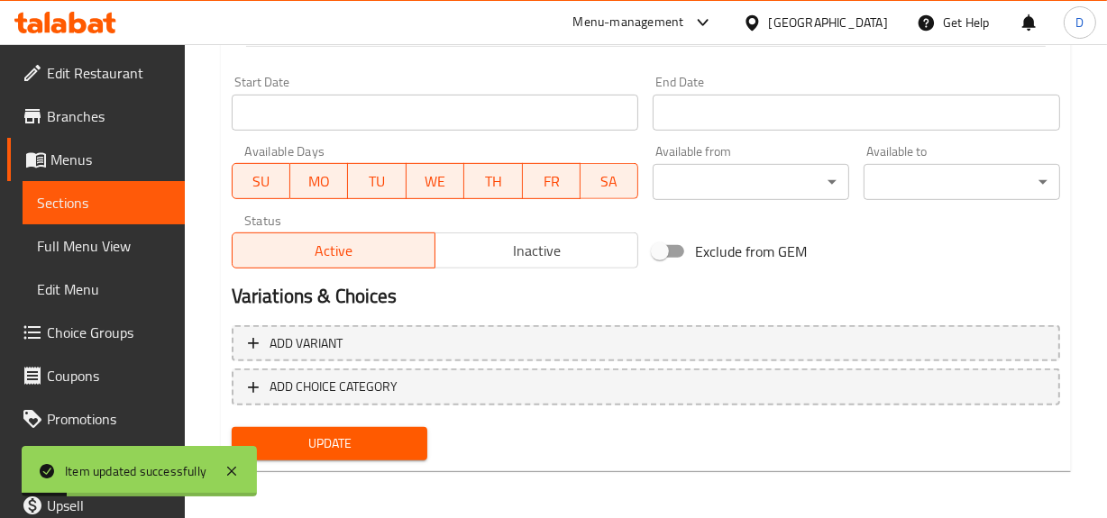
click at [329, 433] on span "Update" at bounding box center [330, 444] width 168 height 23
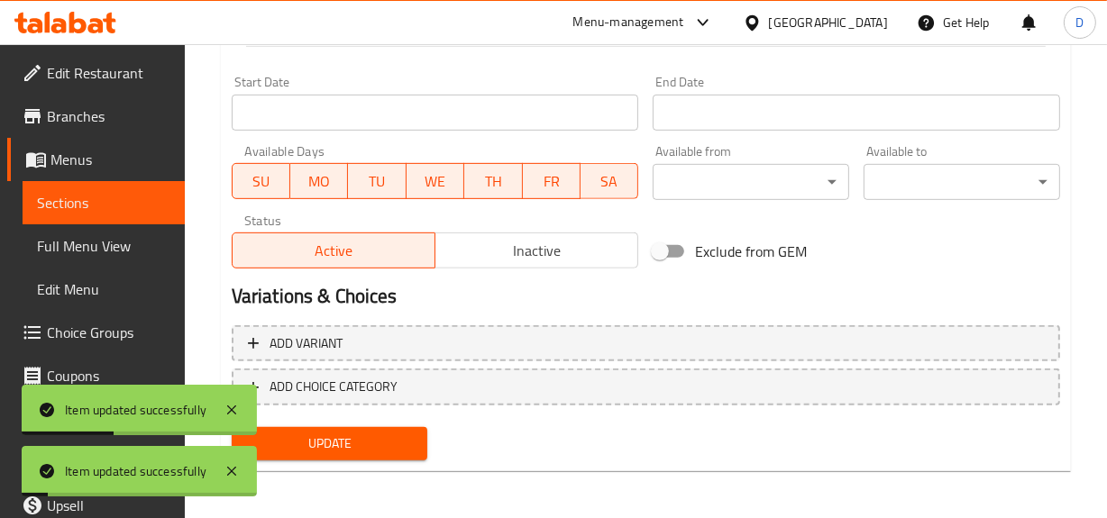
click at [96, 244] on span "Full Menu View" at bounding box center [103, 246] width 133 height 22
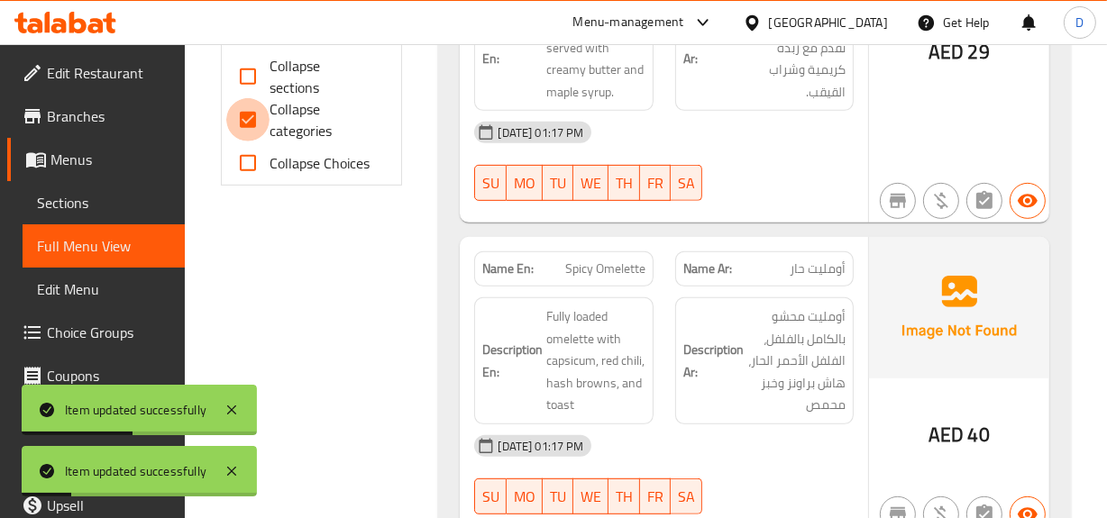
click at [261, 117] on input "Collapse categories" at bounding box center [247, 119] width 43 height 43
checkbox input "false"
click at [251, 68] on input "Collapse sections" at bounding box center [247, 76] width 43 height 43
checkbox input "true"
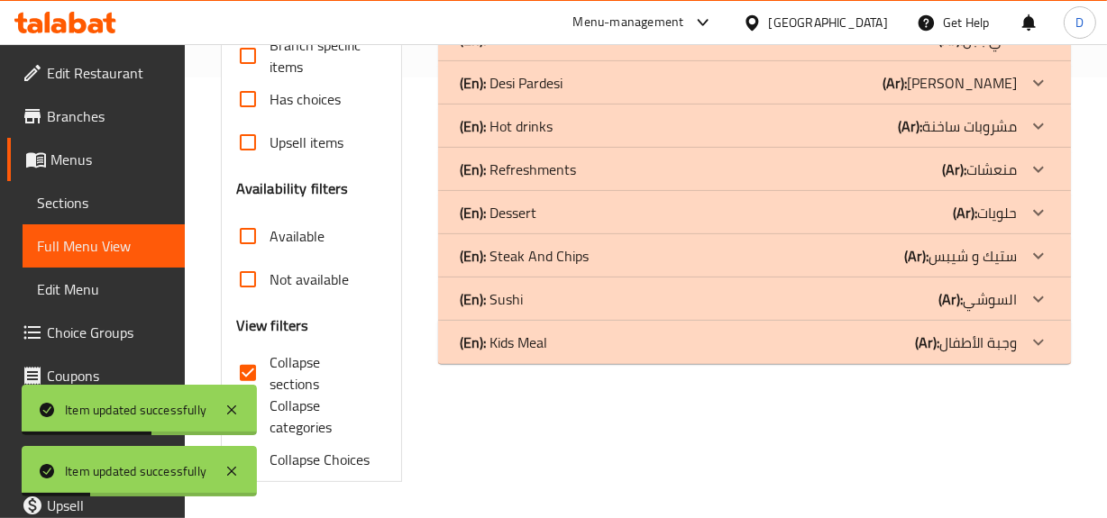
scroll to position [440, 0]
click at [996, 175] on p "(Ar): منعشات" at bounding box center [979, 170] width 75 height 22
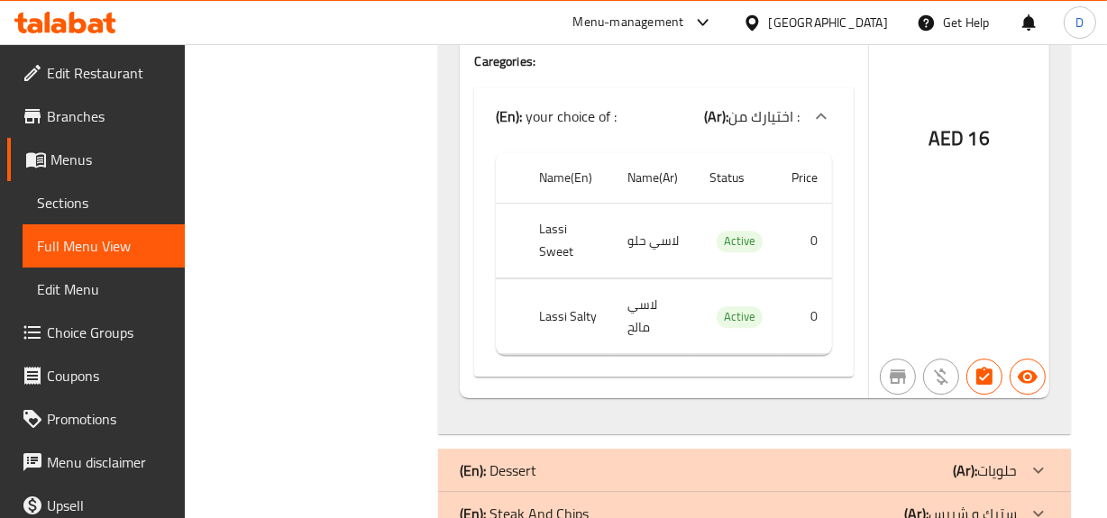
scroll to position [5082, 0]
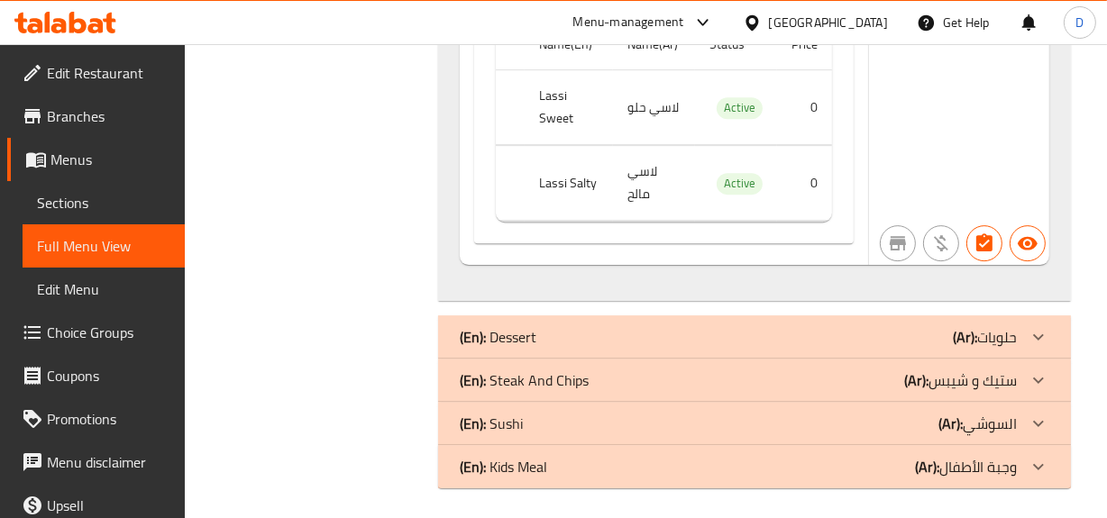
click at [765, 326] on div "(En): Dessert (Ar): حلويات" at bounding box center [738, 337] width 556 height 22
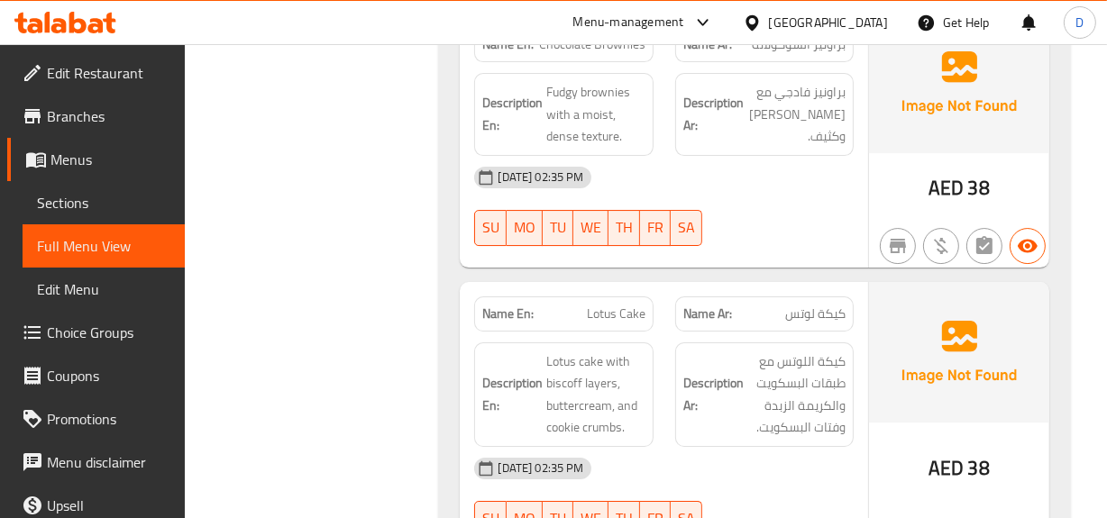
scroll to position [5573, 0]
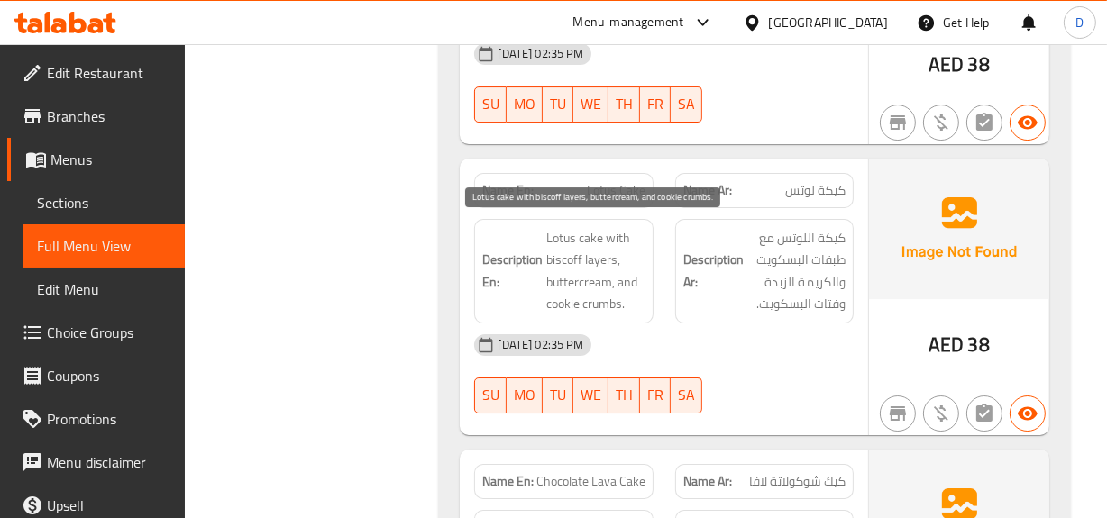
click at [566, 277] on span "Lotus cake with biscoff layers, buttercream, and cookie crumbs." at bounding box center [595, 271] width 98 height 88
click at [568, 296] on span "Lotus cake with biscoff layers, buttercream, and cookie crumbs." at bounding box center [595, 271] width 98 height 88
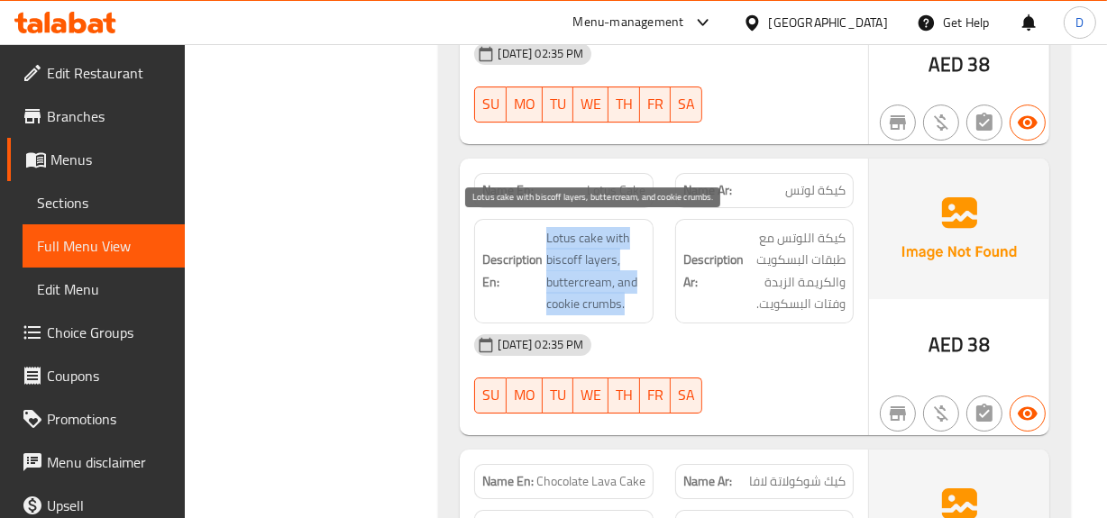
click at [568, 296] on span "Lotus cake with biscoff layers, buttercream, and cookie crumbs." at bounding box center [595, 271] width 98 height 88
click at [595, 300] on span "Lotus cake with biscoff layers, buttercream, and cookie crumbs." at bounding box center [595, 271] width 98 height 88
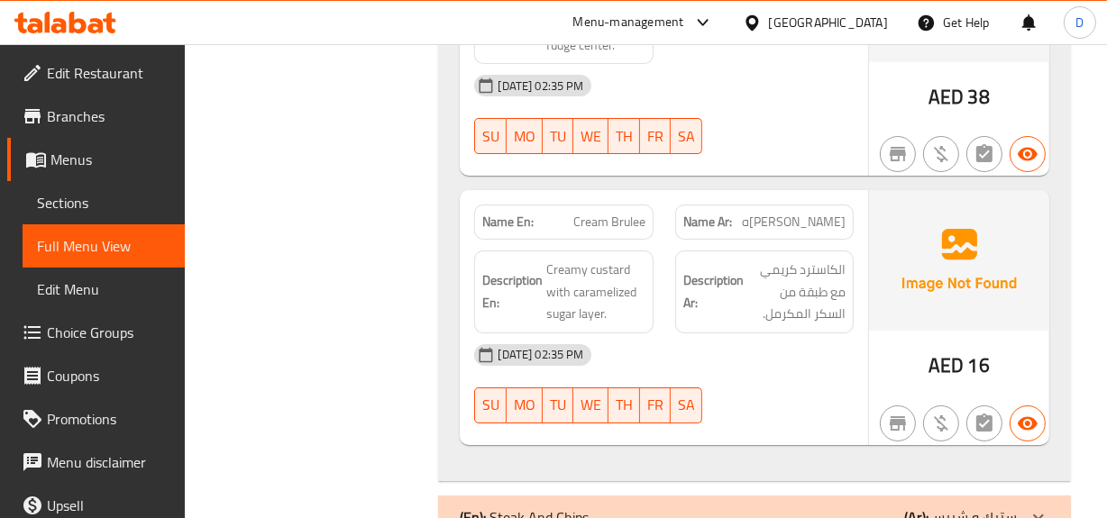
scroll to position [6072, 0]
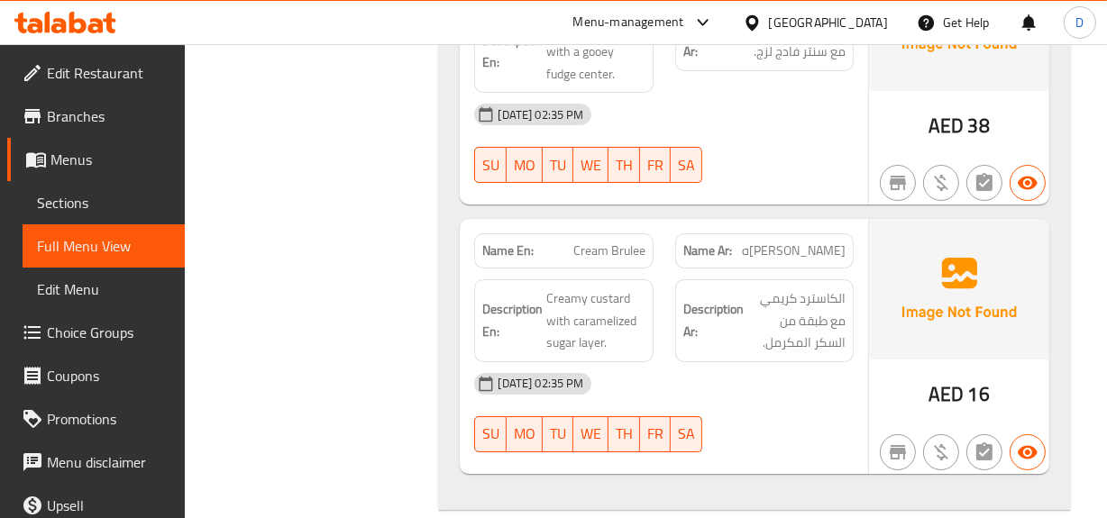
drag, startPoint x: 72, startPoint y: 199, endPoint x: 69, endPoint y: 218, distance: 19.1
click at [72, 199] on span "Sections" at bounding box center [103, 203] width 133 height 22
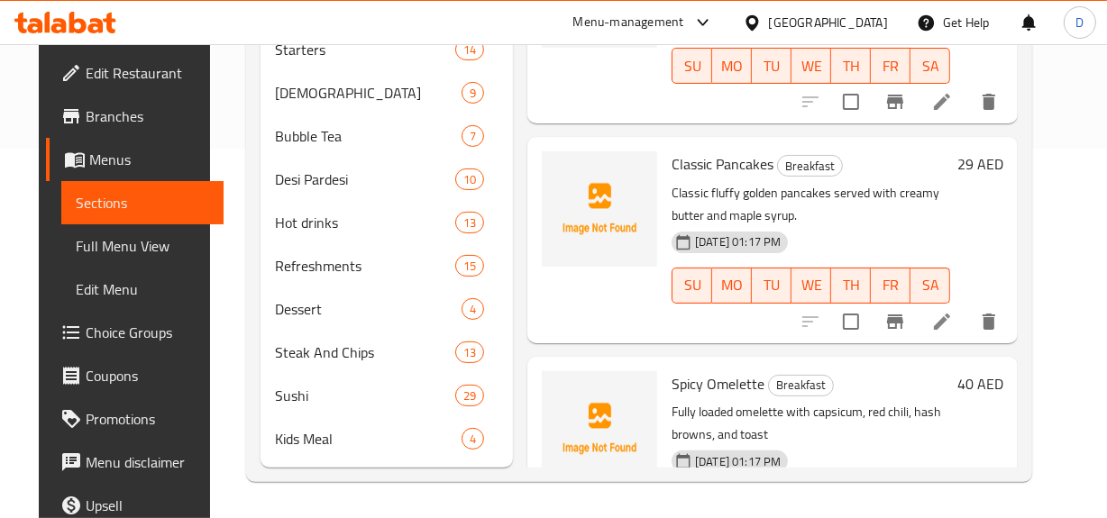
scroll to position [282, 0]
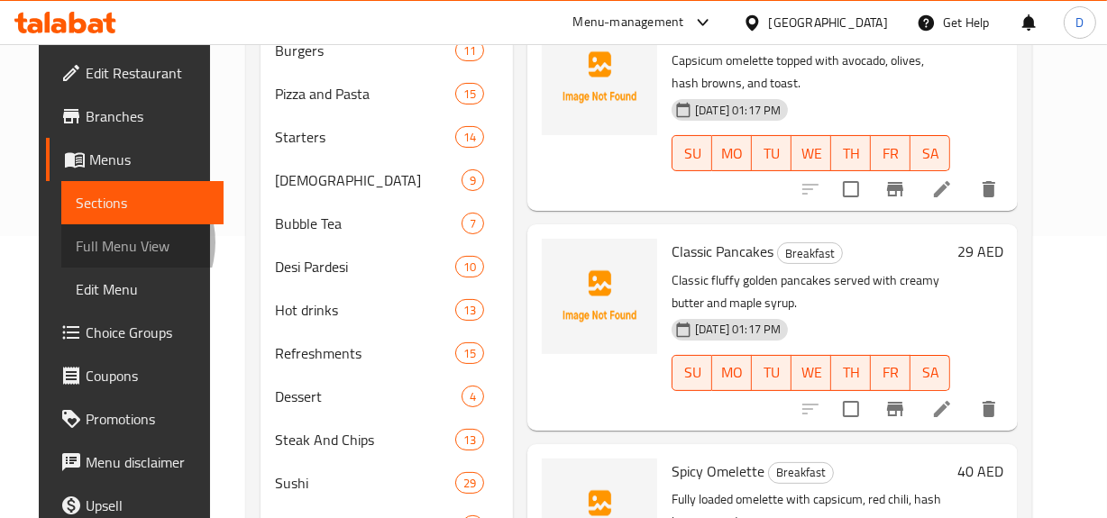
click at [80, 242] on span "Full Menu View" at bounding box center [142, 246] width 133 height 22
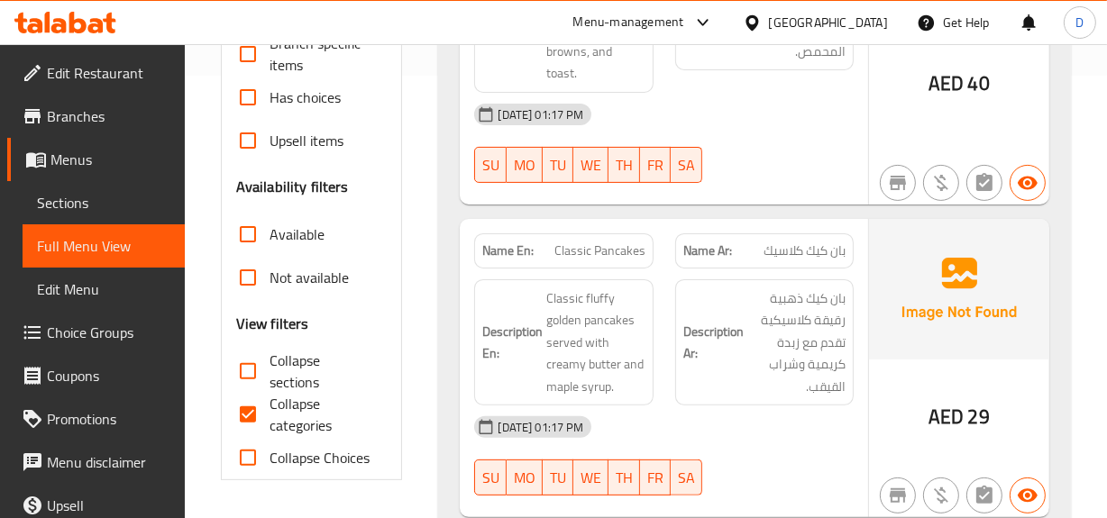
scroll to position [446, 0]
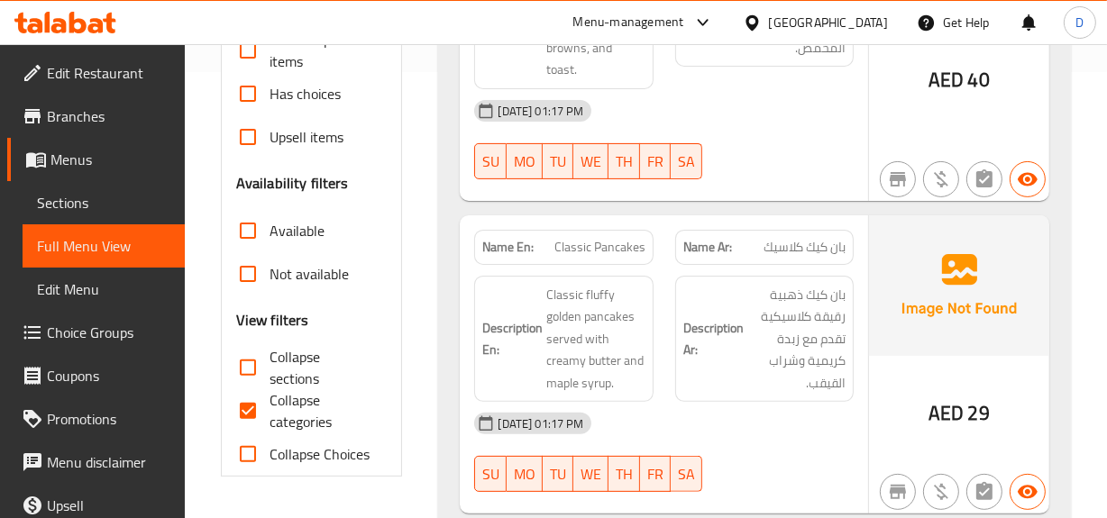
click at [244, 400] on input "Collapse categories" at bounding box center [247, 410] width 43 height 43
checkbox input "false"
click at [249, 367] on input "Collapse sections" at bounding box center [247, 367] width 43 height 43
checkbox input "true"
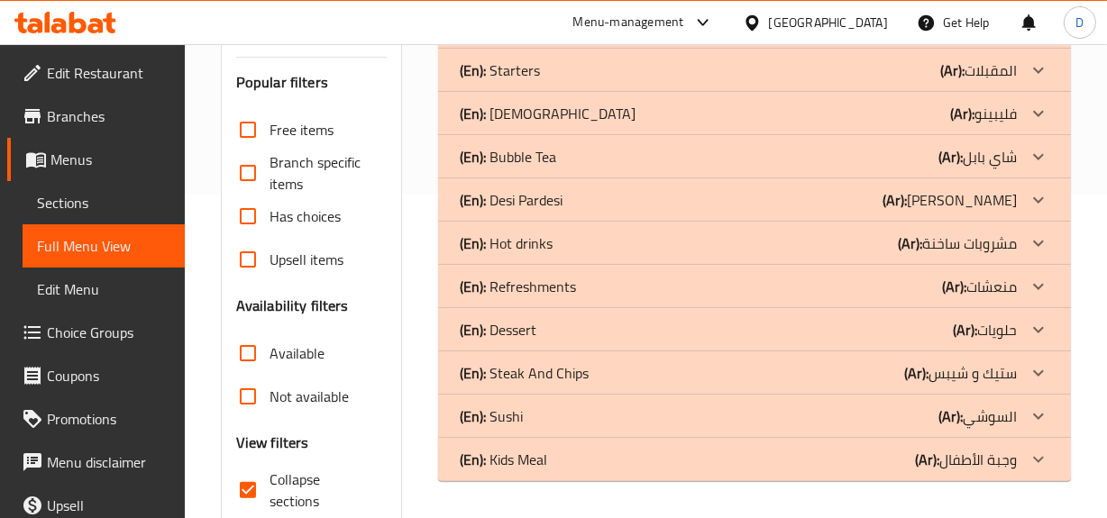
scroll to position [327, 0]
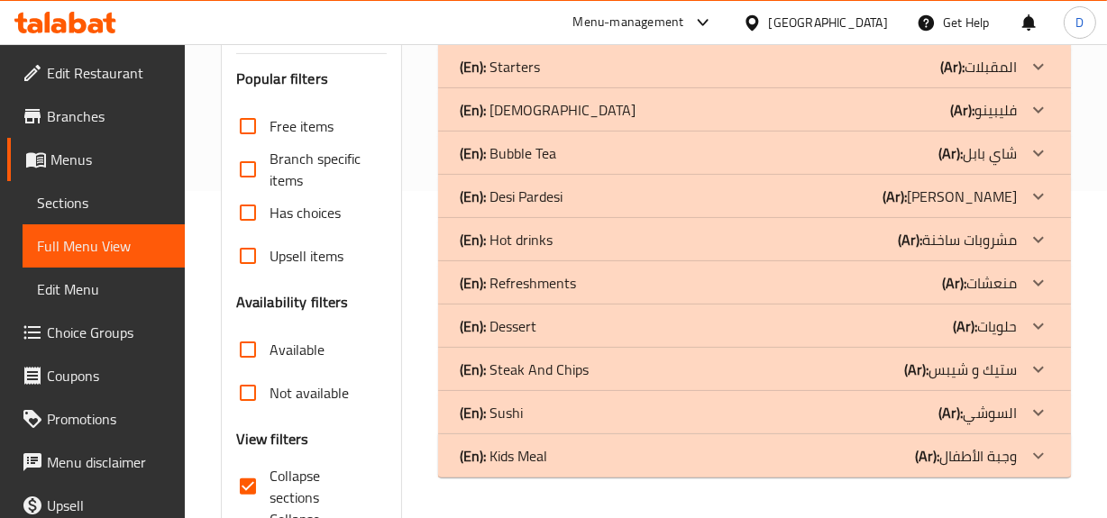
click at [1030, 321] on icon at bounding box center [1038, 326] width 22 height 22
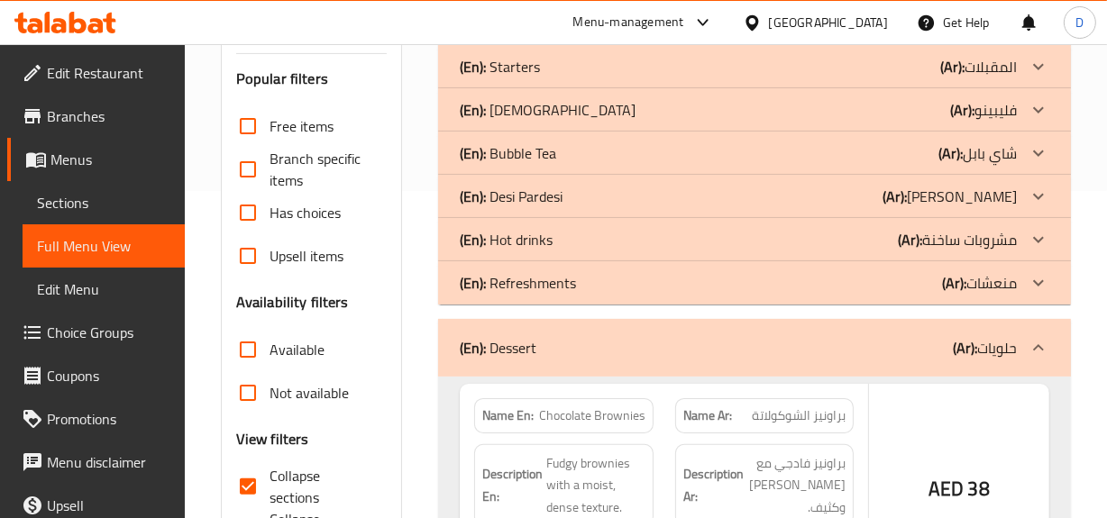
click at [1041, 282] on icon at bounding box center [1038, 282] width 11 height 6
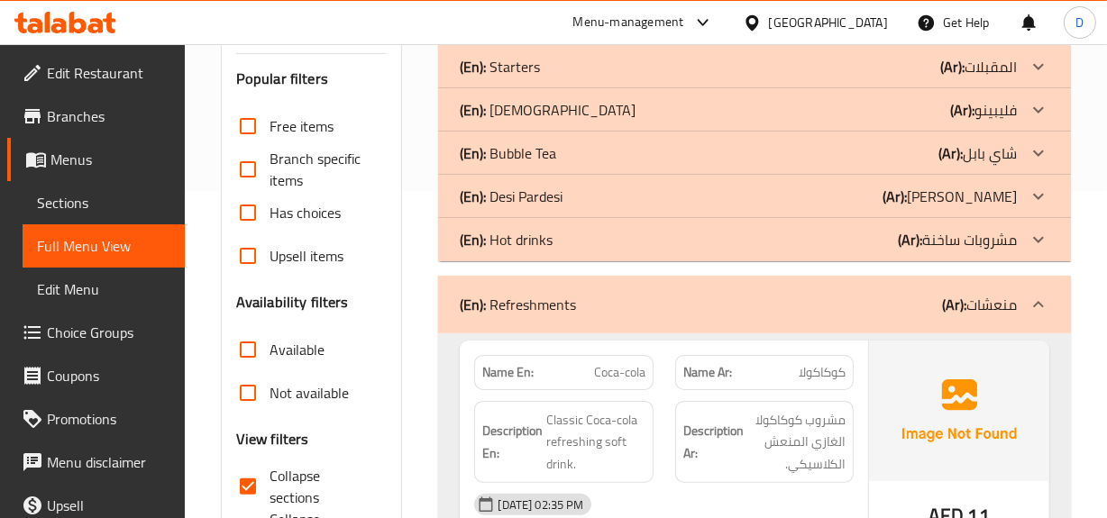
click at [1034, 245] on icon at bounding box center [1038, 240] width 22 height 22
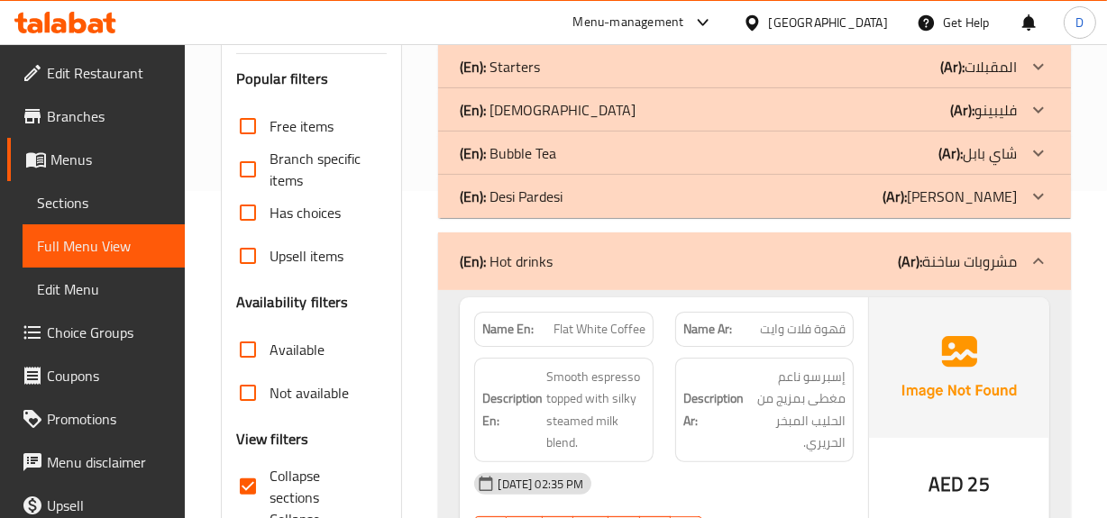
click at [1029, 195] on icon at bounding box center [1038, 197] width 22 height 22
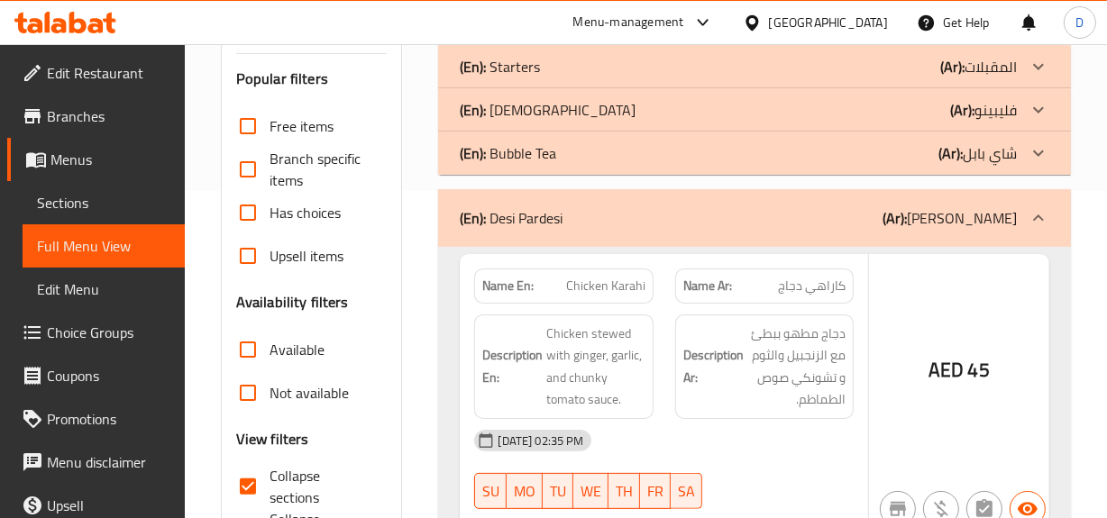
click at [1029, 154] on icon at bounding box center [1038, 153] width 22 height 22
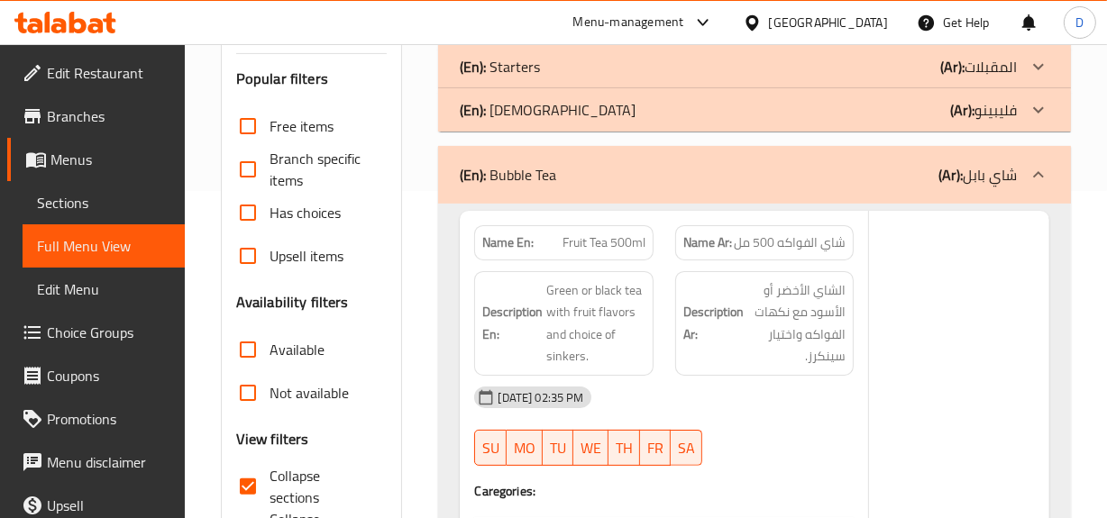
click at [1033, 111] on icon at bounding box center [1038, 110] width 22 height 22
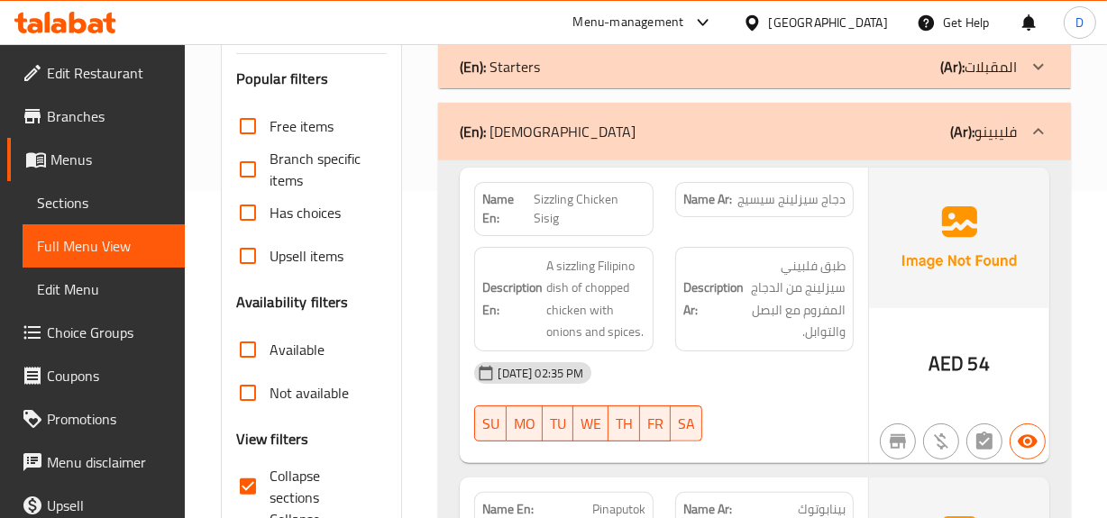
click at [1025, 135] on div at bounding box center [1037, 131] width 43 height 43
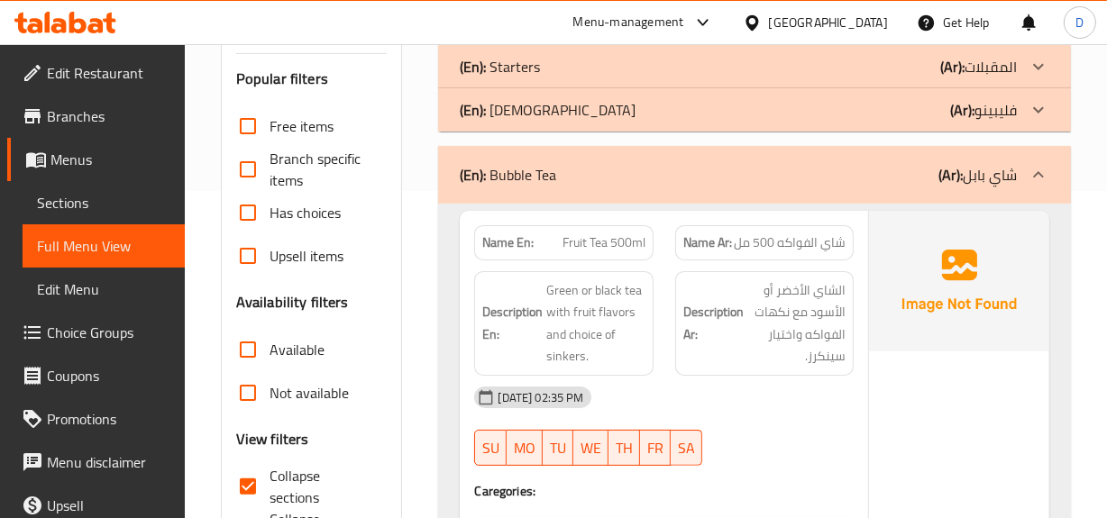
click at [1039, 162] on div at bounding box center [1037, 174] width 43 height 43
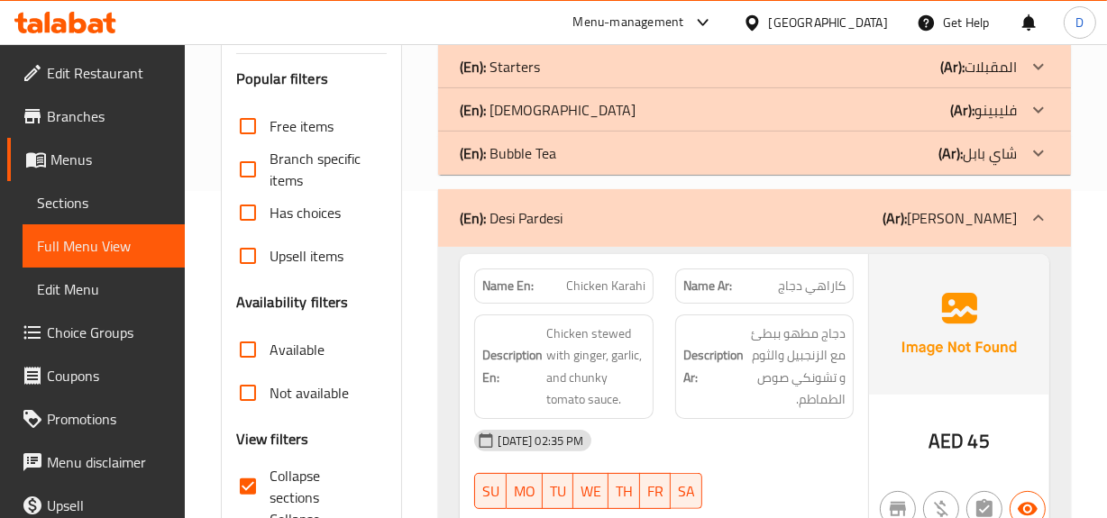
click at [1029, 219] on icon at bounding box center [1038, 218] width 22 height 22
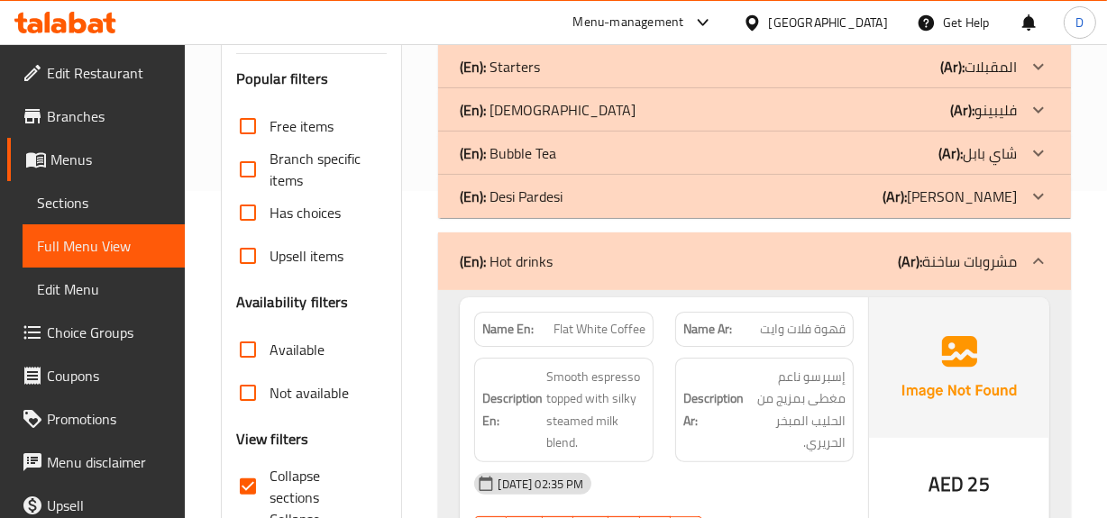
click at [1021, 259] on div at bounding box center [1037, 261] width 43 height 43
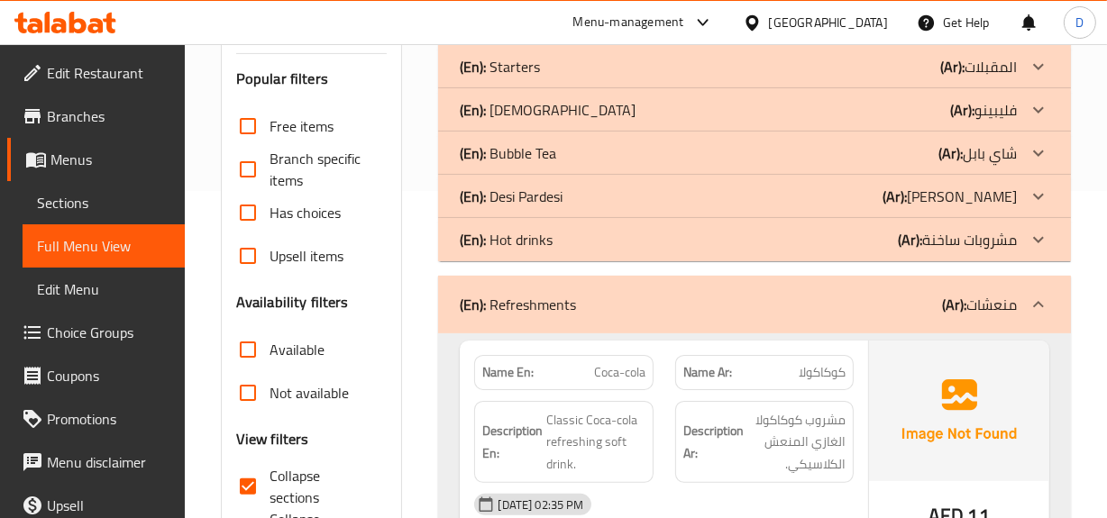
click at [1024, 307] on div at bounding box center [1037, 304] width 43 height 43
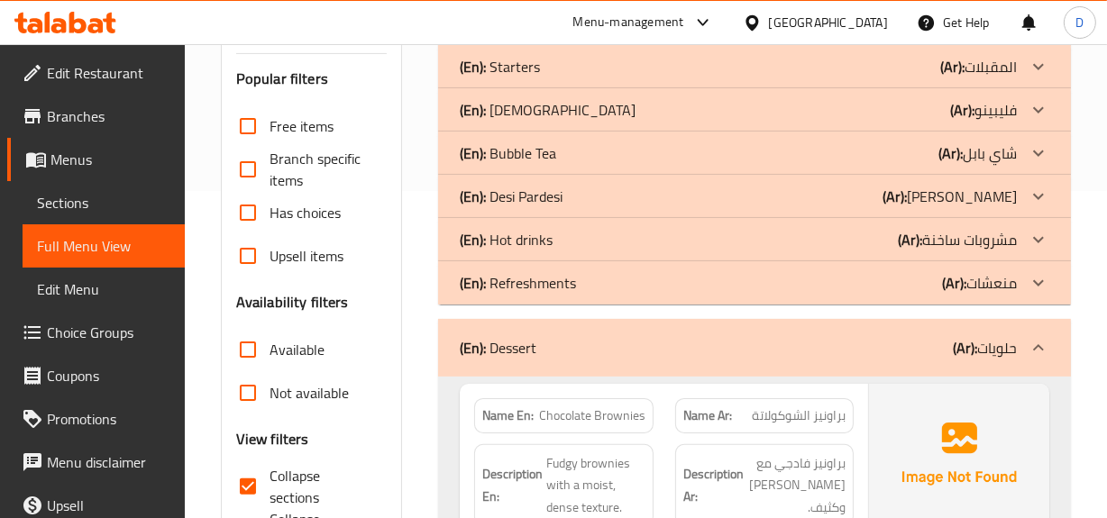
click at [1023, 284] on div at bounding box center [1037, 282] width 43 height 43
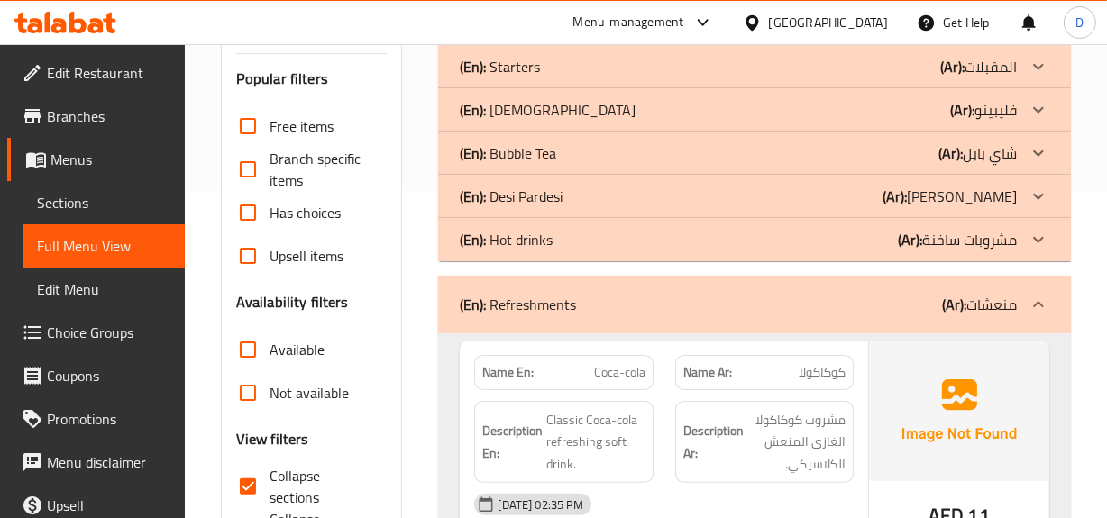
click at [982, 235] on p "(Ar): مشروبات ساخنة" at bounding box center [956, 240] width 119 height 22
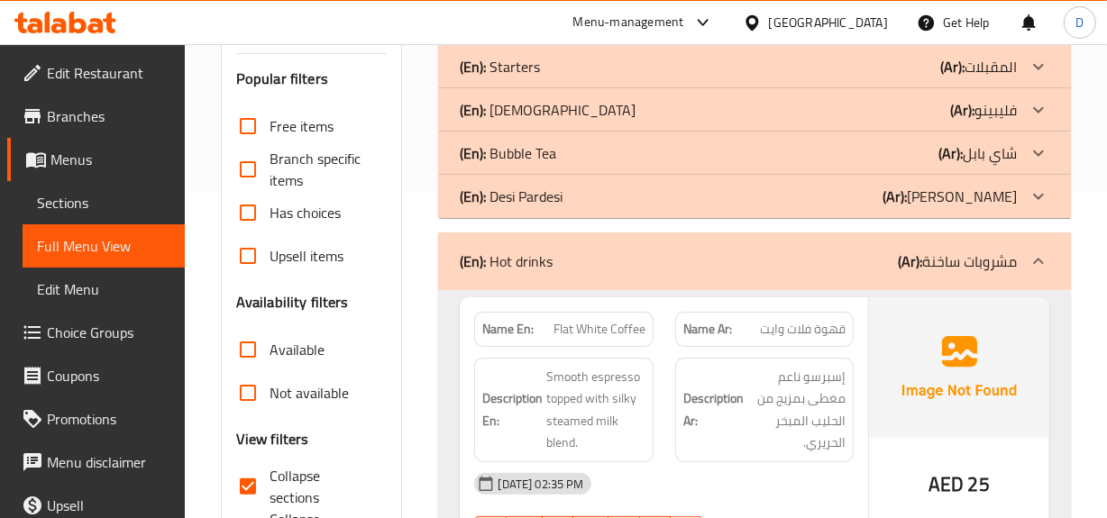
click at [952, 187] on p "(Ar): [PERSON_NAME]" at bounding box center [949, 197] width 134 height 22
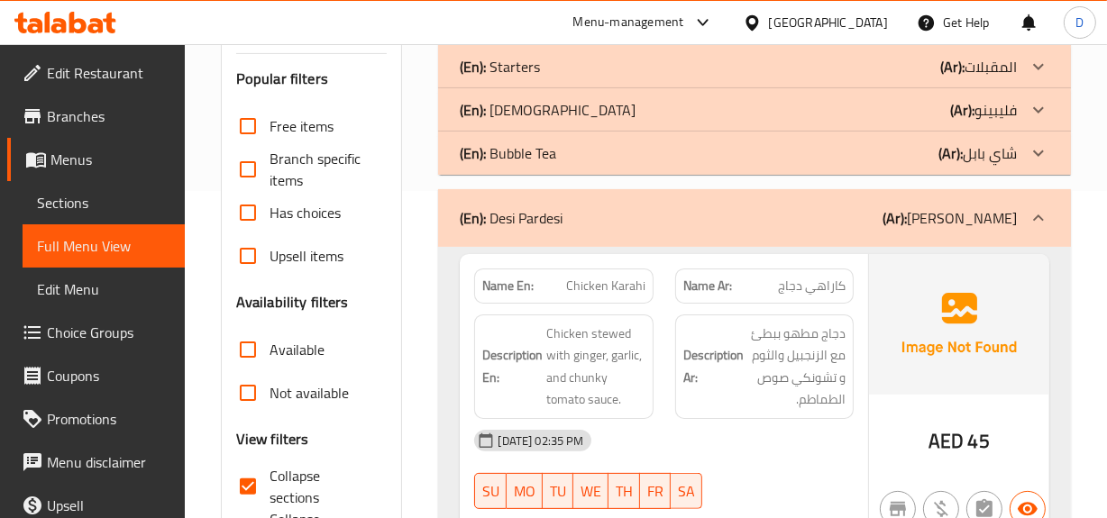
click at [944, 155] on b "(Ar):" at bounding box center [950, 153] width 24 height 27
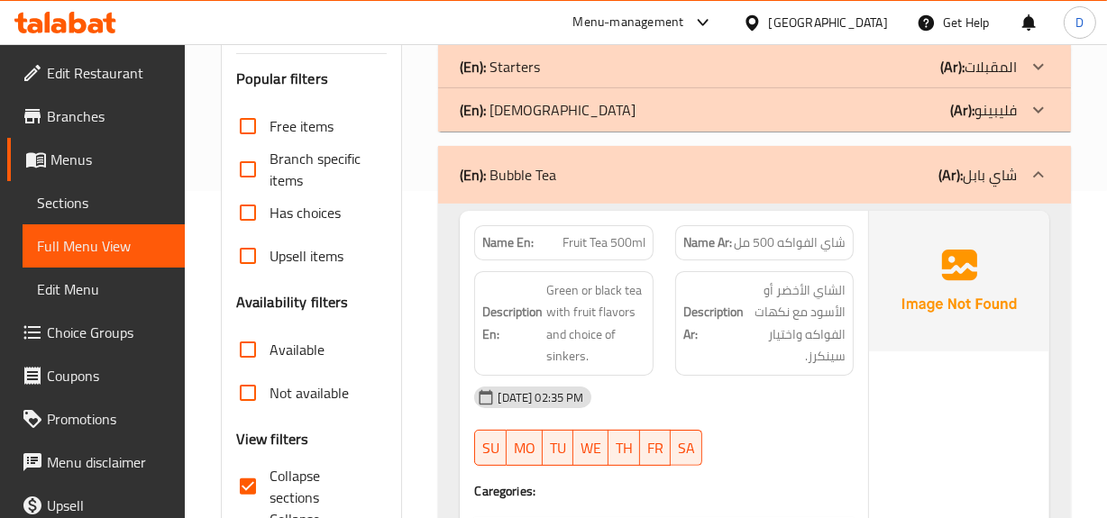
click at [946, 104] on div "(En): Filipino (Ar): فليبينو" at bounding box center [738, 110] width 556 height 22
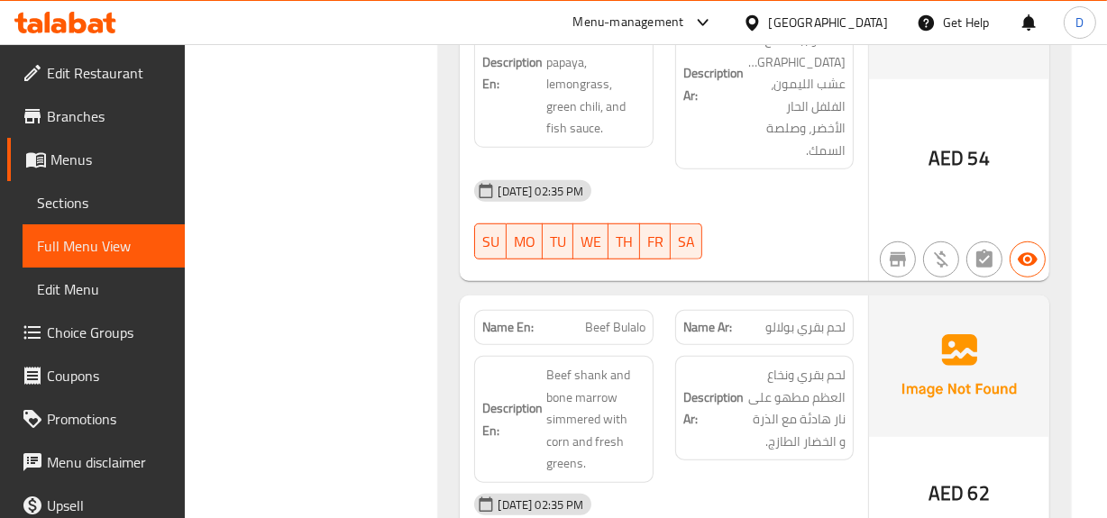
scroll to position [1228, 0]
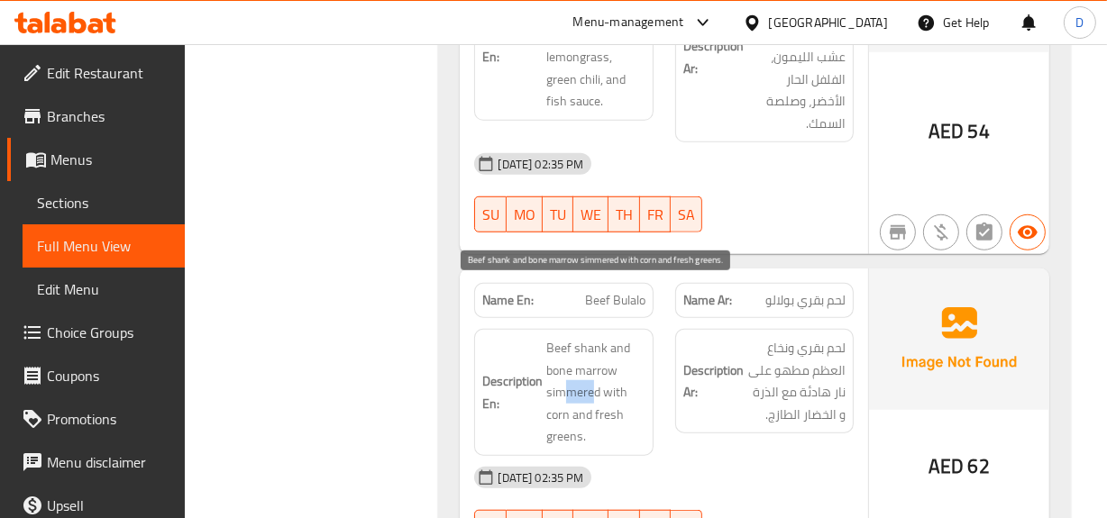
drag, startPoint x: 595, startPoint y: 348, endPoint x: 560, endPoint y: 349, distance: 34.3
click at [560, 349] on span "Beef shank and bone marrow simmered with corn and fresh greens." at bounding box center [595, 392] width 98 height 111
click at [587, 344] on span "Beef shank and bone marrow simmered with corn and fresh greens." at bounding box center [595, 392] width 98 height 111
drag, startPoint x: 597, startPoint y: 351, endPoint x: 546, endPoint y: 304, distance: 70.1
click at [546, 337] on span "Beef shank and bone marrow simmered with corn and fresh greens." at bounding box center [595, 392] width 98 height 111
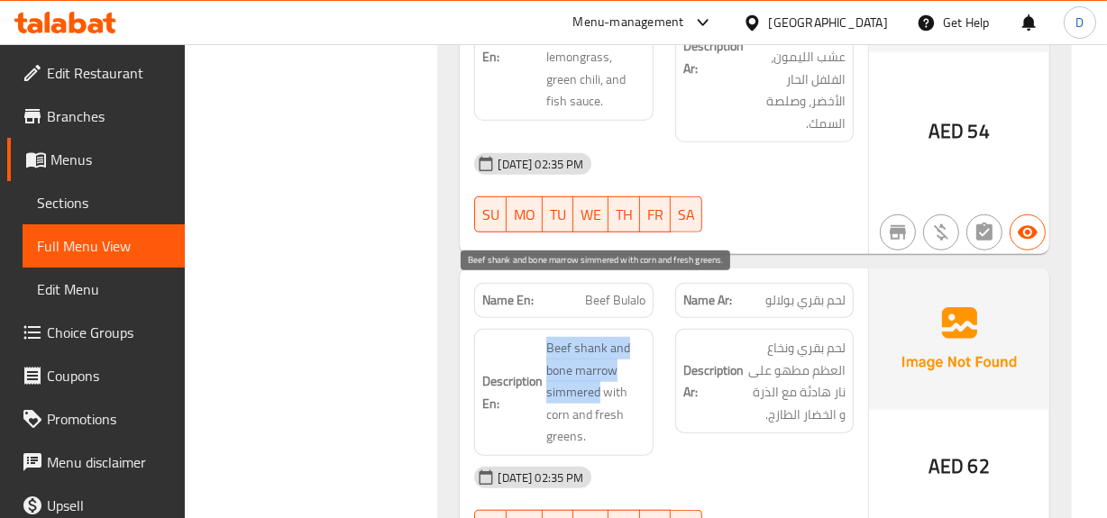
copy span "Beef shank and bone marrow simmered"
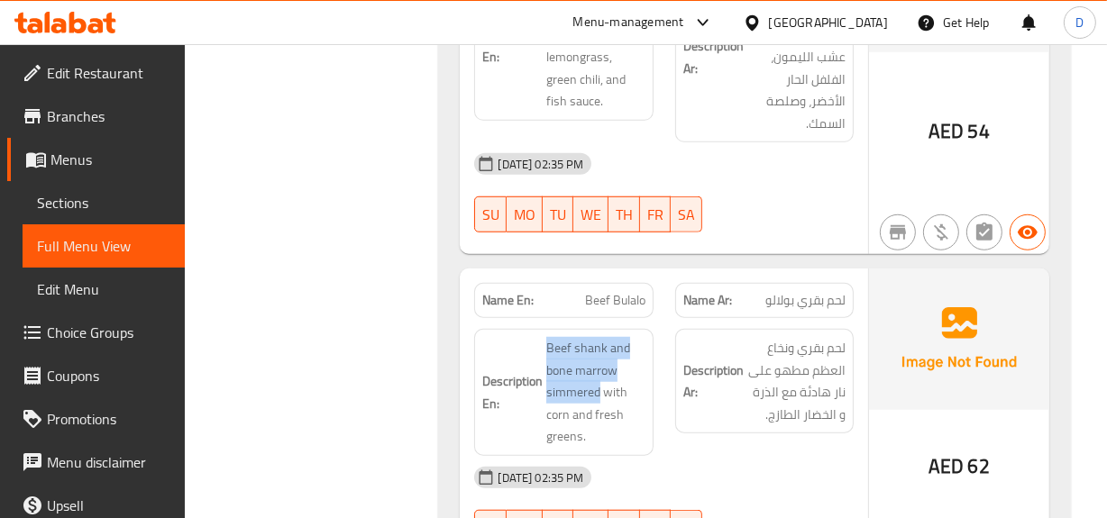
click at [106, 197] on span "Sections" at bounding box center [103, 203] width 133 height 22
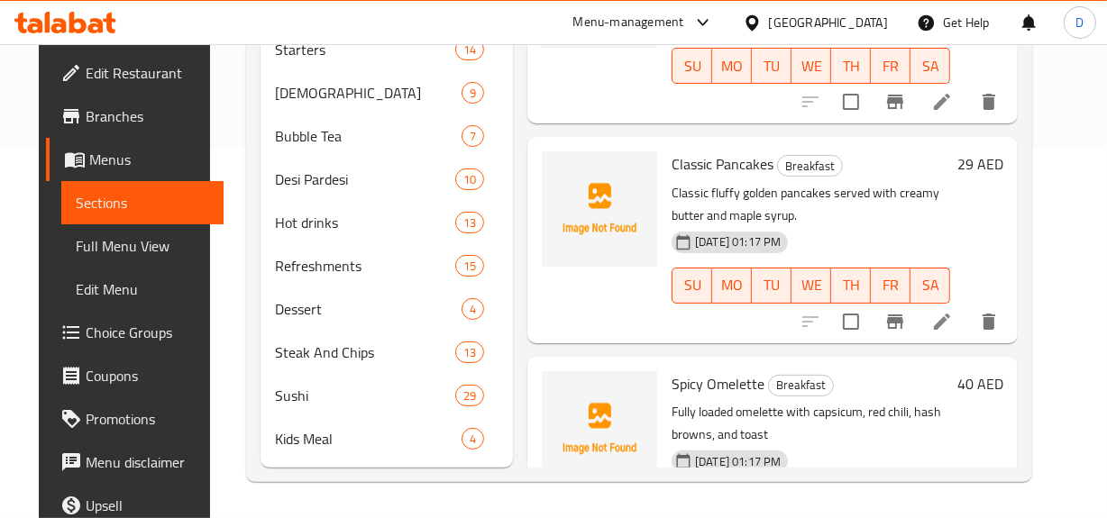
scroll to position [282, 0]
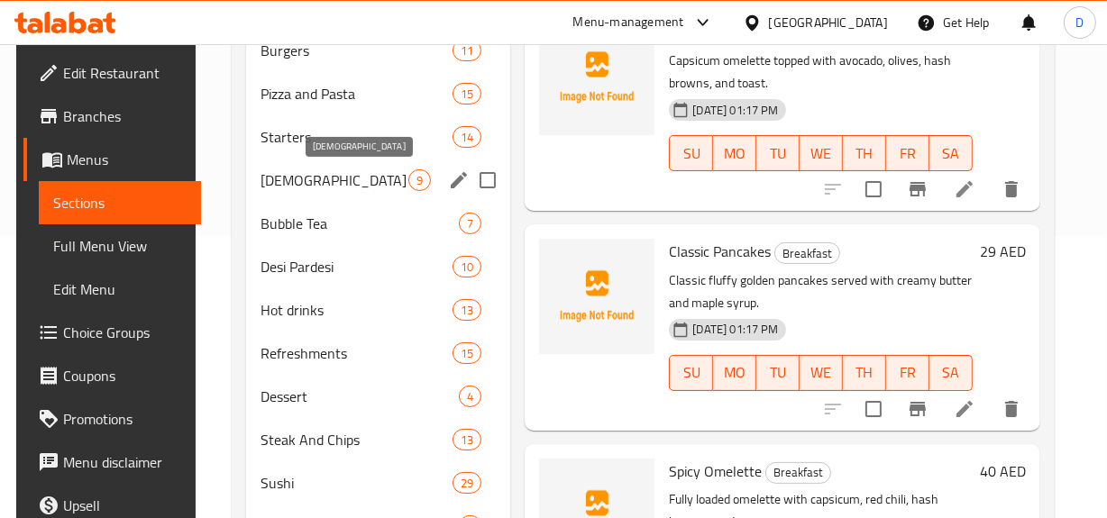
click at [314, 173] on span "[DEMOGRAPHIC_DATA]" at bounding box center [334, 180] width 149 height 22
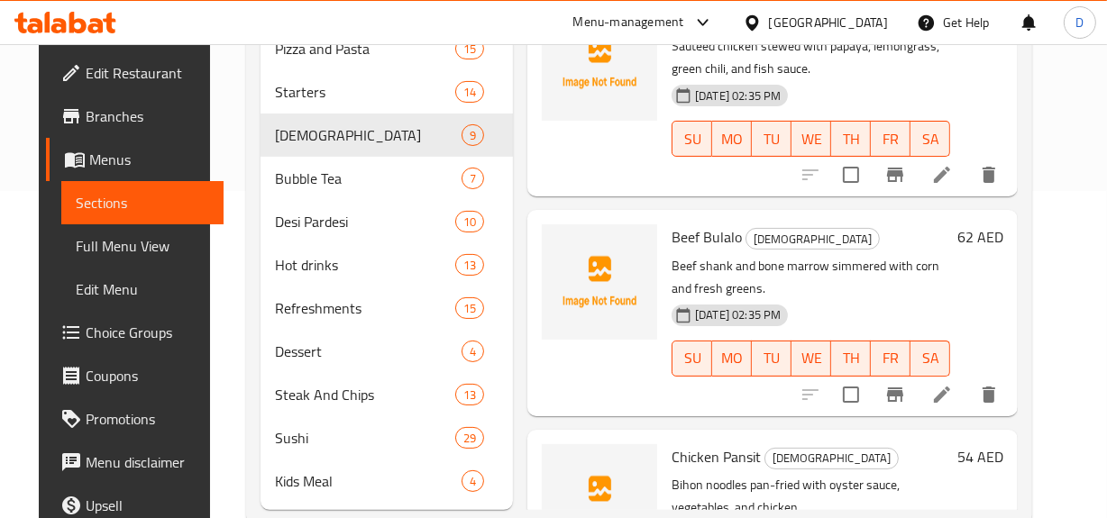
scroll to position [409, 0]
click at [950, 396] on icon at bounding box center [941, 394] width 16 height 16
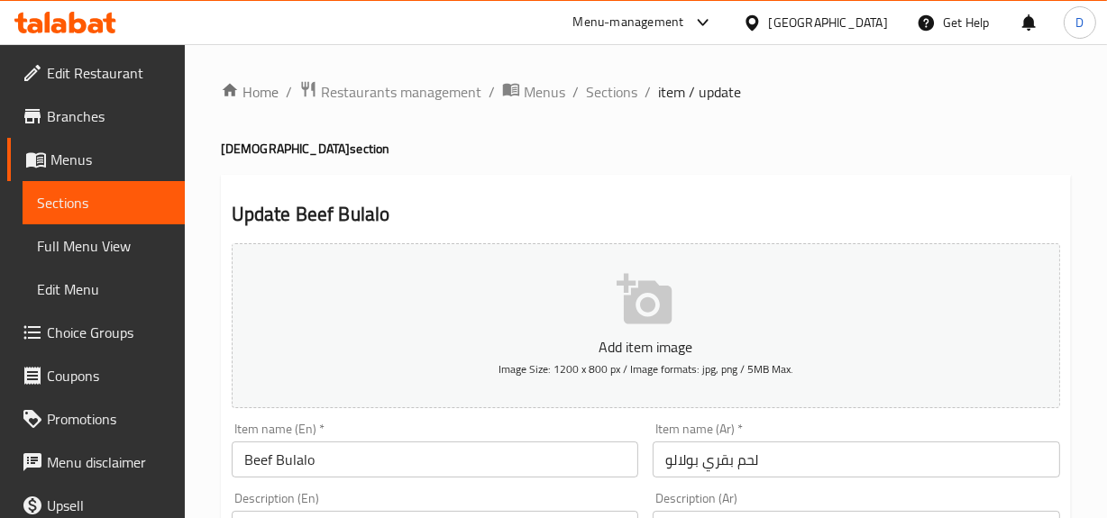
scroll to position [163, 0]
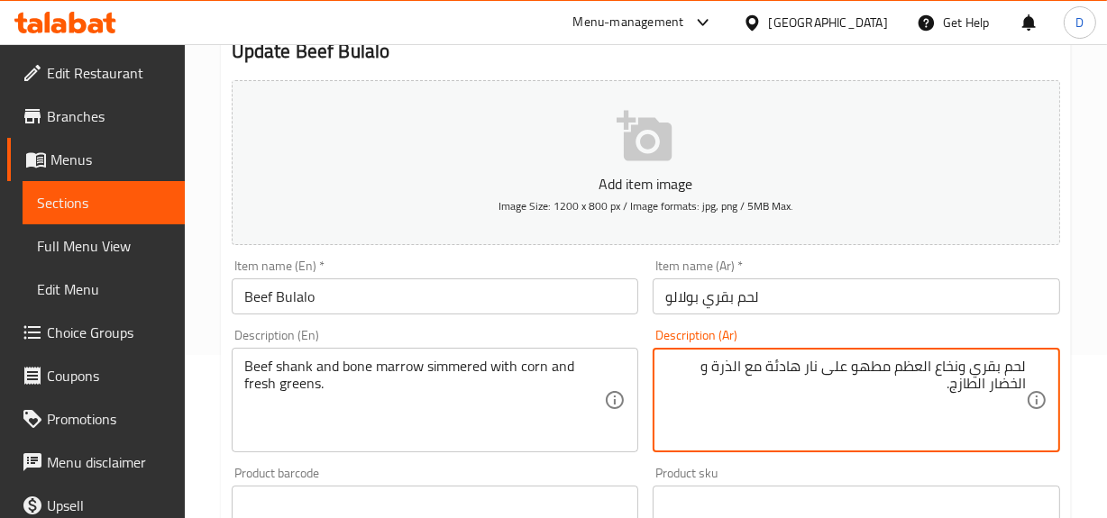
drag, startPoint x: 767, startPoint y: 363, endPoint x: 1037, endPoint y: 364, distance: 270.3
click at [1037, 364] on div "لحم بقري ونخاع العظم مطهو على نار هادئة مع الذرة و الخضار الطازج. Description (…" at bounding box center [855, 400] width 407 height 105
paste textarea "اق"
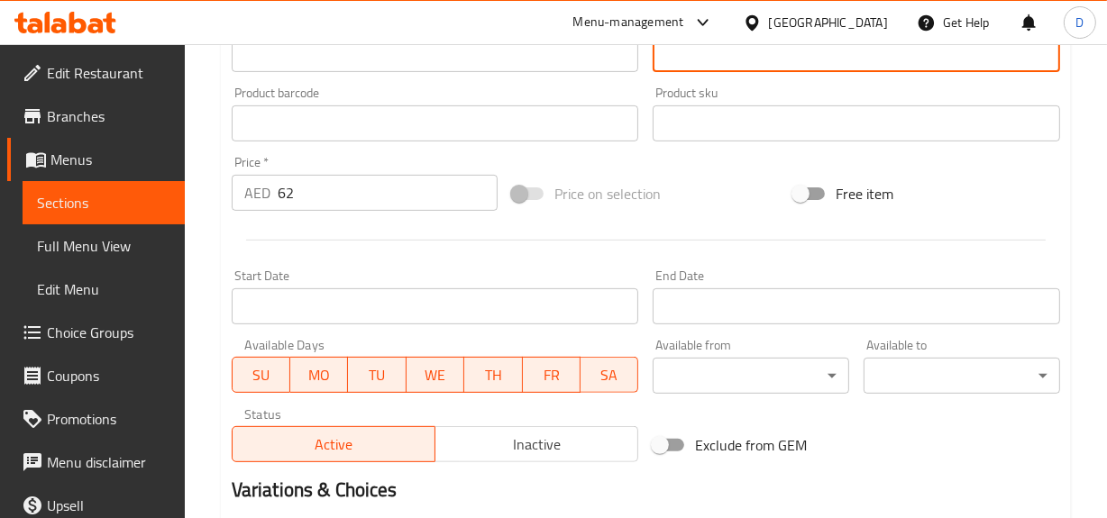
scroll to position [739, 0]
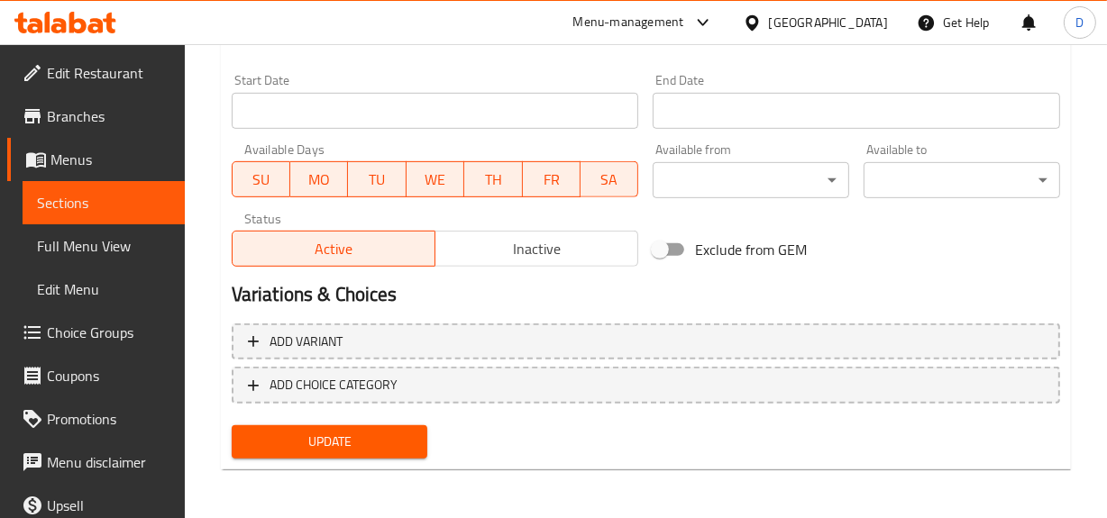
type textarea "لحم ساق بقري ونخاع العظم مطهو على نار هادئة مع الذرة و الخضار الطازج."
click at [355, 442] on span "Update" at bounding box center [330, 442] width 168 height 23
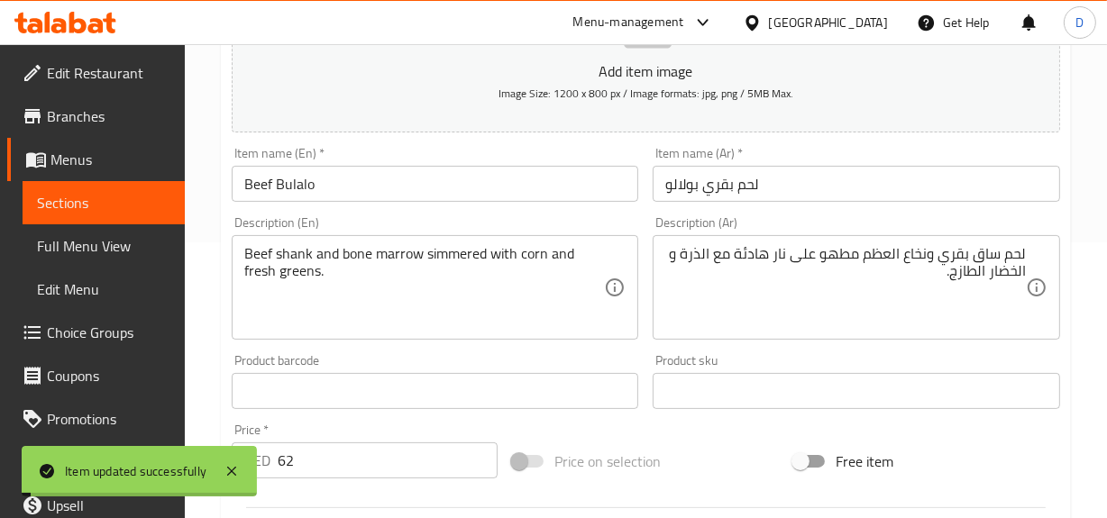
scroll to position [247, 0]
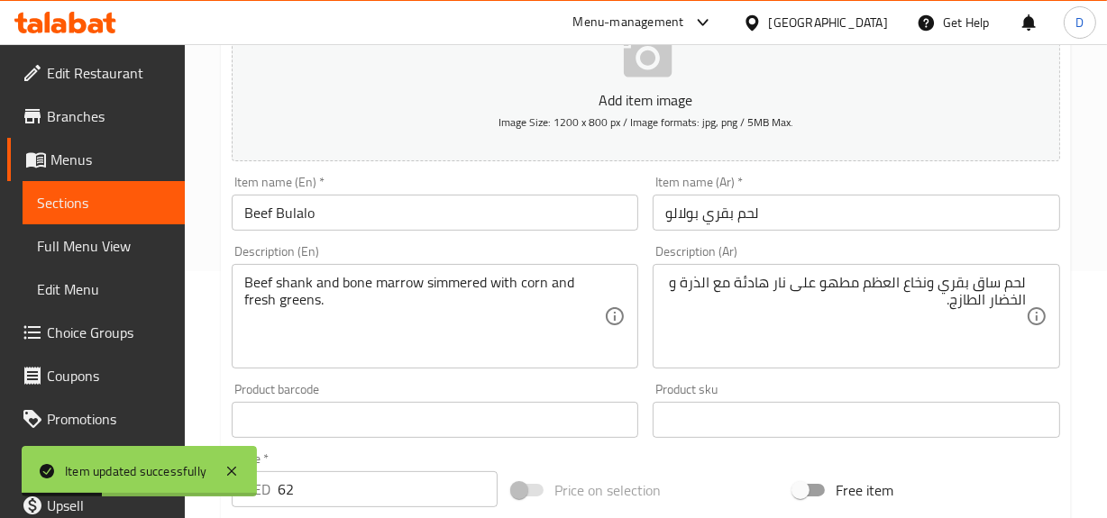
click at [63, 243] on span "Full Menu View" at bounding box center [103, 246] width 133 height 22
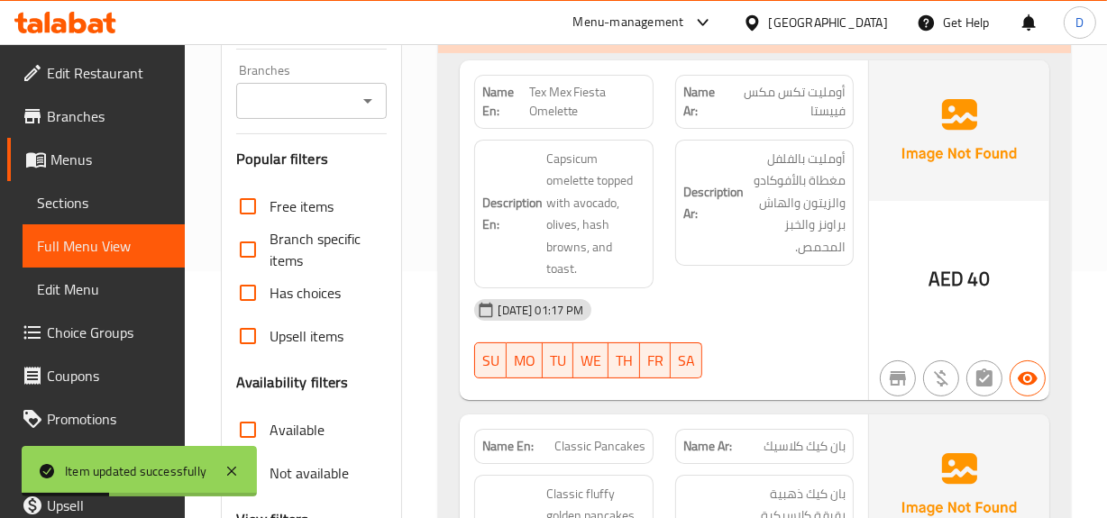
scroll to position [411, 0]
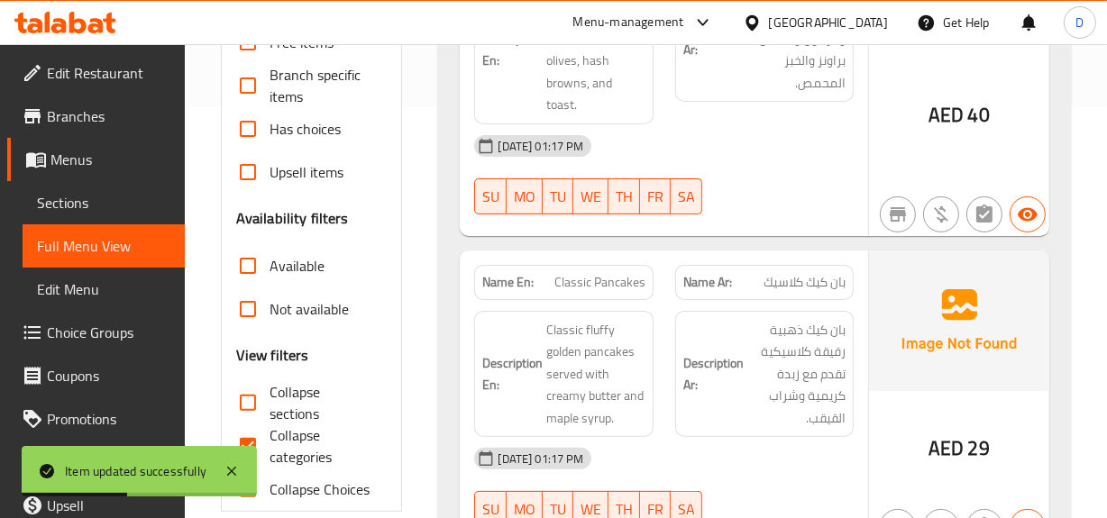
click at [301, 453] on span "Collapse categories" at bounding box center [321, 445] width 104 height 43
click at [269, 453] on input "Collapse categories" at bounding box center [247, 445] width 43 height 43
checkbox input "false"
click at [245, 400] on input "Collapse sections" at bounding box center [247, 402] width 43 height 43
checkbox input "true"
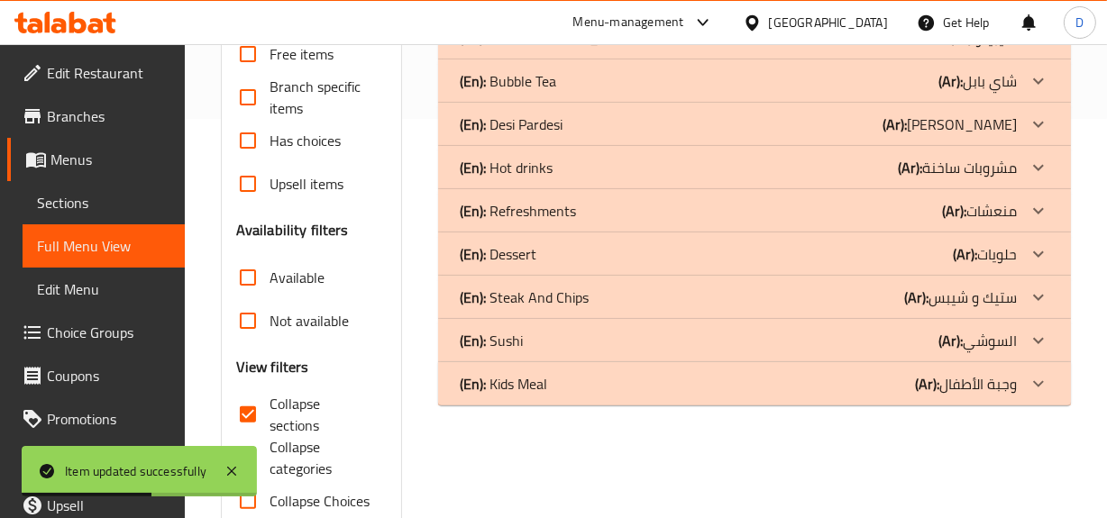
scroll to position [0, 0]
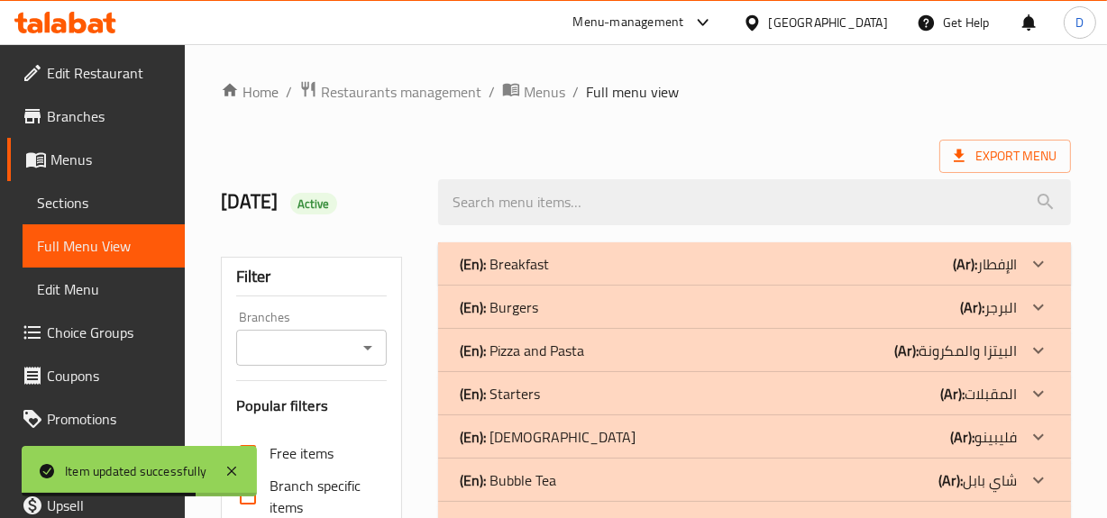
click at [827, 441] on div "(En): Filipino (Ar): فليبينو" at bounding box center [738, 437] width 556 height 22
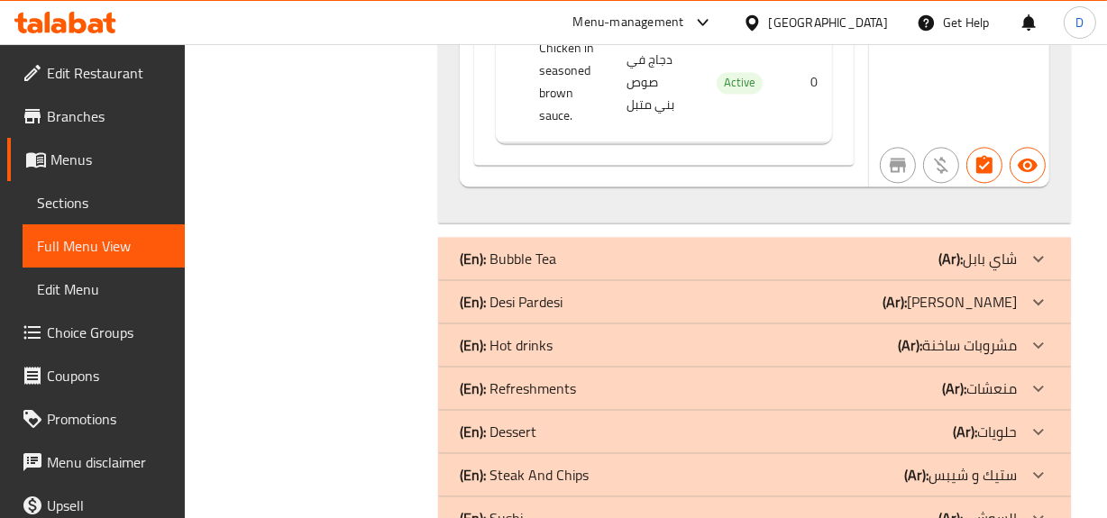
scroll to position [3522, 0]
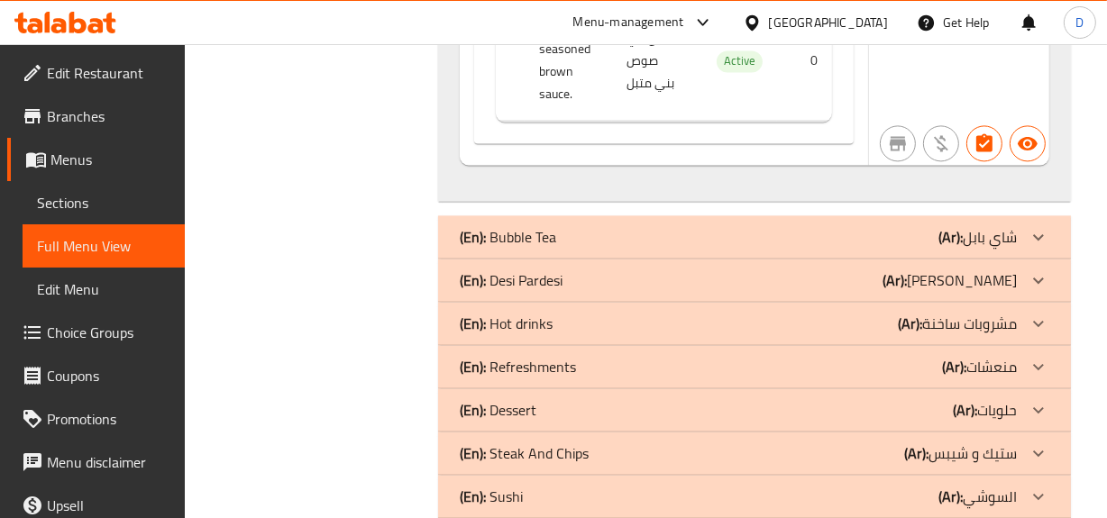
click at [901, 226] on div "(En): Bubble Tea (Ar): شاي بابل" at bounding box center [738, 237] width 556 height 22
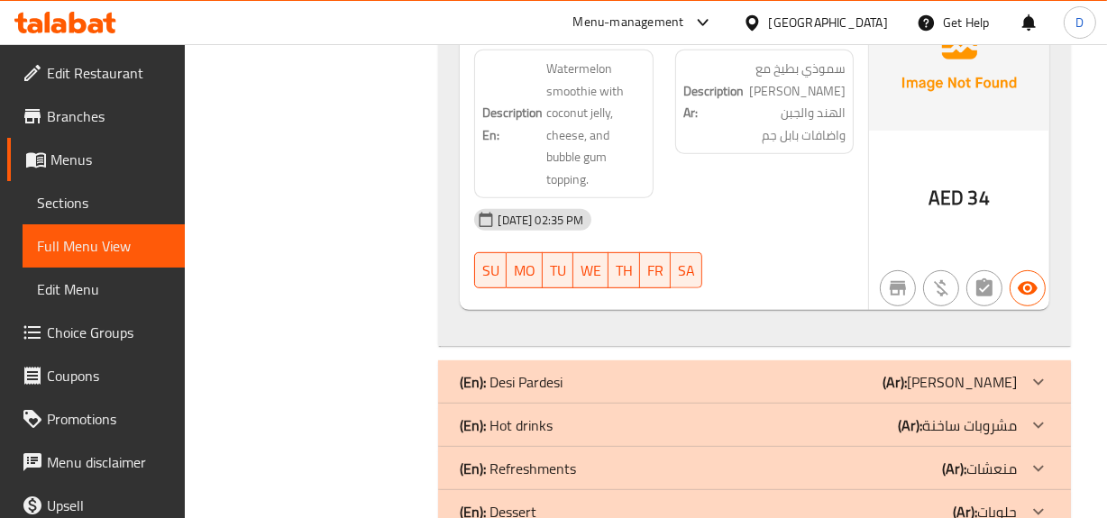
scroll to position [6880, 0]
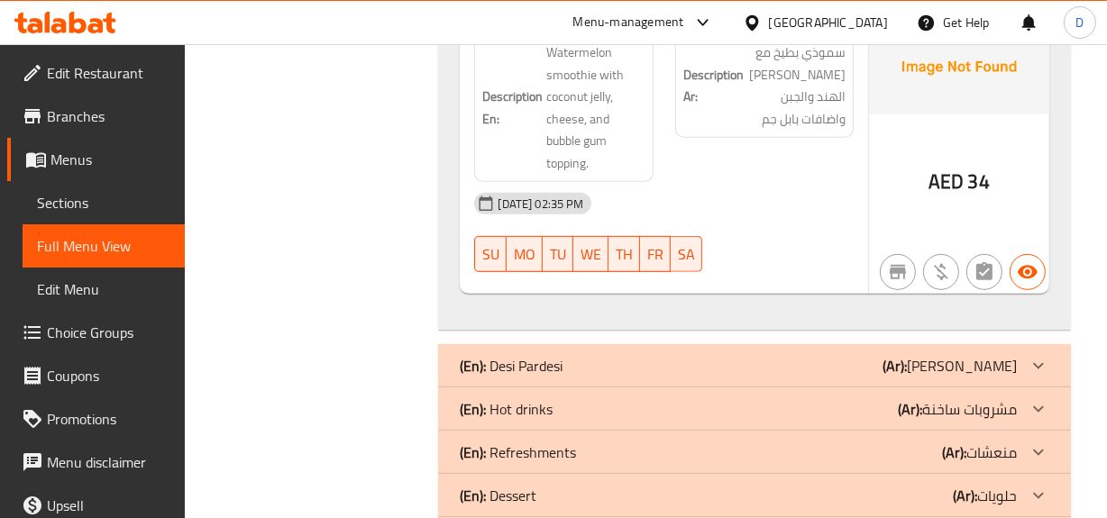
click at [928, 355] on p "(Ar): [PERSON_NAME]" at bounding box center [949, 366] width 134 height 22
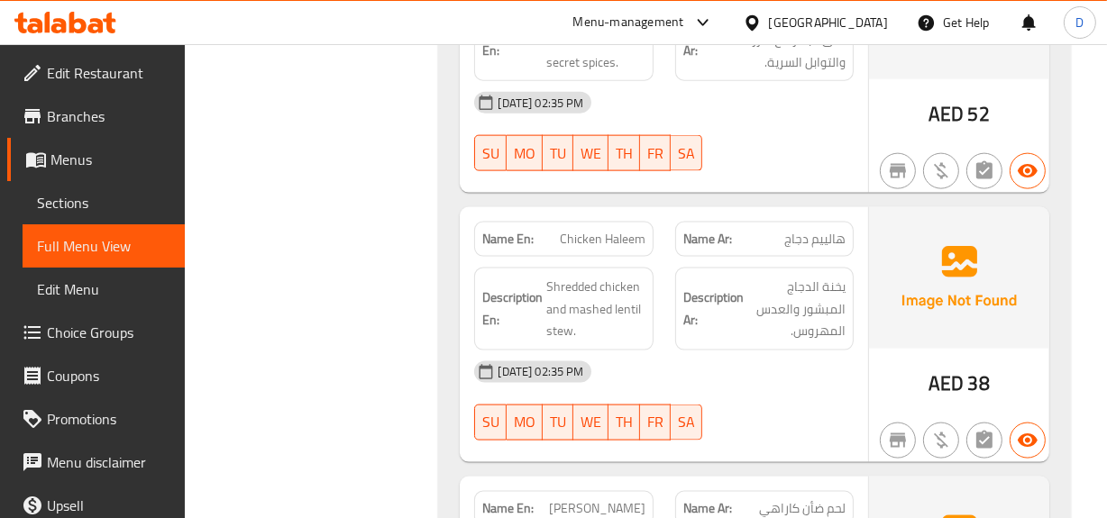
scroll to position [8273, 0]
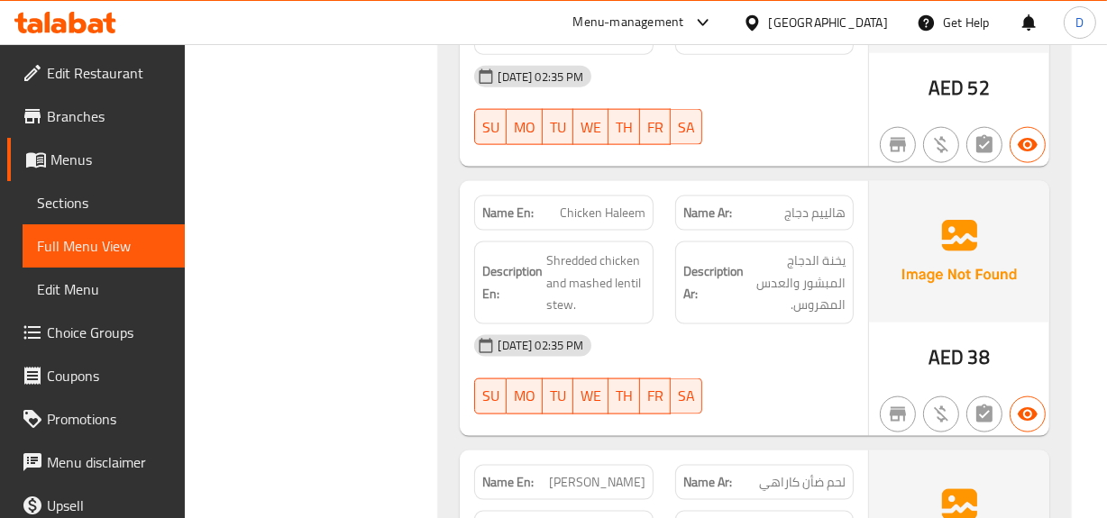
click at [633, 204] on span "Chicken Haleem" at bounding box center [603, 213] width 86 height 19
copy span "Chicken Haleem"
click at [734, 260] on strong "Description Ar:" at bounding box center [713, 282] width 60 height 44
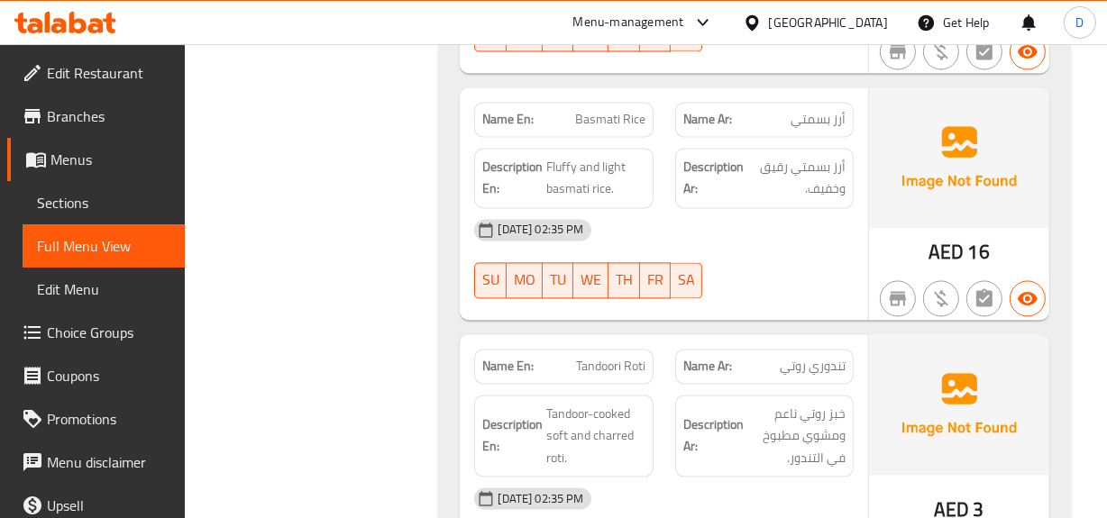
scroll to position [9256, 0]
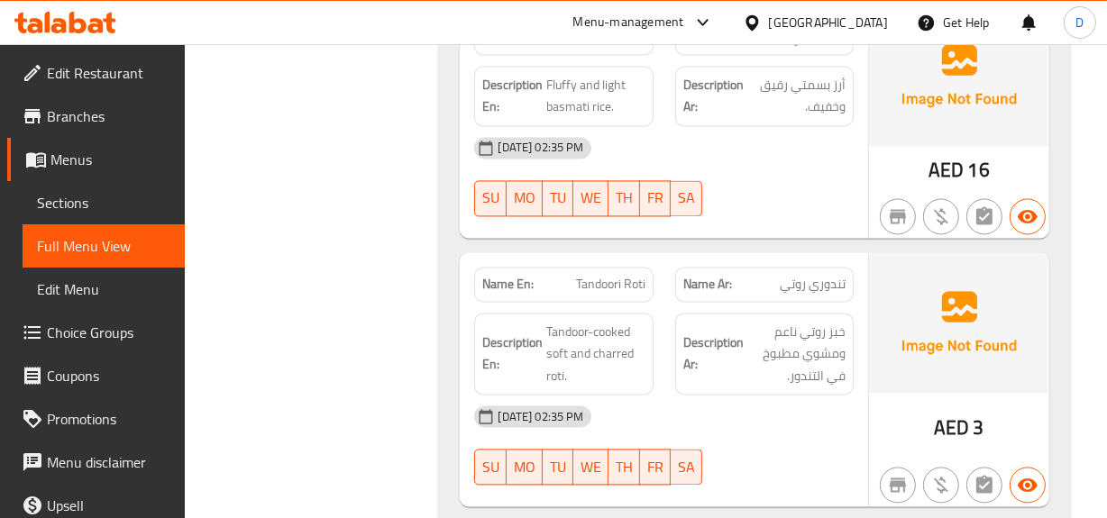
click at [626, 275] on span "Tandoori Roti" at bounding box center [610, 284] width 69 height 19
copy span "Tandoori Roti"
click at [104, 199] on span "Sections" at bounding box center [103, 203] width 133 height 22
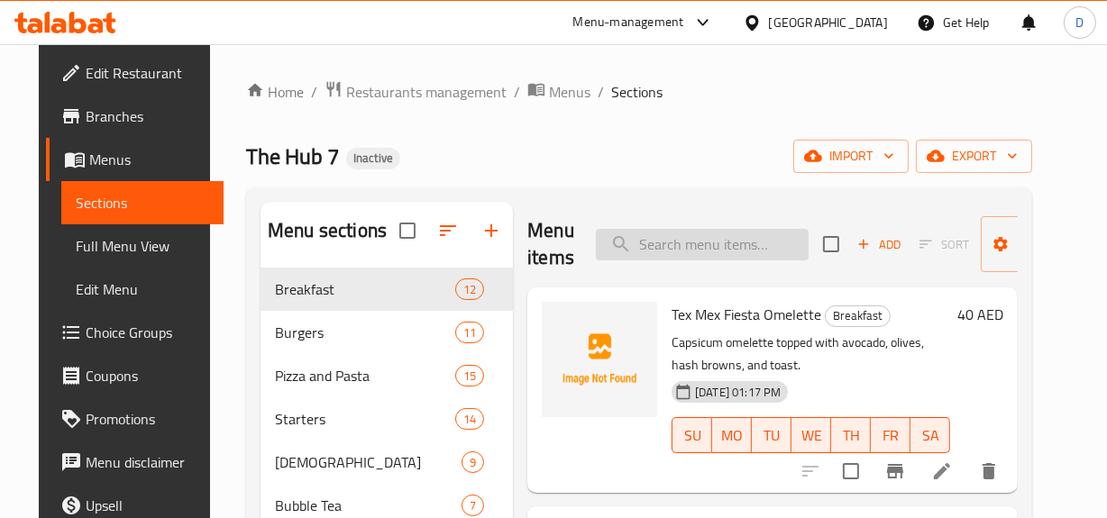
click at [734, 243] on input "search" at bounding box center [702, 245] width 213 height 32
paste input "Tandoori Roti"
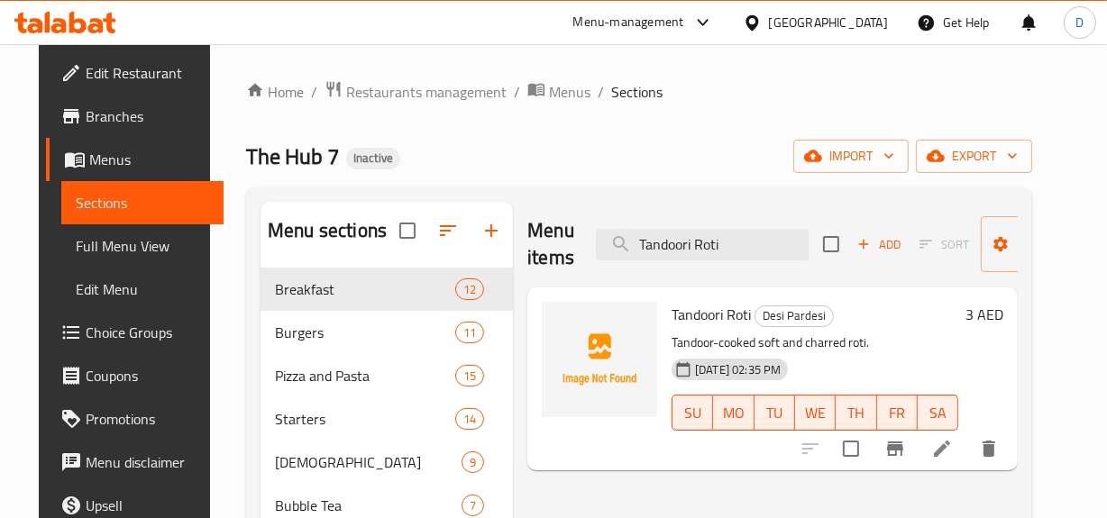
type input "Tandoori Roti"
click at [950, 450] on icon at bounding box center [941, 449] width 16 height 16
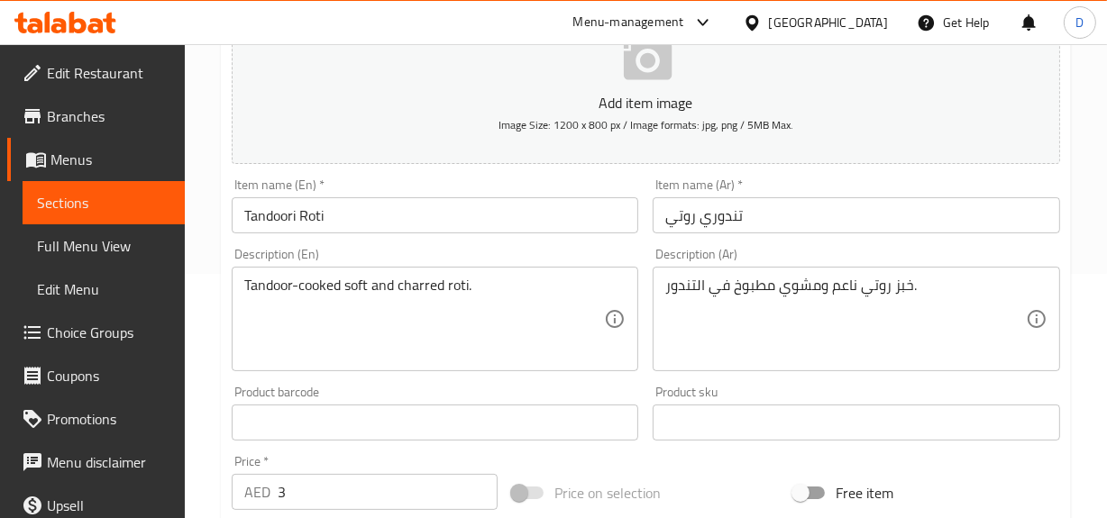
scroll to position [245, 0]
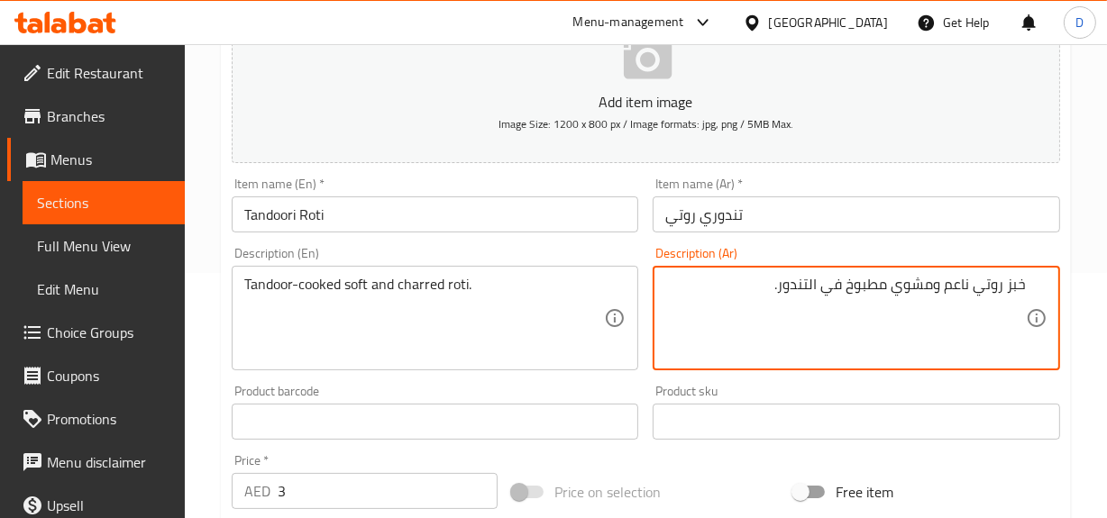
click at [1021, 286] on textarea "خبز روتي ناعم ومشوي مطبوخ في التندور." at bounding box center [845, 319] width 360 height 86
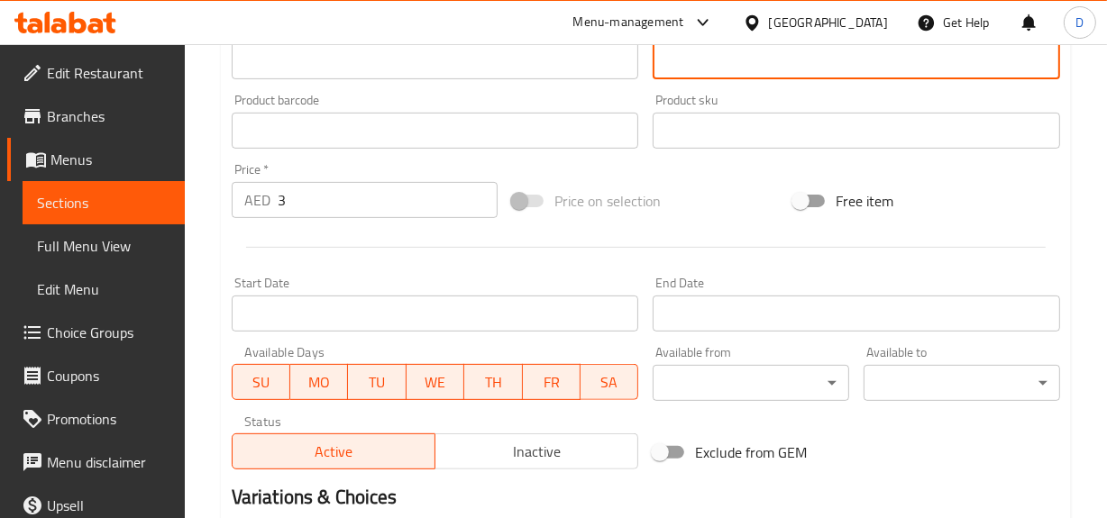
scroll to position [739, 0]
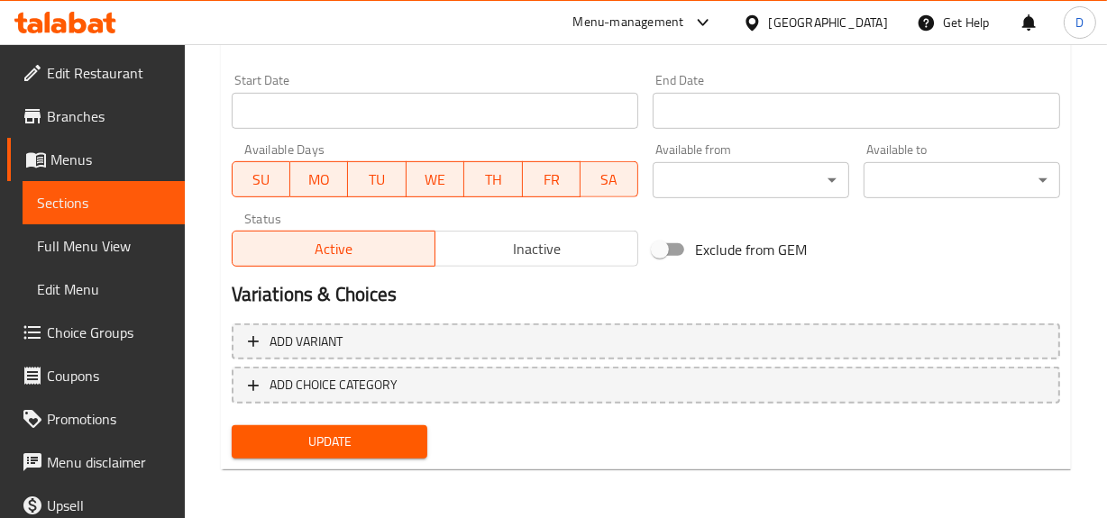
type textarea "روتي ناعم ومشوي مطبوخ في التندور."
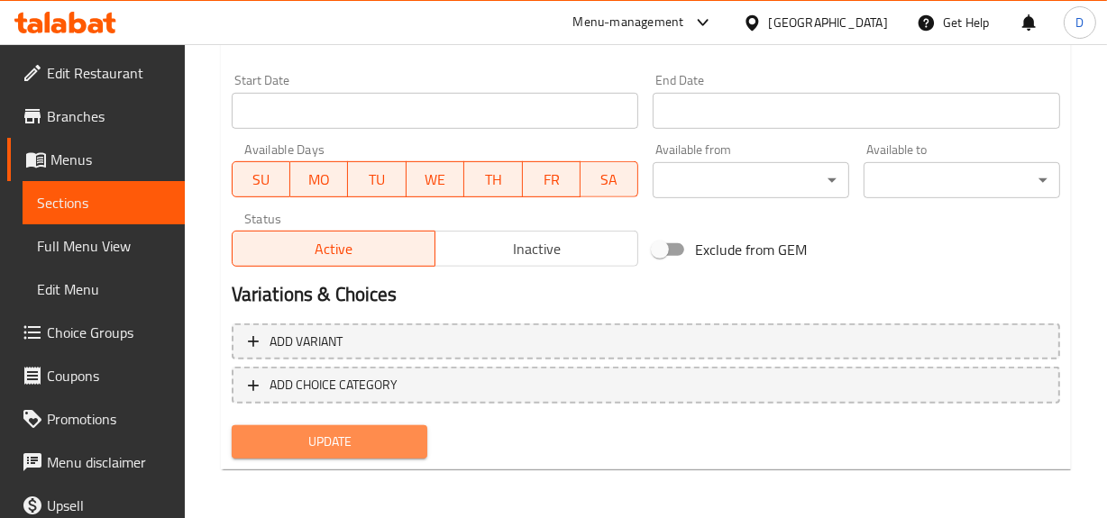
click at [342, 442] on span "Update" at bounding box center [330, 442] width 168 height 23
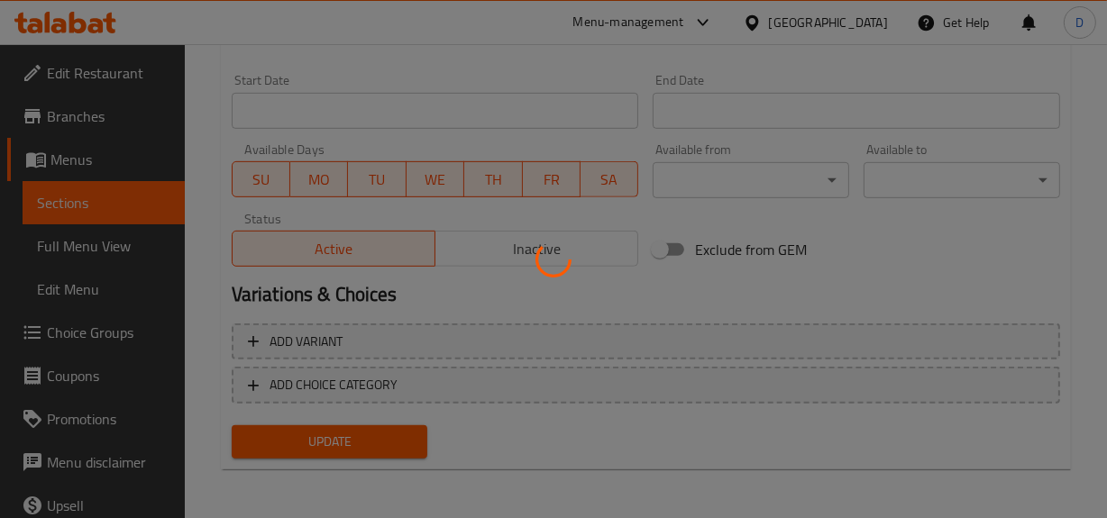
click at [560, 396] on div at bounding box center [553, 259] width 1107 height 518
click at [366, 449] on div at bounding box center [553, 259] width 1107 height 518
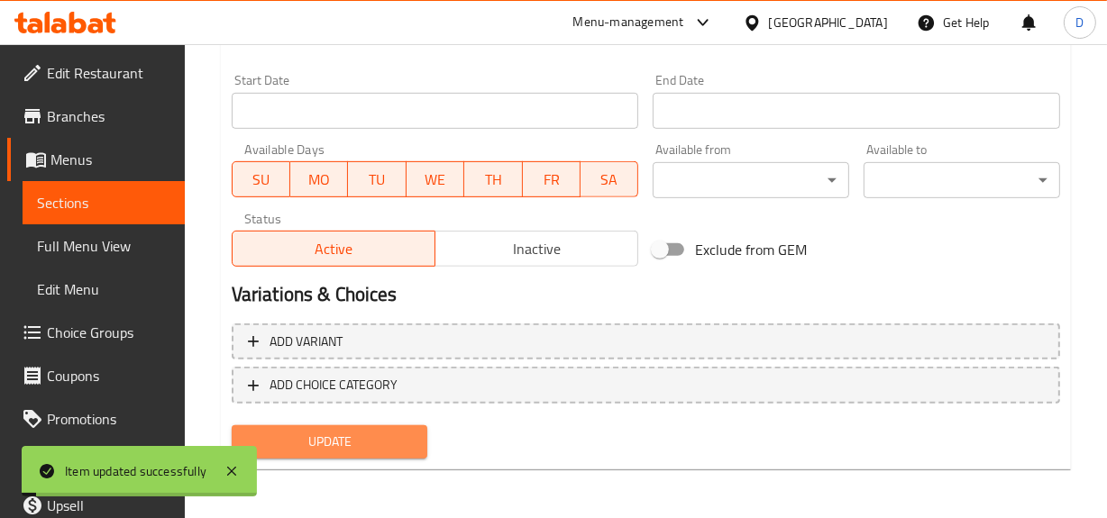
click at [366, 449] on span "Update" at bounding box center [330, 442] width 168 height 23
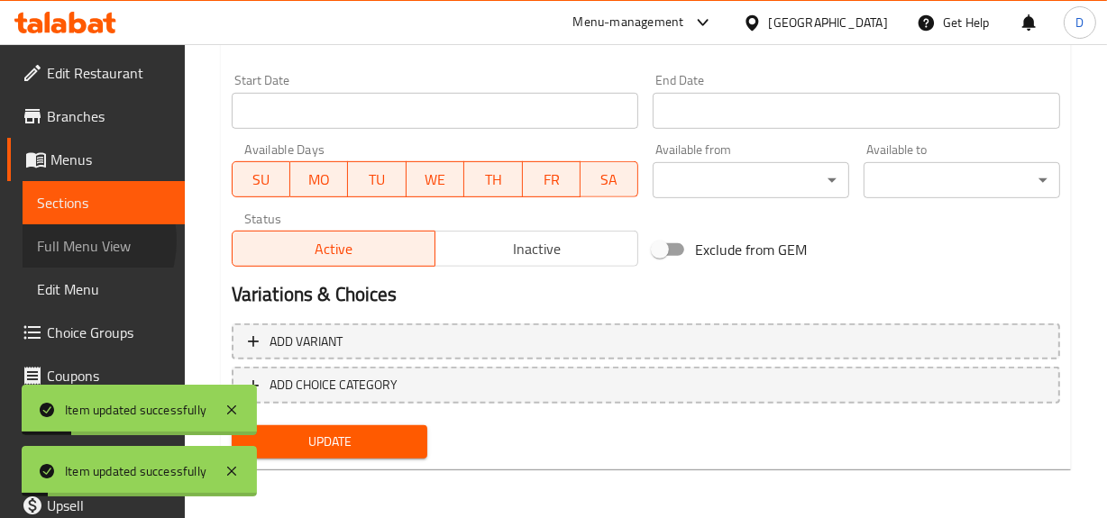
click at [64, 241] on span "Full Menu View" at bounding box center [103, 246] width 133 height 22
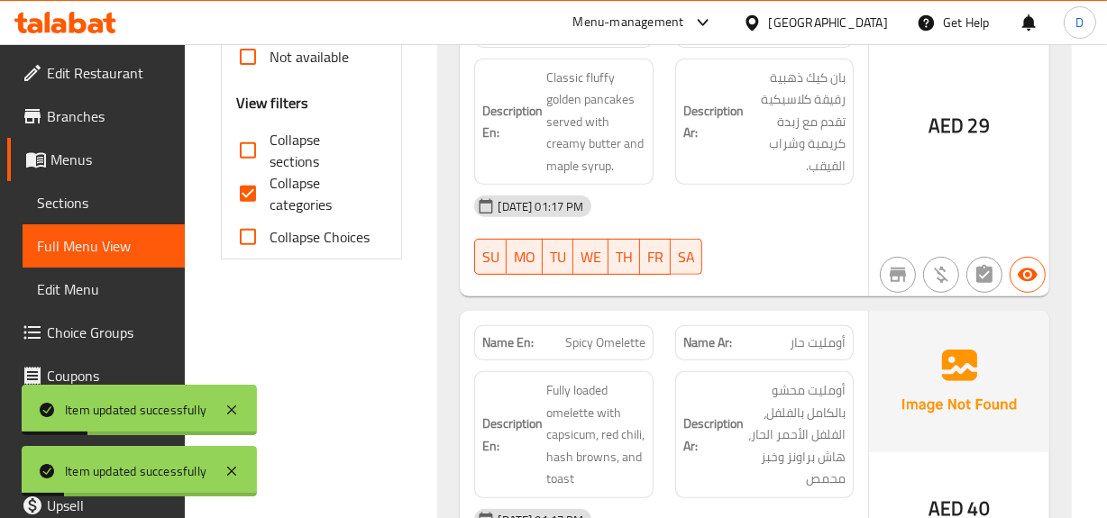
scroll to position [657, 0]
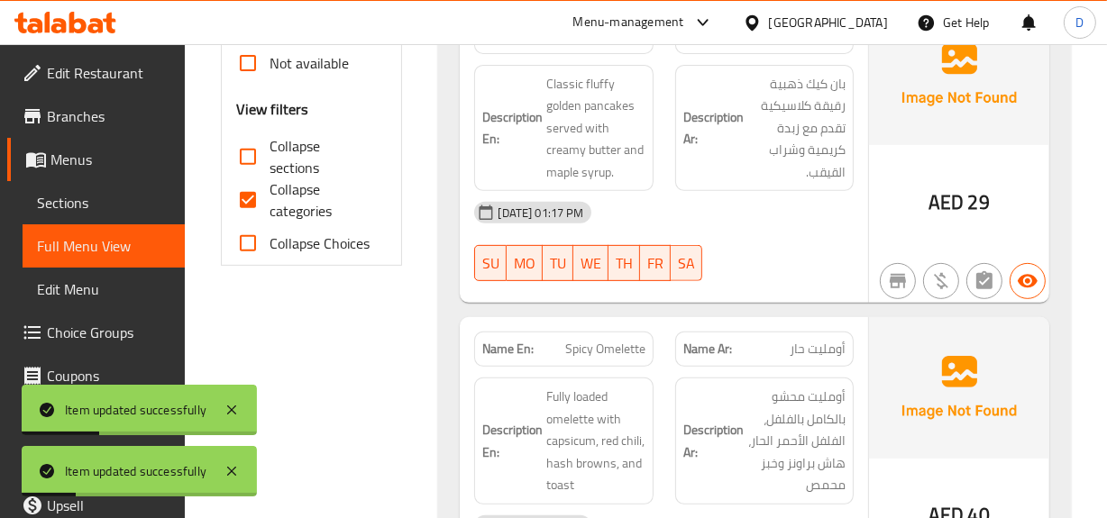
click at [239, 202] on input "Collapse categories" at bounding box center [247, 199] width 43 height 43
checkbox input "false"
click at [254, 156] on input "Collapse sections" at bounding box center [247, 156] width 43 height 43
checkbox input "true"
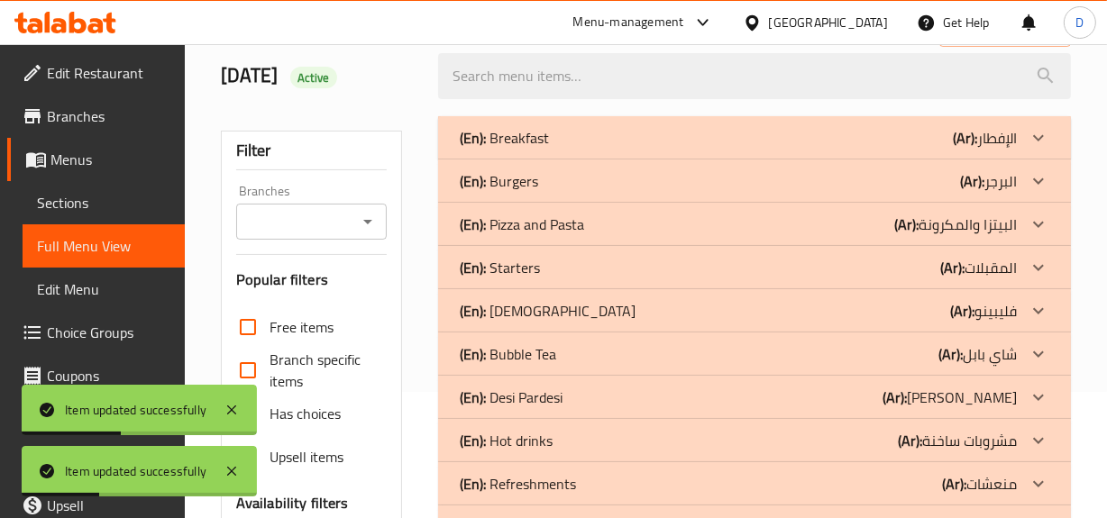
scroll to position [124, 0]
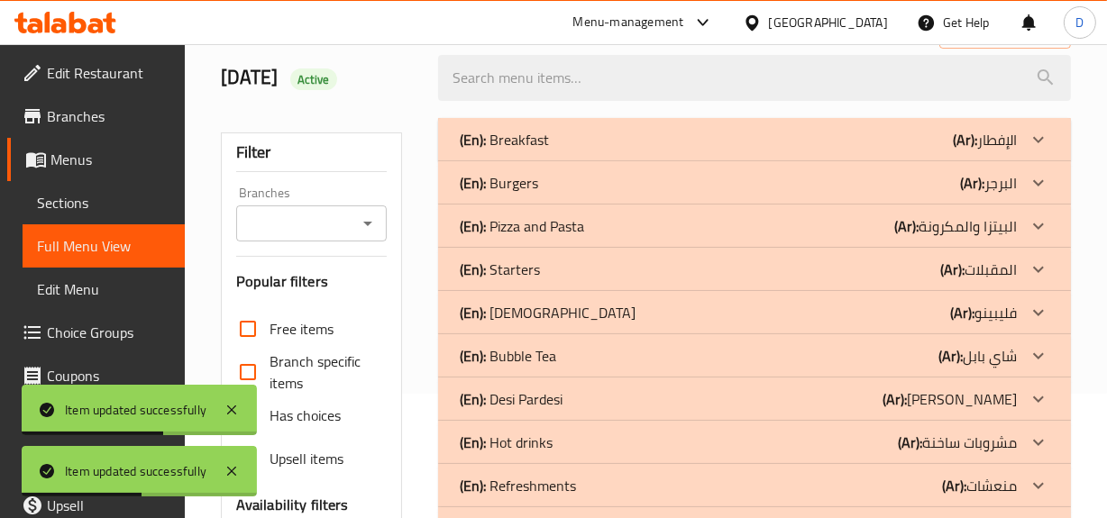
click at [981, 315] on p "(Ar): فليبينو" at bounding box center [983, 313] width 67 height 22
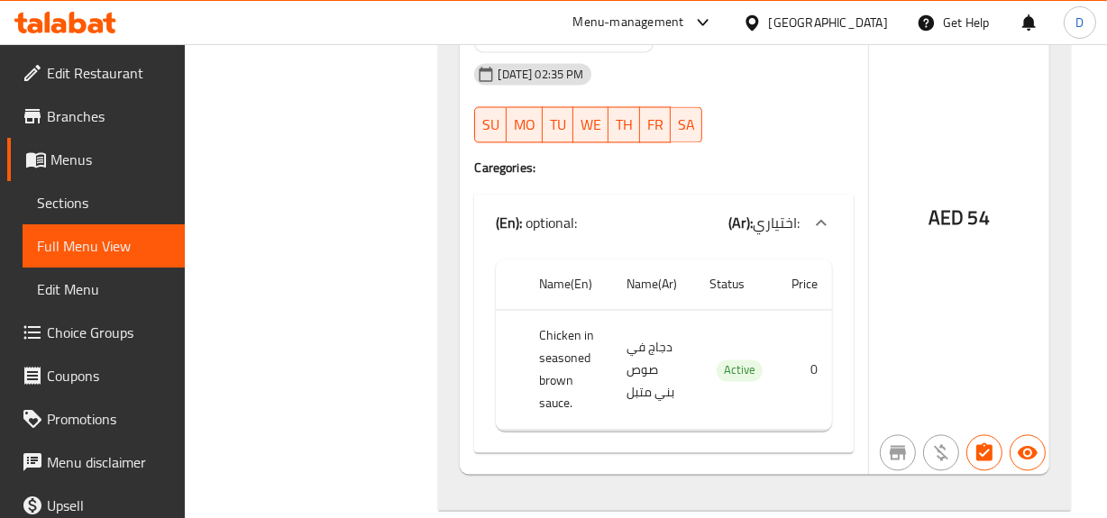
scroll to position [3264, 0]
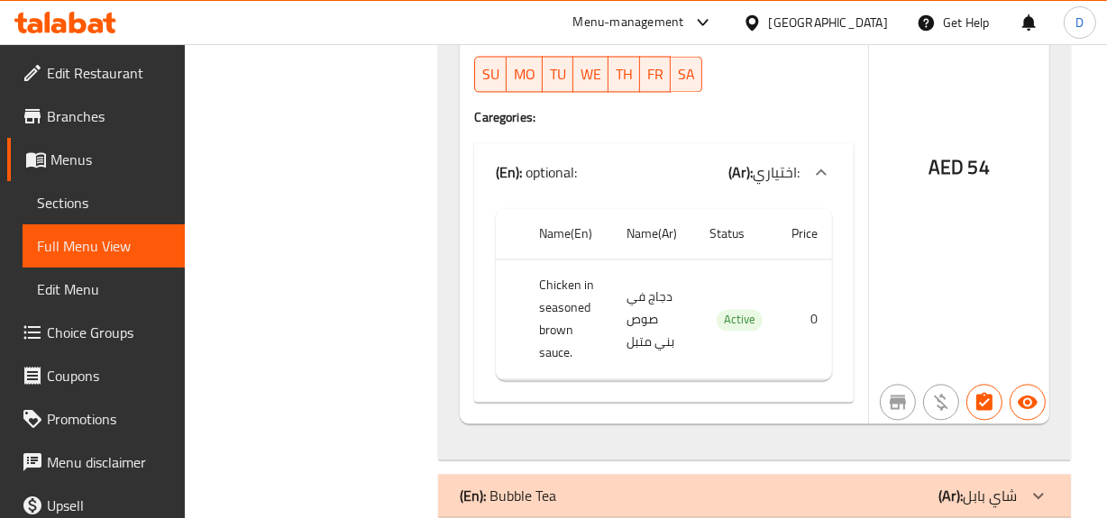
click at [786, 485] on div "(En): Bubble Tea (Ar): شاي بابل" at bounding box center [738, 496] width 556 height 22
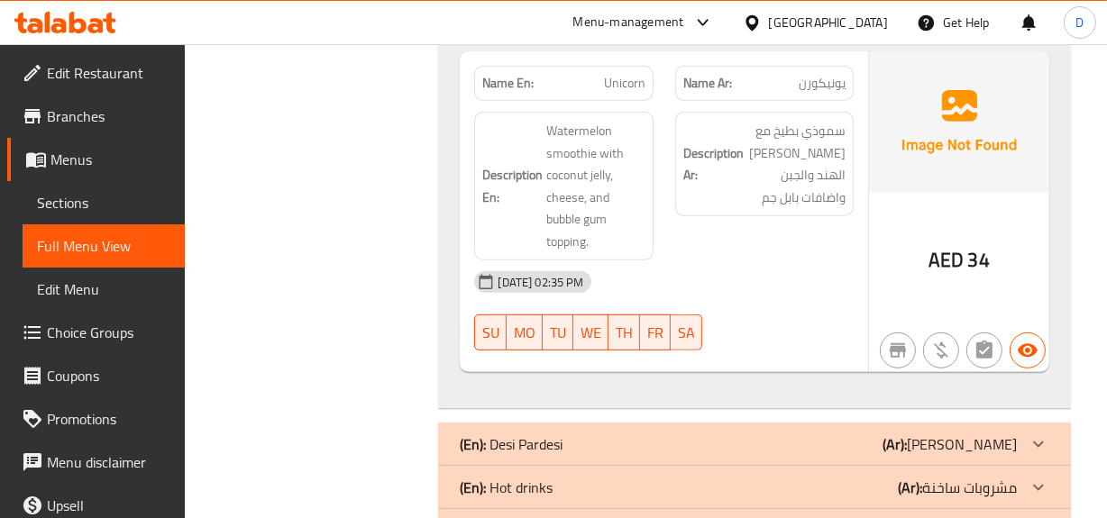
scroll to position [6950, 0]
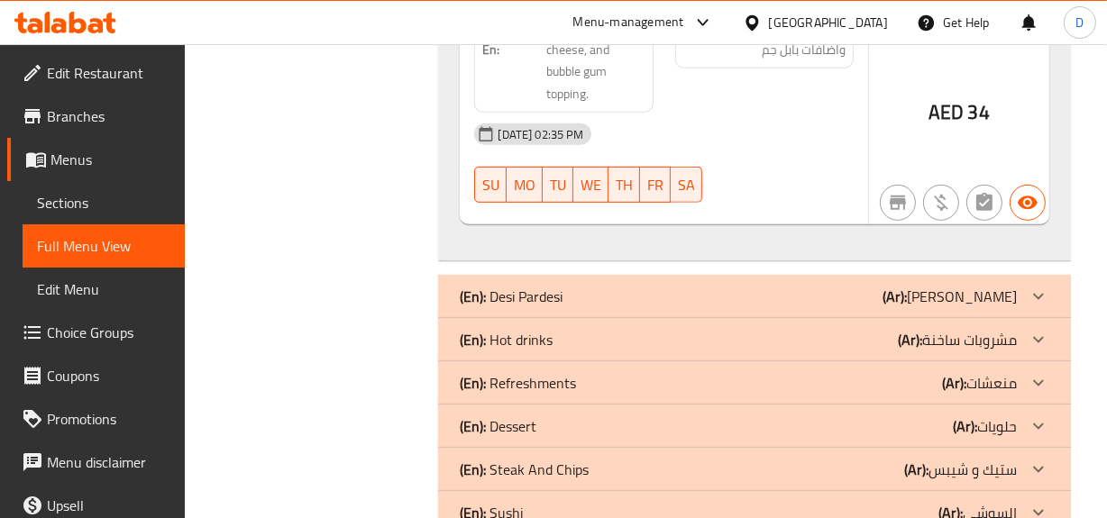
click at [969, 286] on p "(Ar): [PERSON_NAME]" at bounding box center [949, 297] width 134 height 22
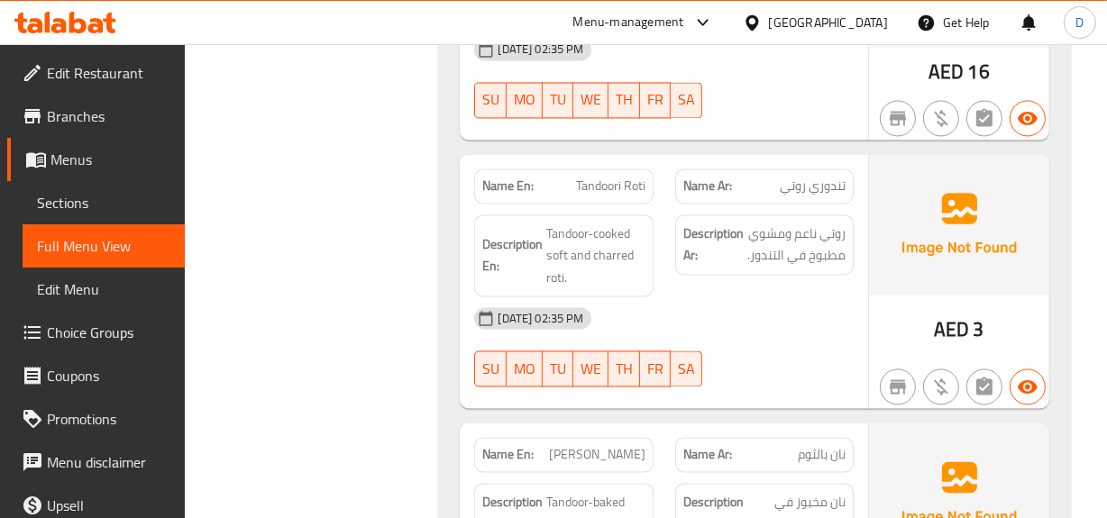
scroll to position [9326, 0]
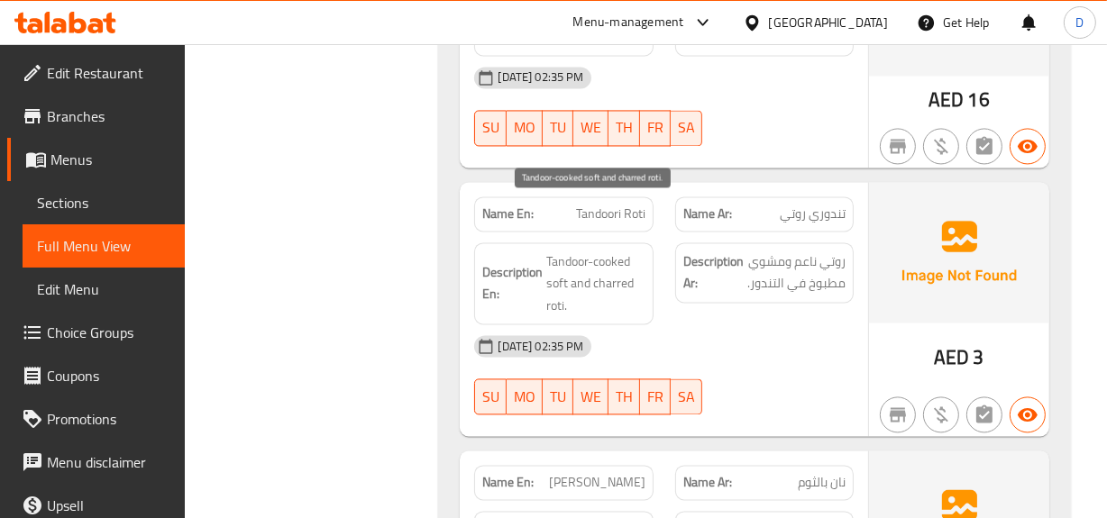
click at [609, 250] on span "Tandoor-cooked soft and charred roti." at bounding box center [595, 283] width 98 height 67
copy span "charred"
click at [742, 324] on div "[DATE] 02:35 PM" at bounding box center [663, 345] width 400 height 43
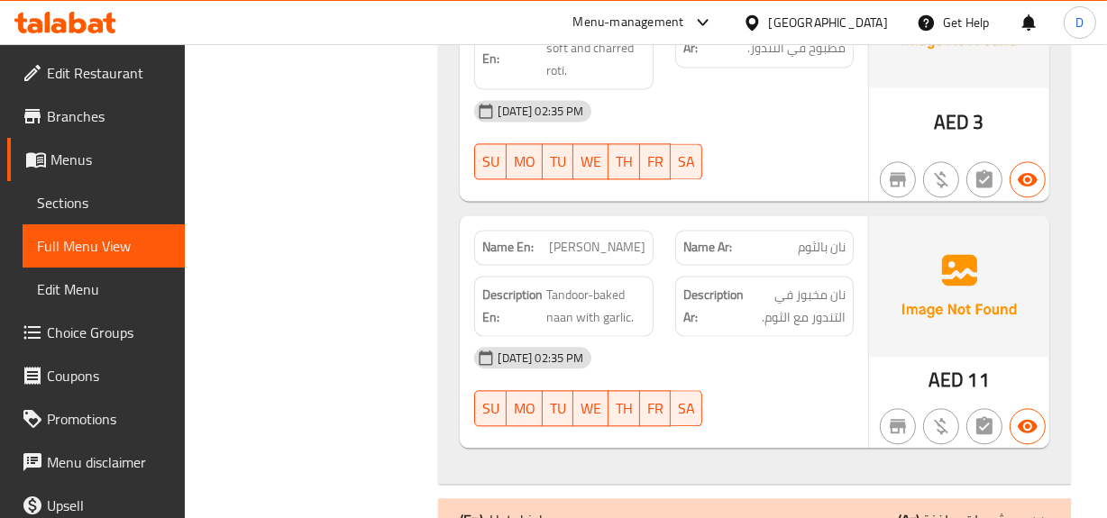
scroll to position [9653, 0]
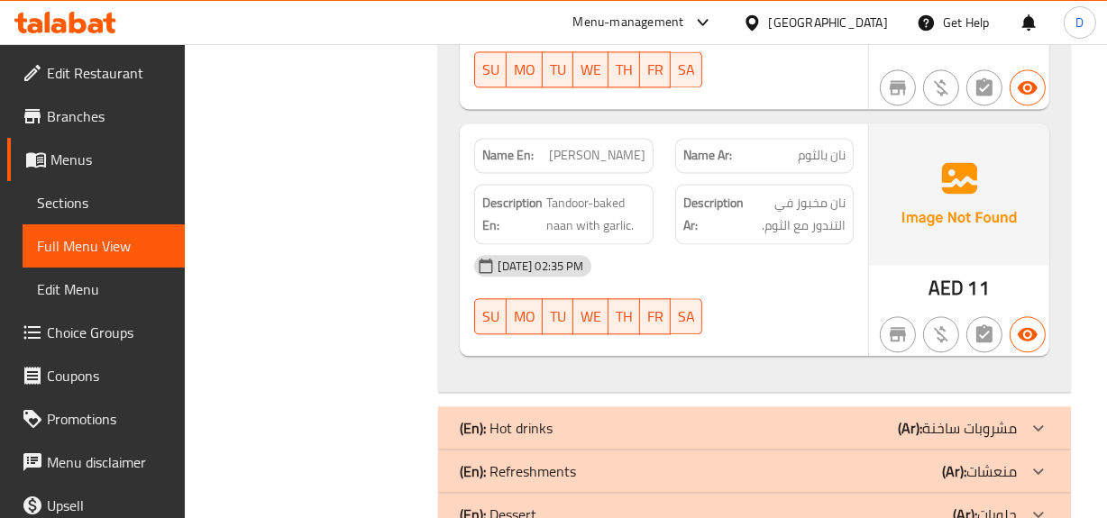
click at [833, 417] on div "(En): Hot drinks (Ar): مشروبات ساخنة" at bounding box center [738, 428] width 556 height 22
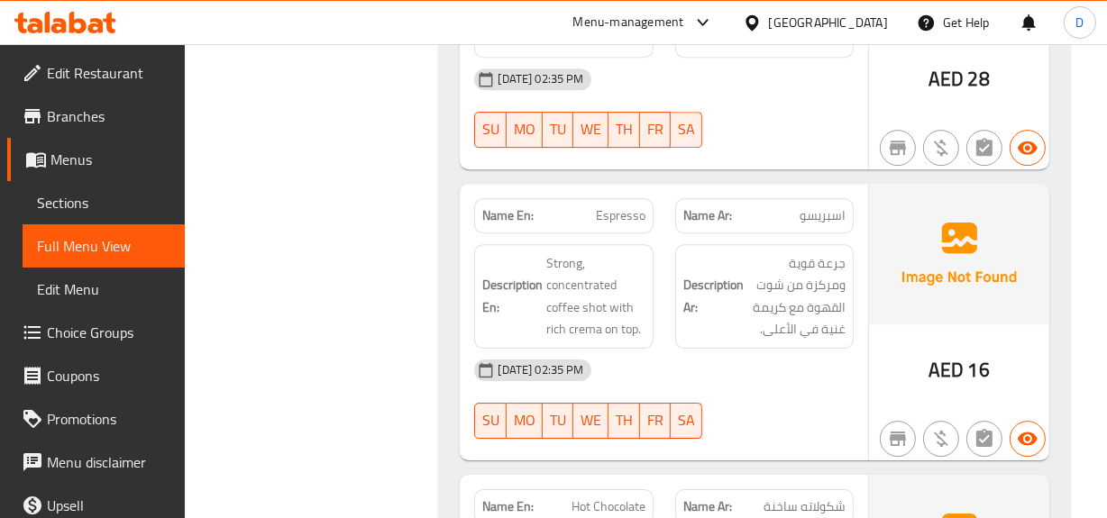
scroll to position [11128, 0]
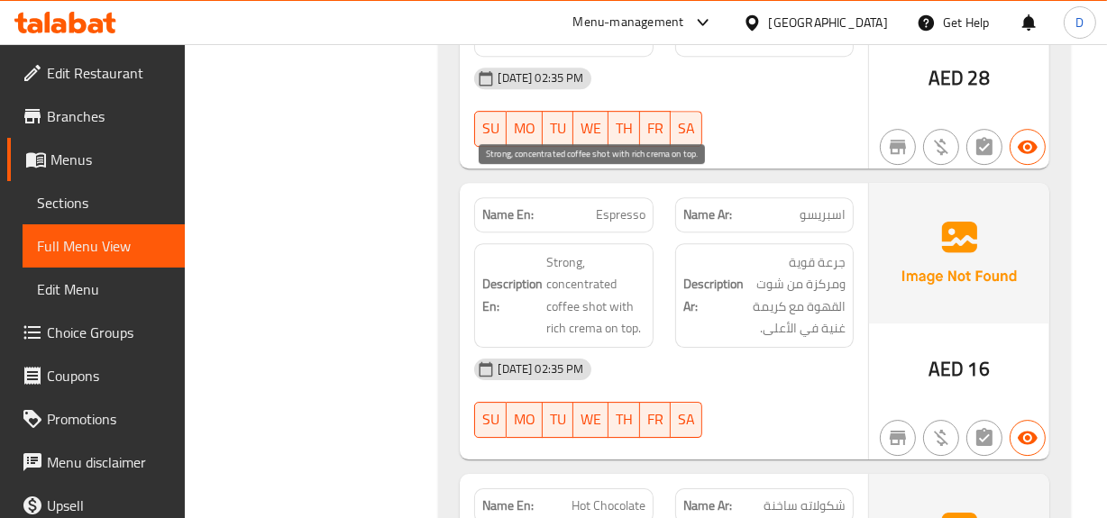
click at [585, 253] on span "Strong, concentrated coffee shot with rich crema on top." at bounding box center [595, 295] width 98 height 88
copy span "crema"
click at [632, 348] on div "[DATE] 02:35 PM" at bounding box center [663, 369] width 400 height 43
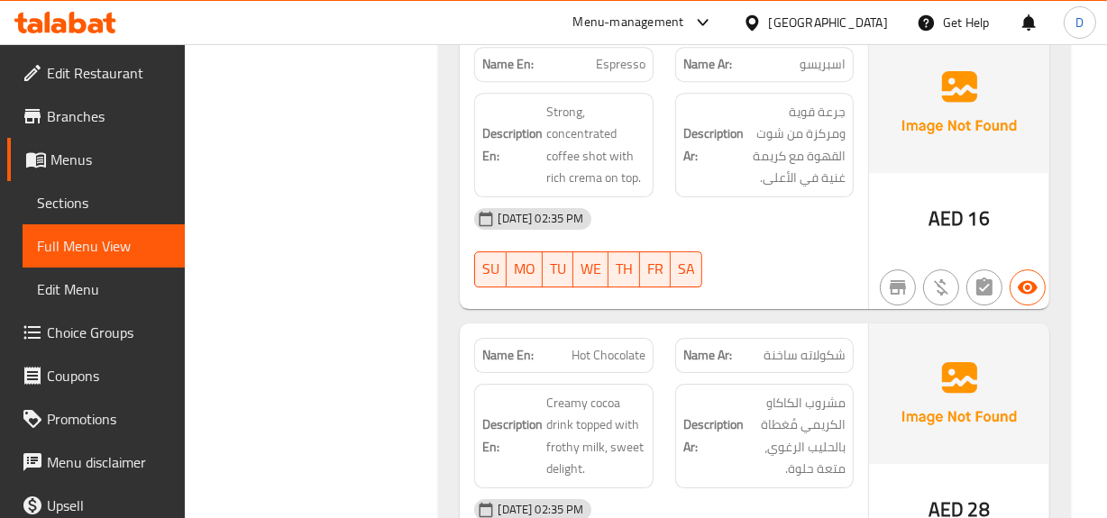
scroll to position [11373, 0]
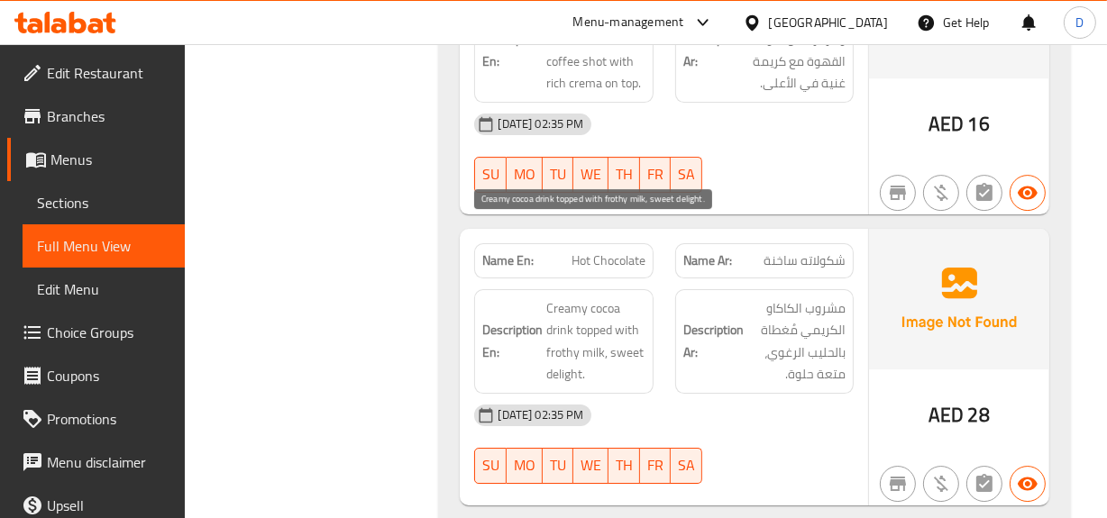
click at [556, 297] on span "Creamy cocoa drink topped with frothy milk, sweet delight." at bounding box center [595, 341] width 98 height 88
copy span "frothy"
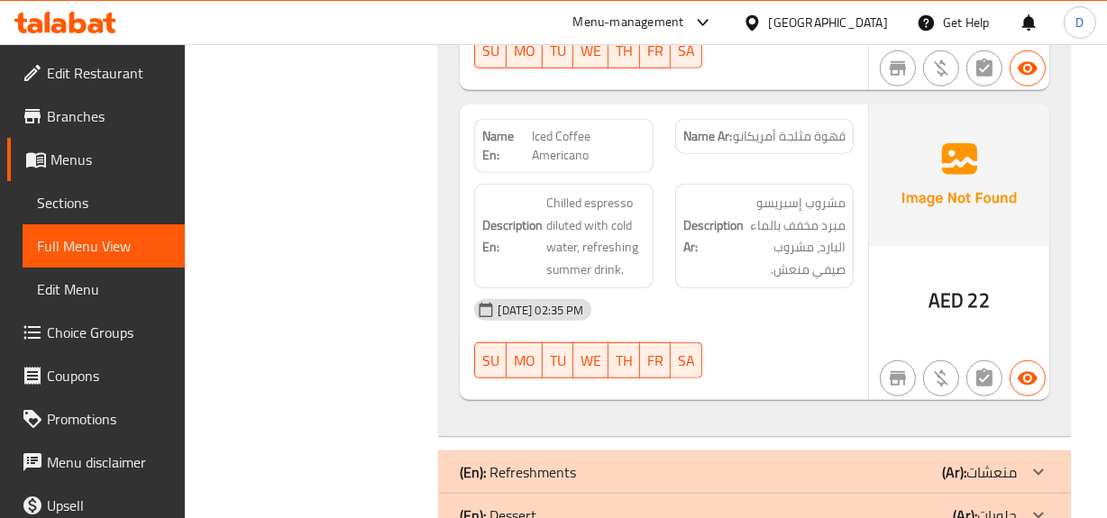
scroll to position [13585, 0]
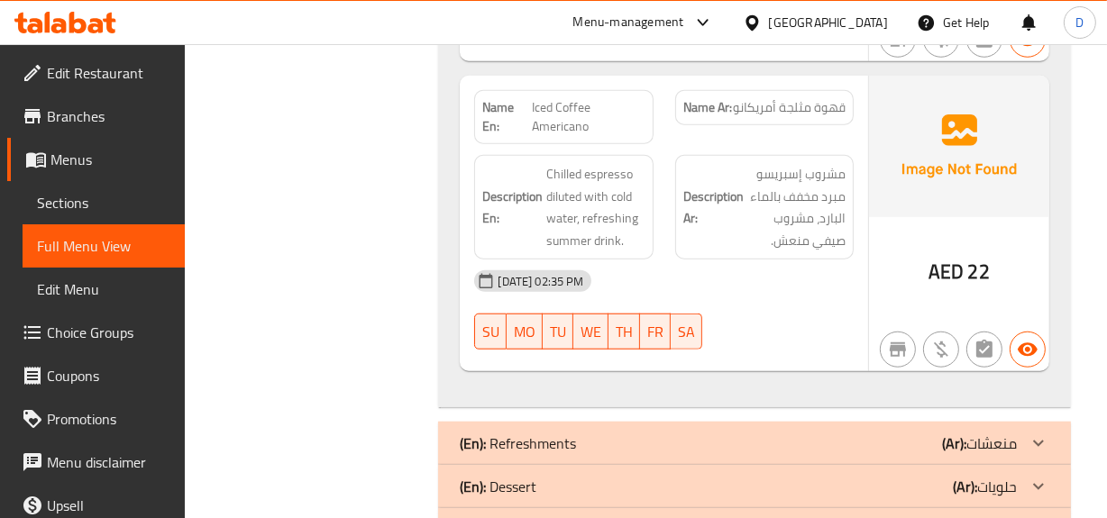
drag, startPoint x: 852, startPoint y: 368, endPoint x: 825, endPoint y: 360, distance: 27.1
click at [852, 433] on div "(En): Refreshments (Ar): منعشات" at bounding box center [738, 444] width 556 height 22
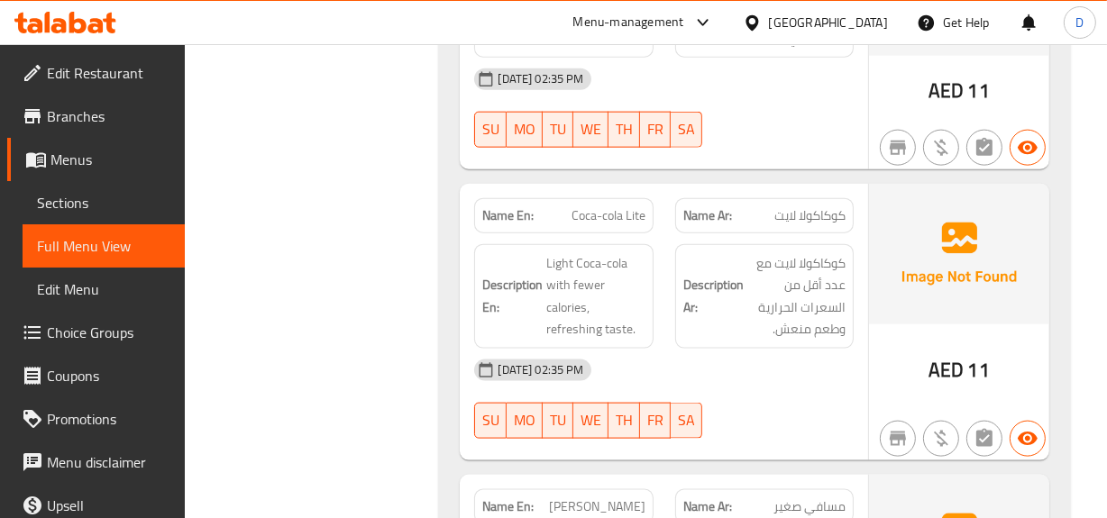
scroll to position [14158, 0]
click at [588, 205] on span "Coca-cola Lite" at bounding box center [608, 214] width 74 height 19
copy span "Coca-cola Lite"
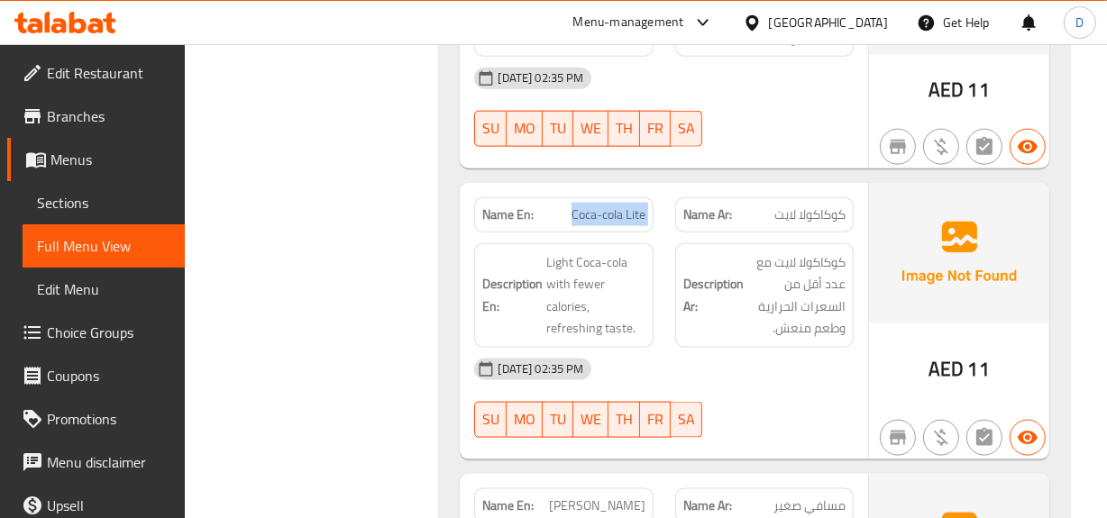
click at [625, 205] on span "Coca-cola Lite" at bounding box center [608, 214] width 74 height 19
click at [786, 348] on div "[DATE] 02:35 PM" at bounding box center [663, 369] width 400 height 43
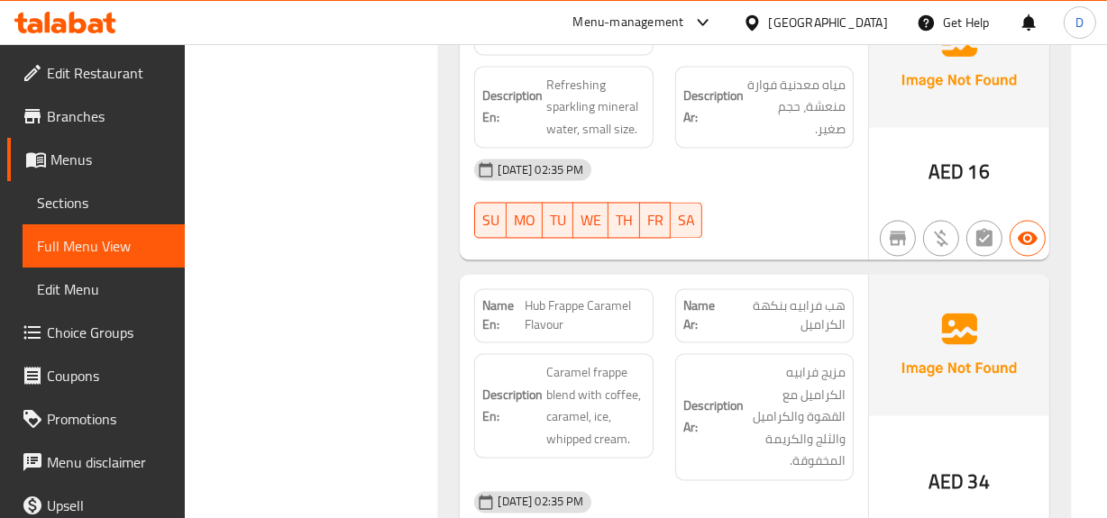
scroll to position [15223, 0]
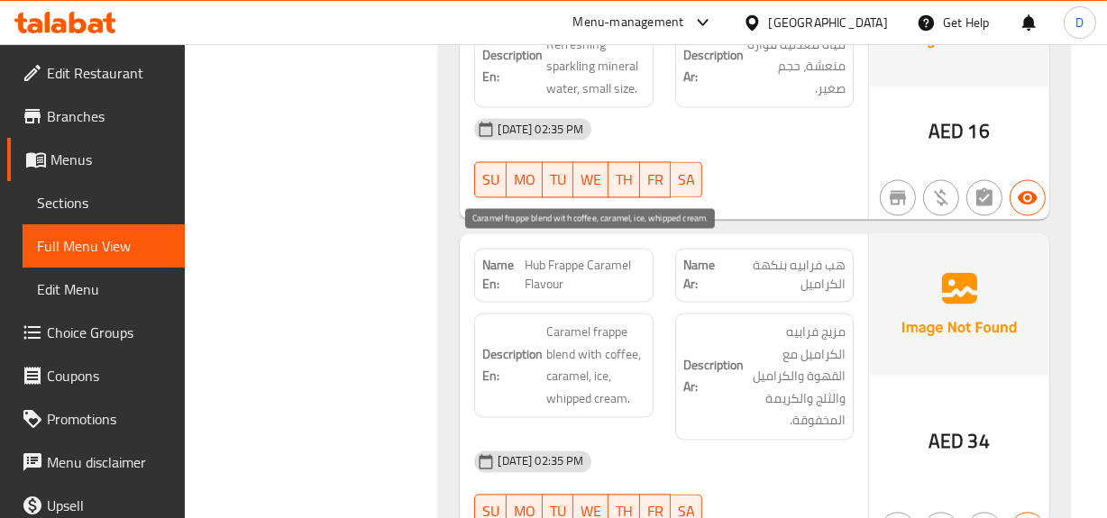
click at [585, 322] on span "Caramel frappe blend with coffee, caramel, ice, whipped cream." at bounding box center [595, 366] width 98 height 88
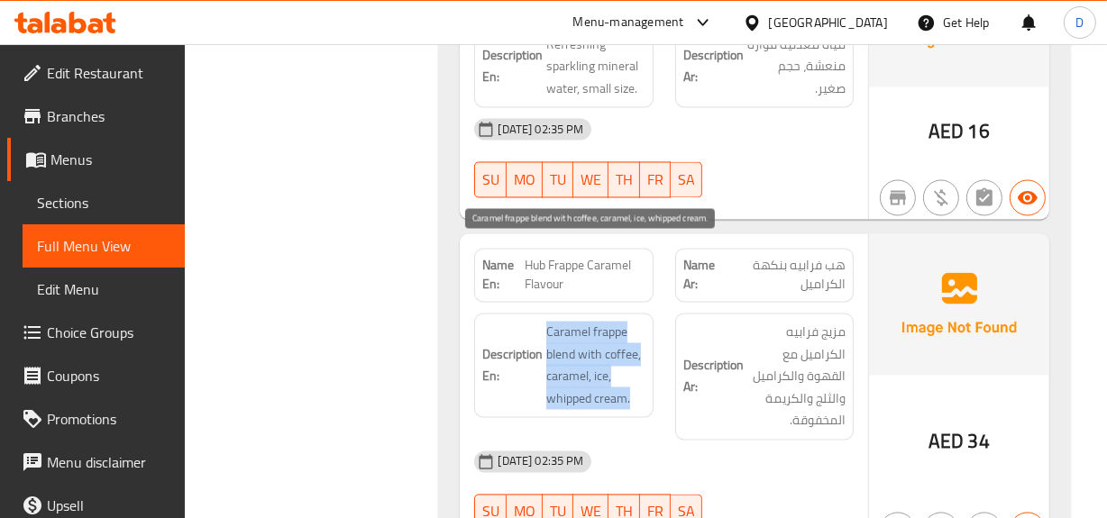
click at [585, 322] on span "Caramel frappe blend with coffee, caramel, ice, whipped cream." at bounding box center [595, 366] width 98 height 88
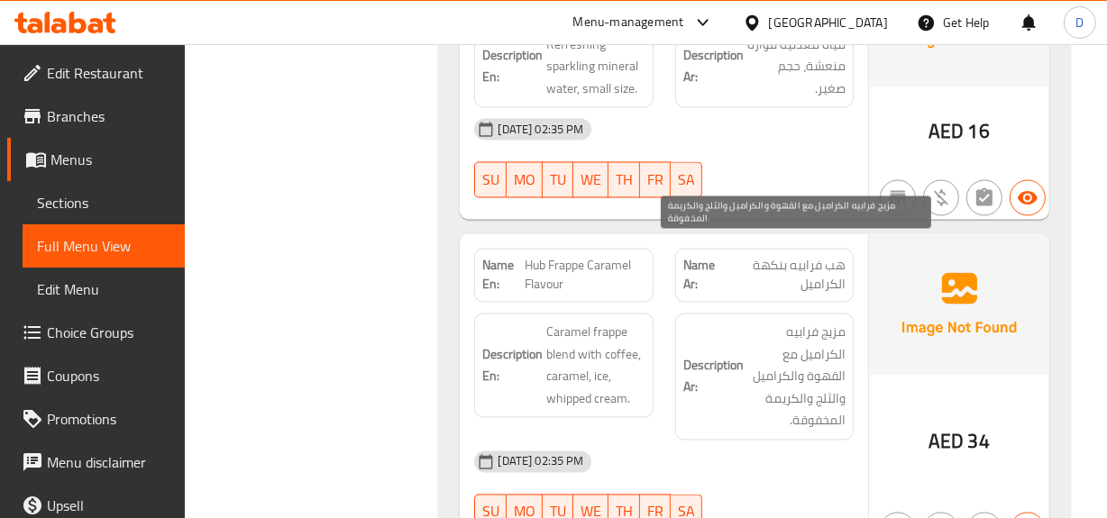
click at [760, 334] on span "مزيج فرابيه الكراميل مع القهوة والكراميل والثلج والكريمة المخفوقة." at bounding box center [796, 377] width 98 height 111
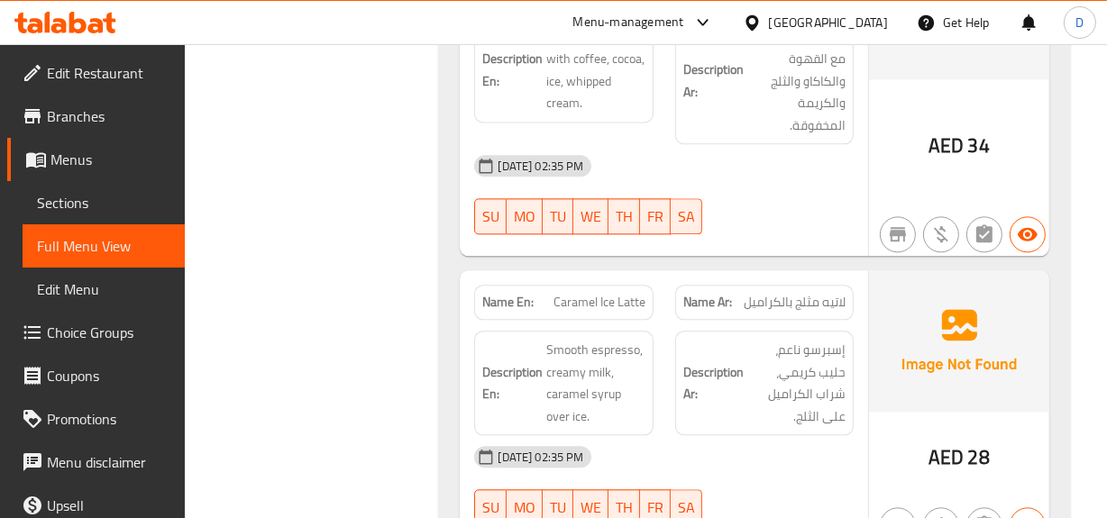
scroll to position [15878, 0]
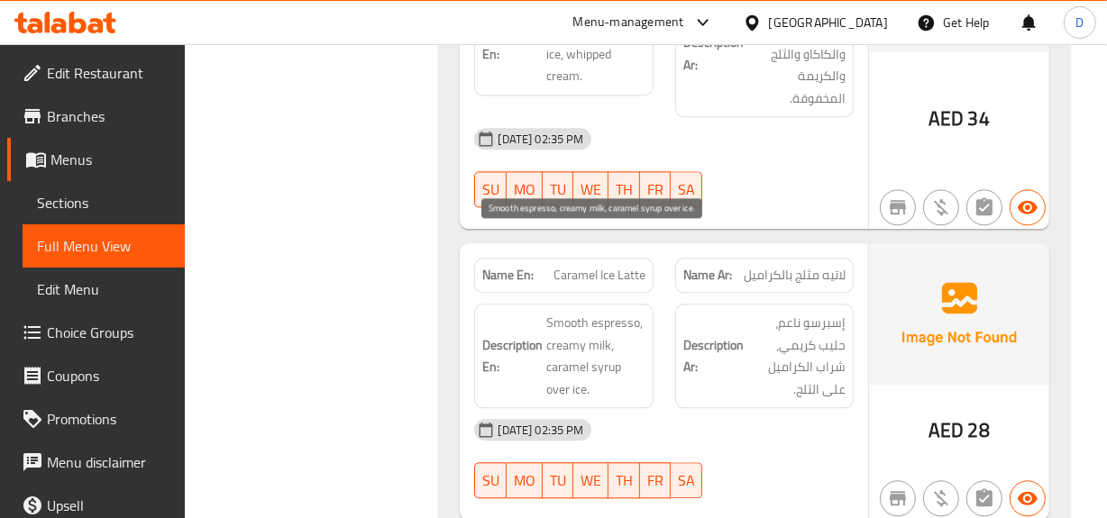
click at [569, 312] on span "Smooth espresso, creamy milk, caramel syrup over ice." at bounding box center [595, 356] width 98 height 88
click at [741, 334] on strong "Description Ar:" at bounding box center [713, 356] width 60 height 44
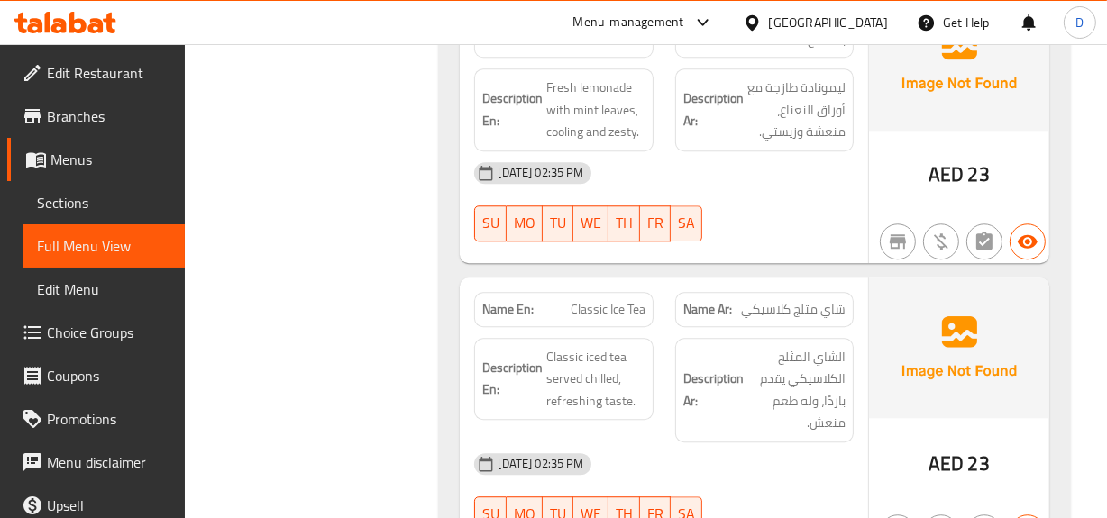
scroll to position [16452, 0]
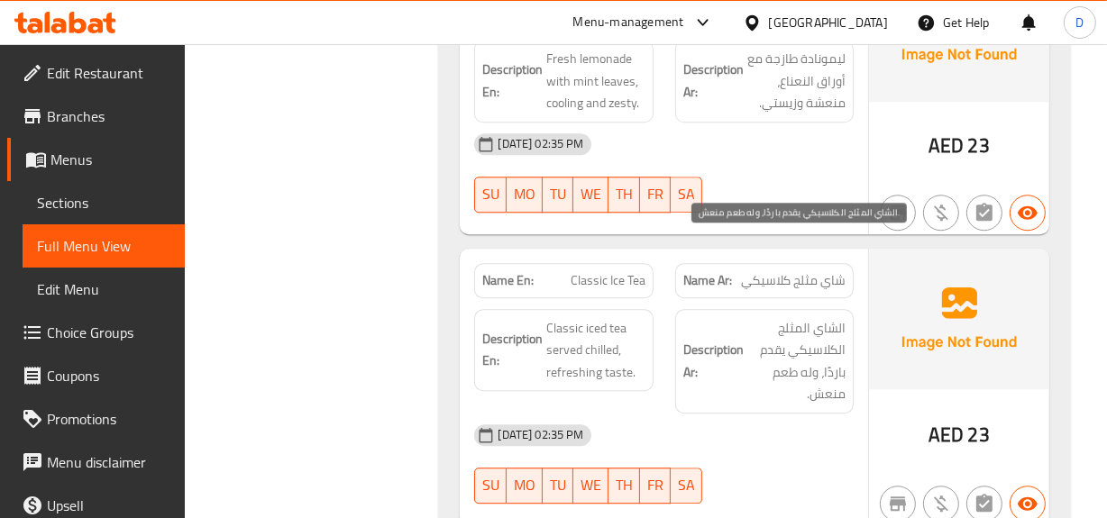
click at [807, 317] on span "الشاي المثلج الكلاسيكي يقدم باردًا، وله طعم منعش." at bounding box center [796, 361] width 98 height 88
click at [758, 317] on span "الشاي المثلج الكلاسيكي يقدم باردًا، وله طعم منعش." at bounding box center [796, 361] width 98 height 88
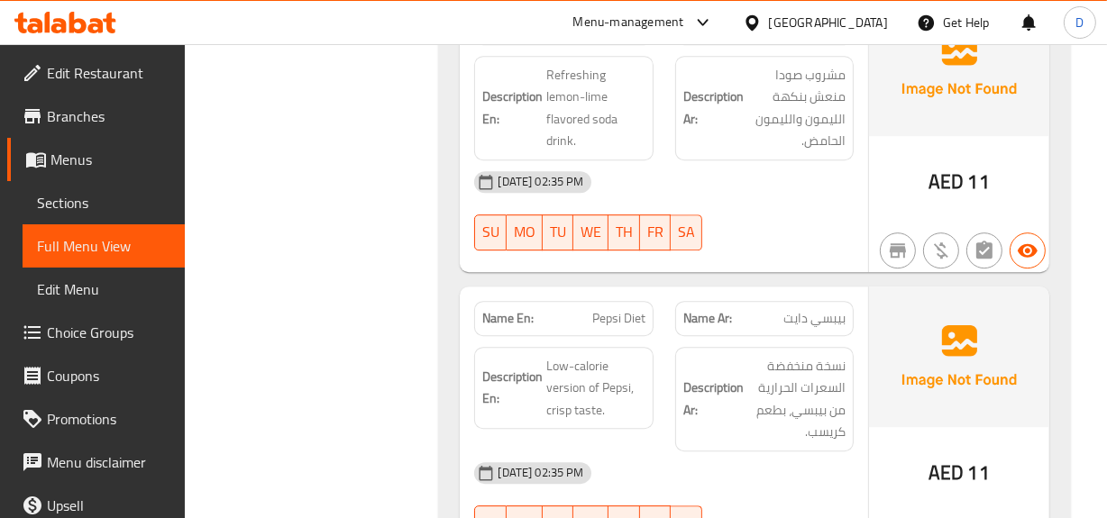
scroll to position [17026, 0]
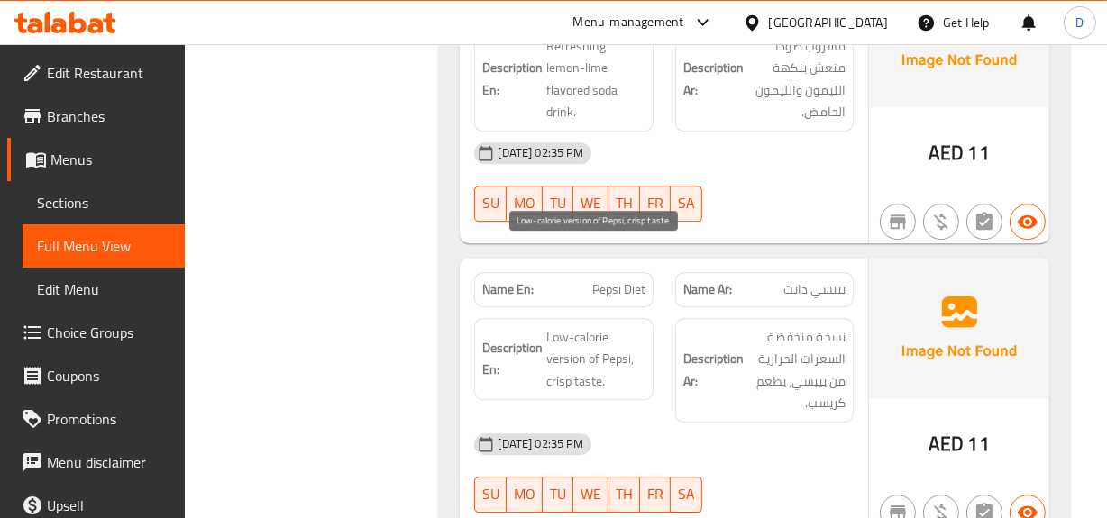
click at [559, 326] on span "Low-calorie version of Pepsi, crisp taste." at bounding box center [595, 359] width 98 height 67
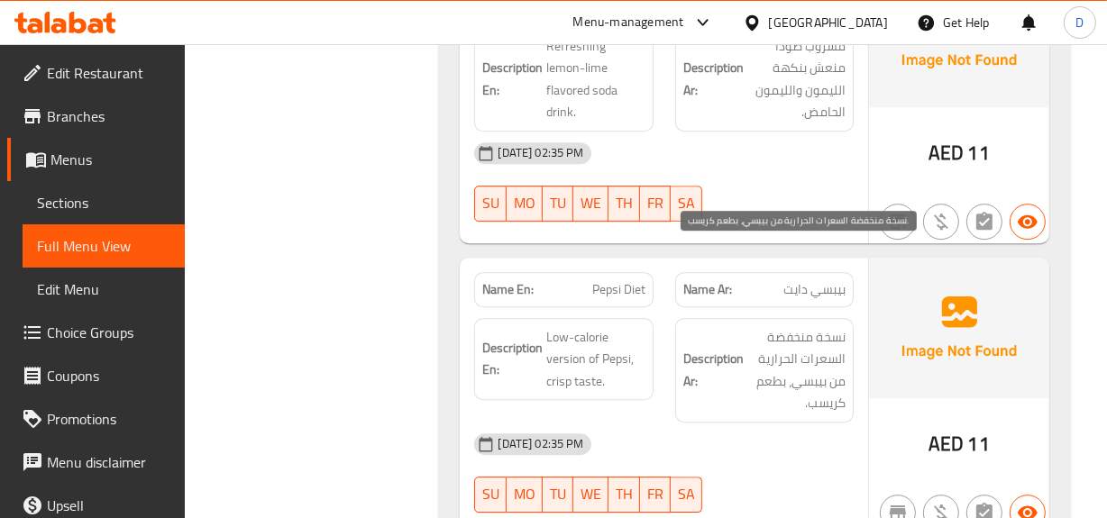
click at [780, 326] on span "نسخة منخفضة السعرات الحرارية من بيبسي، بطعم كريسب." at bounding box center [796, 370] width 98 height 88
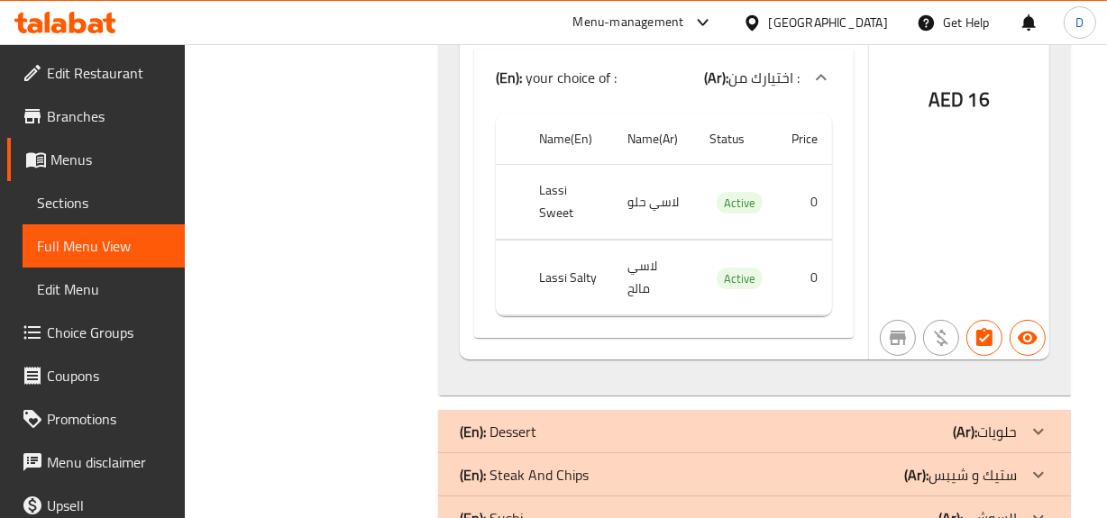
scroll to position [18408, 0]
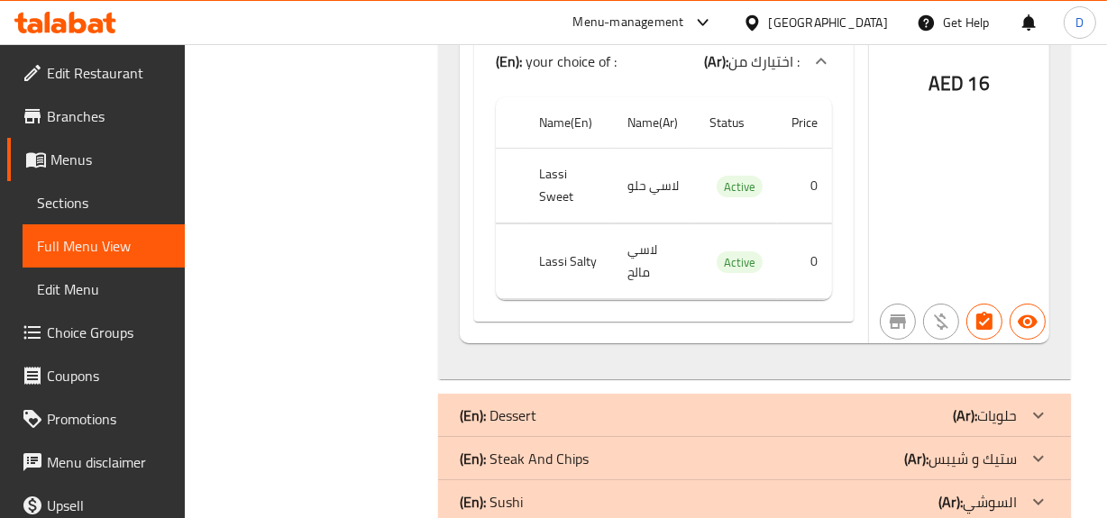
click at [896, 405] on div "(En): Dessert (Ar): حلويات" at bounding box center [738, 416] width 556 height 22
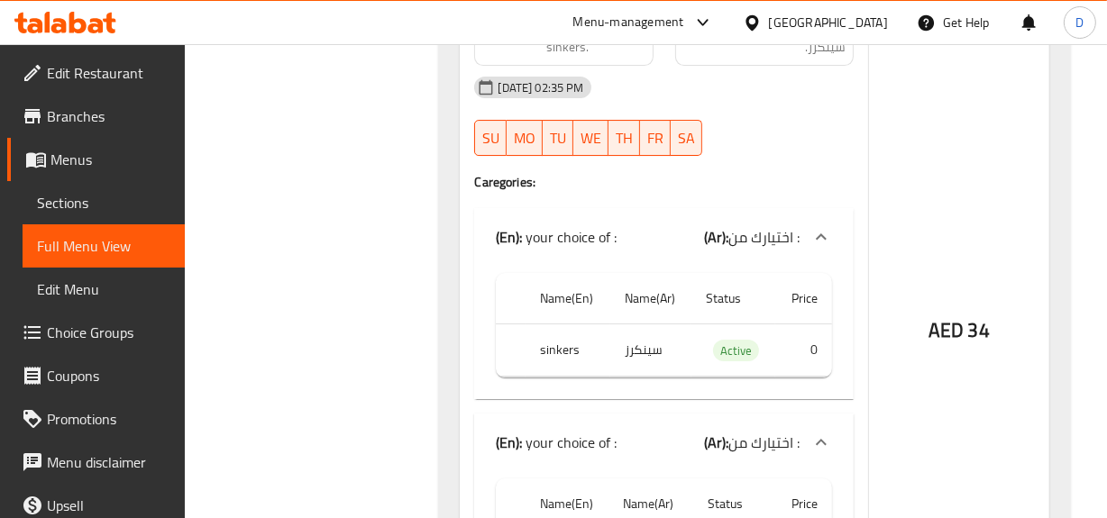
scroll to position [5486, 0]
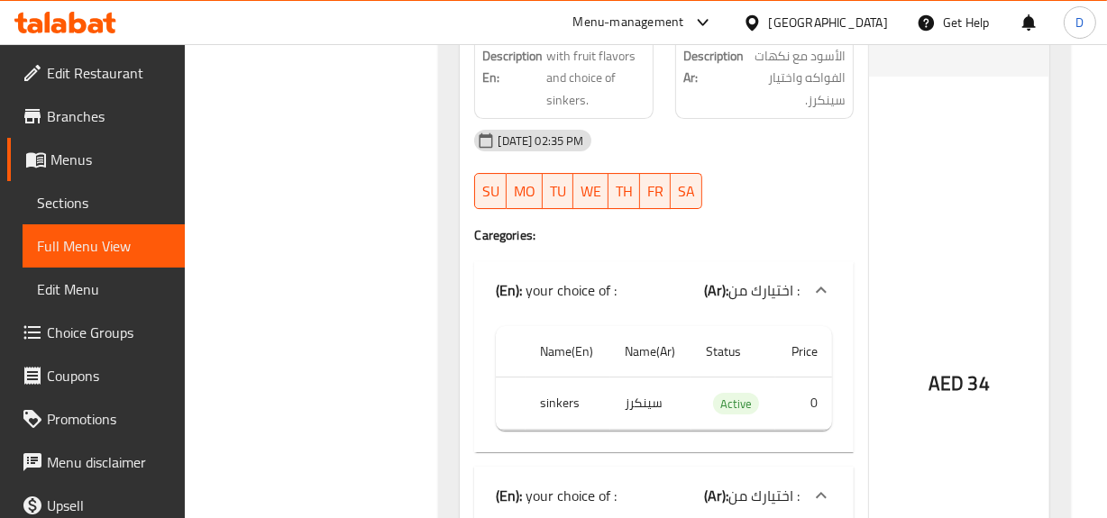
click at [568, 377] on th "sinkers" at bounding box center [567, 403] width 84 height 53
copy th "sinkers"
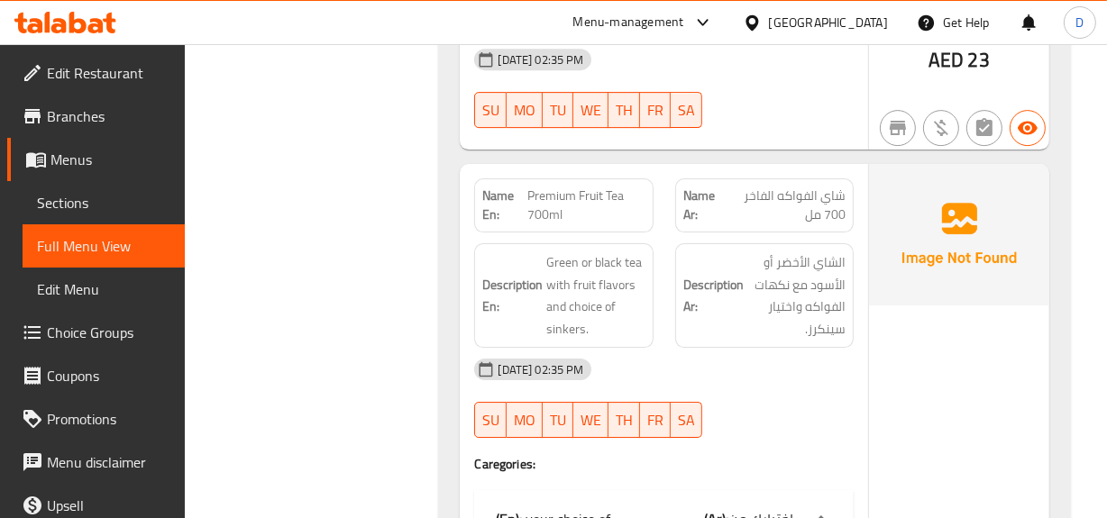
scroll to position [5240, 0]
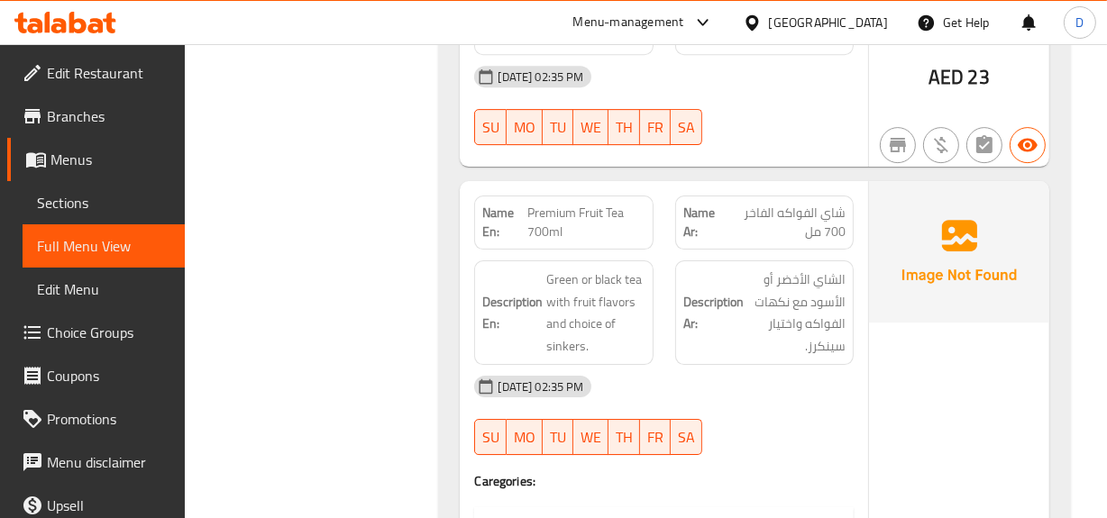
click at [547, 204] on span "Premium Fruit Tea 700ml" at bounding box center [585, 223] width 117 height 38
click at [715, 383] on div "[DATE] 02:35 PM SU MO TU WE TH FR SA" at bounding box center [663, 415] width 400 height 101
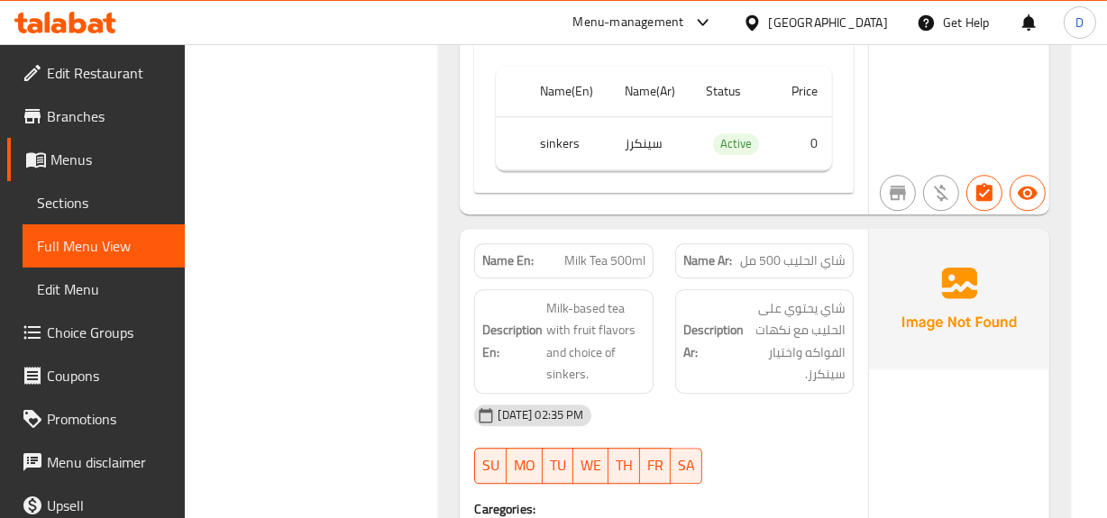
scroll to position [4339, 0]
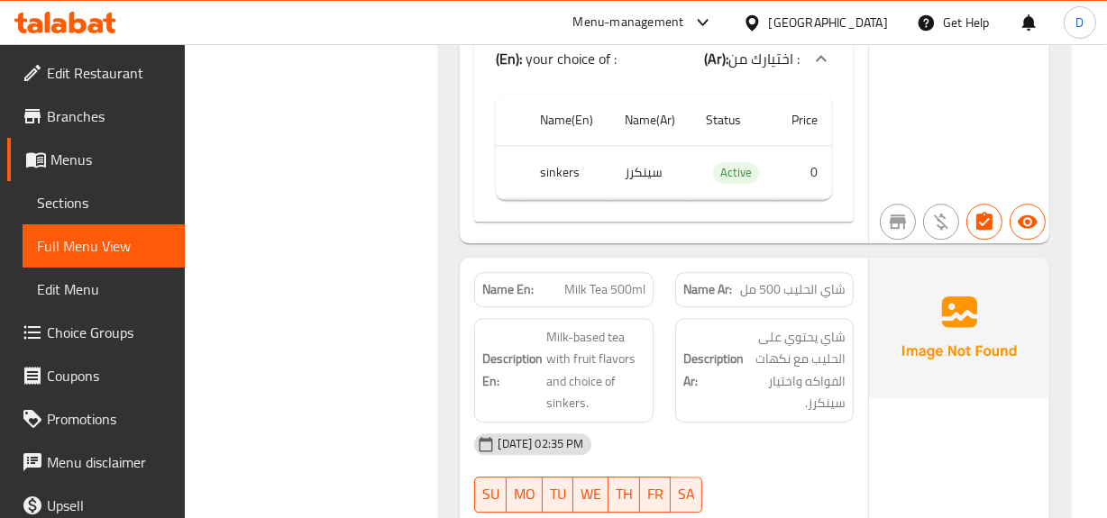
click at [609, 280] on span "Milk Tea 500ml" at bounding box center [604, 289] width 81 height 19
click at [627, 280] on span "Milk Tea 500ml" at bounding box center [604, 289] width 81 height 19
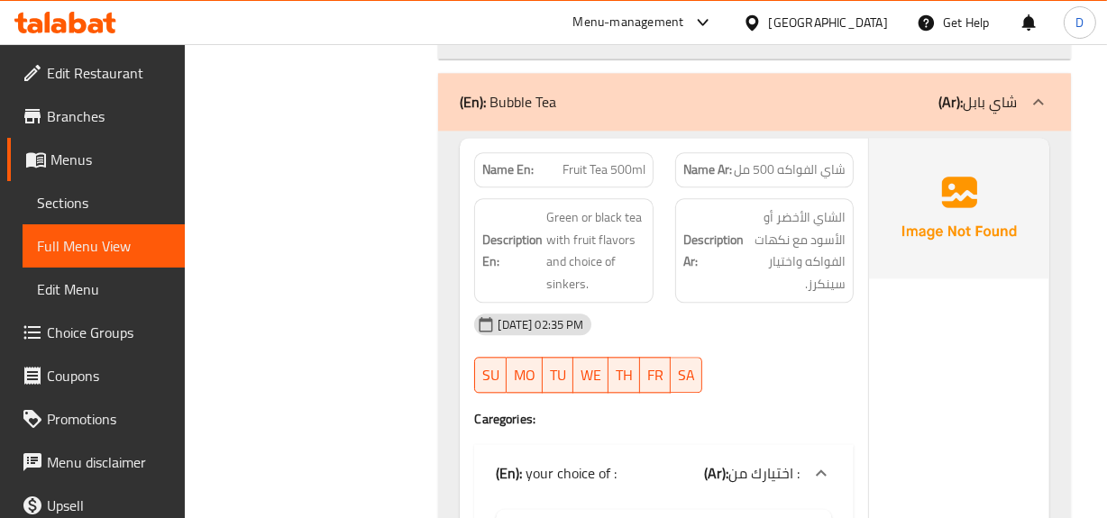
scroll to position [3602, 0]
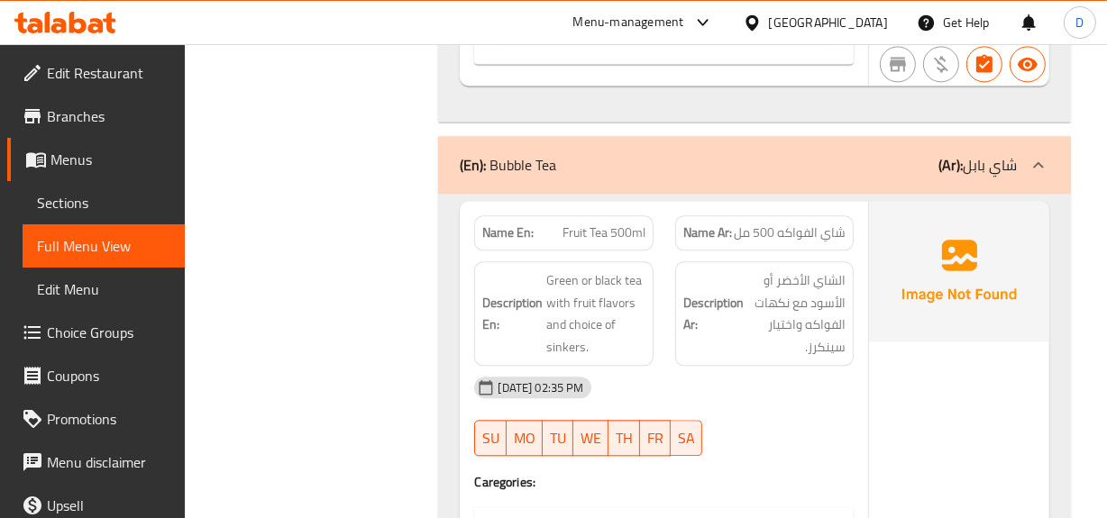
click at [621, 223] on span "Fruit Tea 500ml" at bounding box center [603, 232] width 83 height 19
click at [647, 280] on div "Description En: Green or black tea with fruit flavors and choice of sinkers." at bounding box center [563, 313] width 178 height 105
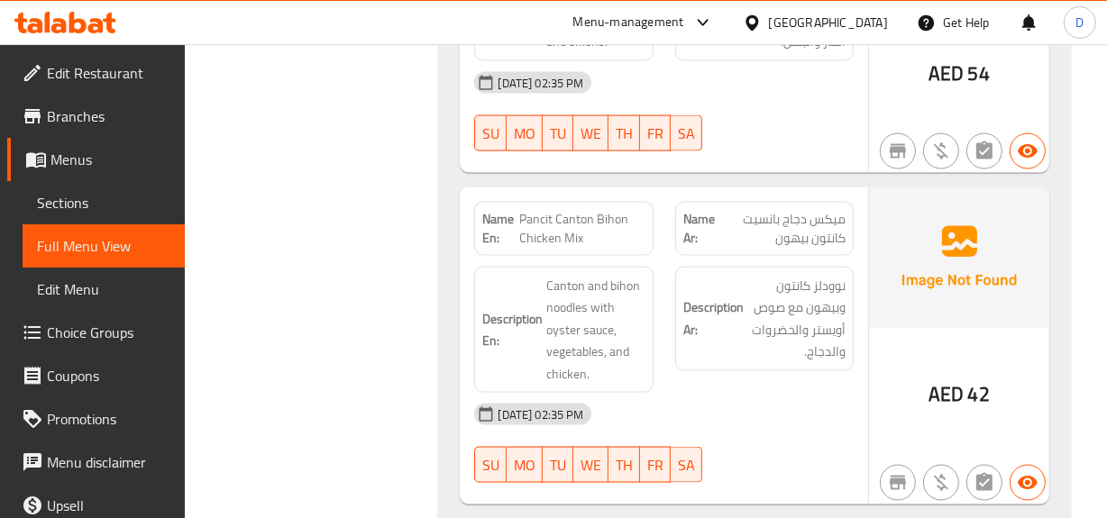
scroll to position [2536, 0]
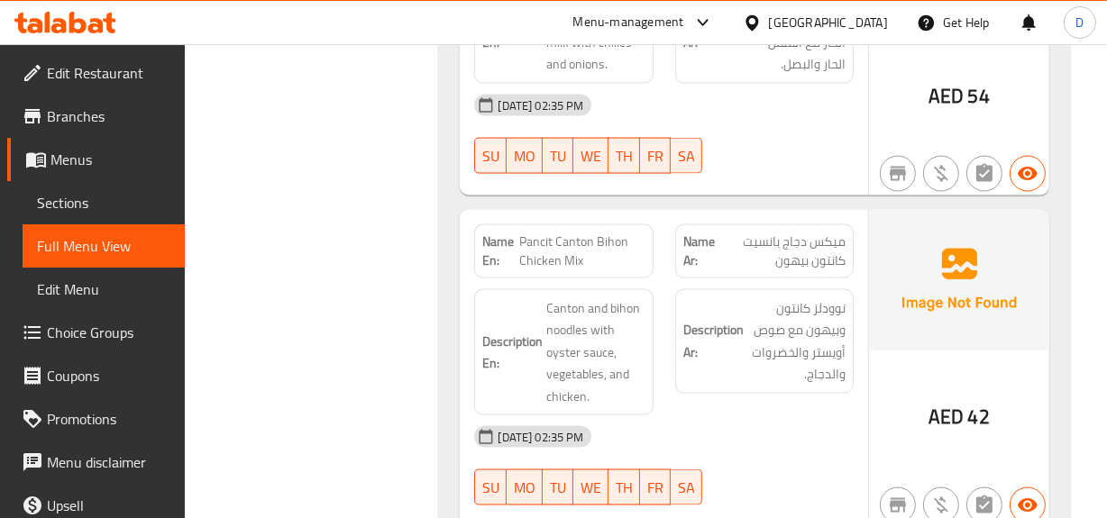
click at [577, 232] on span "Pancit Canton Bihon Chicken Mix" at bounding box center [581, 251] width 125 height 38
click at [597, 289] on div "Description En: Canton and bihon noodles with oyster sauce, vegetables, and chi…" at bounding box center [563, 352] width 178 height 127
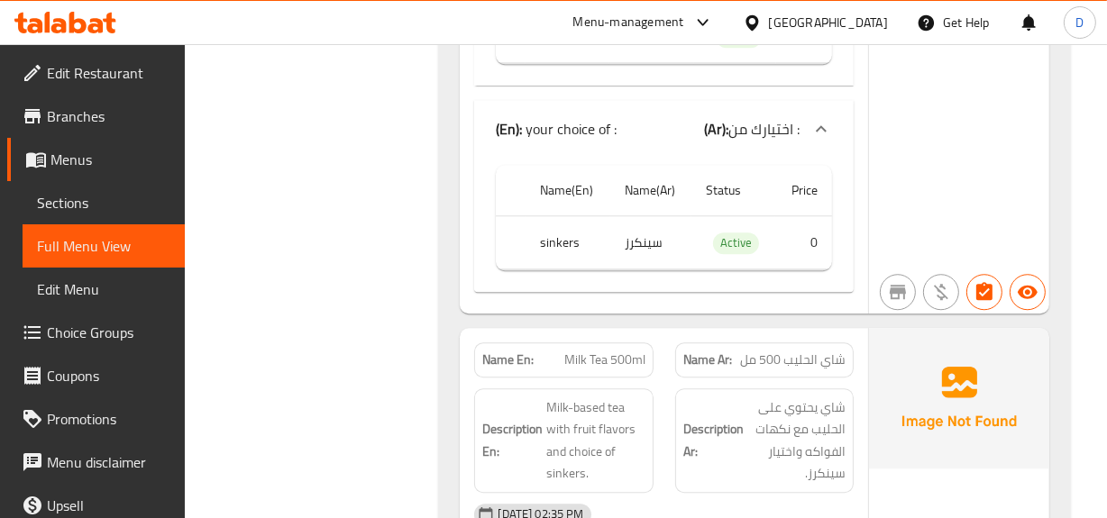
scroll to position [4257, 0]
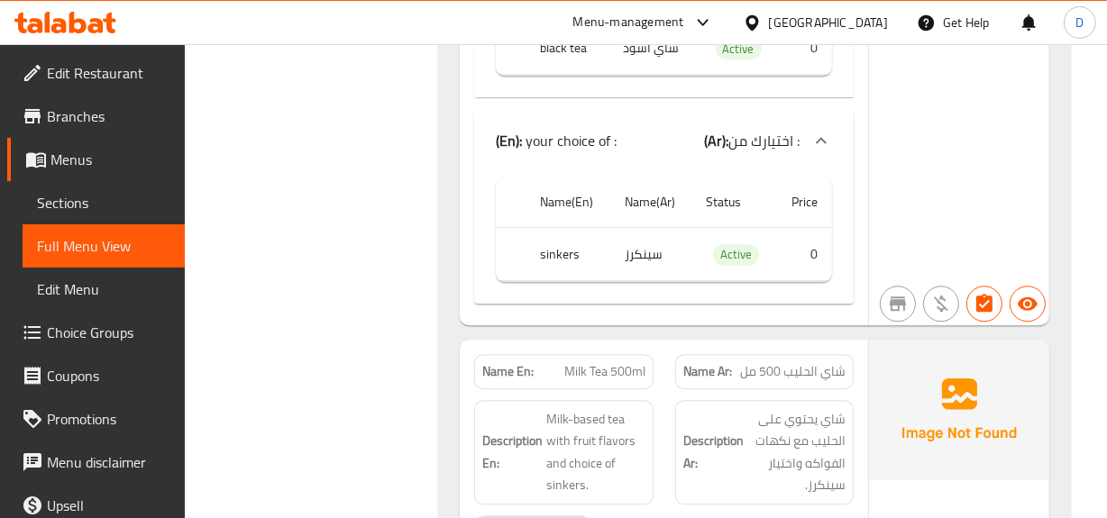
click at [587, 362] on span "Milk Tea 500ml" at bounding box center [604, 371] width 81 height 19
click at [786, 408] on span "شاي يحتوي على الحليب مع نكهات الفواكه واختيار سينكرز." at bounding box center [796, 452] width 98 height 88
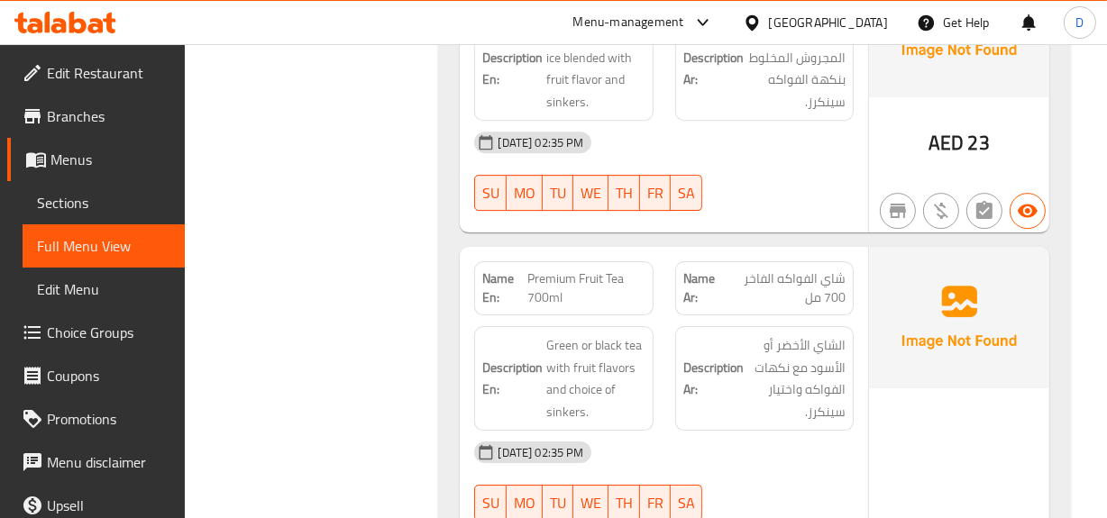
scroll to position [5158, 0]
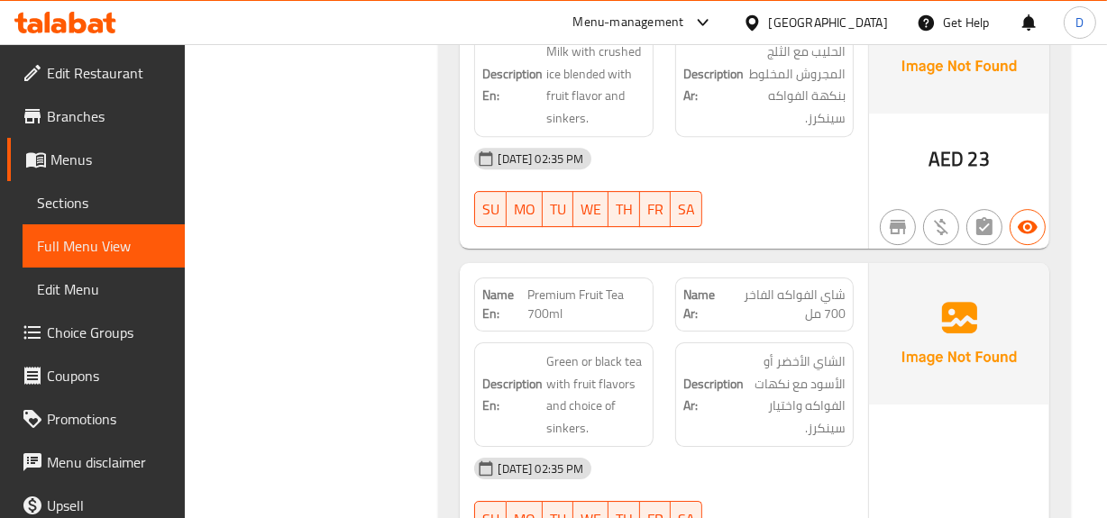
click at [542, 286] on span "Premium Fruit Tea 700ml" at bounding box center [585, 305] width 117 height 38
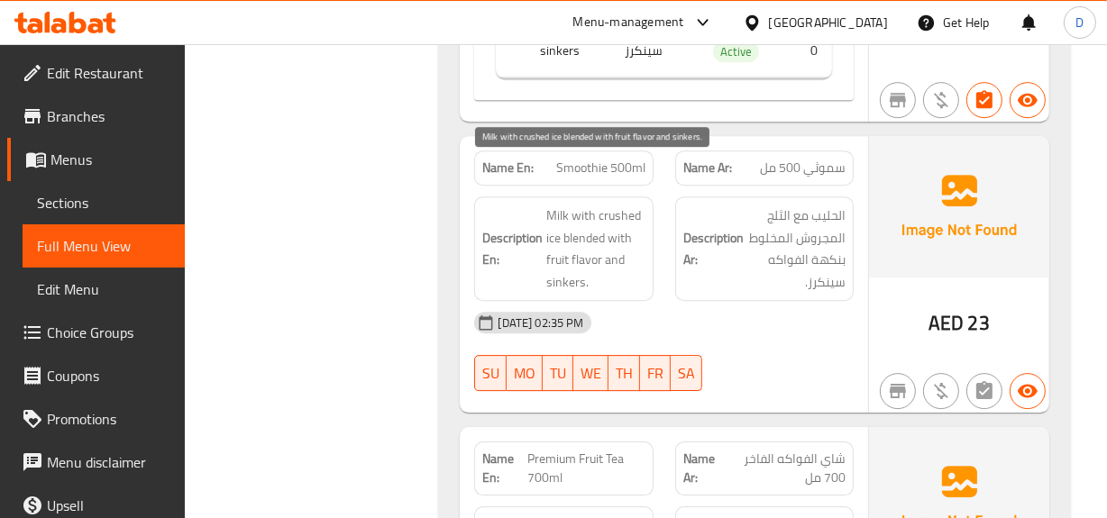
click at [597, 214] on span "Milk with crushed ice blended with fruit flavor and sinkers." at bounding box center [595, 249] width 98 height 88
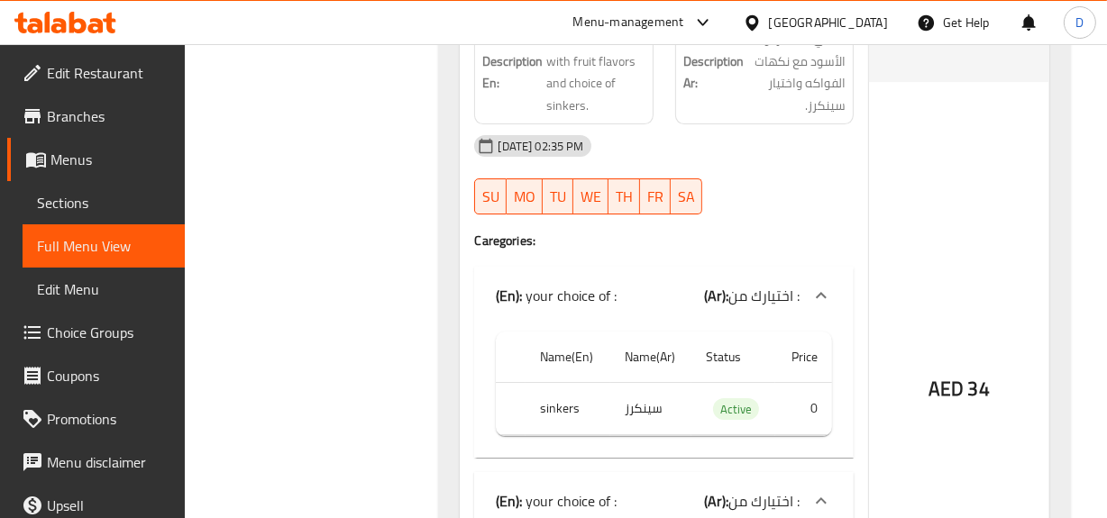
scroll to position [5486, 0]
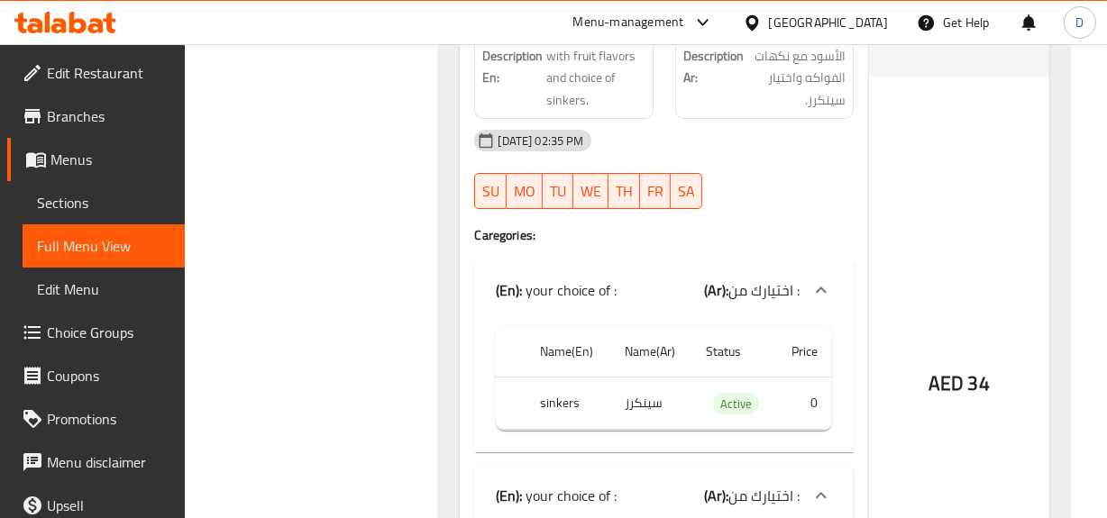
click at [568, 377] on th "sinkers" at bounding box center [567, 403] width 84 height 53
